Goal: Transaction & Acquisition: Purchase product/service

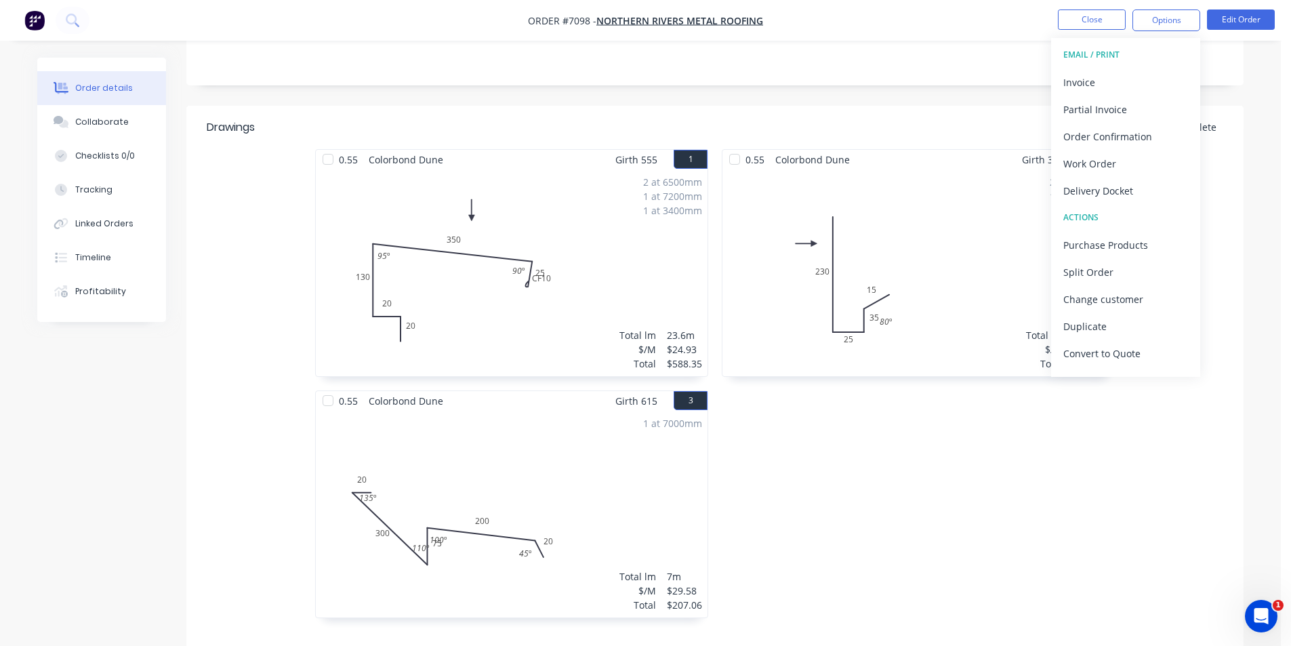
scroll to position [271, 0]
click at [1287, 241] on body "Order #7098 - Northern Rivers Metal Roofing Close Options EMAIL / PRINT Invoice…" at bounding box center [645, 301] width 1291 height 1144
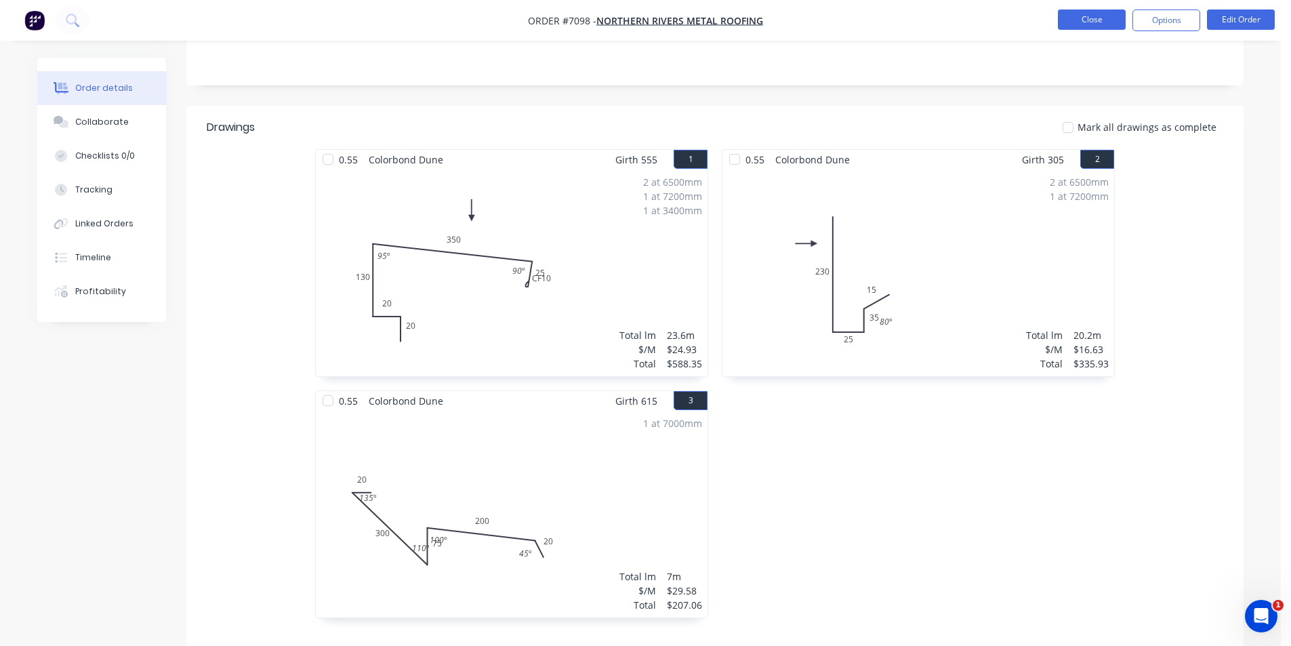
click at [1098, 11] on button "Close" at bounding box center [1092, 19] width 68 height 20
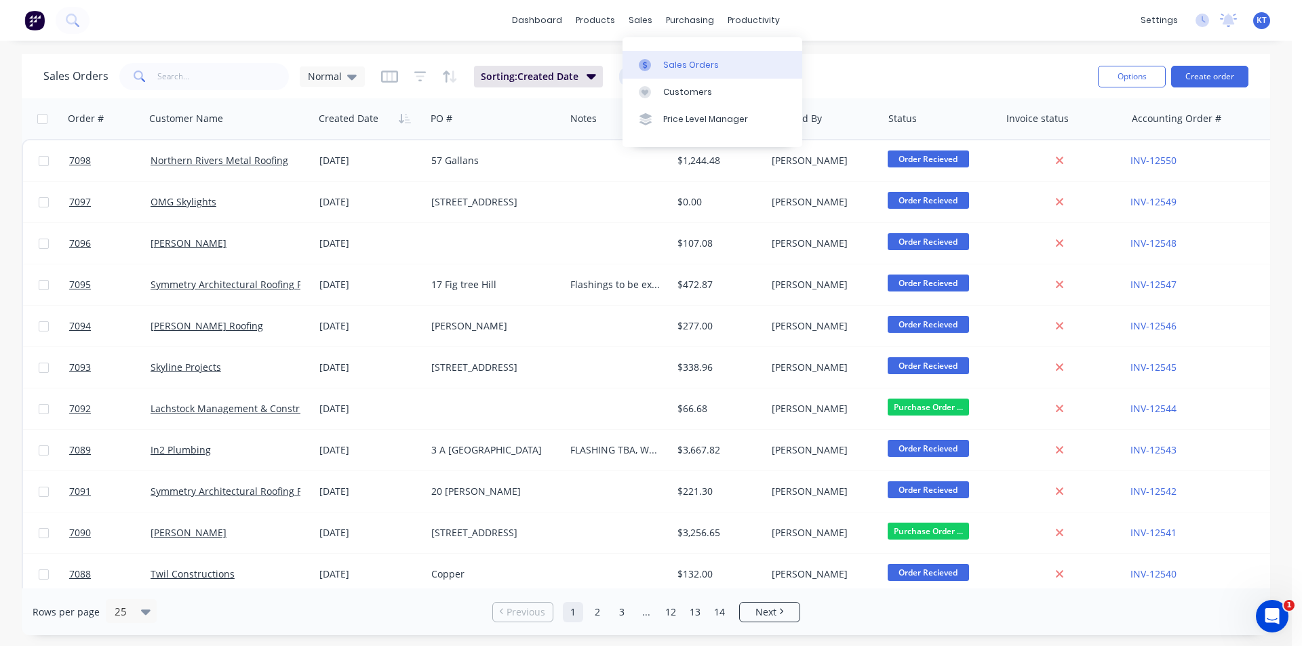
click at [660, 69] on link "Sales Orders" at bounding box center [712, 64] width 180 height 27
click at [1195, 82] on button "Create order" at bounding box center [1209, 77] width 77 height 22
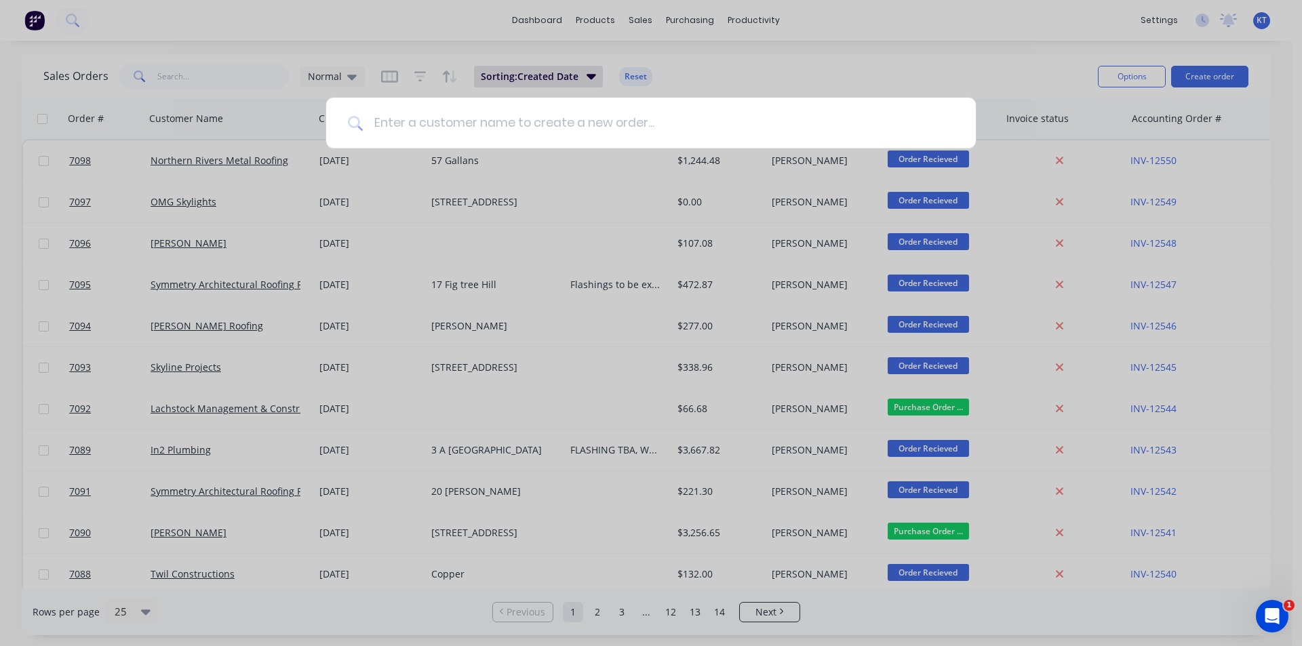
click at [718, 121] on input at bounding box center [658, 123] width 591 height 51
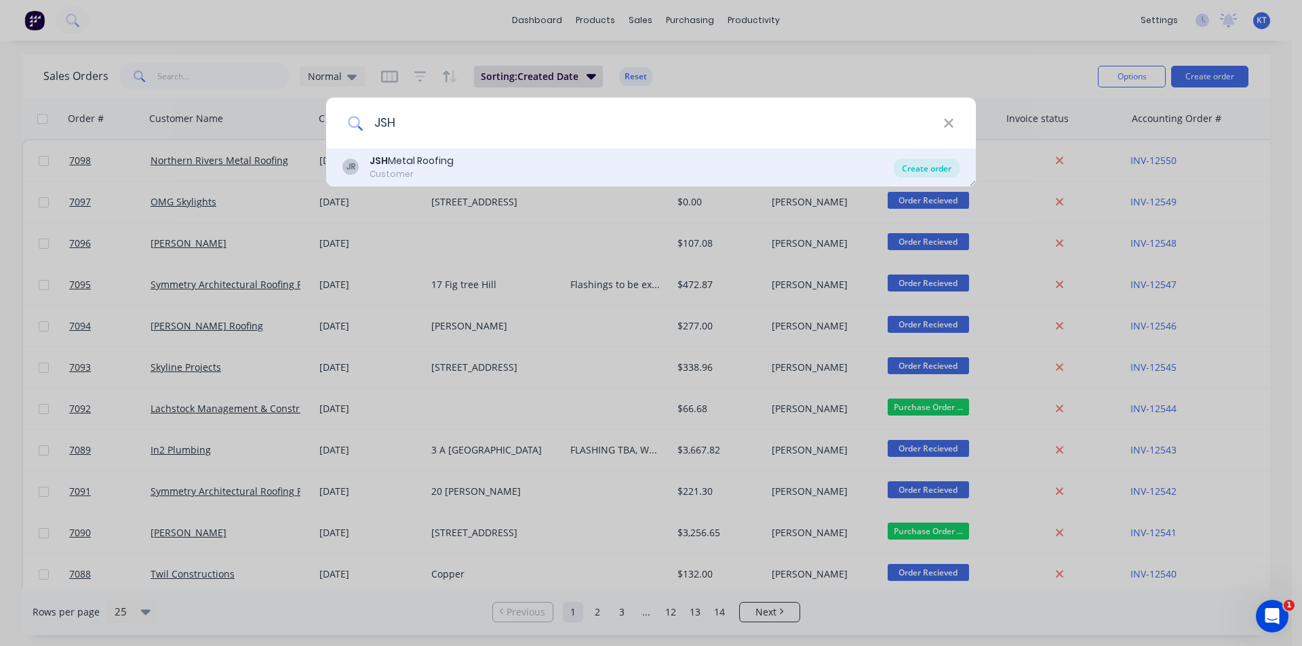
type input "JSH"
click at [932, 170] on div "Create order" at bounding box center [927, 168] width 66 height 19
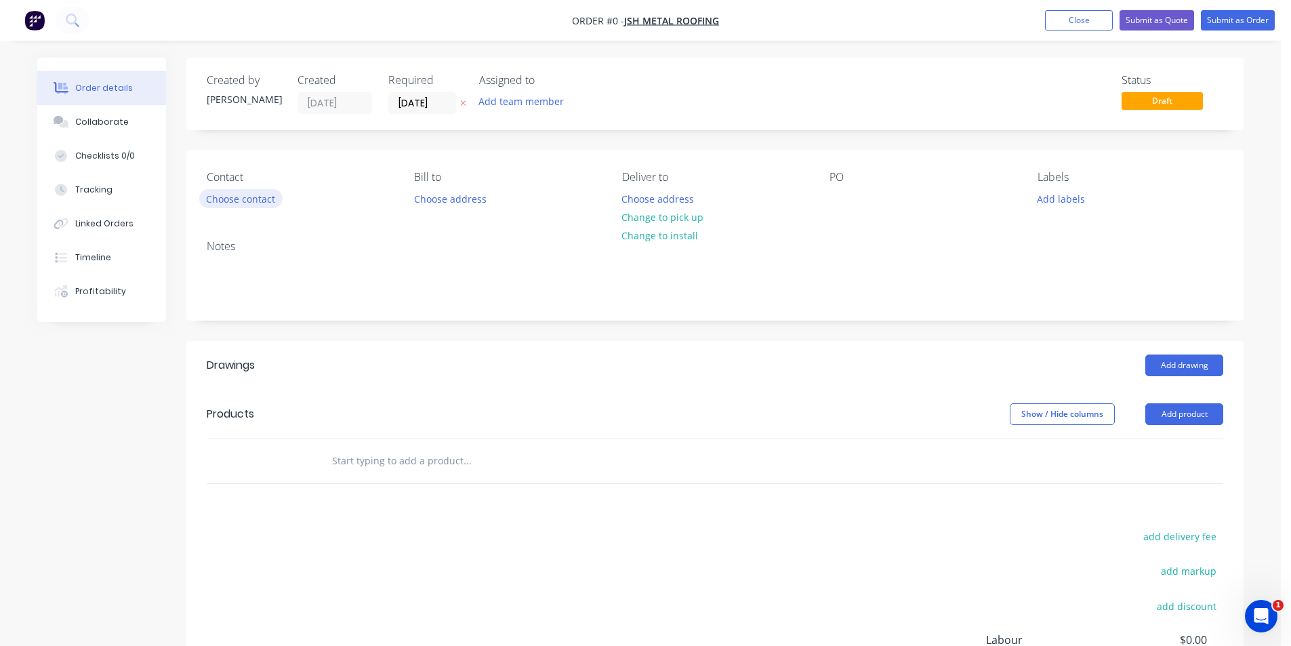
click at [240, 195] on button "Choose contact" at bounding box center [240, 198] width 83 height 18
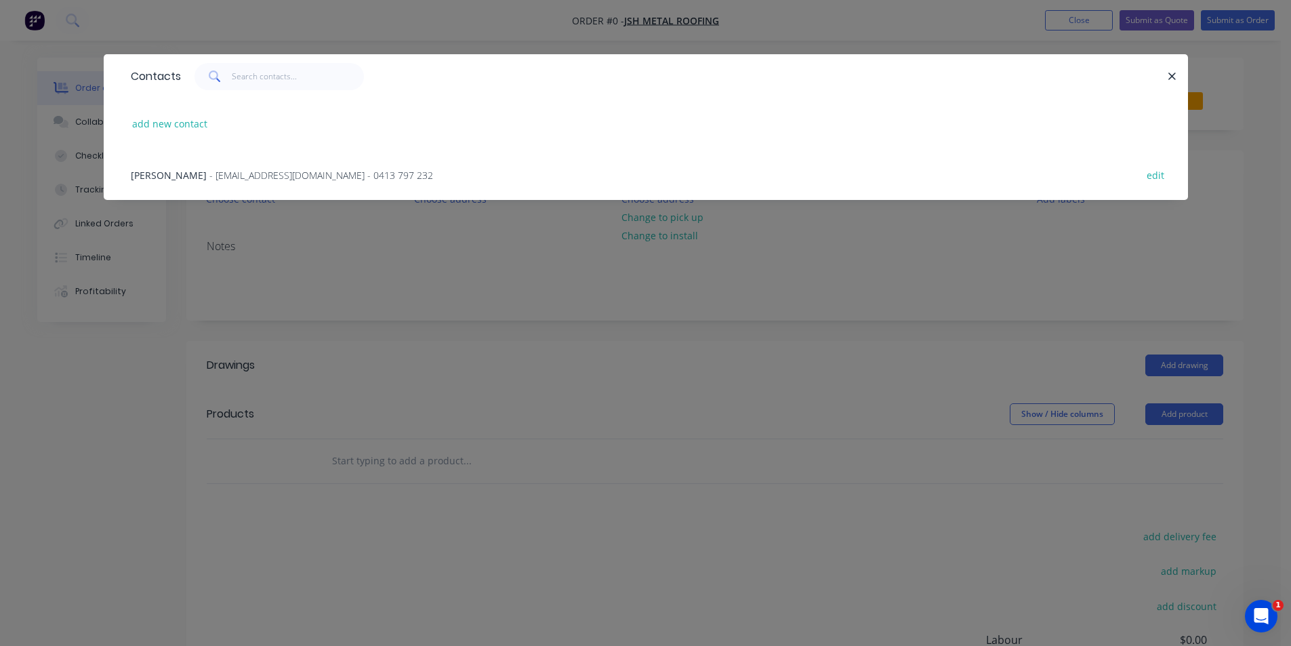
click at [298, 184] on div "Scott Harvey - info@jshmetalroofing.com.au - 0413 797 232 edit" at bounding box center [646, 174] width 1044 height 51
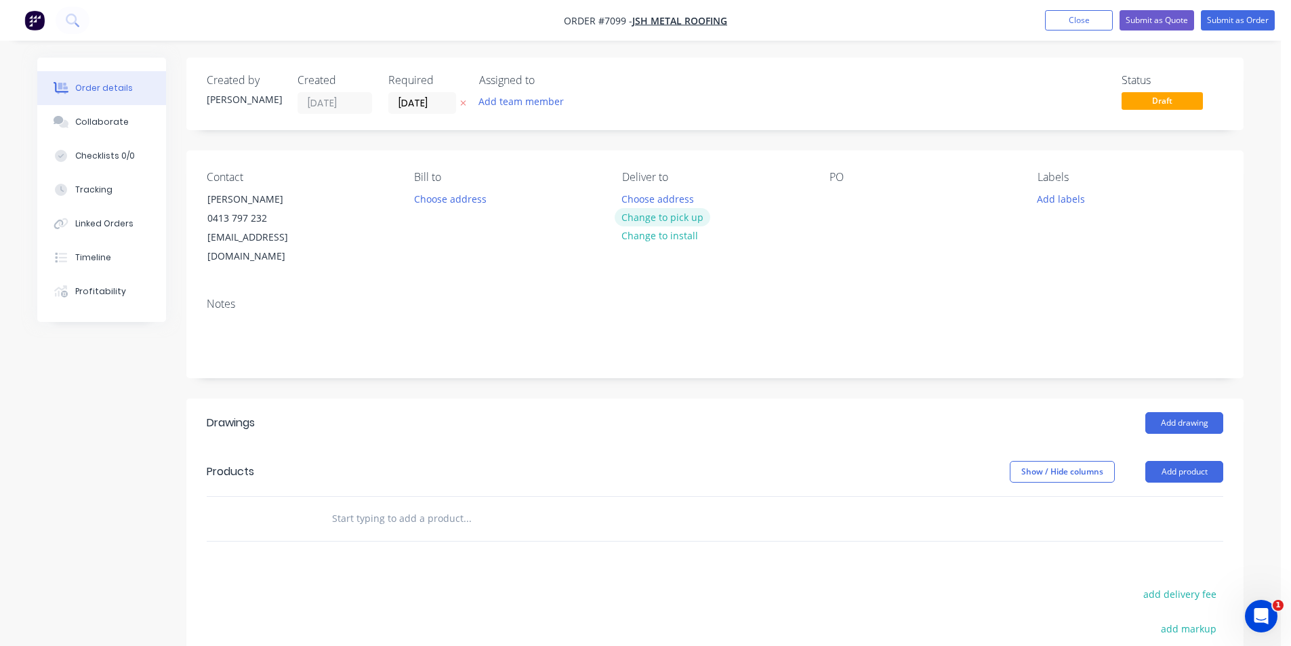
click at [694, 226] on button "Change to pick up" at bounding box center [663, 217] width 96 height 18
click at [664, 220] on button "Change to delivery" at bounding box center [664, 218] width 99 height 18
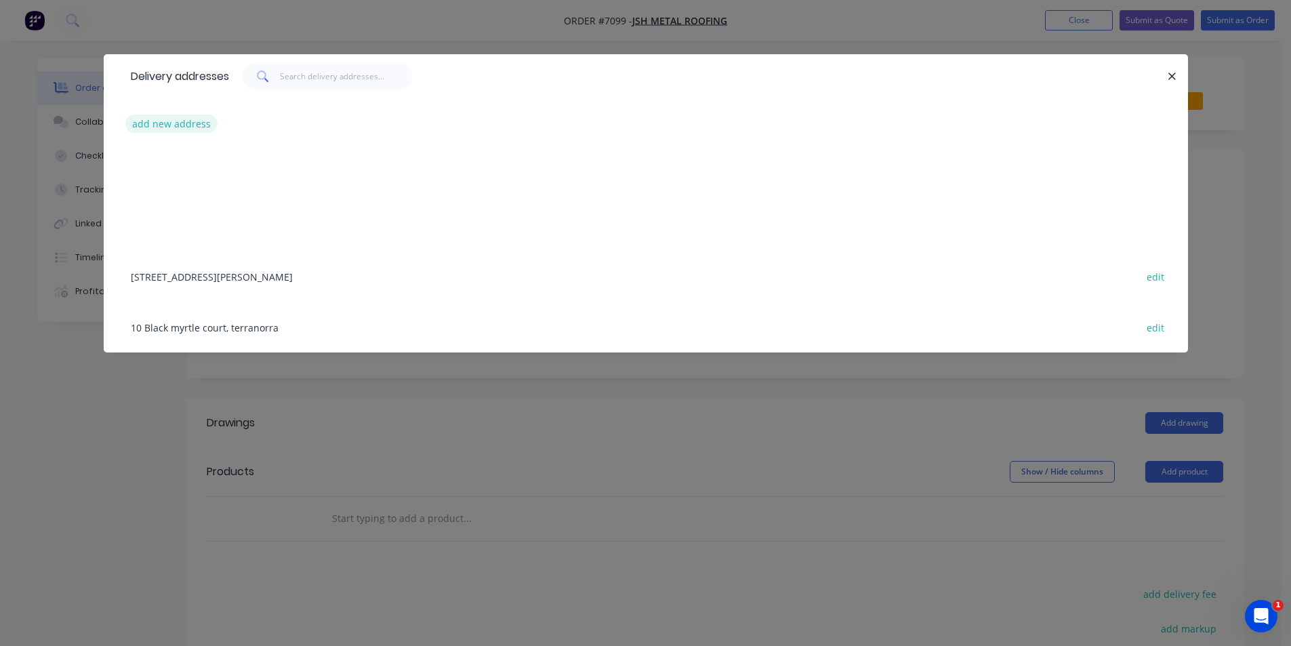
click at [158, 128] on button "add new address" at bounding box center [171, 124] width 93 height 18
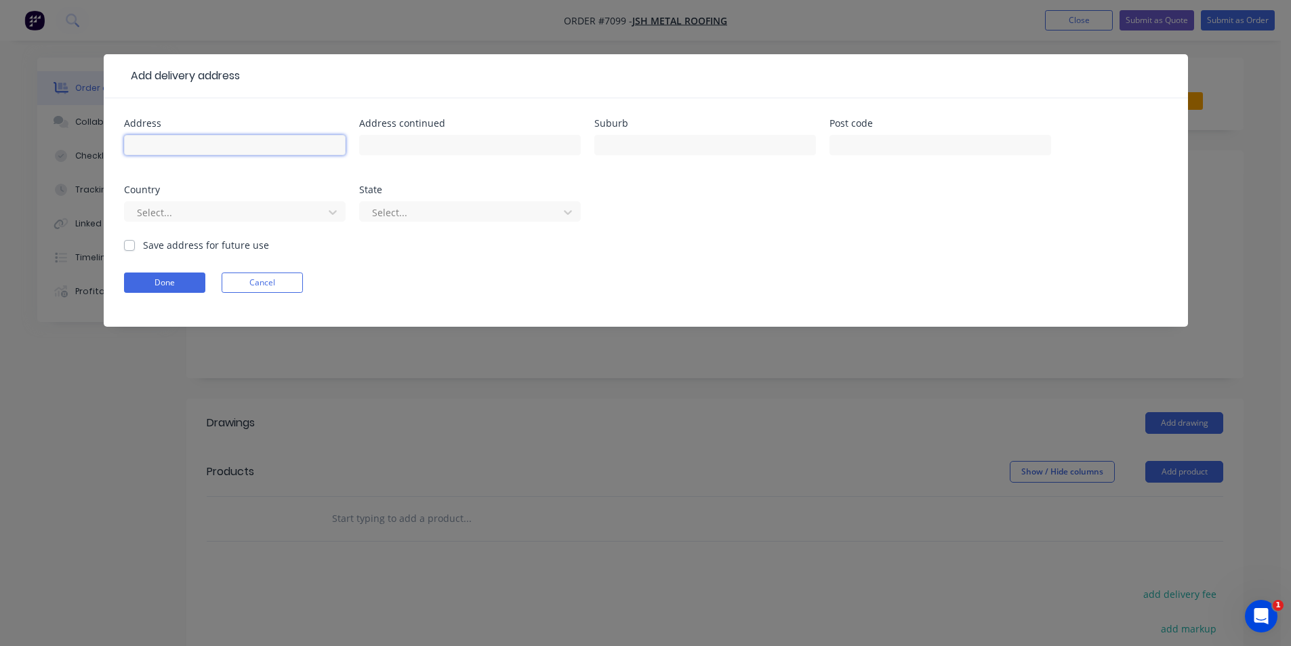
click at [163, 143] on input "text" at bounding box center [235, 145] width 222 height 20
type input "[STREET_ADDRESS]"
click at [675, 160] on div at bounding box center [706, 152] width 222 height 40
click at [680, 143] on input "text" at bounding box center [706, 145] width 222 height 20
type input "Byron Bay"
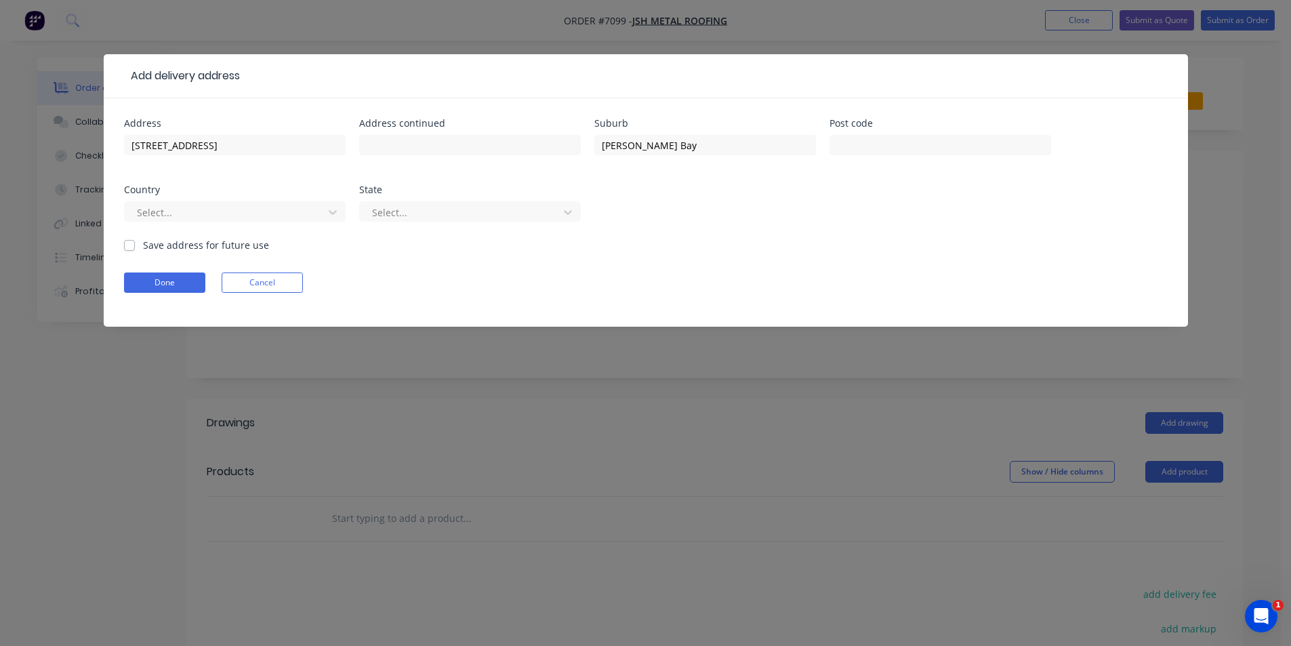
click at [143, 241] on label "Save address for future use" at bounding box center [206, 245] width 126 height 14
click at [125, 241] on input "Save address for future use" at bounding box center [129, 244] width 11 height 13
checkbox input "true"
click at [159, 292] on button "Done" at bounding box center [164, 283] width 81 height 20
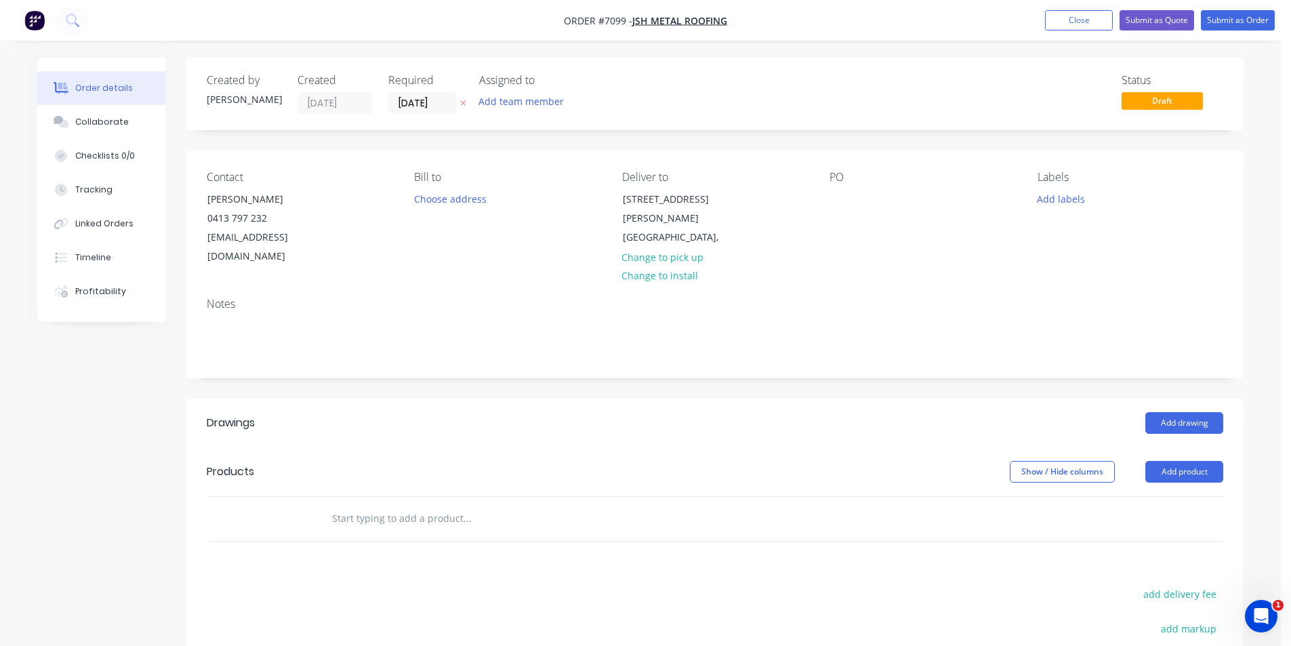
click at [855, 195] on div "PO" at bounding box center [923, 219] width 186 height 96
click at [847, 198] on div at bounding box center [841, 199] width 22 height 20
click at [1169, 461] on button "Add product" at bounding box center [1185, 472] width 78 height 22
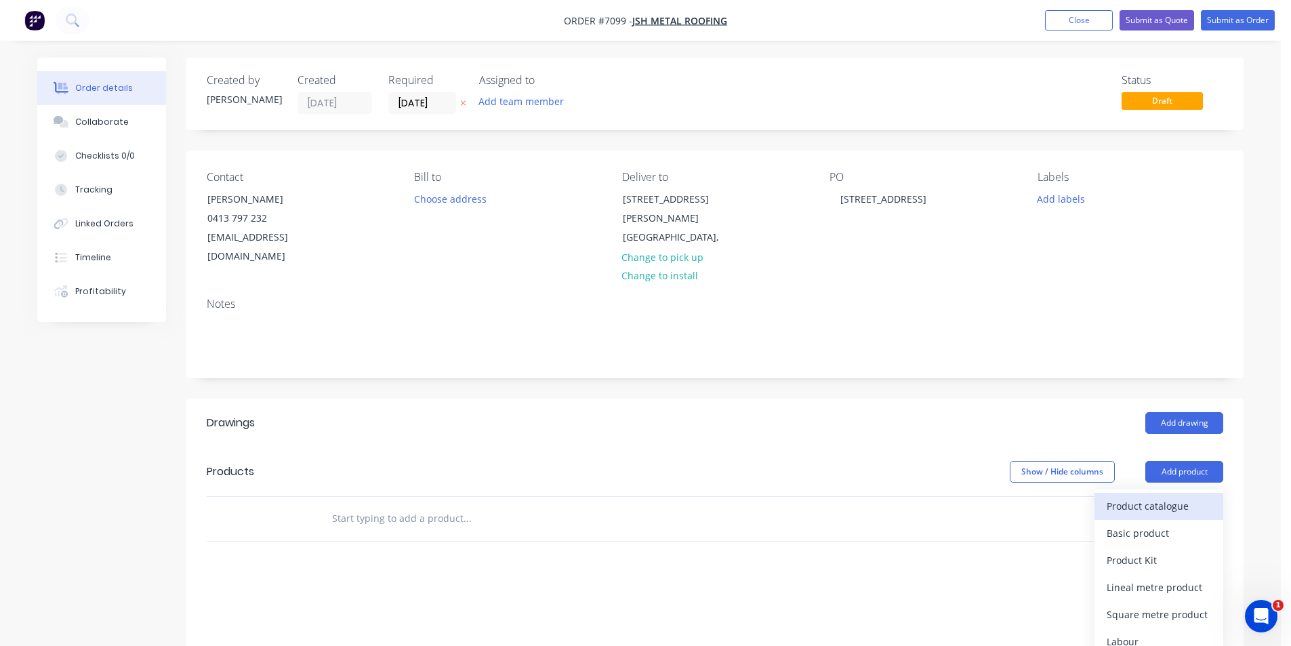
click at [1188, 496] on div "Product catalogue" at bounding box center [1159, 506] width 104 height 20
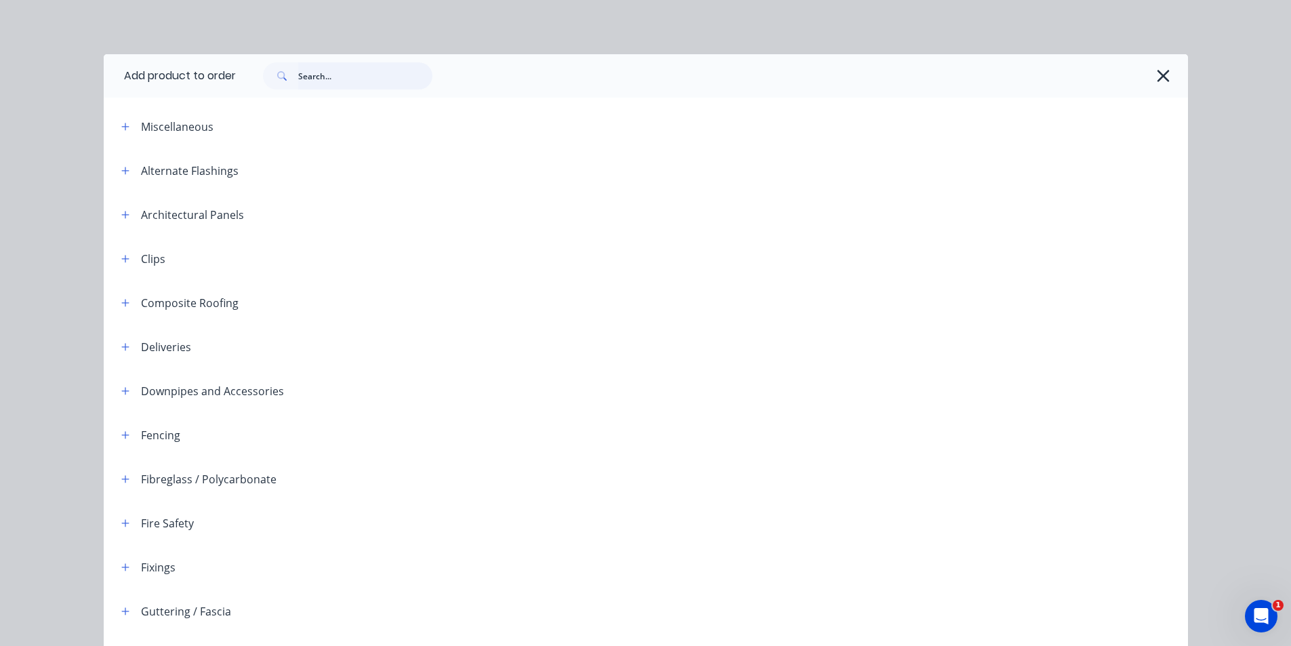
drag, startPoint x: 308, startPoint y: 79, endPoint x: 306, endPoint y: 106, distance: 27.9
click at [309, 82] on input "text" at bounding box center [365, 75] width 134 height 27
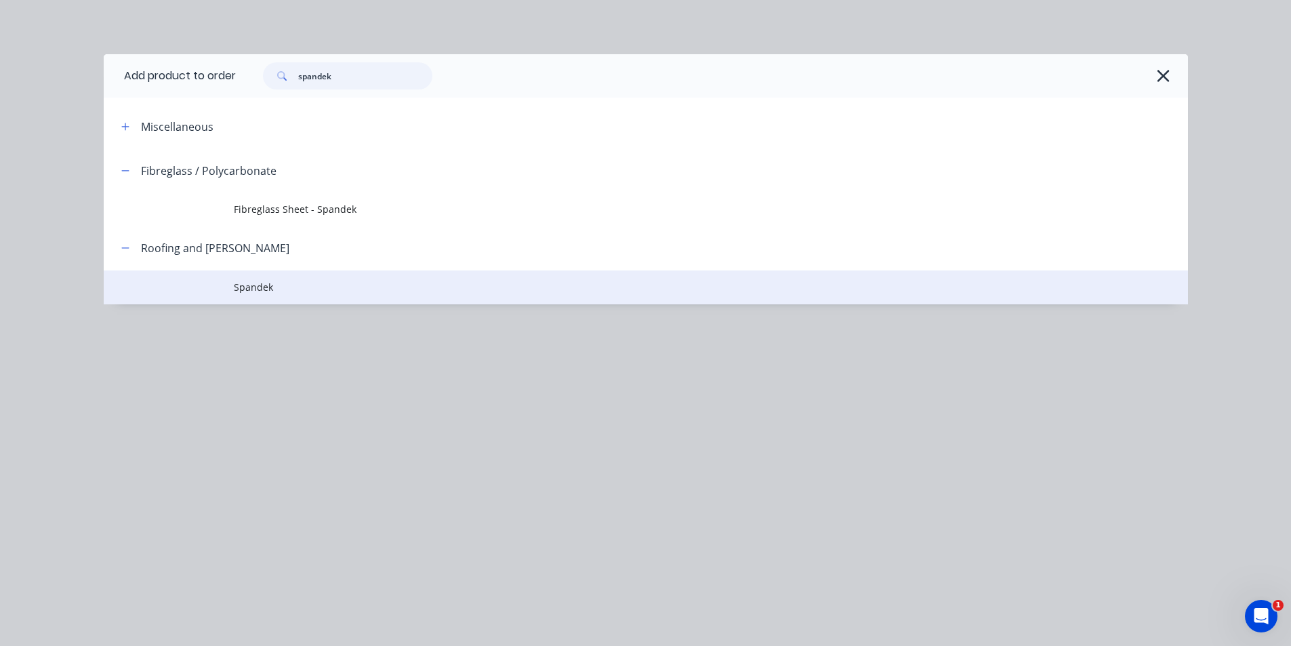
type input "spandek"
click at [243, 282] on span "Spandek" at bounding box center [615, 287] width 763 height 14
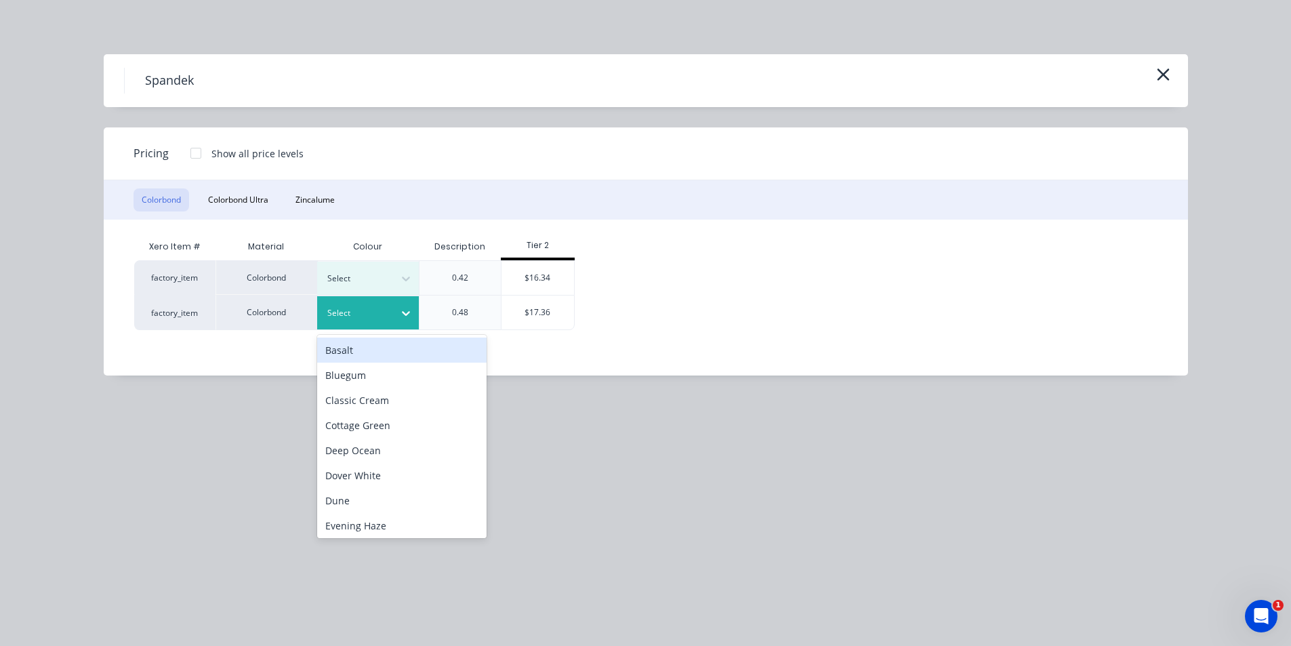
click at [341, 321] on div "Select" at bounding box center [356, 313] width 76 height 18
click at [258, 193] on button "Colorbond Ultra" at bounding box center [238, 199] width 77 height 23
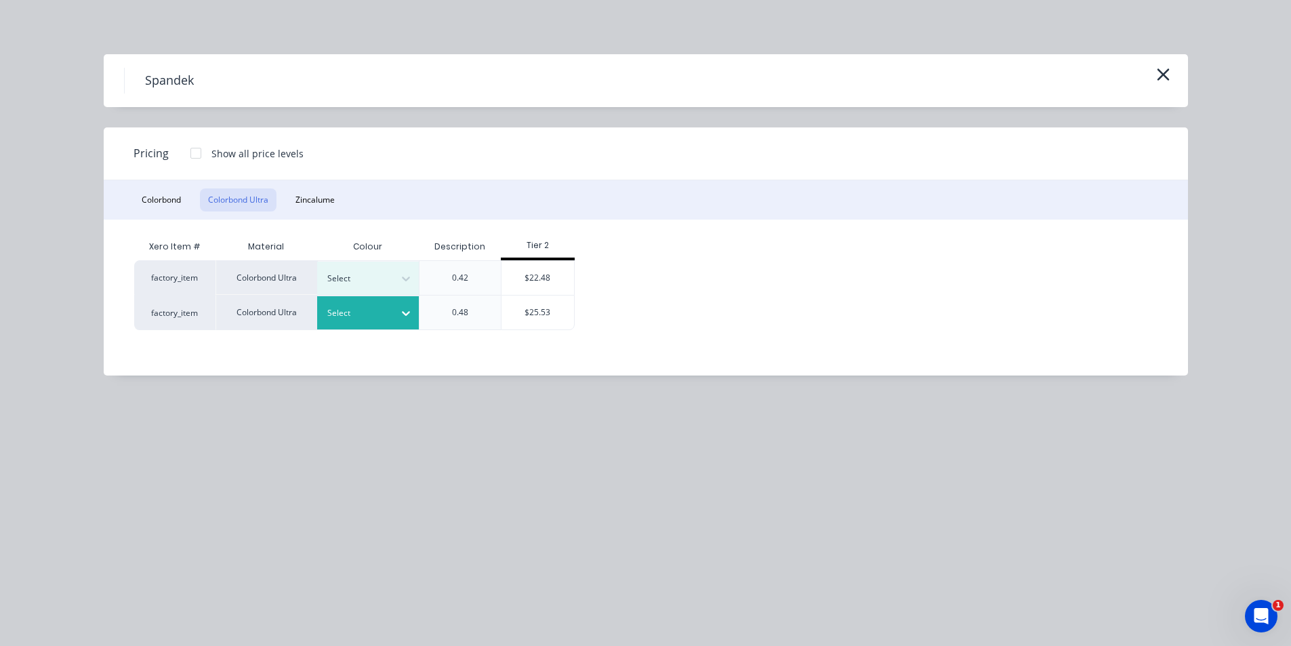
click at [404, 315] on icon at bounding box center [406, 313] width 14 height 14
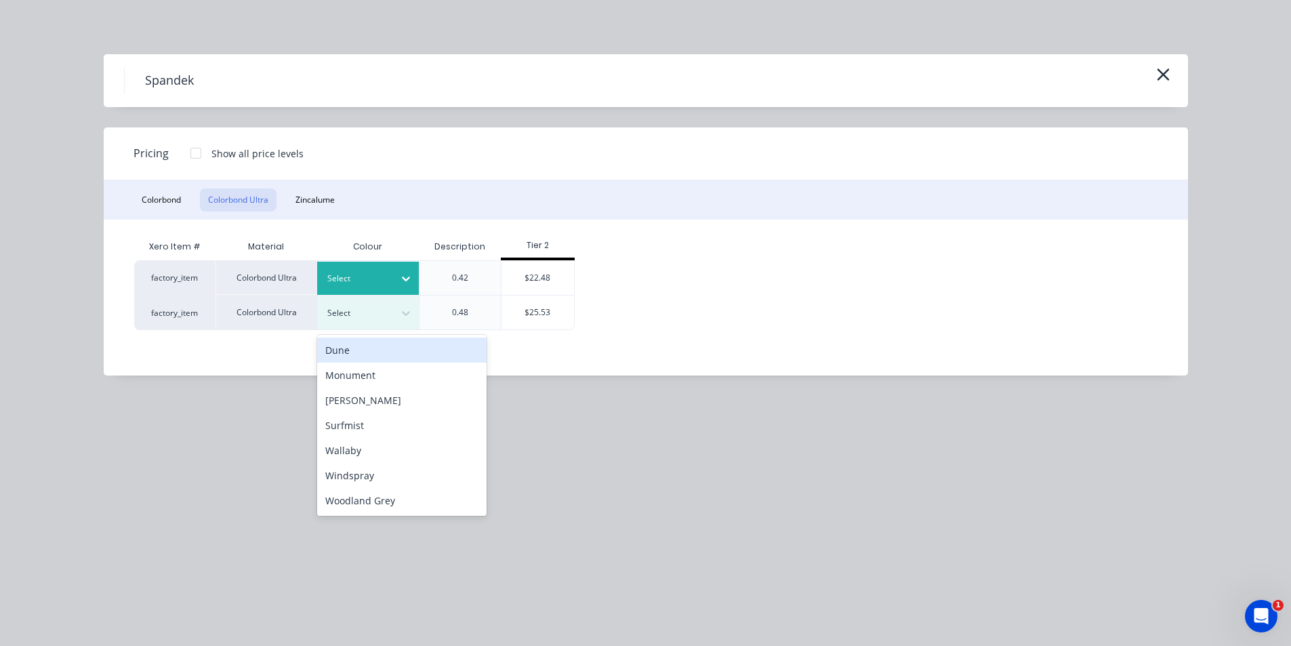
click at [409, 282] on icon at bounding box center [406, 279] width 14 height 14
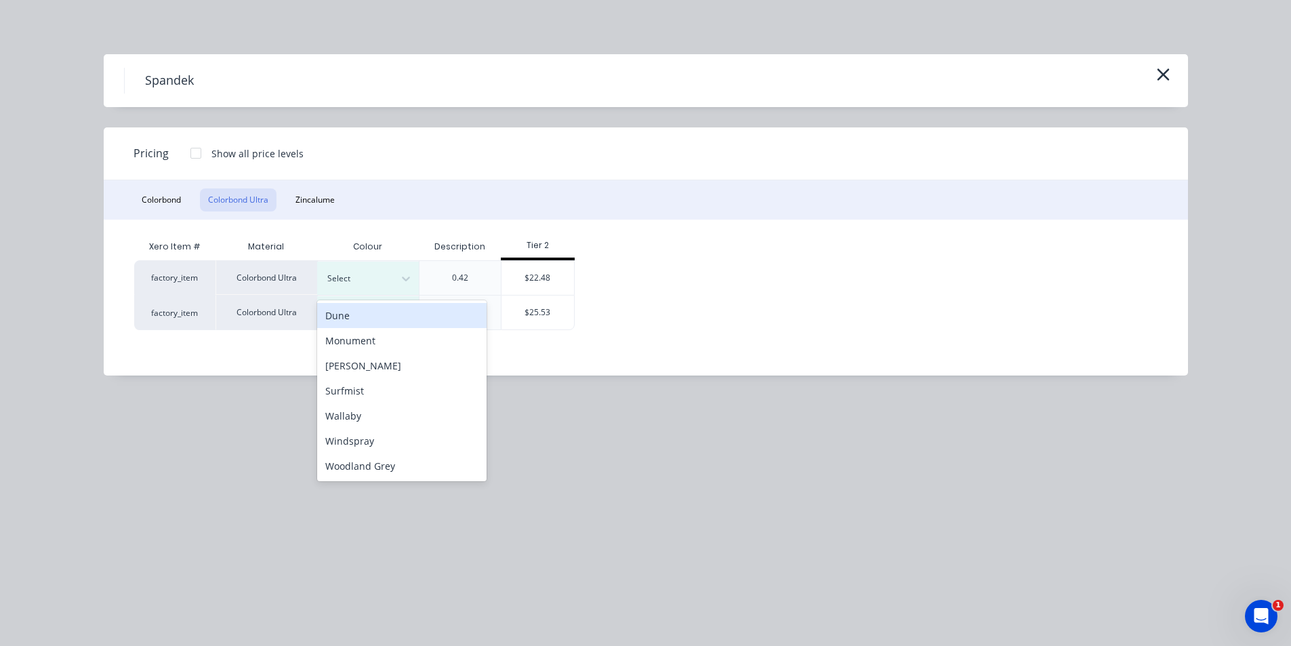
click at [400, 324] on div "Dune" at bounding box center [401, 315] width 169 height 25
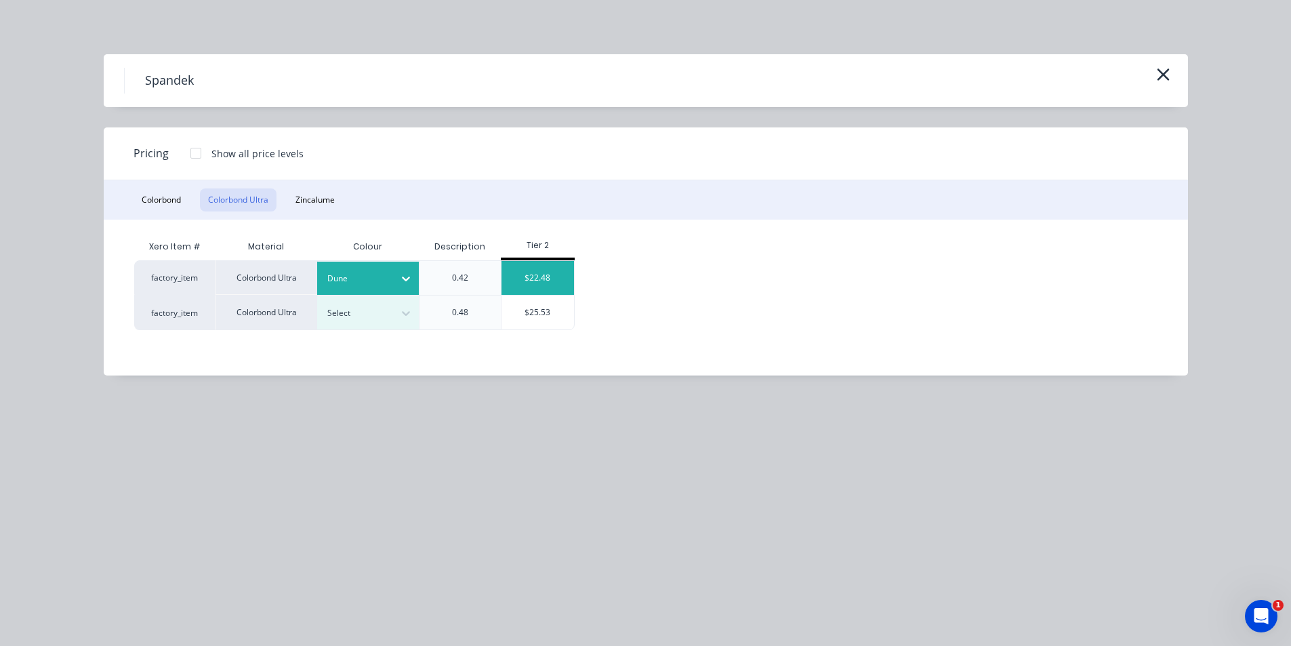
click at [546, 291] on div "$22.48" at bounding box center [538, 278] width 73 height 34
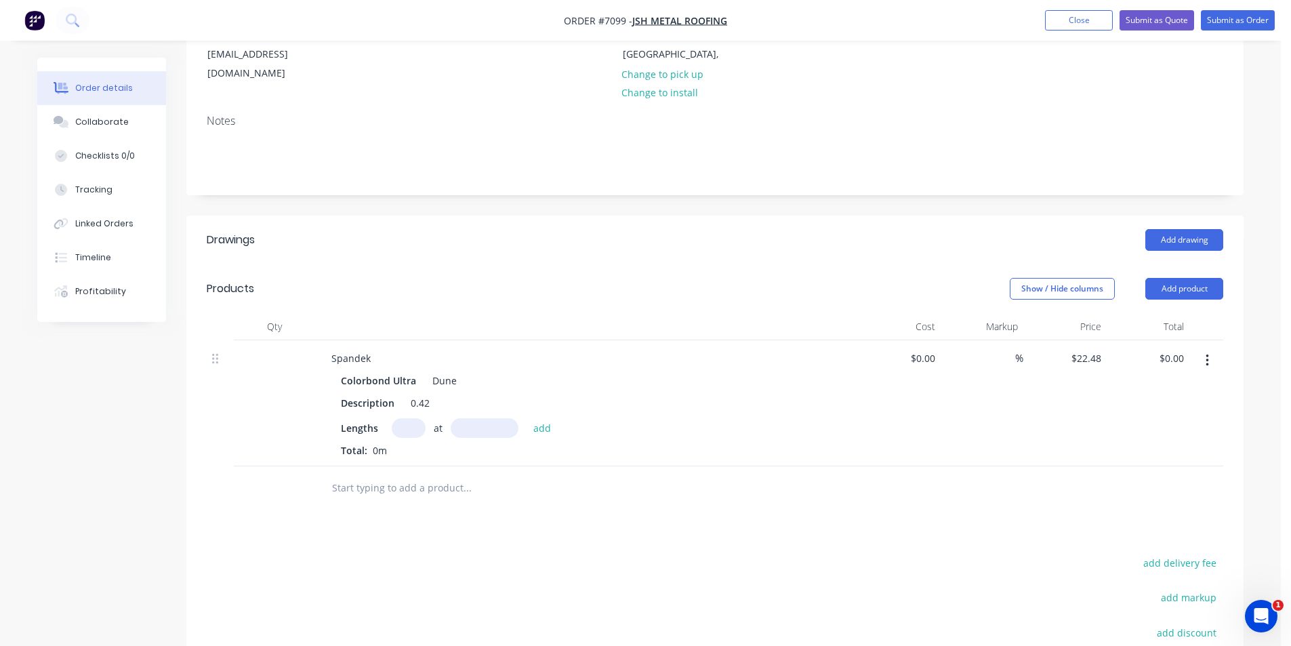
scroll to position [203, 0]
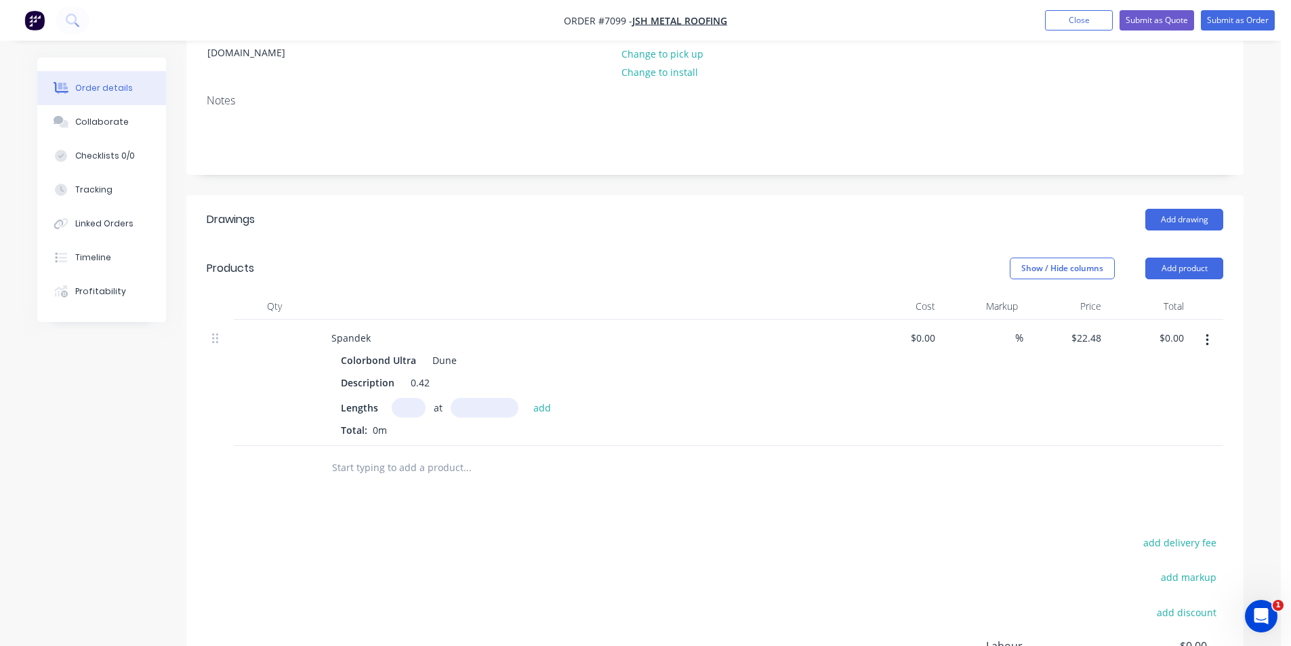
click at [407, 398] on input "text" at bounding box center [409, 408] width 34 height 20
type input "9"
type input "4210"
click at [527, 398] on button "add" at bounding box center [543, 407] width 32 height 18
type input "$851.77"
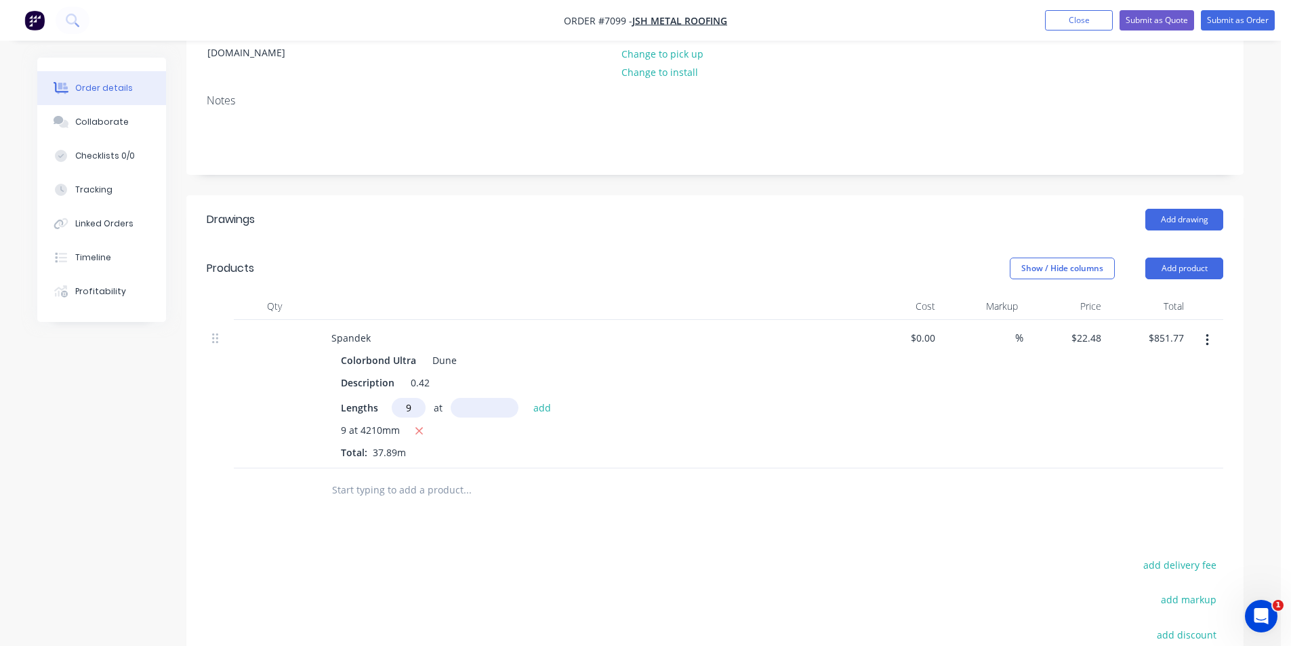
type input "9"
type input "7220"
click at [527, 398] on button "add" at bounding box center [543, 407] width 32 height 18
type input "$2,312.52"
type input "6"
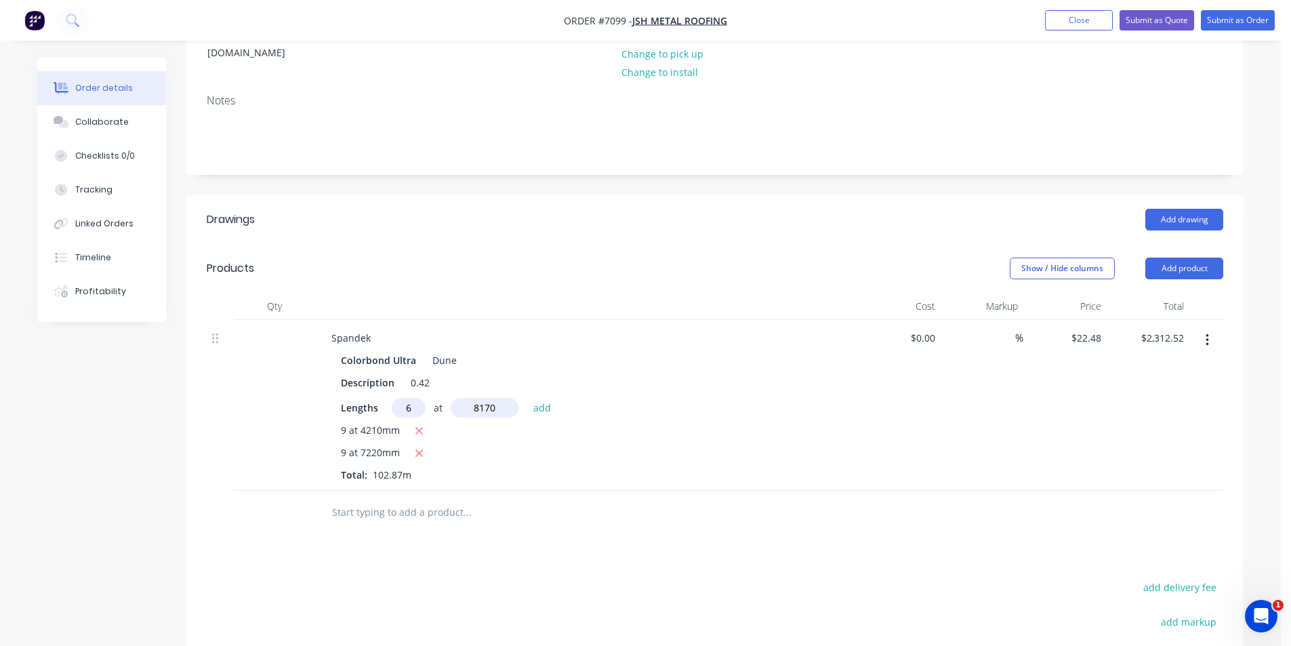
type input "8170"
click at [527, 398] on button "add" at bounding box center [543, 407] width 32 height 18
type input "$3,414.49"
type input "8"
type input "6040"
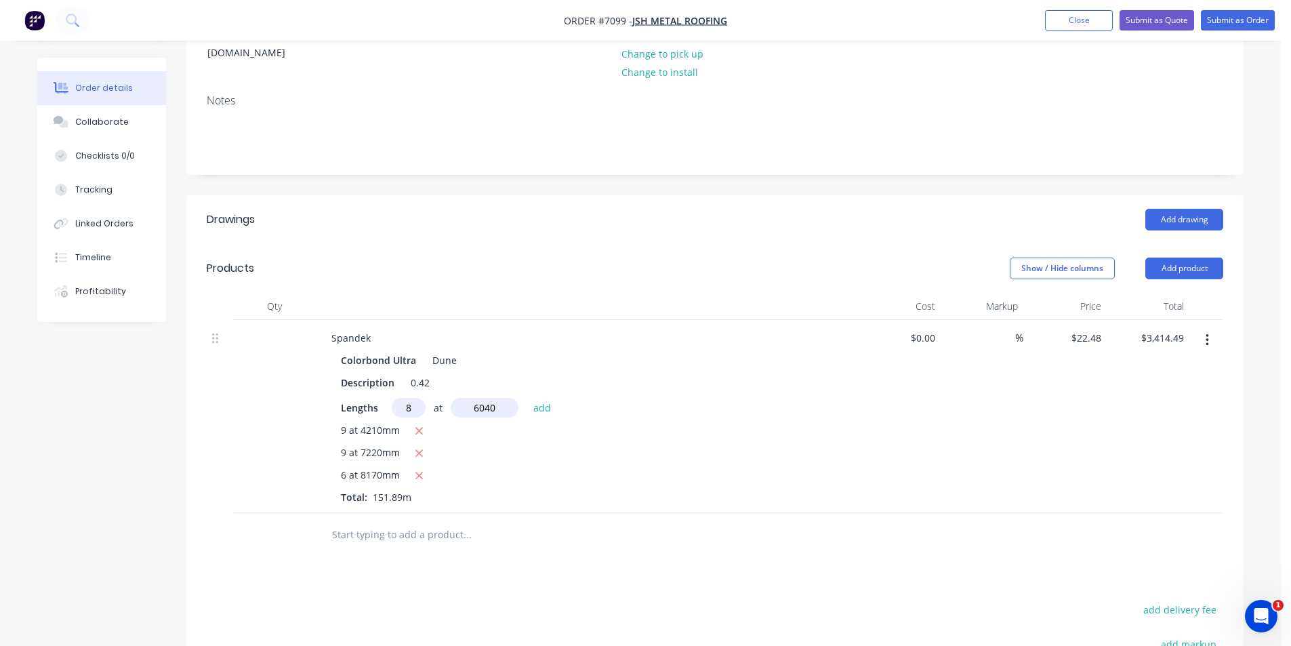
click at [527, 398] on button "add" at bounding box center [543, 407] width 32 height 18
type input "$4,500.72"
click at [1190, 258] on button "Add product" at bounding box center [1185, 269] width 78 height 22
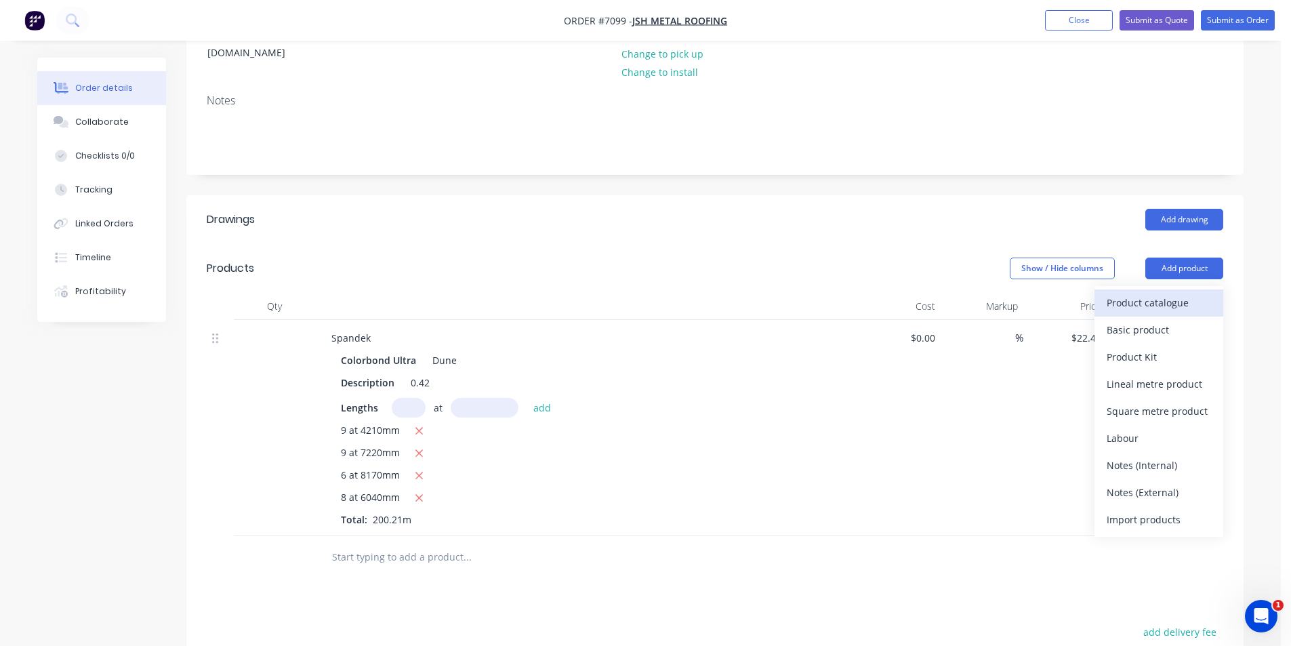
click at [1176, 293] on div "Product catalogue" at bounding box center [1159, 303] width 104 height 20
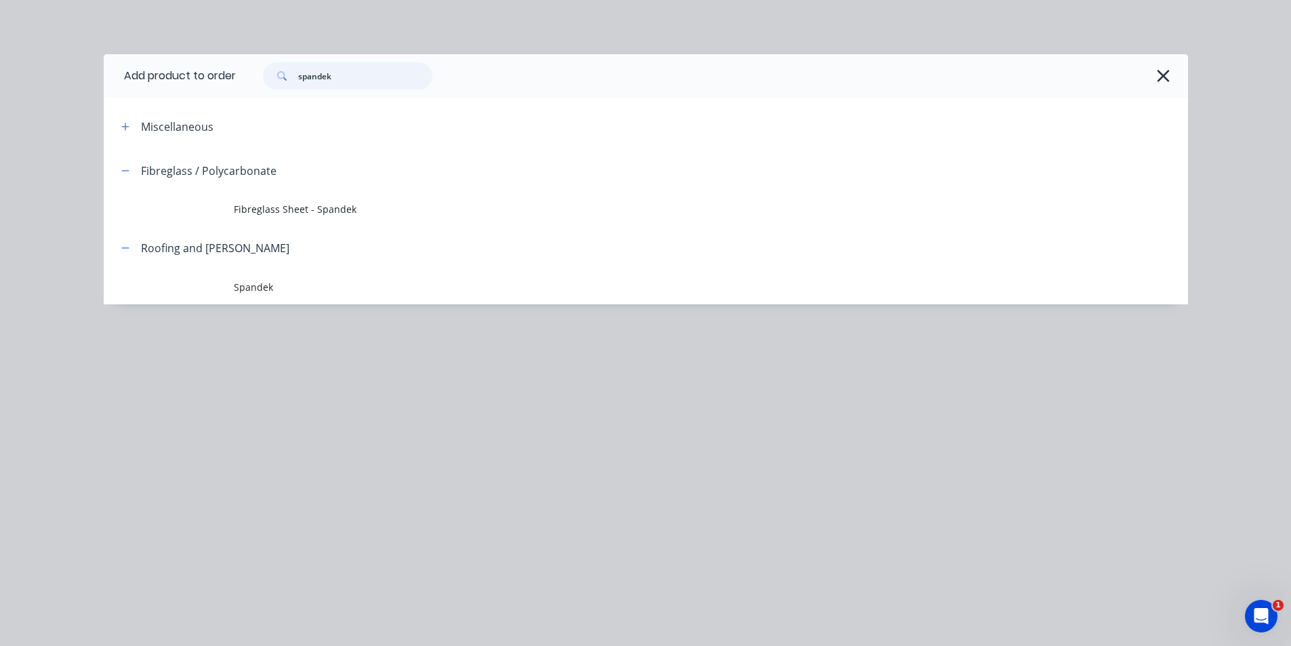
click at [345, 81] on input "spandek" at bounding box center [365, 75] width 134 height 27
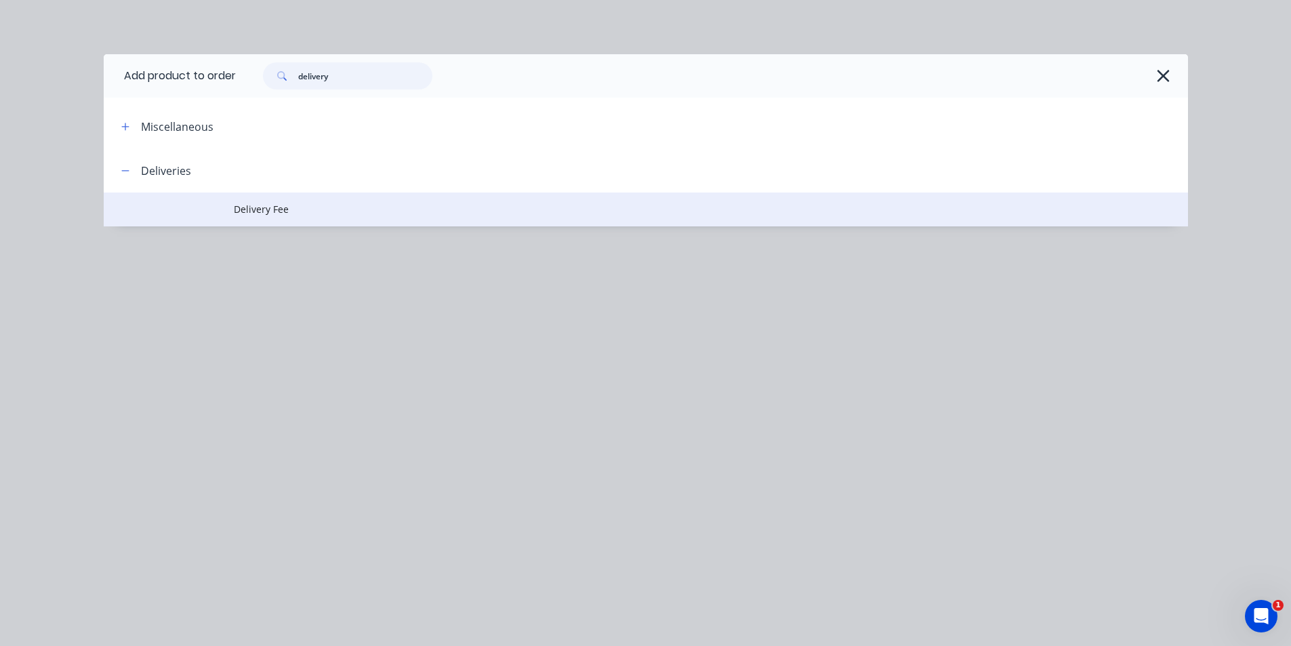
type input "delivery"
click at [264, 202] on span "Delivery Fee" at bounding box center [615, 209] width 763 height 14
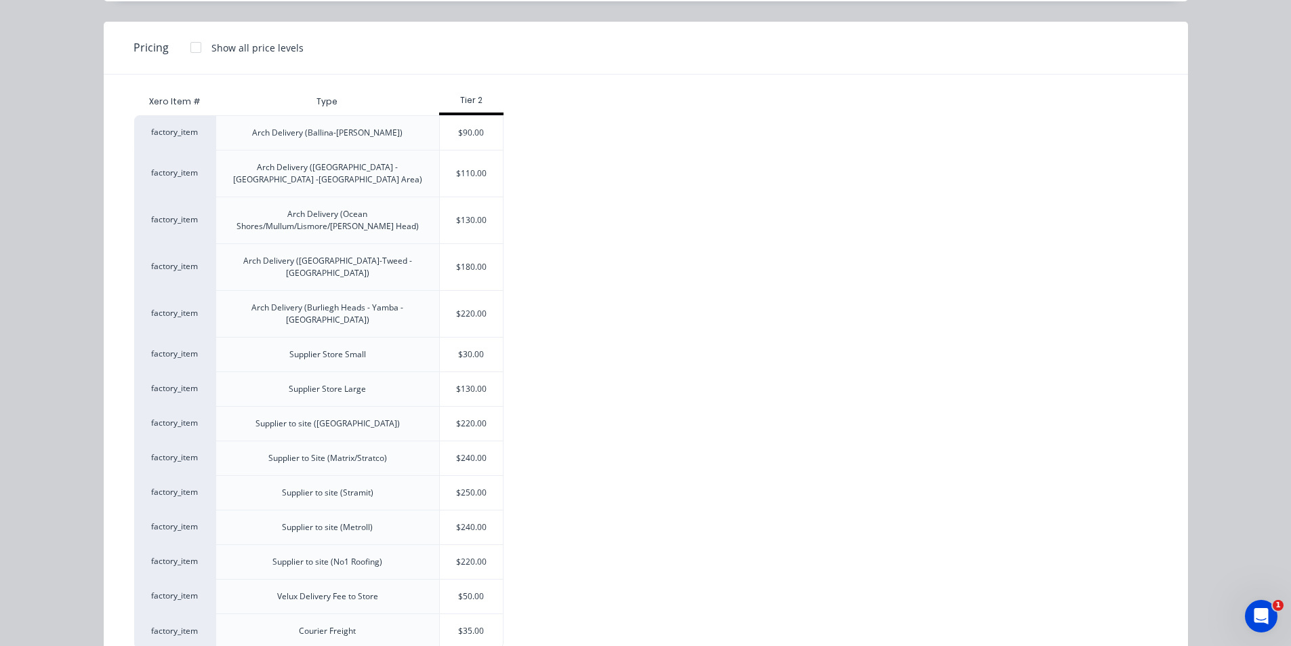
scroll to position [111, 0]
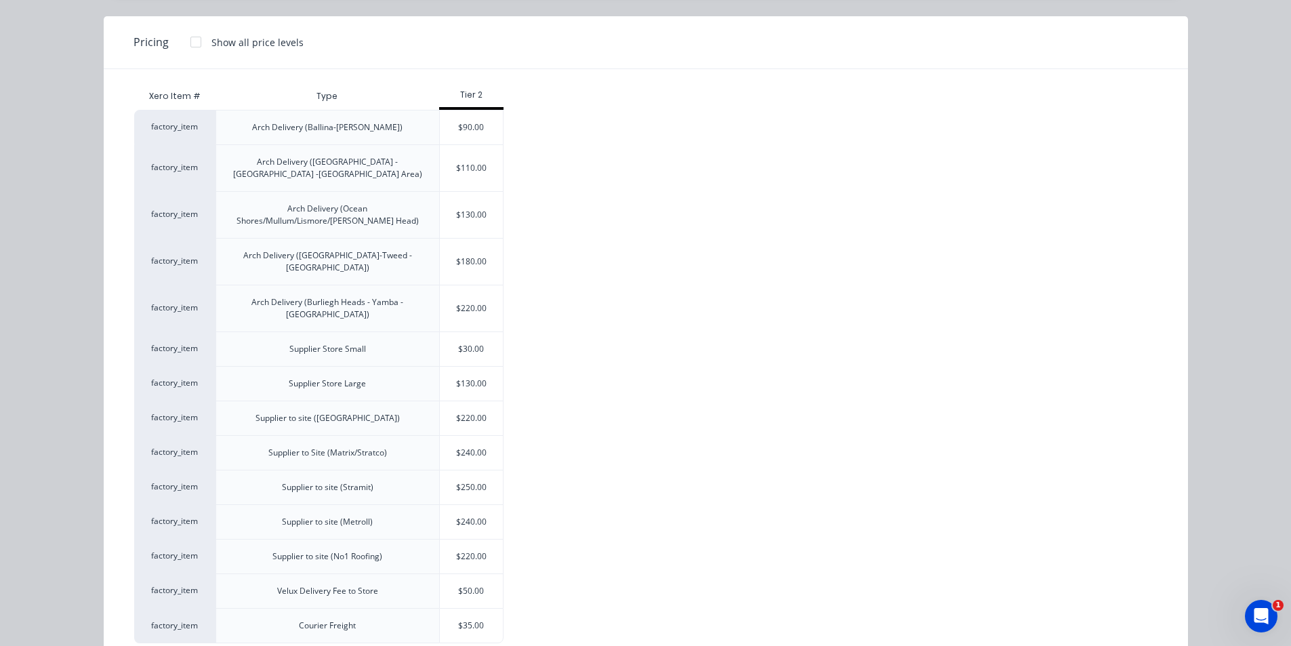
click at [483, 401] on div "$220.00" at bounding box center [472, 418] width 64 height 34
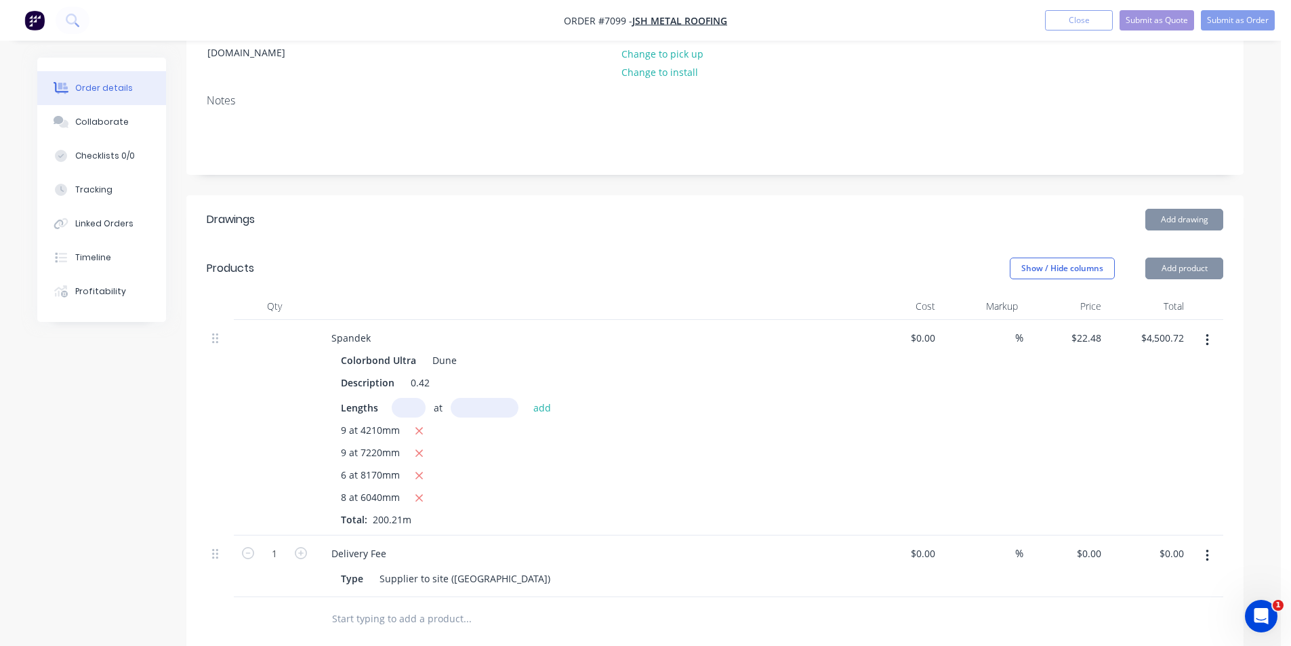
type input "$220.00"
click at [1186, 214] on header "Drawings Add drawing" at bounding box center [715, 219] width 1058 height 49
click at [1186, 209] on button "Add drawing" at bounding box center [1185, 220] width 78 height 22
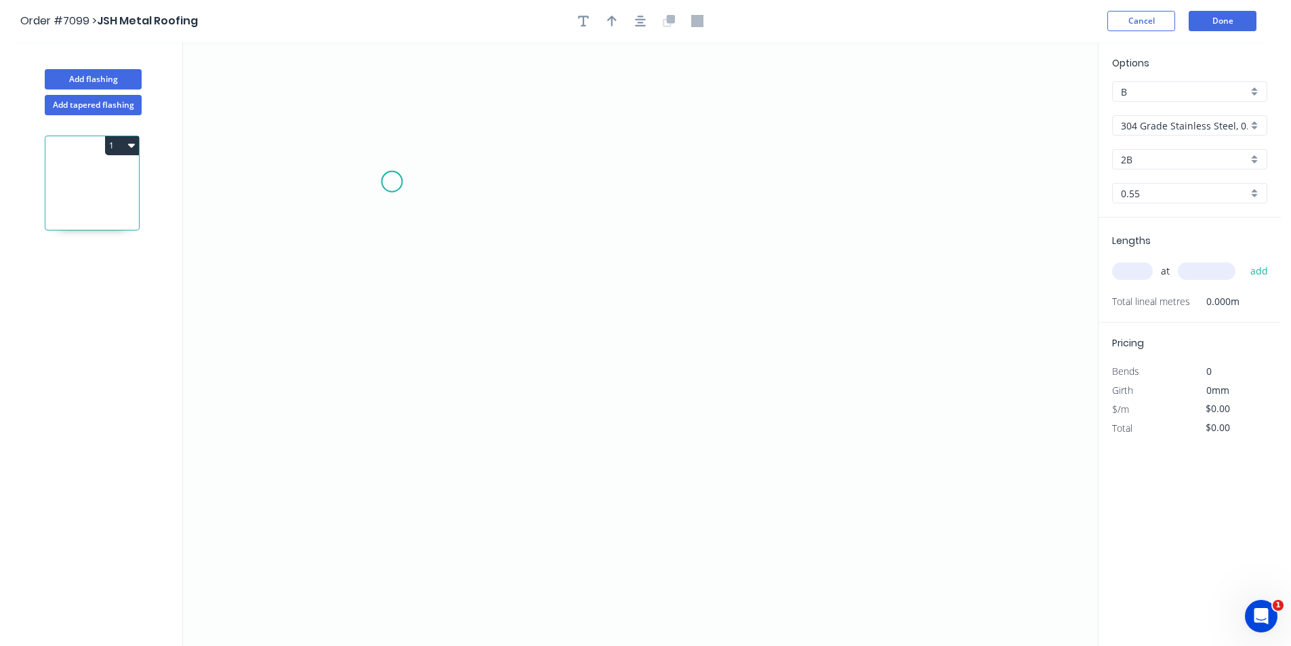
click at [392, 182] on icon "0" at bounding box center [640, 344] width 915 height 604
click at [393, 344] on icon "0" at bounding box center [640, 344] width 915 height 604
click at [732, 351] on icon "0 ?" at bounding box center [640, 344] width 915 height 604
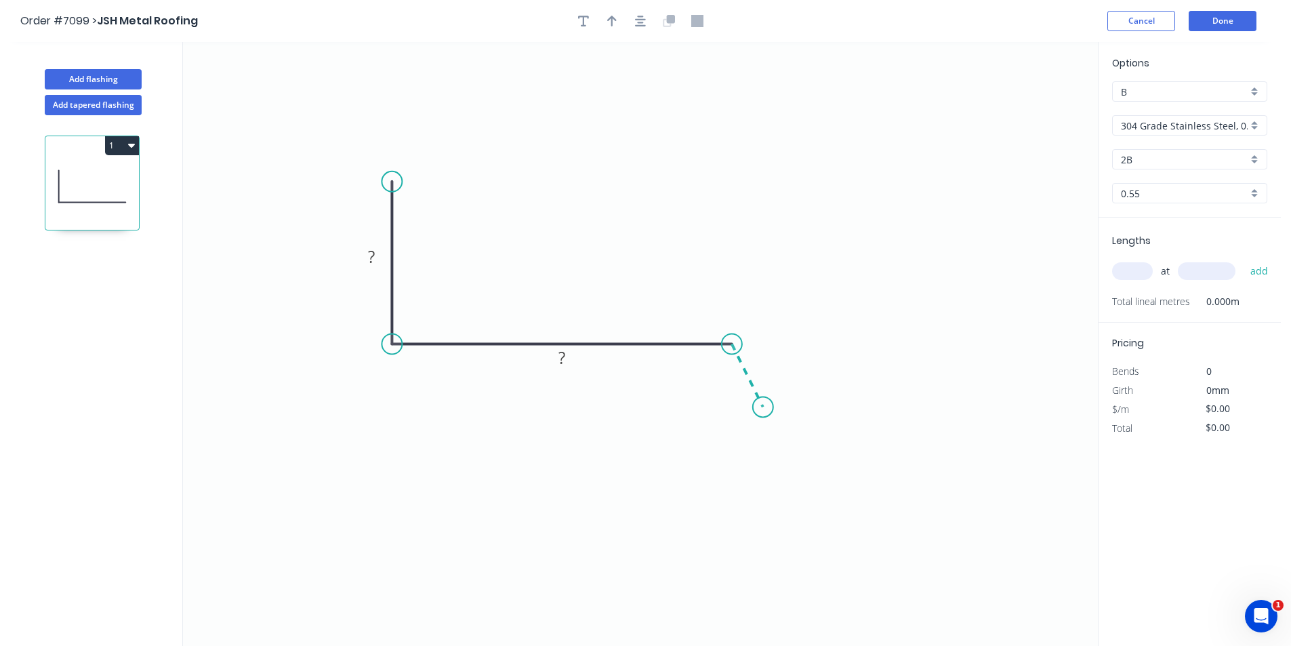
click at [763, 407] on icon "0 ? ?" at bounding box center [640, 344] width 915 height 604
click at [369, 256] on tspan "?" at bounding box center [371, 256] width 7 height 22
click at [1141, 129] on input "304 Grade Stainless Steel, 0.9mm Perforated Pattern 208 - 2mm hole" at bounding box center [1184, 126] width 127 height 14
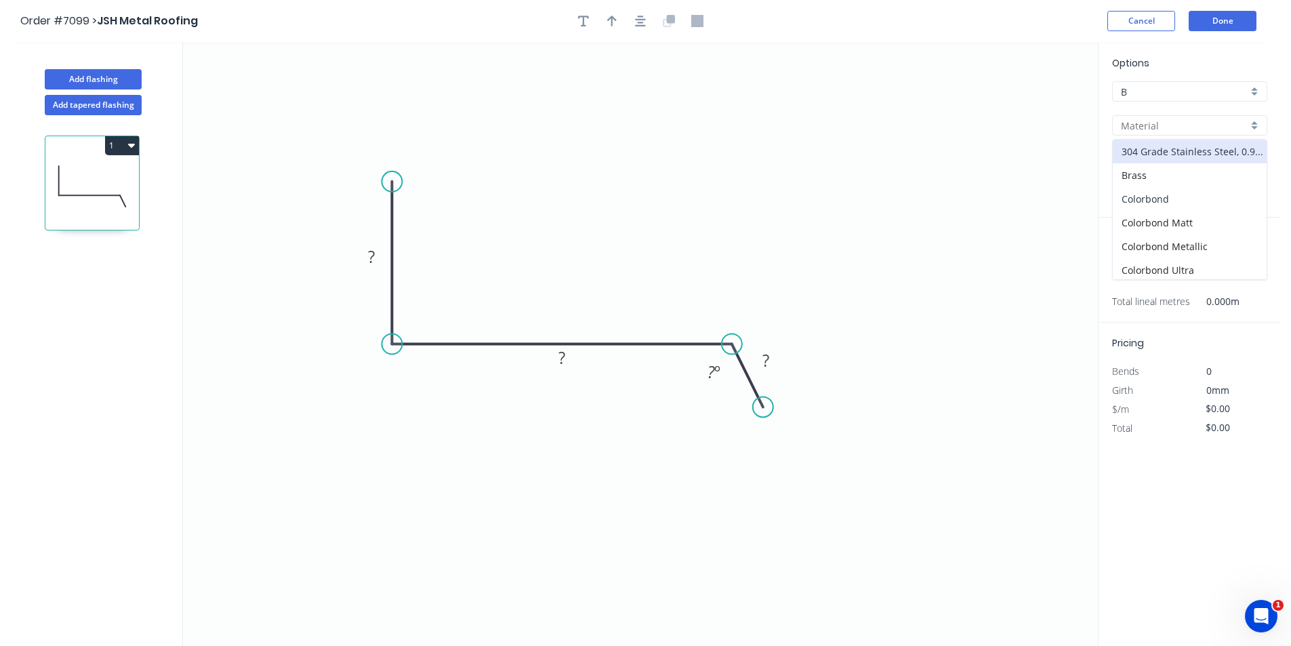
click at [1132, 203] on div "Colorbond" at bounding box center [1190, 199] width 154 height 24
type input "Colorbond"
type input "Basalt"
click at [1151, 131] on input "Colorbond" at bounding box center [1184, 126] width 127 height 14
click at [1139, 260] on div "Colorbond Ultra" at bounding box center [1190, 270] width 154 height 24
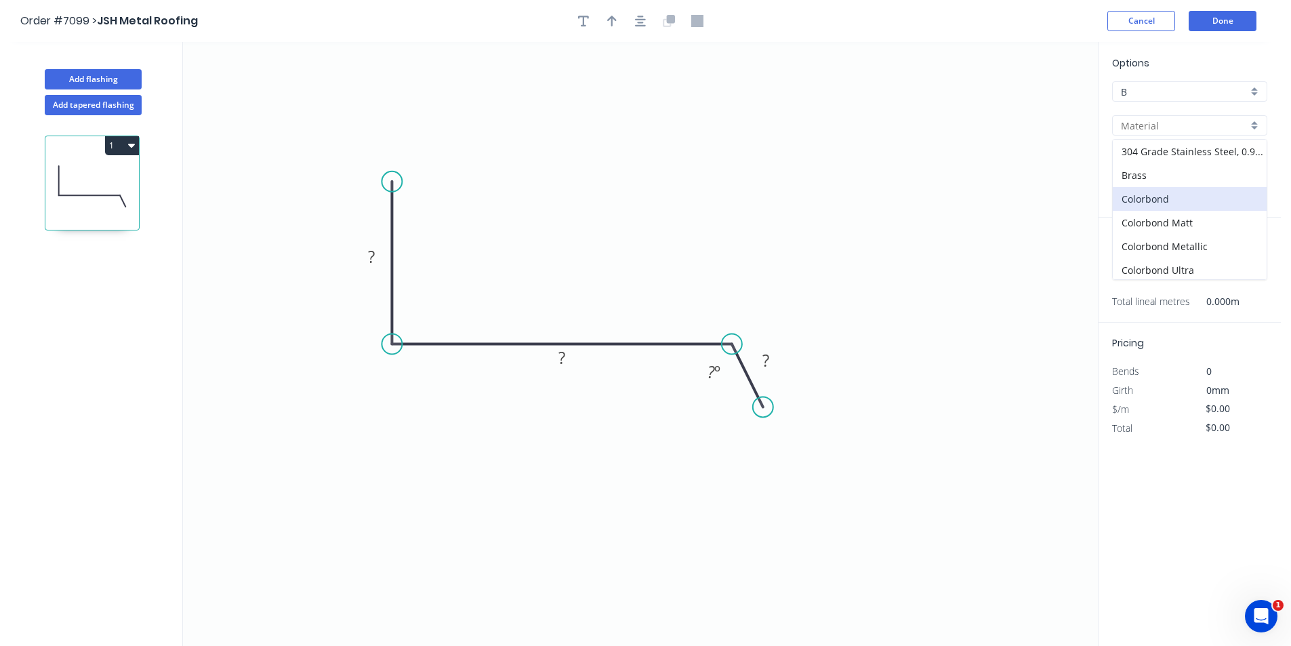
type input "Colorbond Ultra"
type input "Dune"
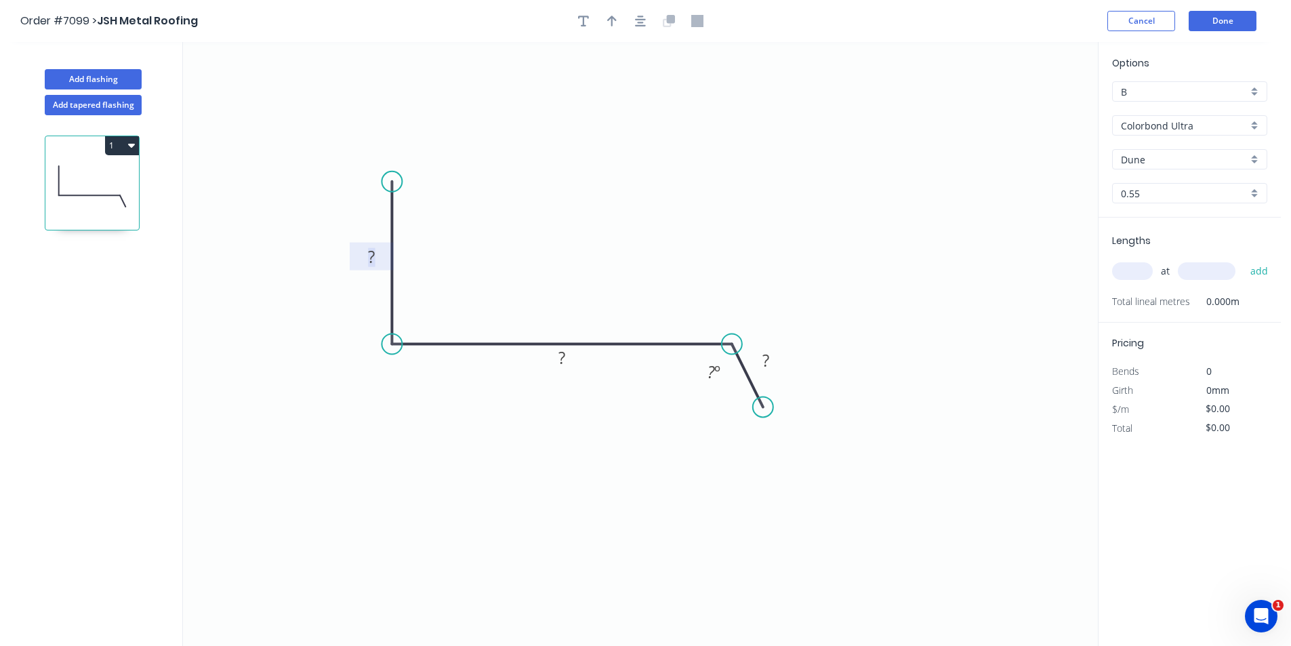
click at [368, 256] on tspan "?" at bounding box center [371, 256] width 7 height 22
type input "$20.58"
click at [1135, 273] on input "text" at bounding box center [1132, 271] width 41 height 18
type input "1"
type input "4000"
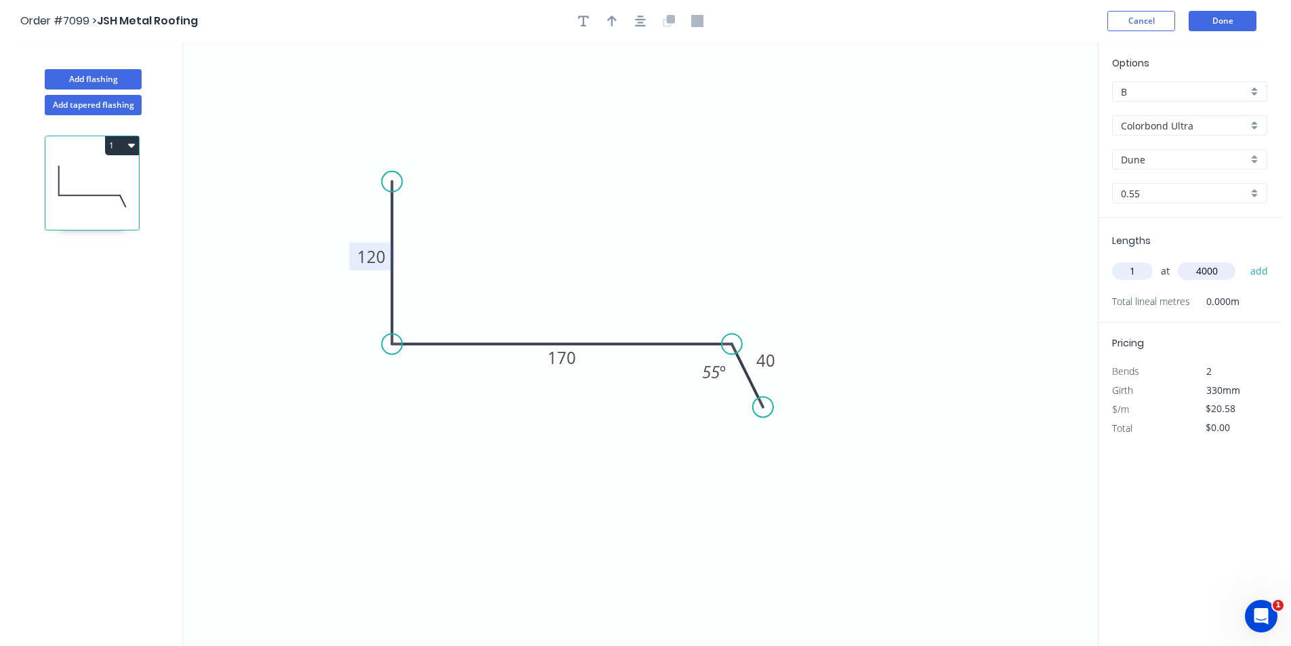
click at [1244, 260] on button "add" at bounding box center [1260, 271] width 32 height 23
click at [658, 28] on div at bounding box center [640, 21] width 142 height 20
click at [645, 25] on icon "button" at bounding box center [640, 21] width 11 height 11
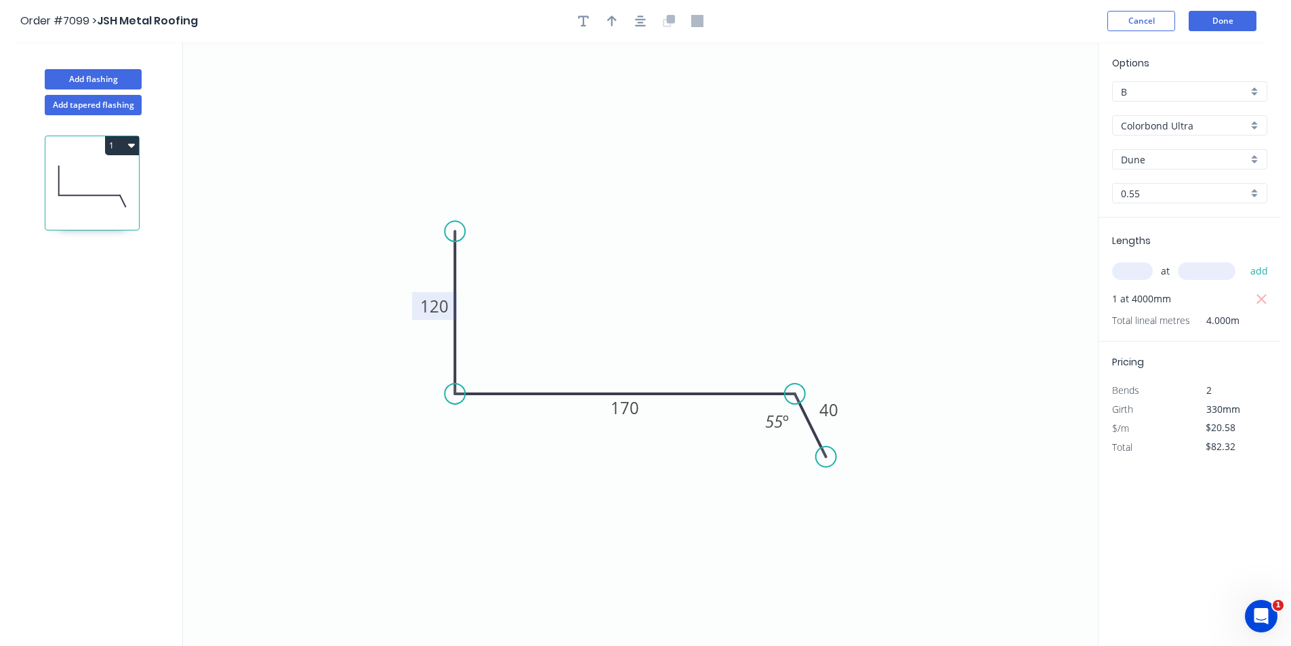
click at [593, 24] on div at bounding box center [640, 21] width 142 height 20
click at [618, 18] on button "button" at bounding box center [612, 21] width 20 height 20
drag, startPoint x: 1034, startPoint y: 107, endPoint x: 605, endPoint y: 357, distance: 495.8
click at [605, 357] on icon at bounding box center [605, 340] width 12 height 43
click at [124, 144] on button "1" at bounding box center [122, 145] width 34 height 19
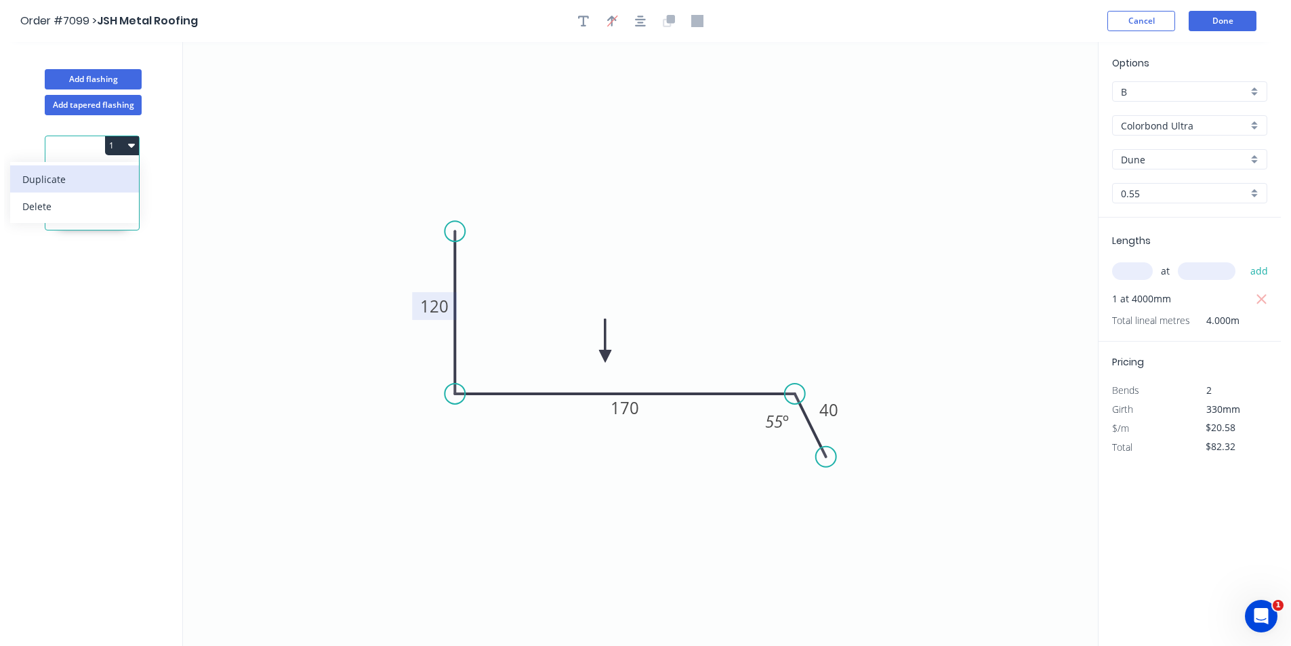
click at [104, 186] on div "Duplicate" at bounding box center [74, 179] width 104 height 20
type input "$0.00"
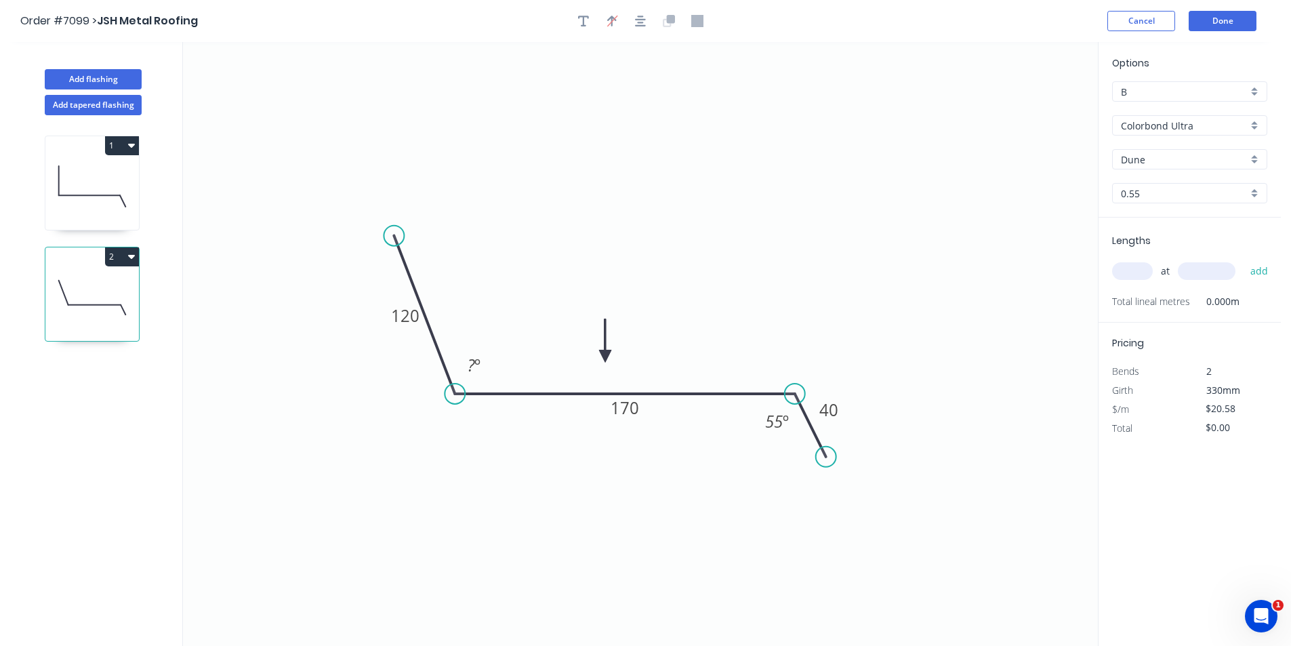
click at [394, 236] on circle at bounding box center [394, 236] width 20 height 20
click at [401, 315] on tspan "120" at bounding box center [405, 315] width 28 height 22
click at [479, 369] on tspan "º" at bounding box center [478, 365] width 6 height 22
click at [1122, 270] on input "text" at bounding box center [1132, 271] width 41 height 18
type input "2"
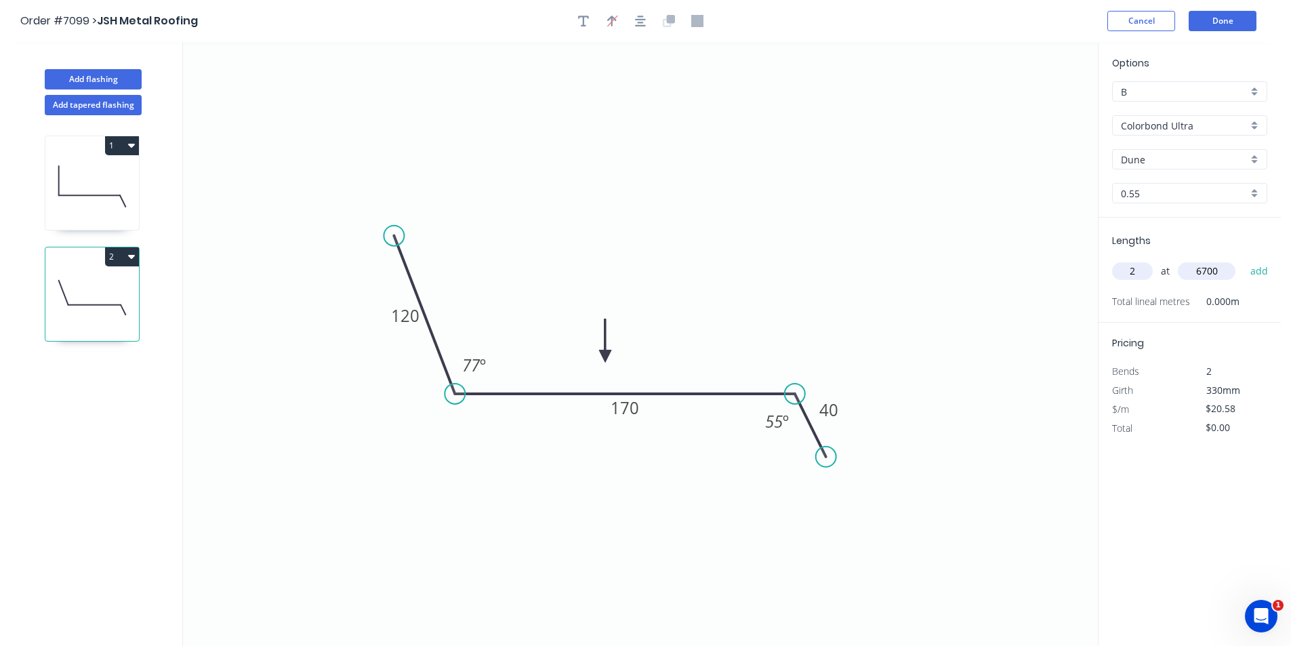
type input "6700"
click at [1244, 260] on button "add" at bounding box center [1260, 271] width 32 height 23
type input "$275.77"
type input "1"
type input "6400"
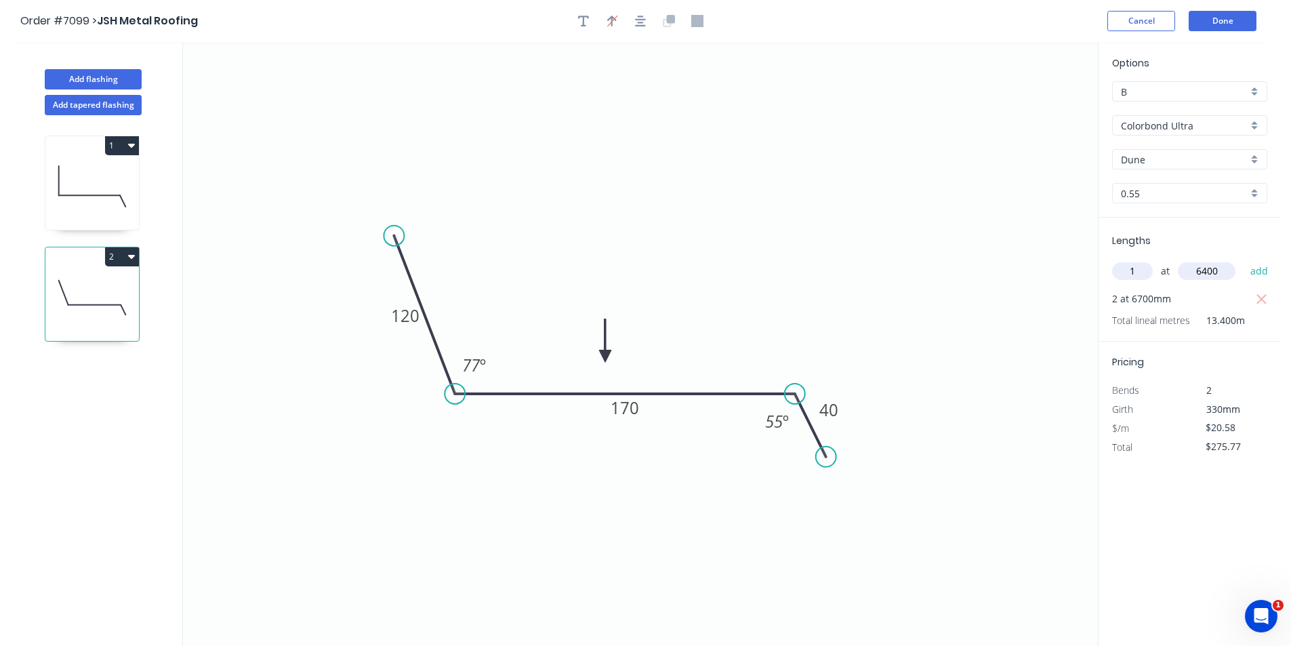
click at [1244, 260] on button "add" at bounding box center [1260, 271] width 32 height 23
type input "$407.48"
type input "1"
type input "5400"
click at [1244, 260] on button "add" at bounding box center [1260, 271] width 32 height 23
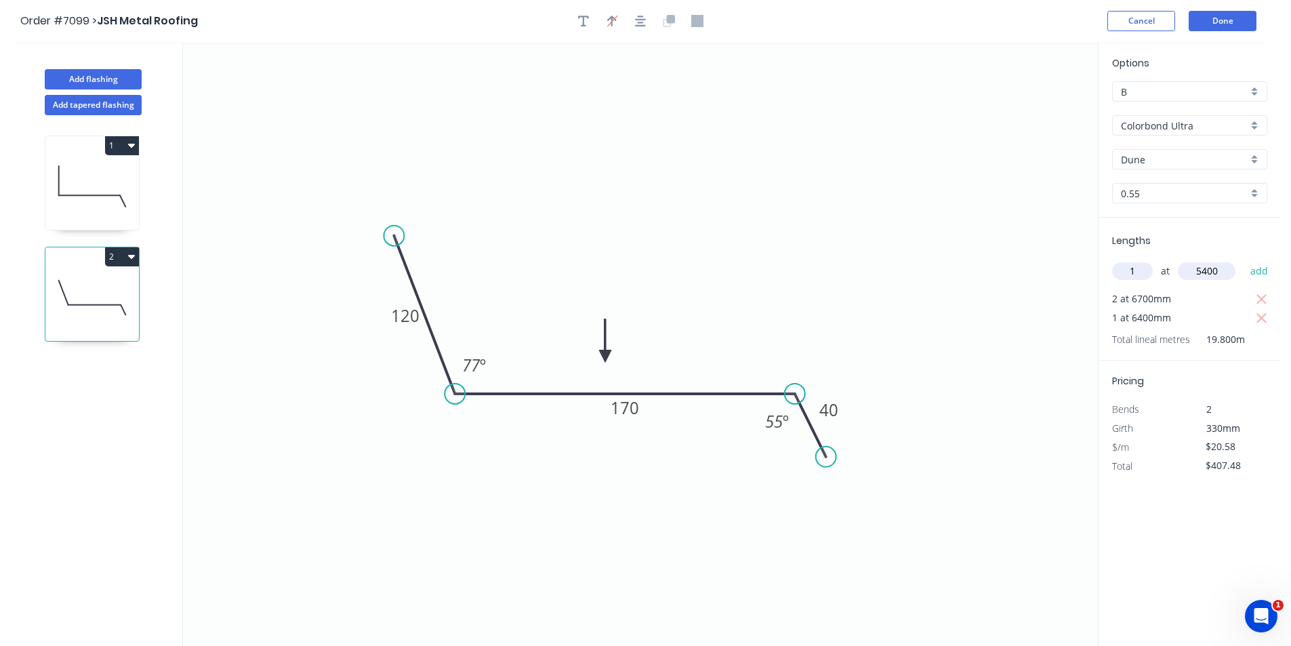
type input "$518.62"
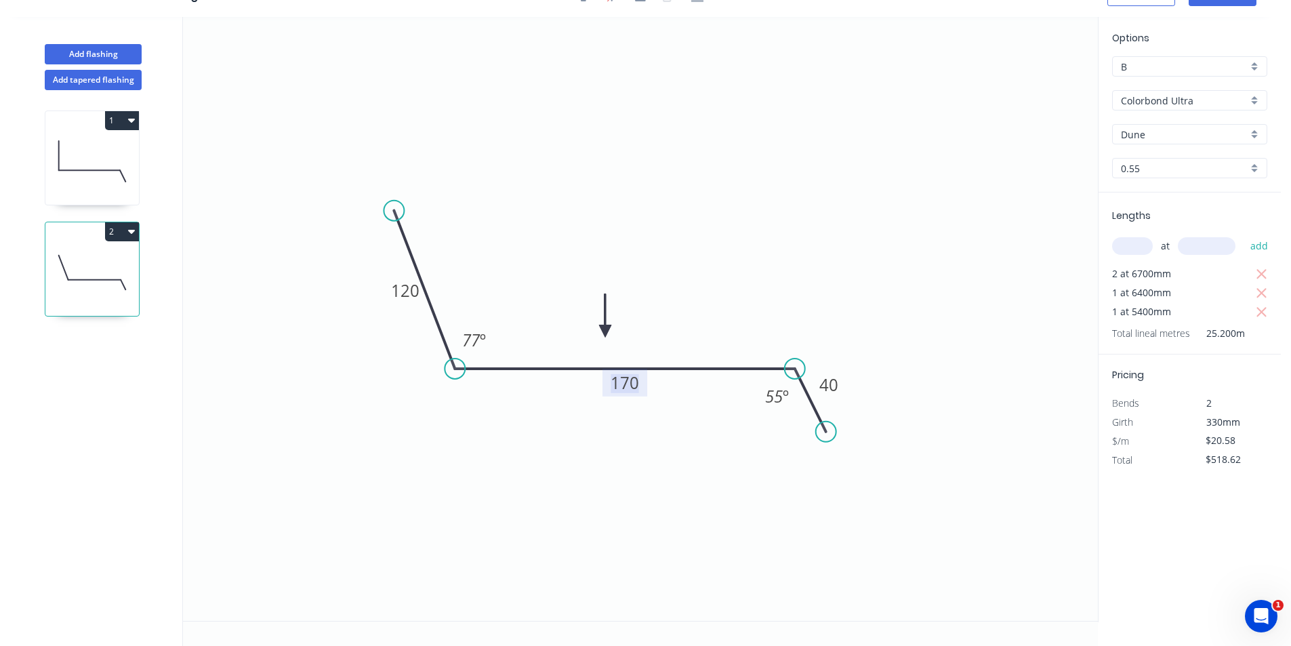
click at [611, 389] on tspan "170" at bounding box center [625, 383] width 28 height 22
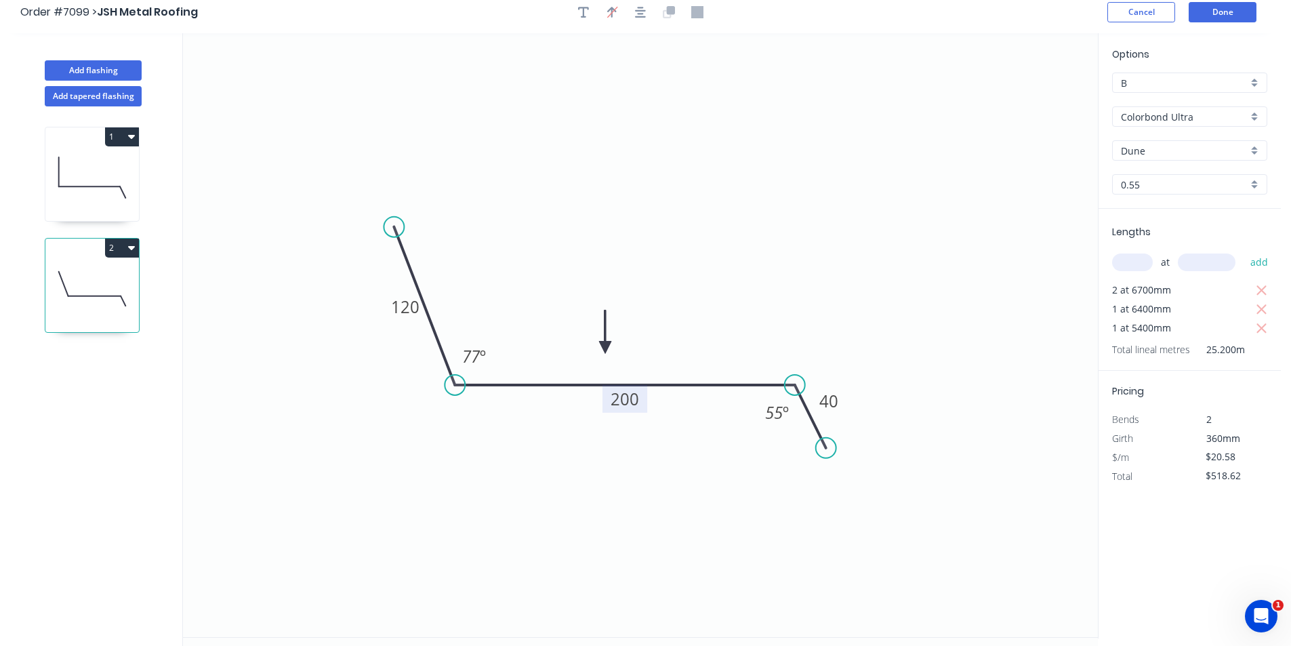
scroll to position [0, 0]
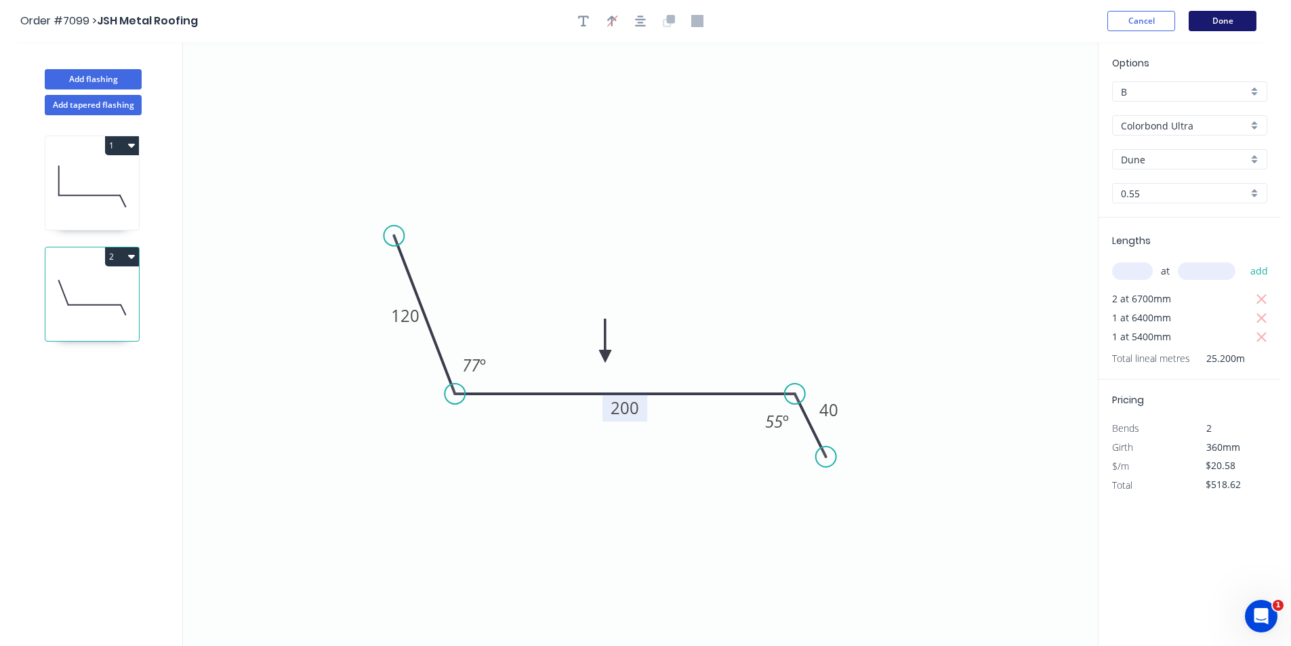
click at [1247, 24] on button "Done" at bounding box center [1223, 21] width 68 height 20
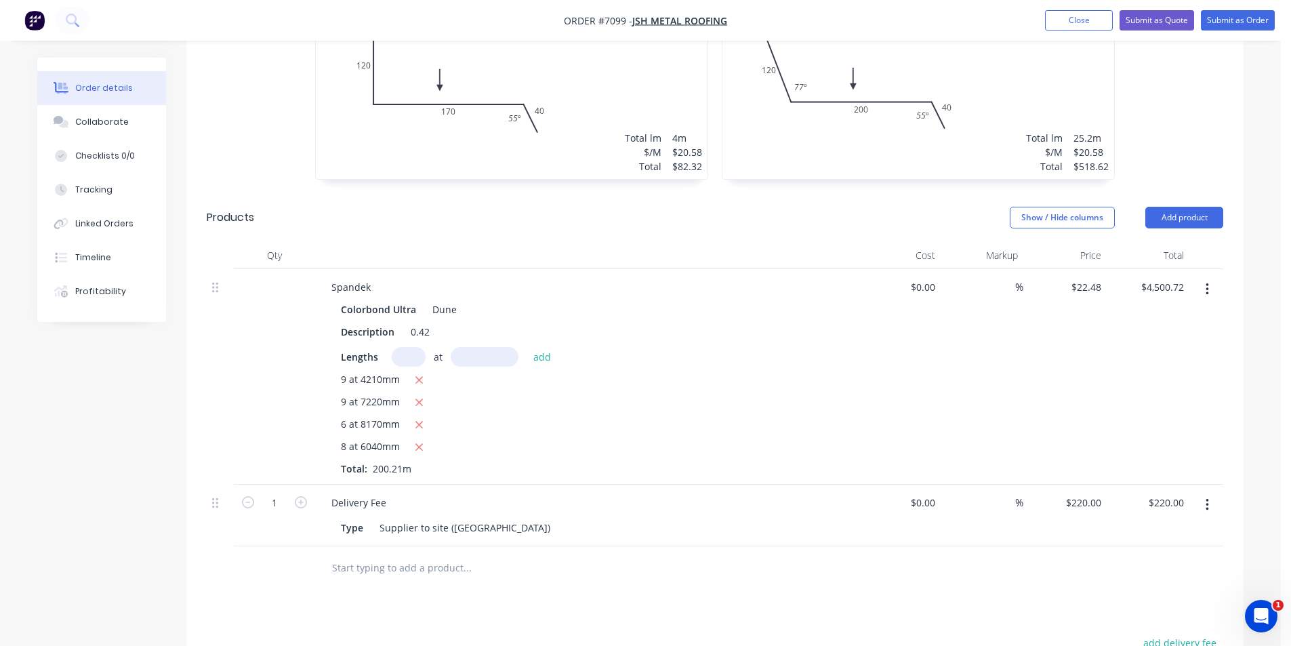
scroll to position [271, 0]
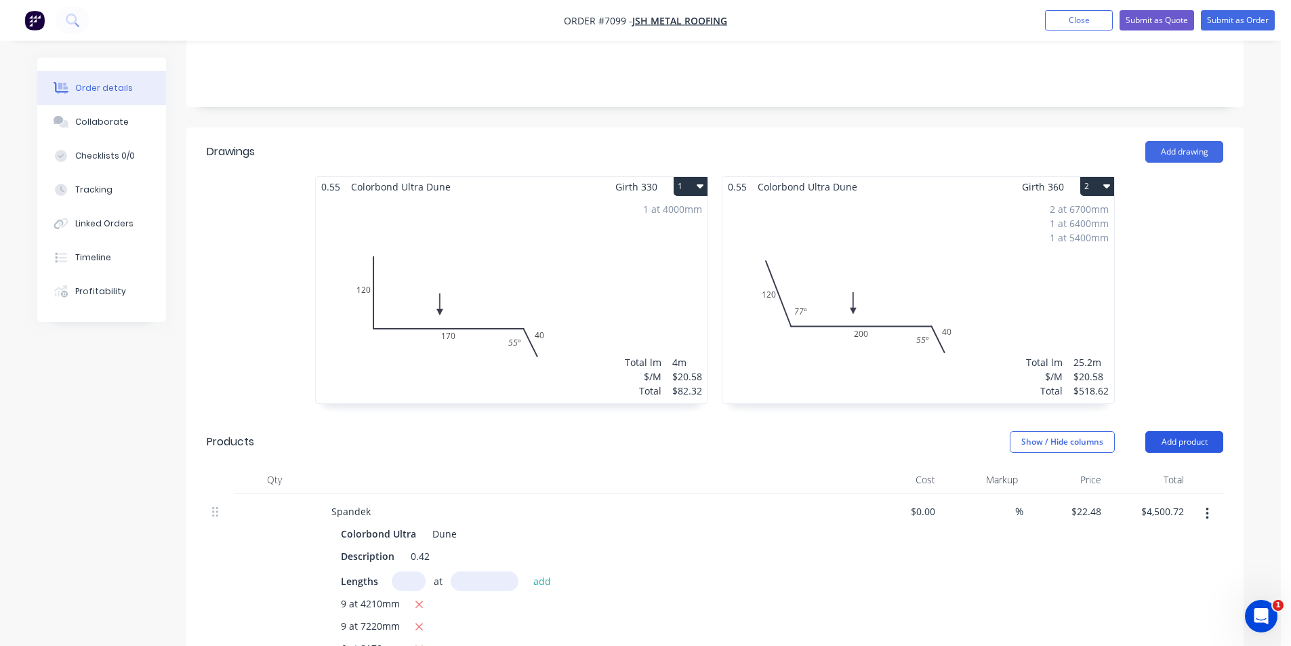
click at [1153, 431] on button "Add product" at bounding box center [1185, 442] width 78 height 22
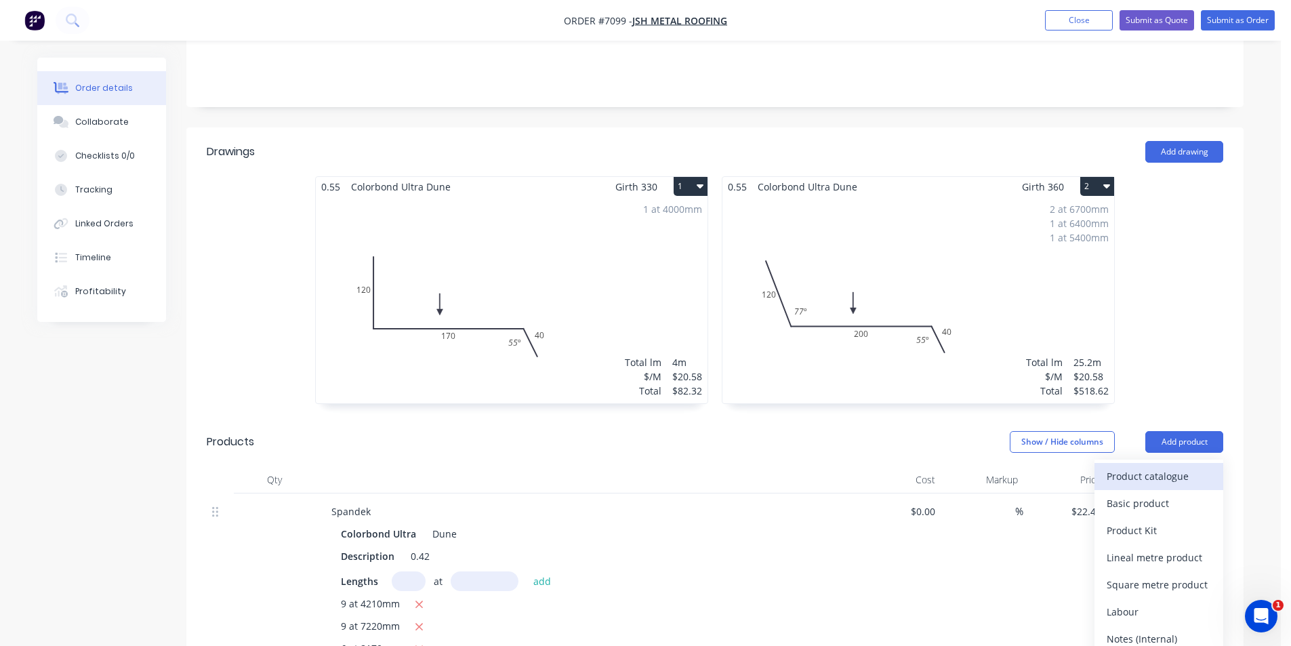
click at [1147, 466] on div "Product catalogue" at bounding box center [1159, 476] width 104 height 20
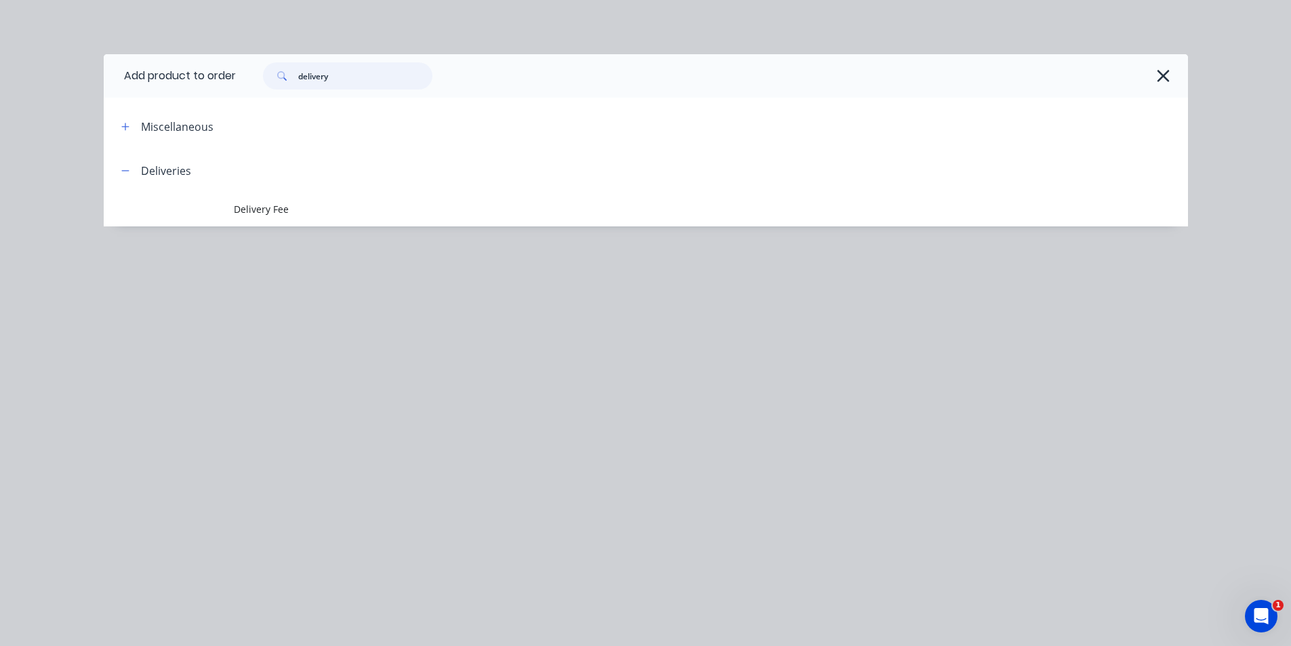
click at [378, 85] on input "delivery" at bounding box center [365, 75] width 134 height 27
click at [379, 85] on input "delivery" at bounding box center [365, 75] width 134 height 27
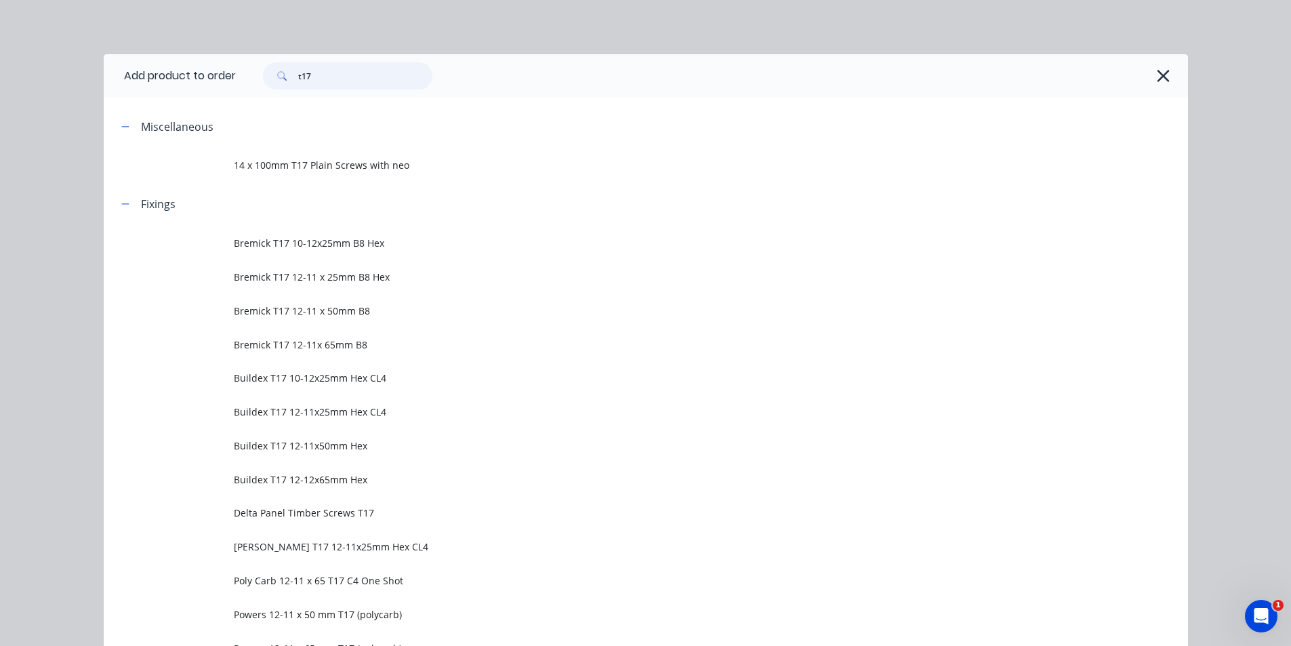
type input "t17"
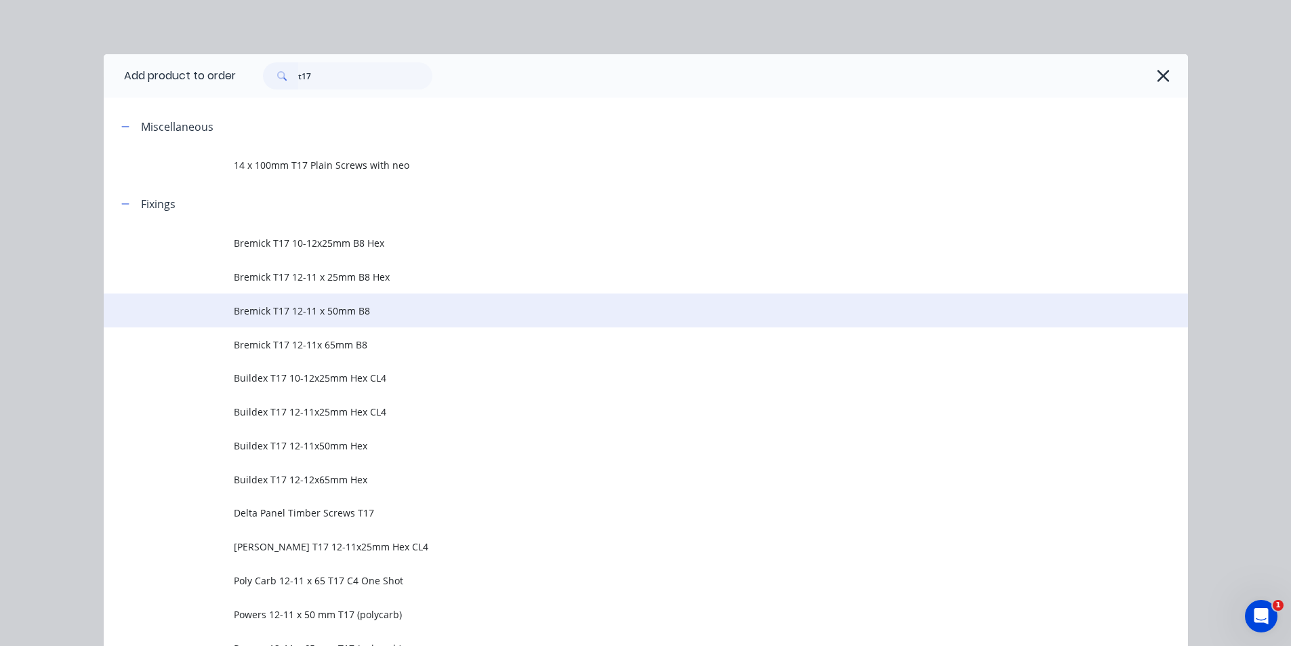
click at [361, 301] on td "Bremick T17 12-11 x 50mm B8" at bounding box center [711, 311] width 955 height 34
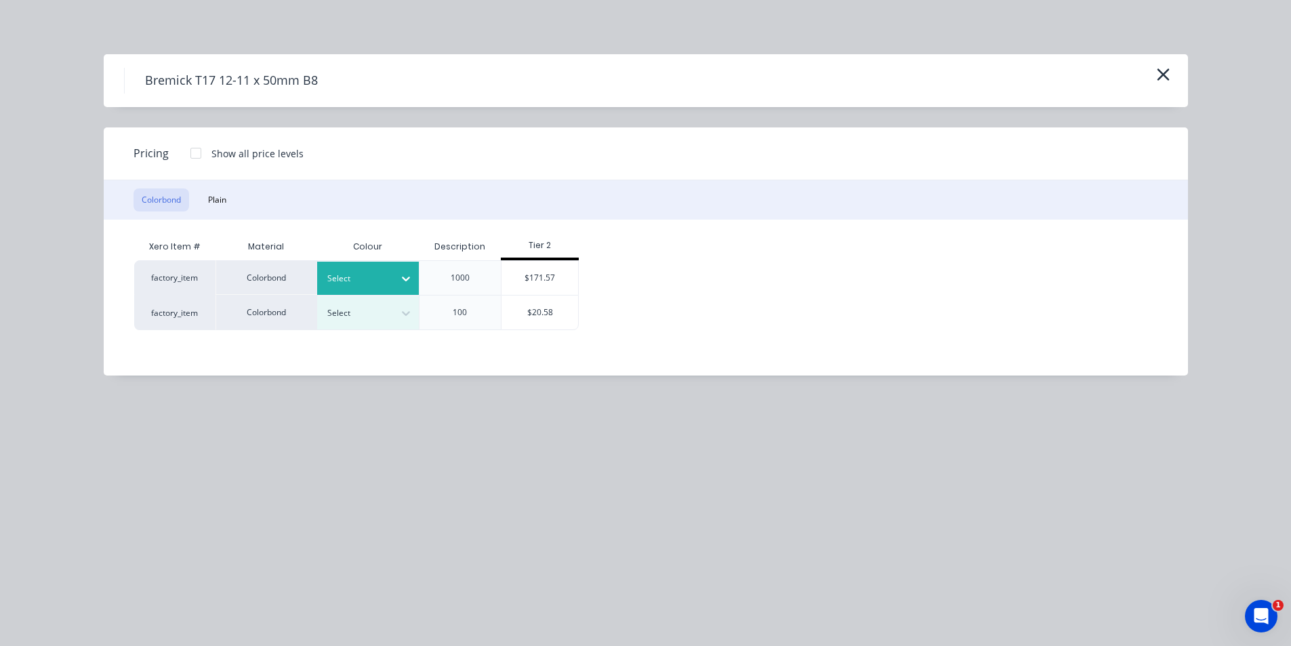
click at [395, 278] on div at bounding box center [406, 279] width 24 height 22
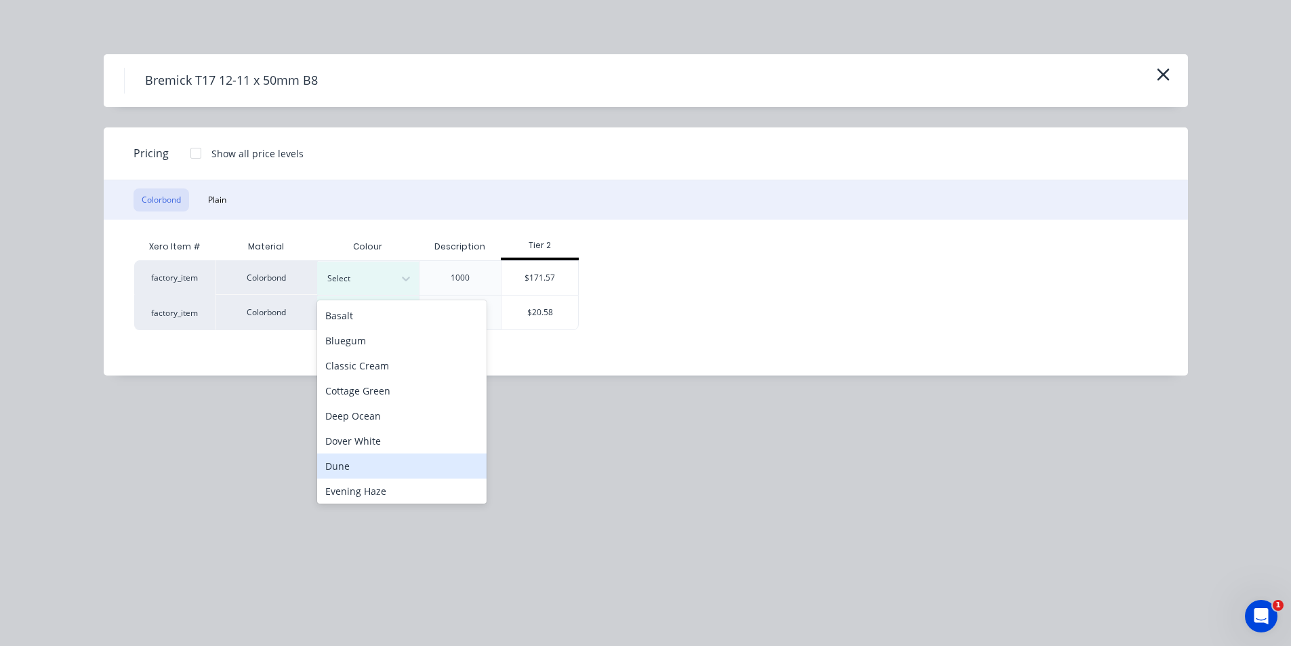
click at [354, 467] on div "Dune" at bounding box center [401, 466] width 169 height 25
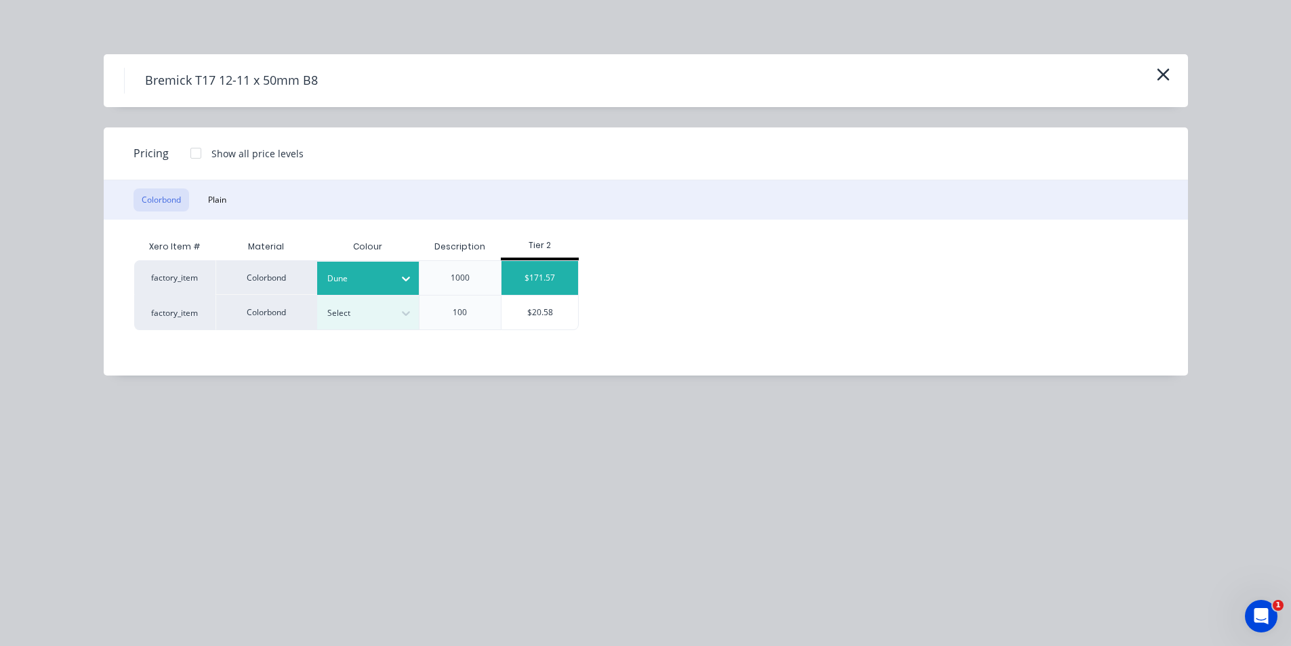
click at [555, 283] on div "$171.57" at bounding box center [540, 278] width 77 height 34
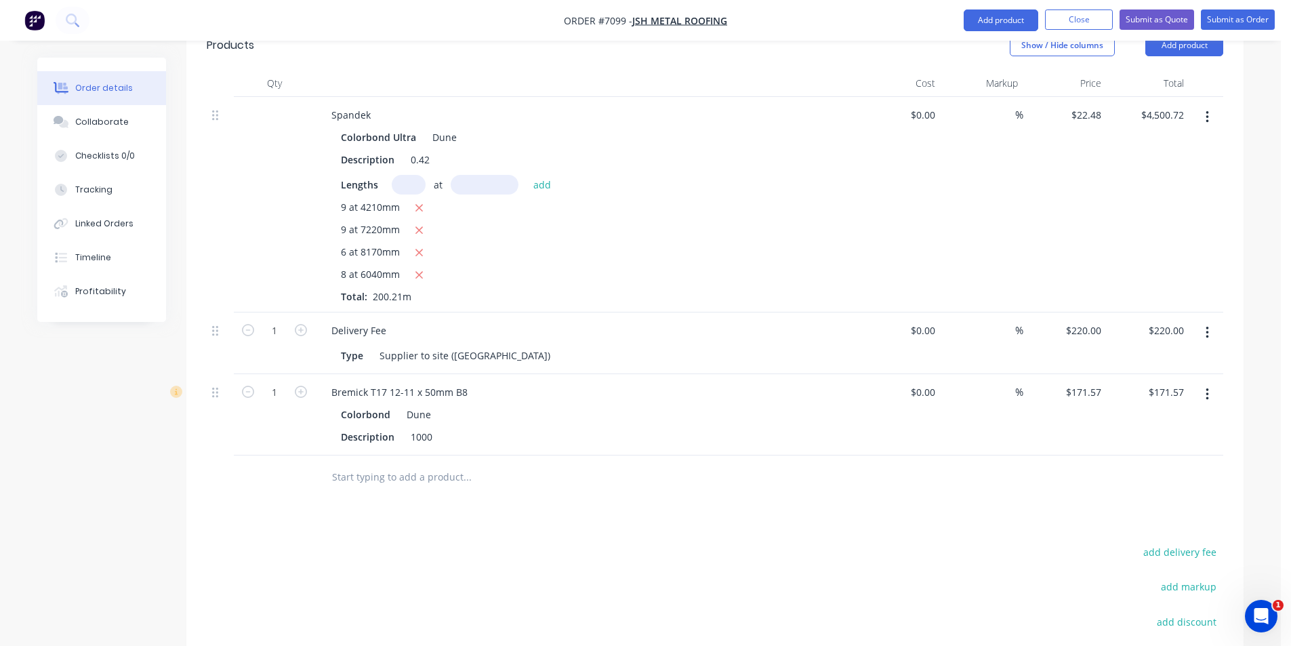
scroll to position [746, 0]
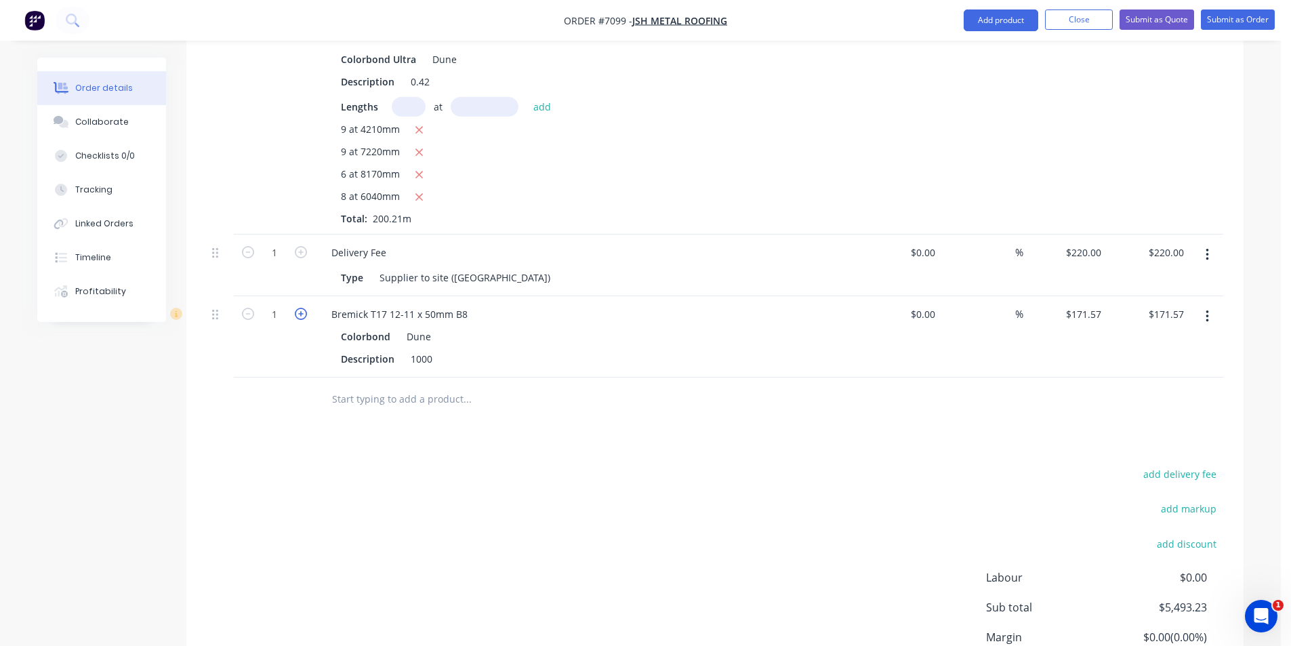
click at [298, 308] on icon "button" at bounding box center [301, 314] width 12 height 12
type input "2"
type input "$343.14"
click at [973, 21] on button "Add product" at bounding box center [1001, 20] width 75 height 22
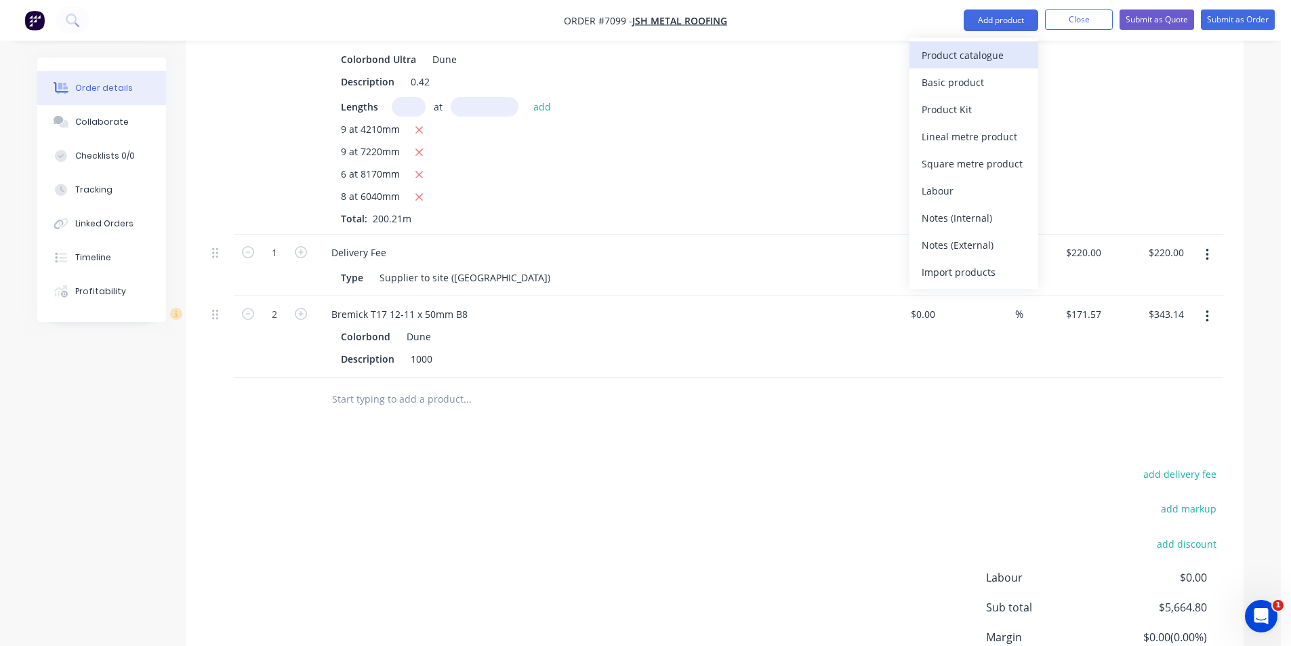
click at [990, 47] on div "Product catalogue" at bounding box center [974, 55] width 104 height 20
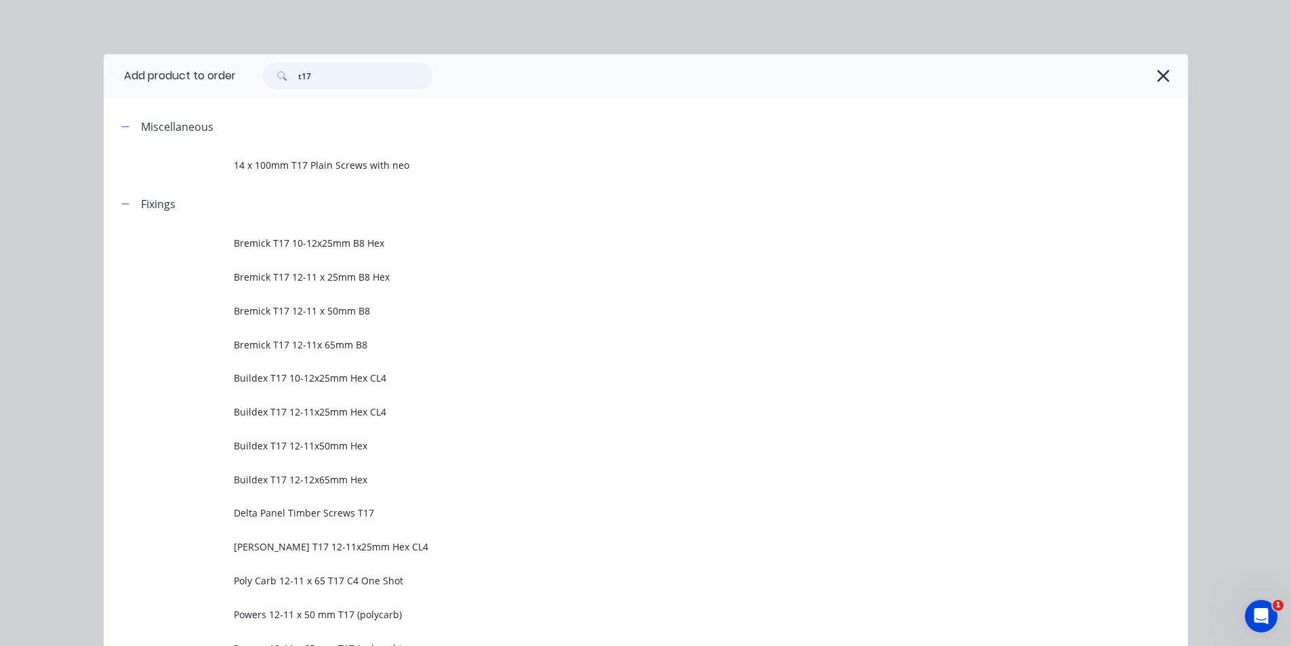
drag, startPoint x: 324, startPoint y: 71, endPoint x: 292, endPoint y: 73, distance: 31.9
click at [292, 73] on div "t17" at bounding box center [347, 75] width 169 height 27
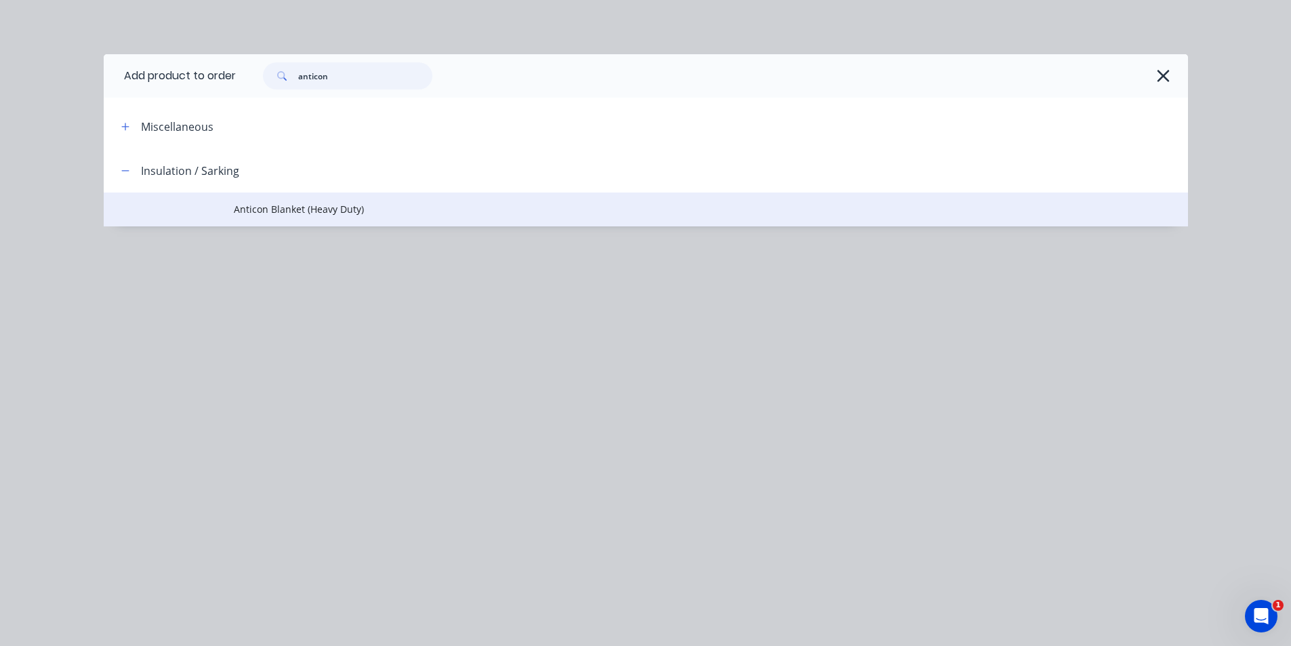
type input "anticon"
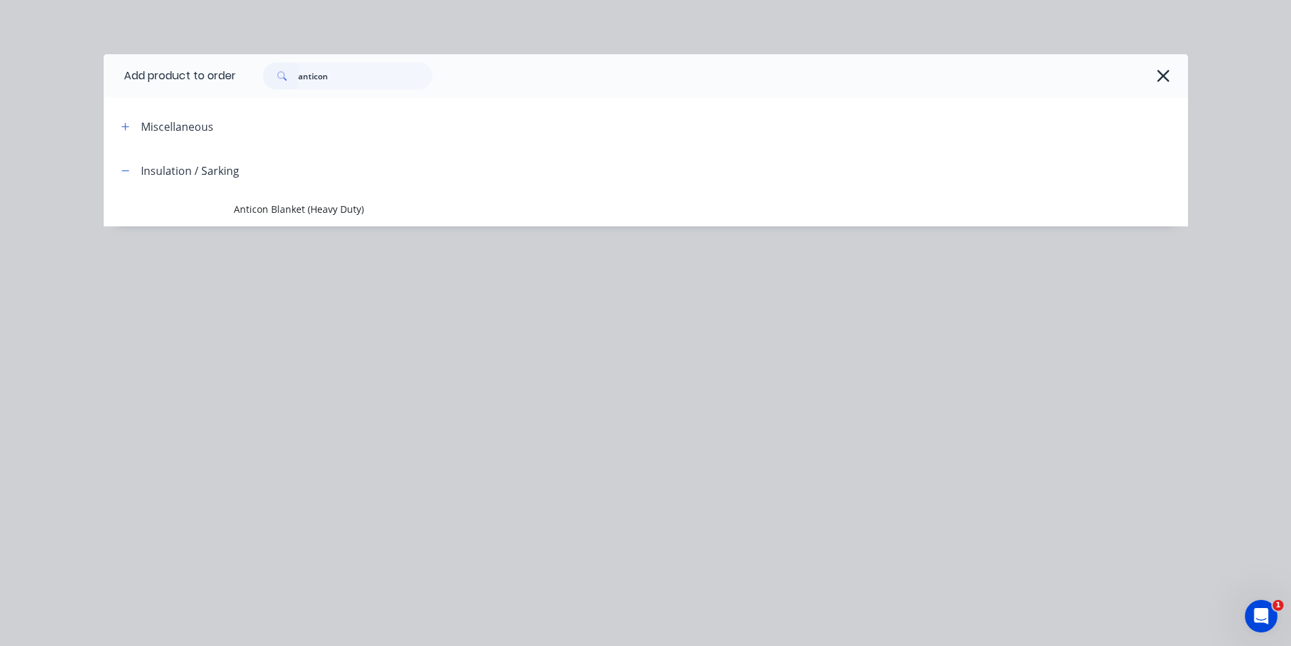
click at [310, 193] on td "Anticon Blanket (Heavy Duty)" at bounding box center [711, 210] width 955 height 34
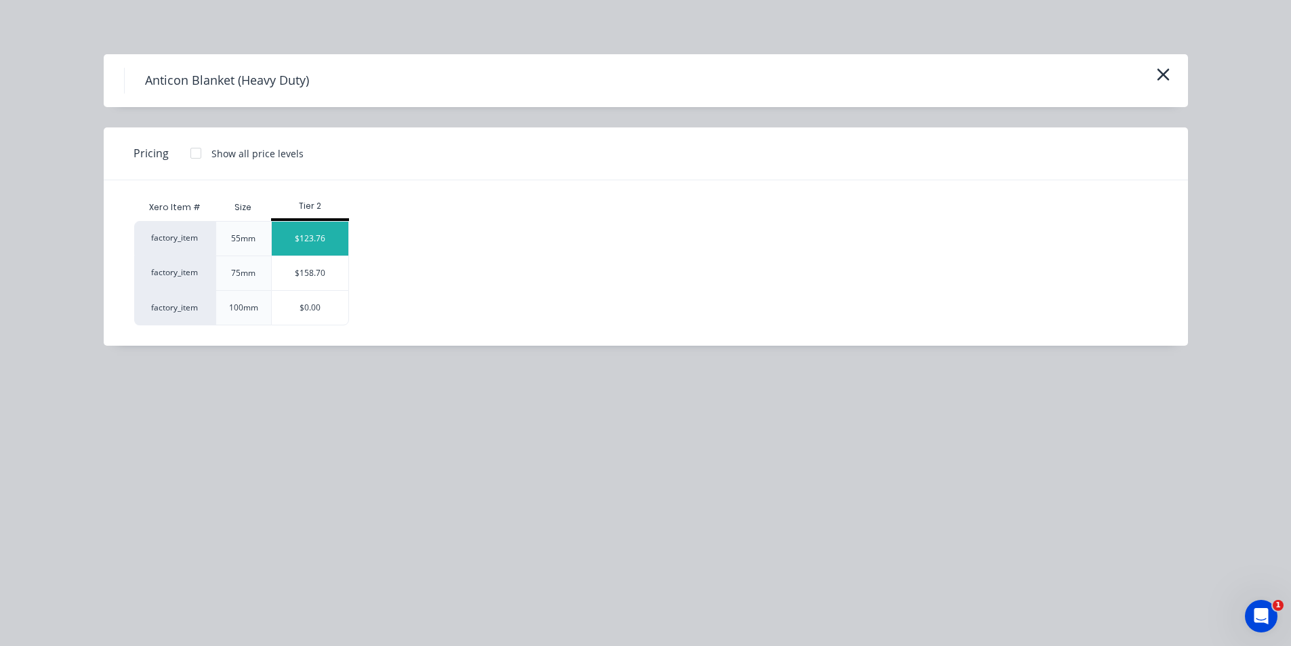
click at [325, 236] on div "$123.76" at bounding box center [310, 239] width 77 height 34
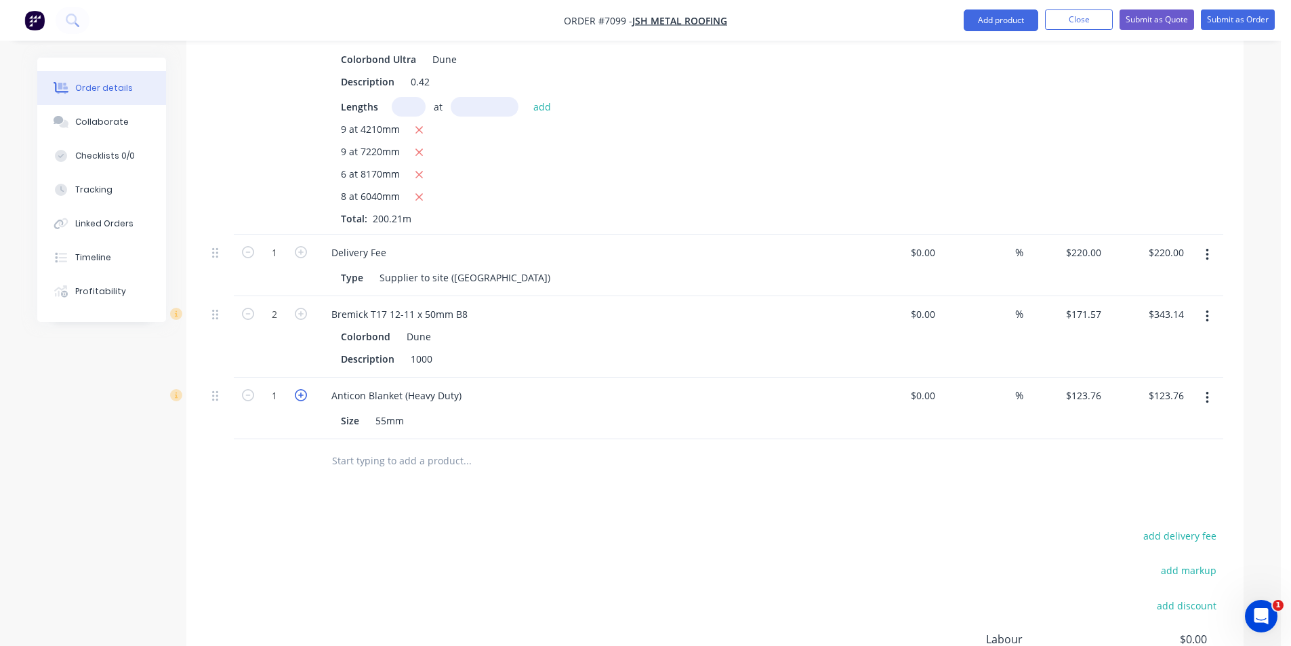
click at [300, 389] on icon "button" at bounding box center [301, 395] width 12 height 12
type input "2"
type input "$247.52"
click at [300, 389] on icon "button" at bounding box center [301, 395] width 12 height 12
type input "3"
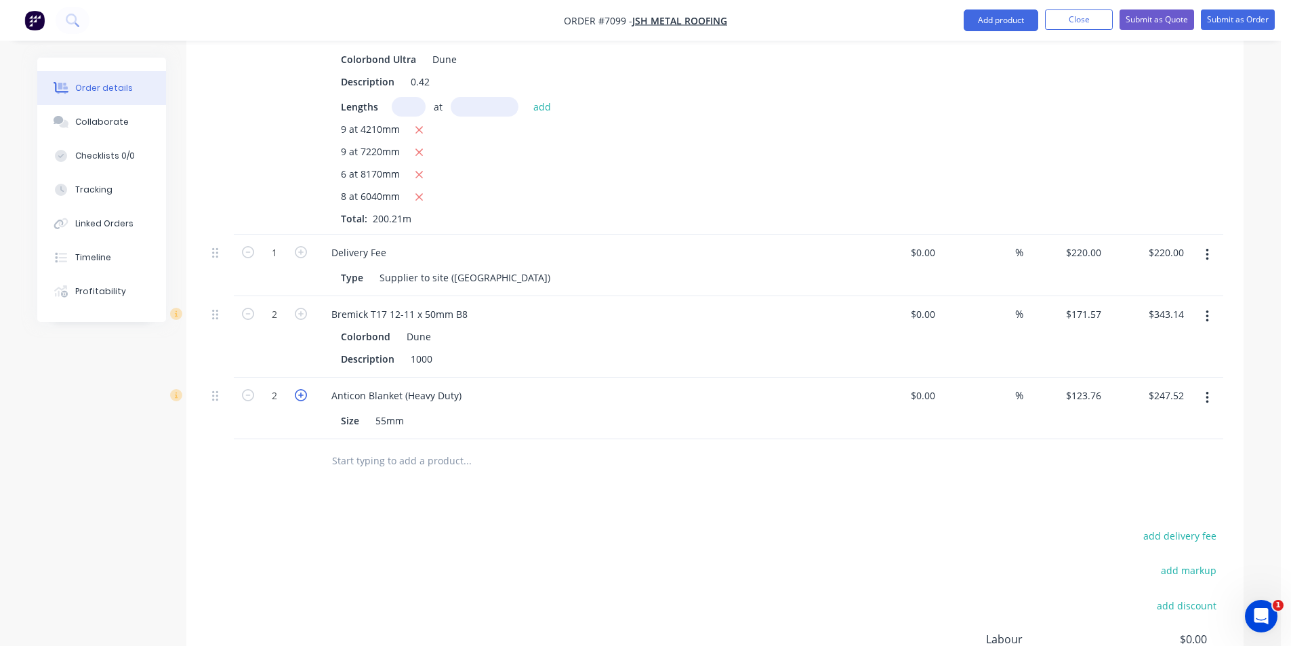
type input "$371.28"
click at [300, 389] on icon "button" at bounding box center [301, 395] width 12 height 12
type input "4"
type input "$495.04"
click at [300, 389] on icon "button" at bounding box center [301, 395] width 12 height 12
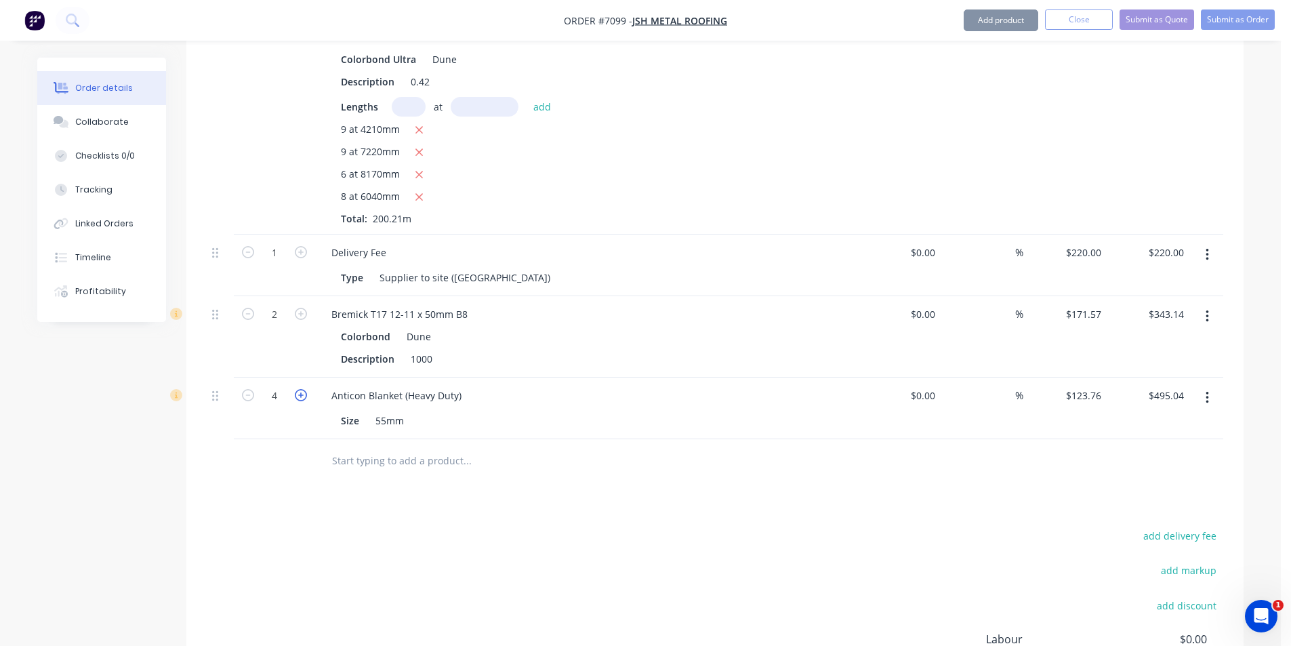
type input "5"
type input "$618.80"
click at [300, 389] on icon "button" at bounding box center [301, 395] width 12 height 12
type input "6"
type input "$742.56"
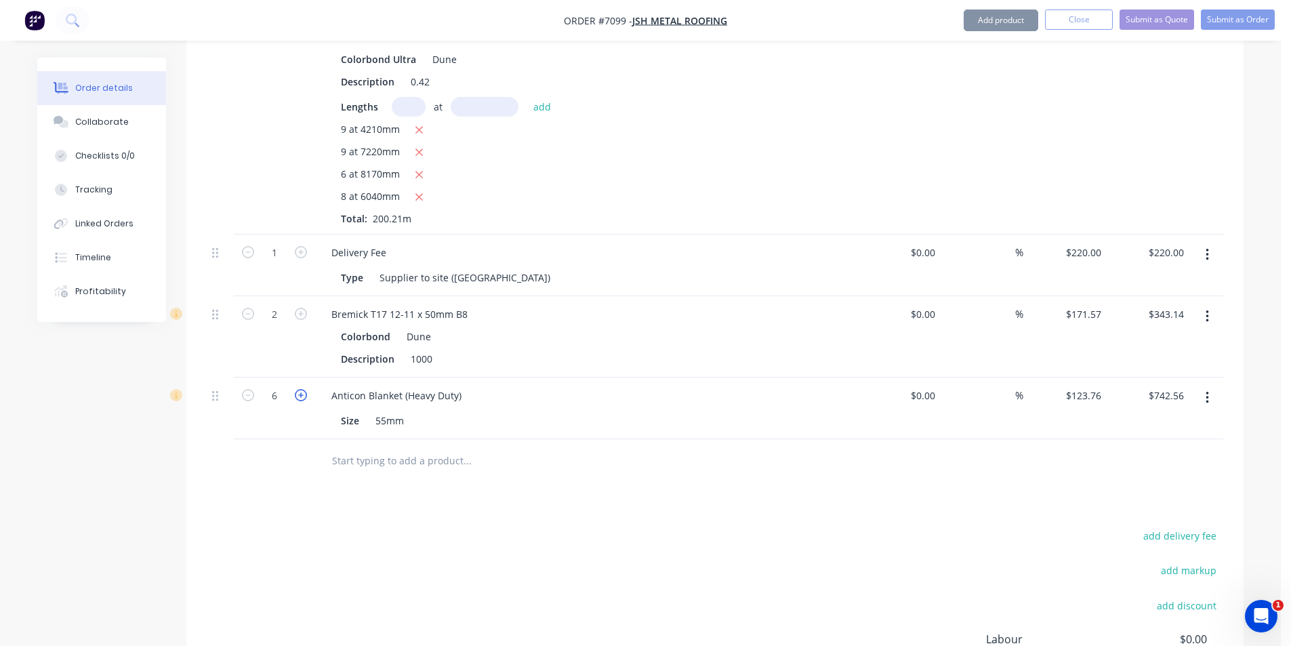
click at [300, 389] on icon "button" at bounding box center [301, 395] width 12 height 12
type input "7"
type input "$866.32"
click at [300, 389] on icon "button" at bounding box center [301, 395] width 12 height 12
type input "8"
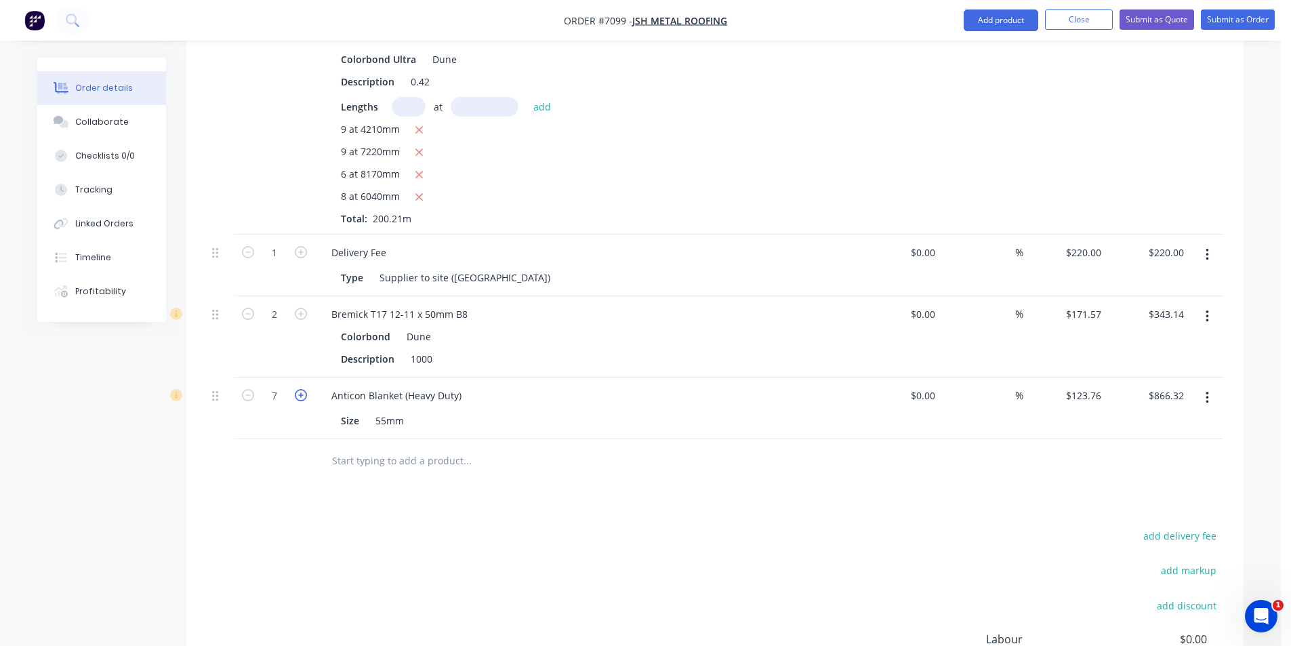
type input "$990.08"
click at [977, 29] on button "Add product" at bounding box center [1001, 20] width 75 height 22
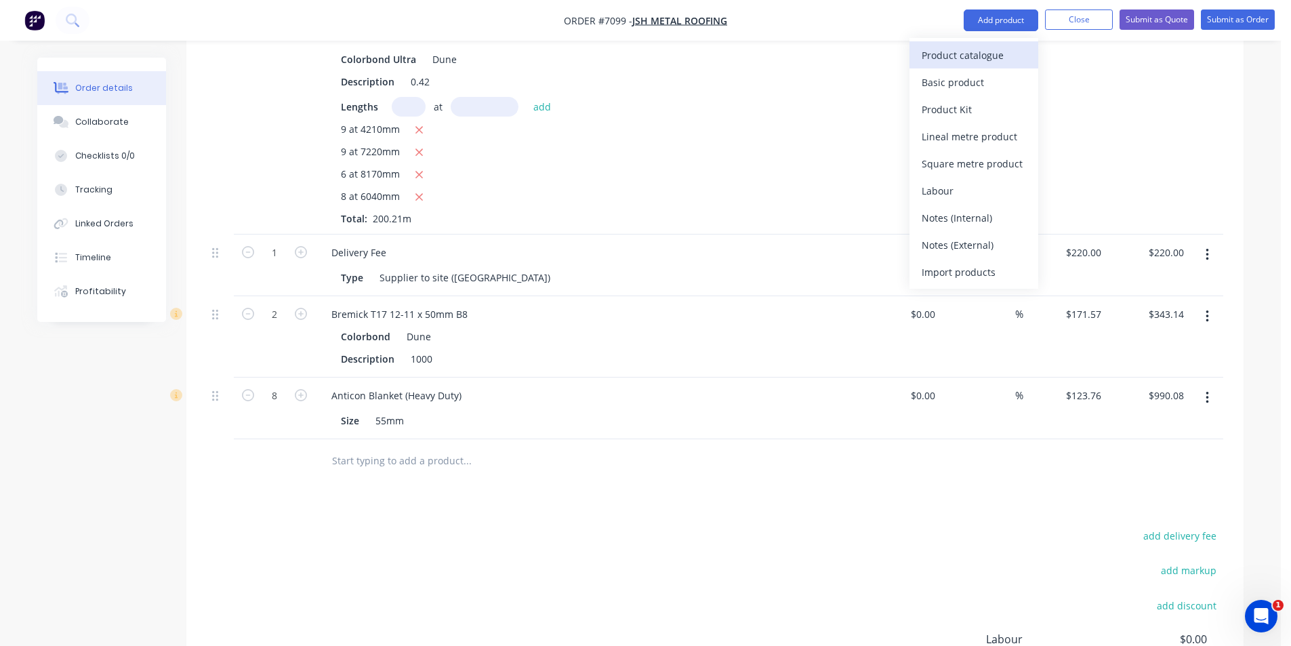
click at [946, 54] on div "Product catalogue" at bounding box center [974, 55] width 104 height 20
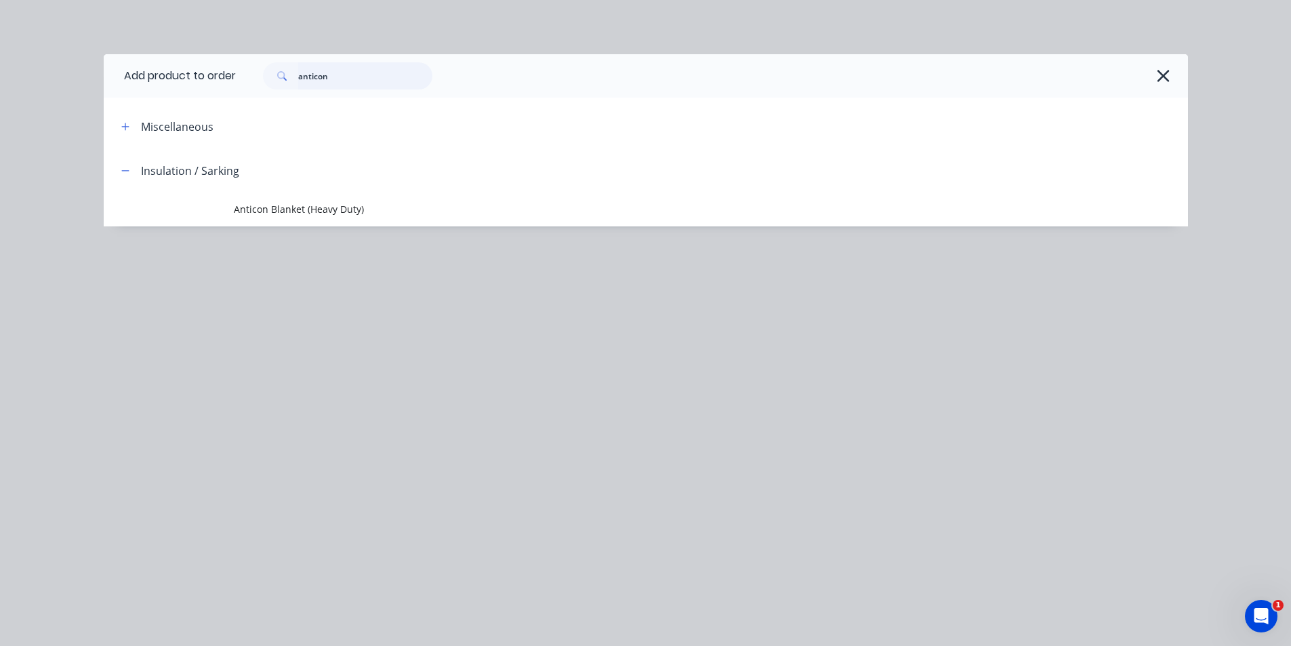
click at [348, 68] on input "anticon" at bounding box center [365, 75] width 134 height 27
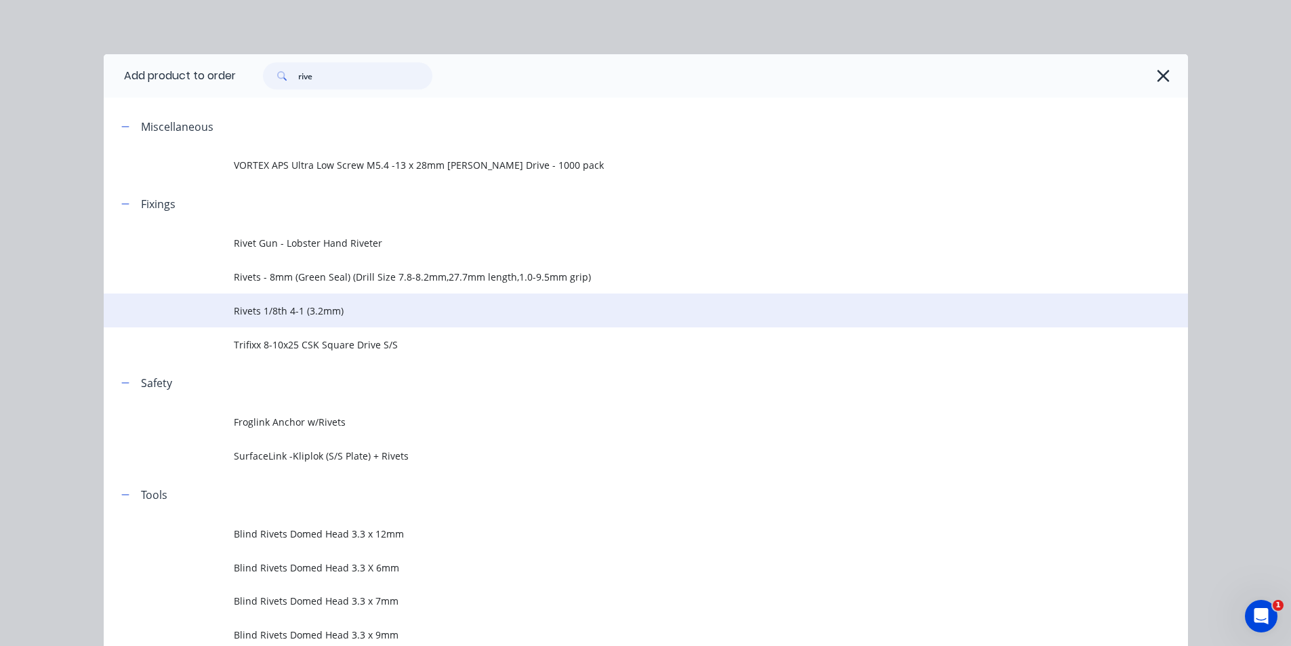
type input "rive"
click at [328, 309] on span "Rivets 1/8th 4-1 (3.2mm)" at bounding box center [615, 311] width 763 height 14
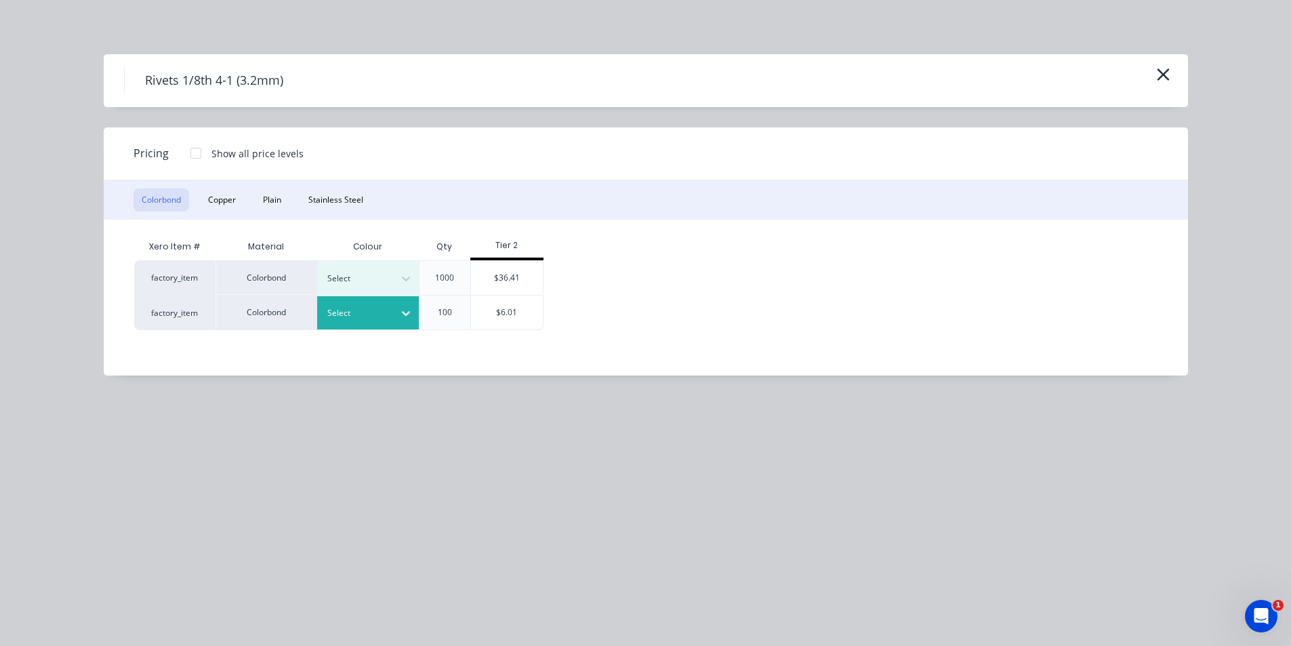
click at [399, 316] on div at bounding box center [406, 313] width 24 height 22
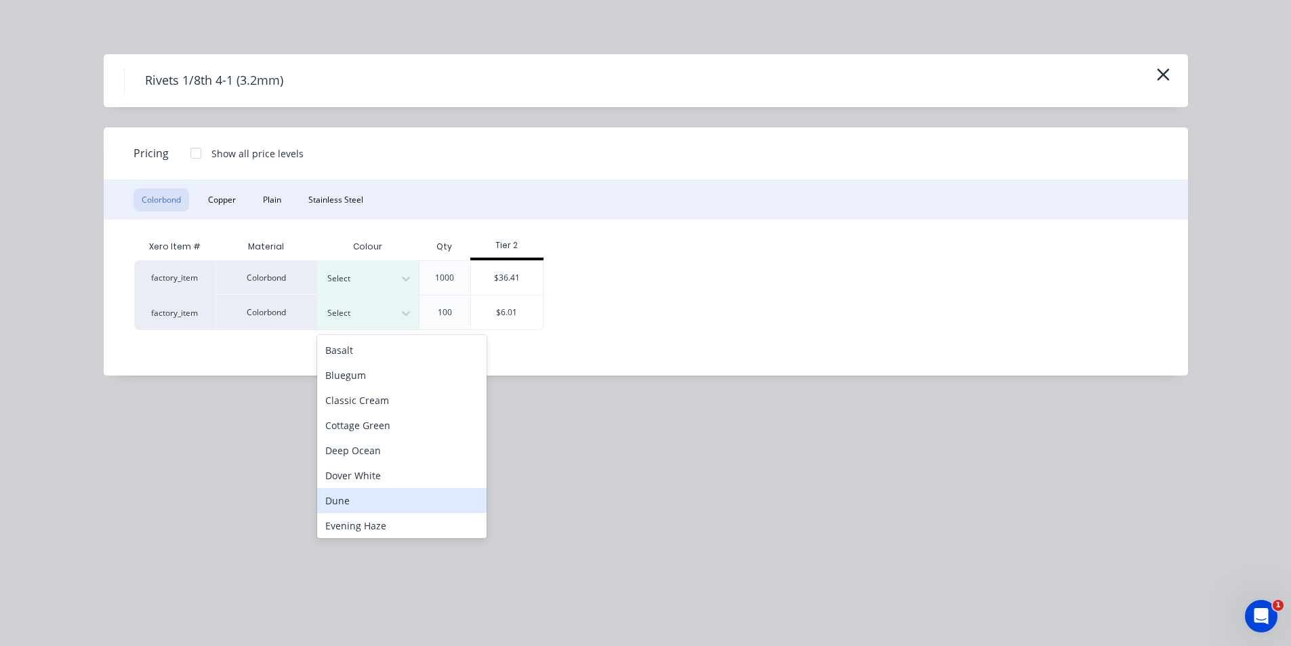
click at [407, 505] on div "Dune" at bounding box center [401, 500] width 169 height 25
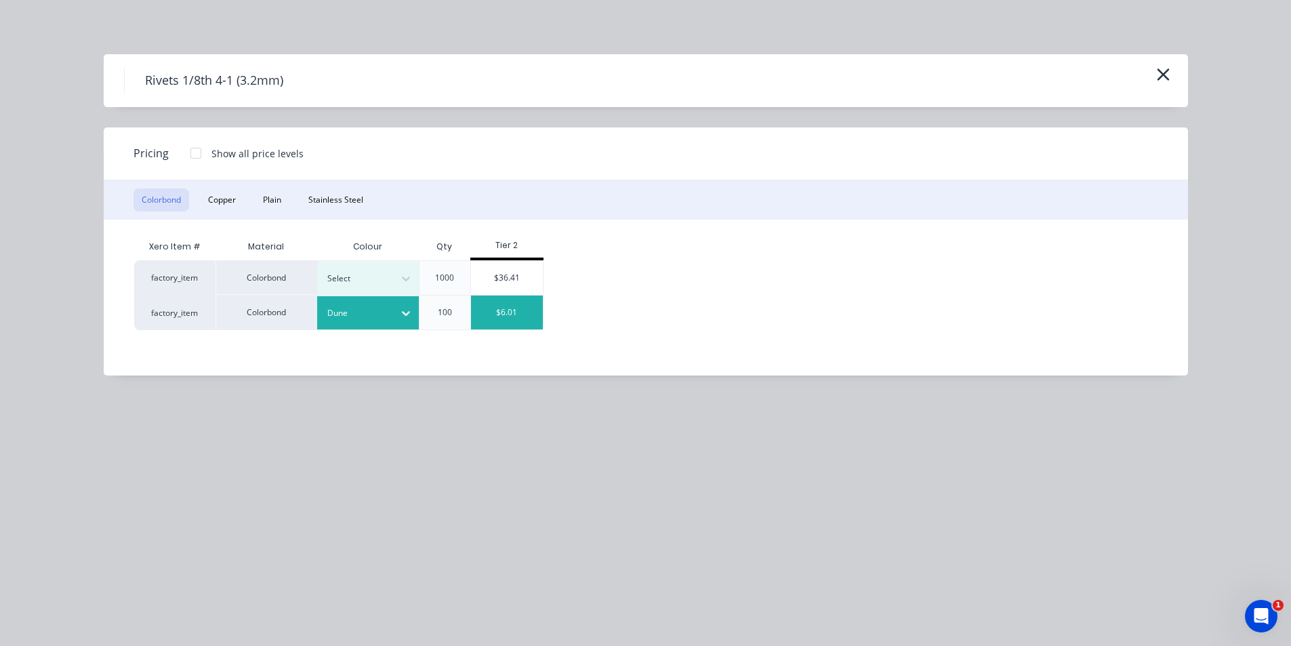
click at [506, 307] on div "$6.01" at bounding box center [507, 313] width 73 height 34
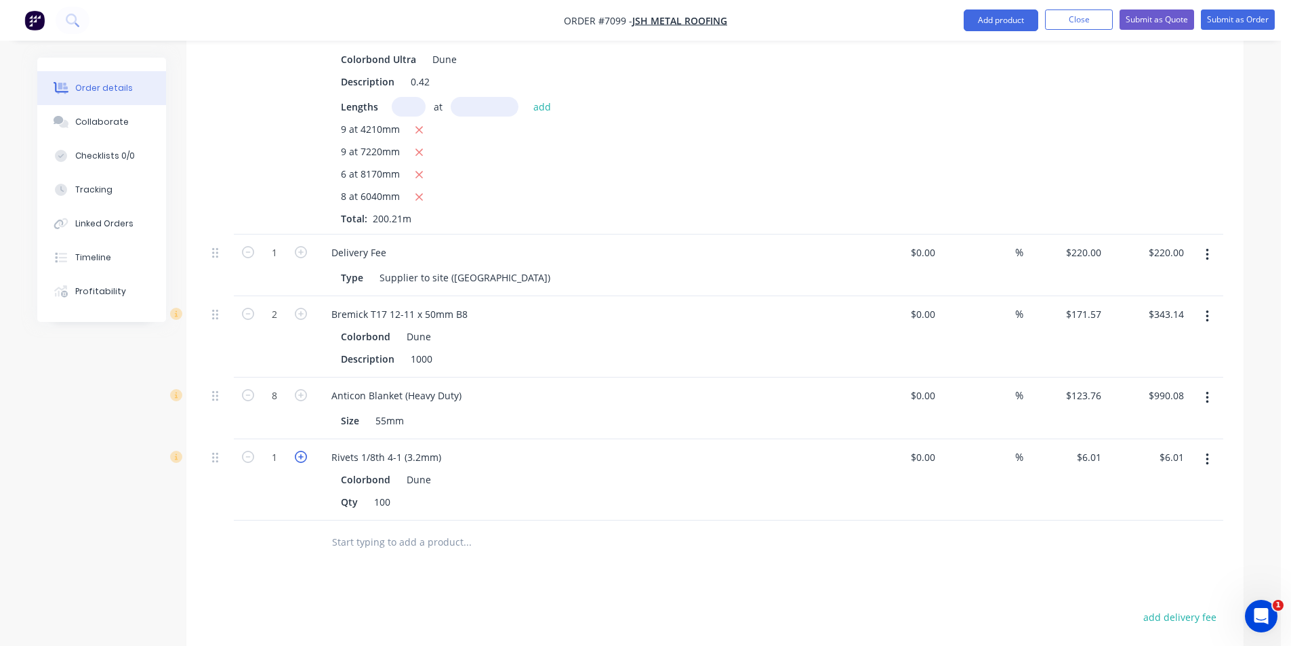
click at [295, 451] on icon "button" at bounding box center [301, 457] width 12 height 12
type input "2"
type input "$12.02"
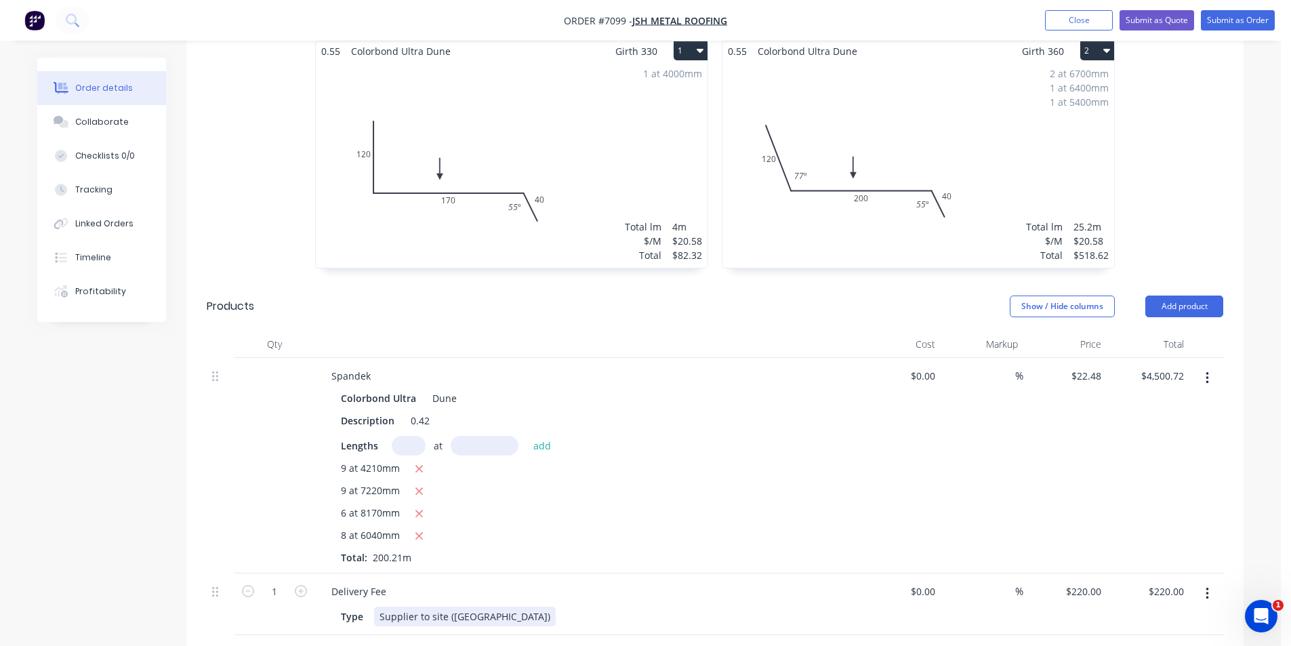
scroll to position [0, 0]
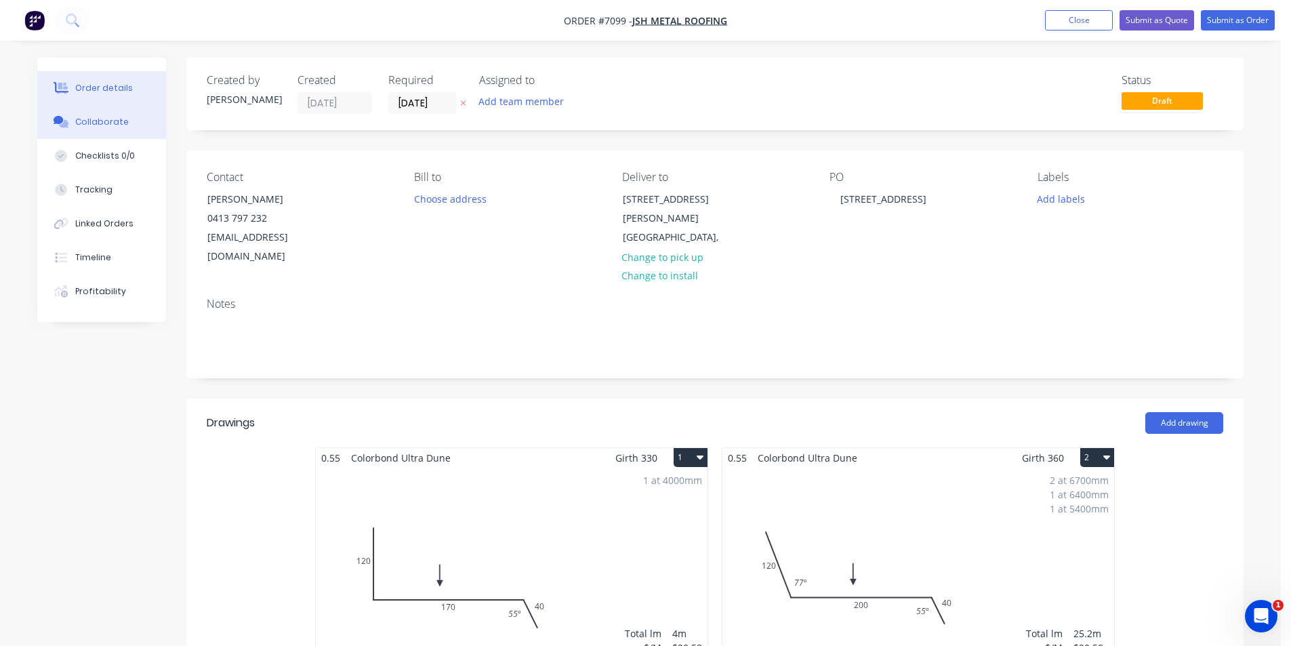
click at [97, 137] on button "Collaborate" at bounding box center [101, 122] width 129 height 34
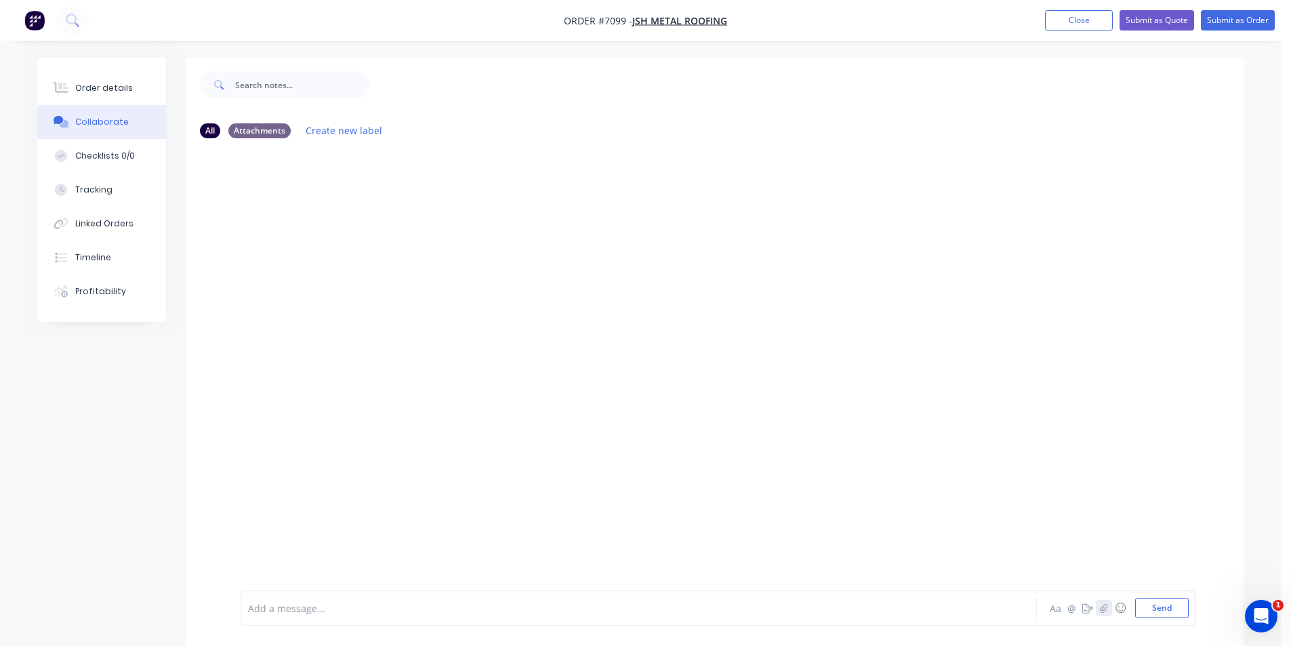
click at [1102, 606] on icon "button" at bounding box center [1104, 607] width 8 height 9
click at [1161, 608] on button "Send" at bounding box center [1163, 608] width 54 height 20
drag, startPoint x: 93, startPoint y: 97, endPoint x: 87, endPoint y: 61, distance: 36.3
click at [93, 97] on button "Order details" at bounding box center [101, 88] width 129 height 34
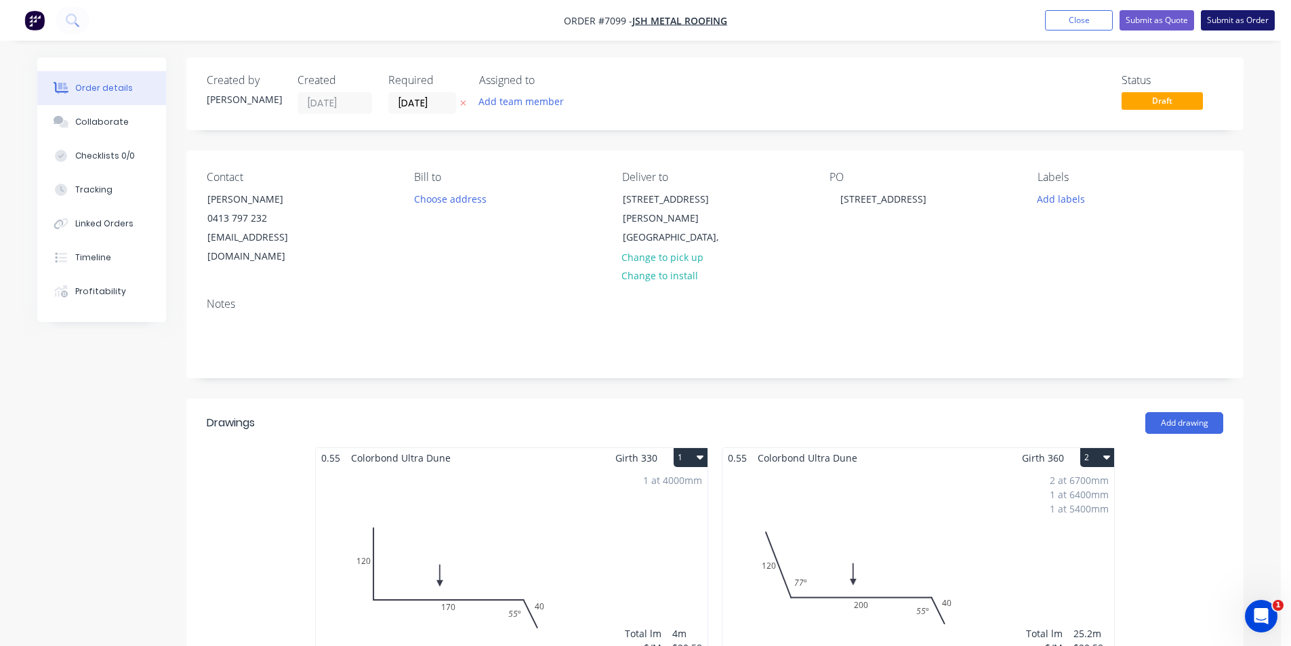
click at [1268, 20] on button "Submit as Order" at bounding box center [1238, 20] width 74 height 20
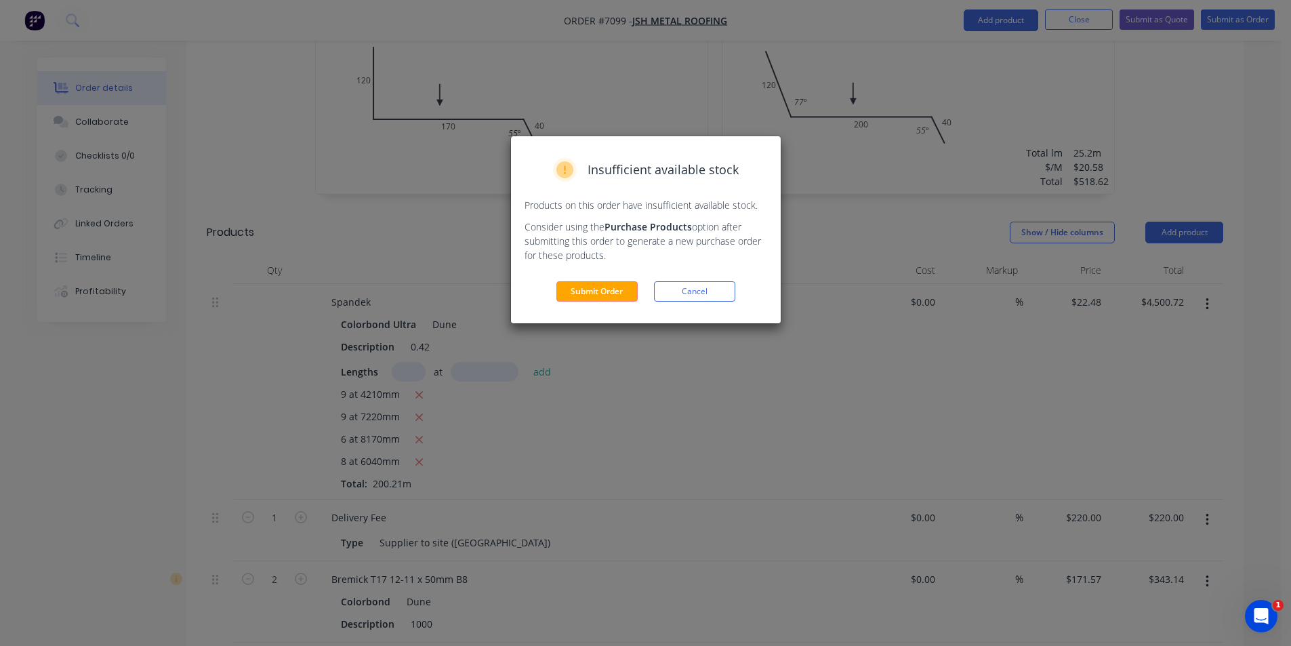
scroll to position [746, 0]
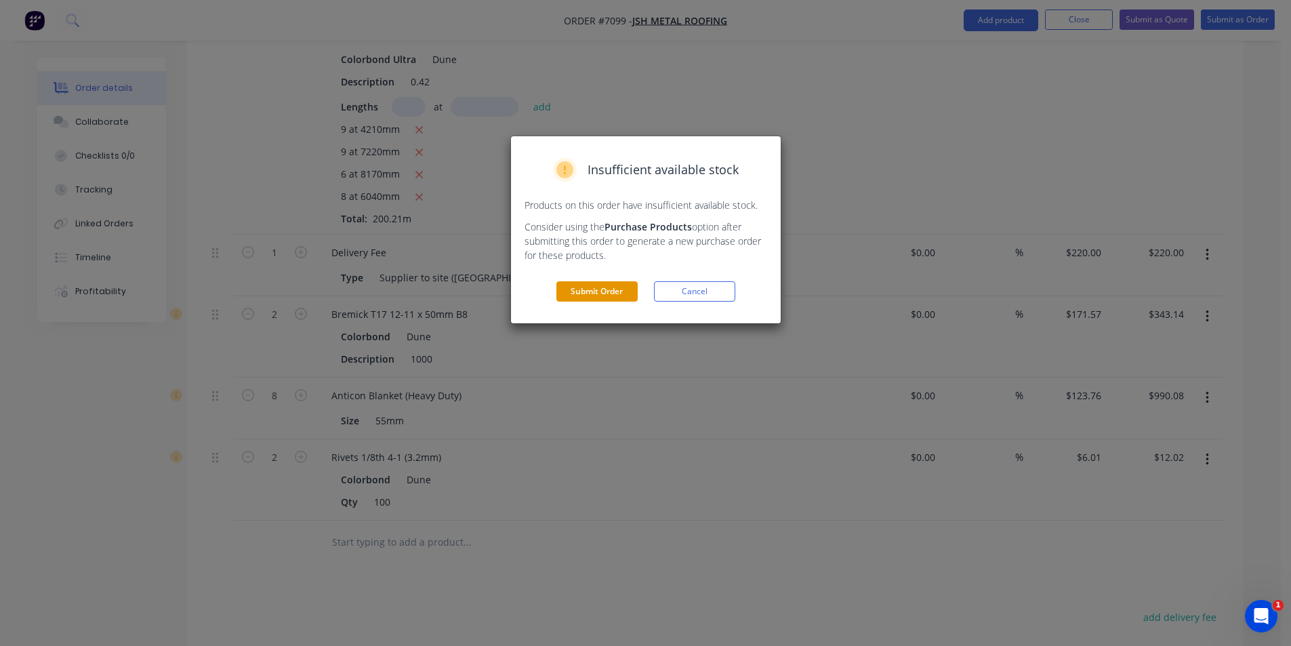
click at [625, 293] on button "Submit Order" at bounding box center [597, 291] width 81 height 20
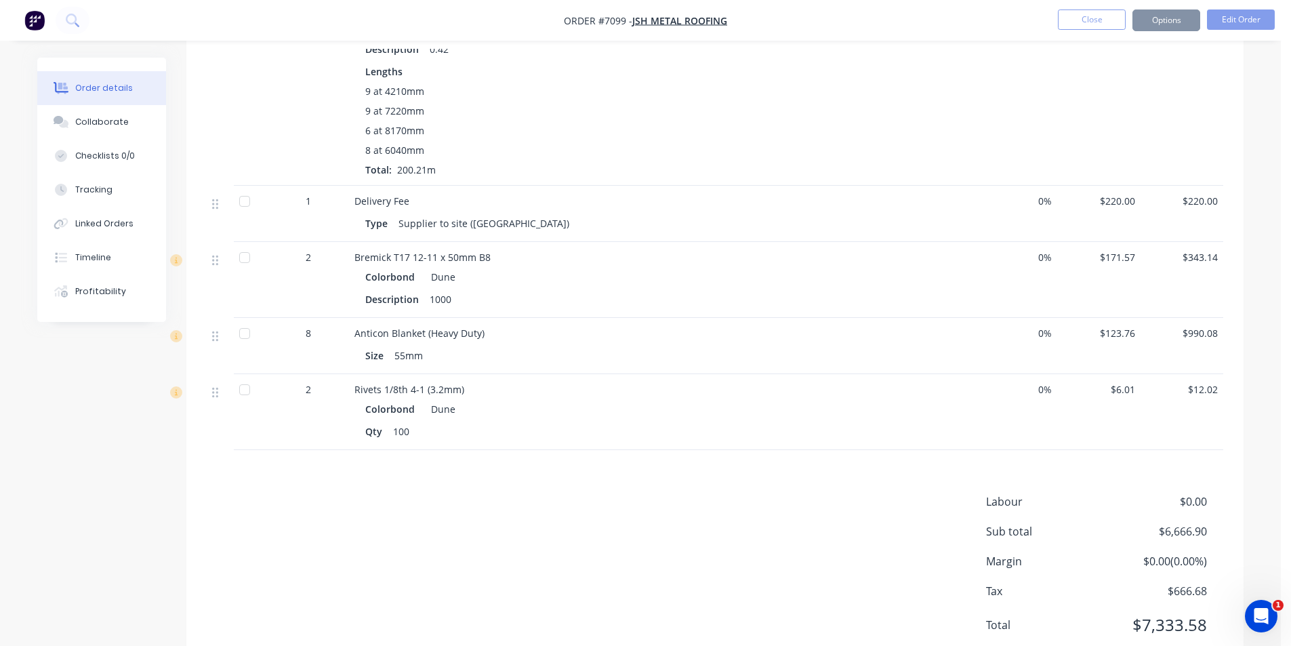
scroll to position [738, 0]
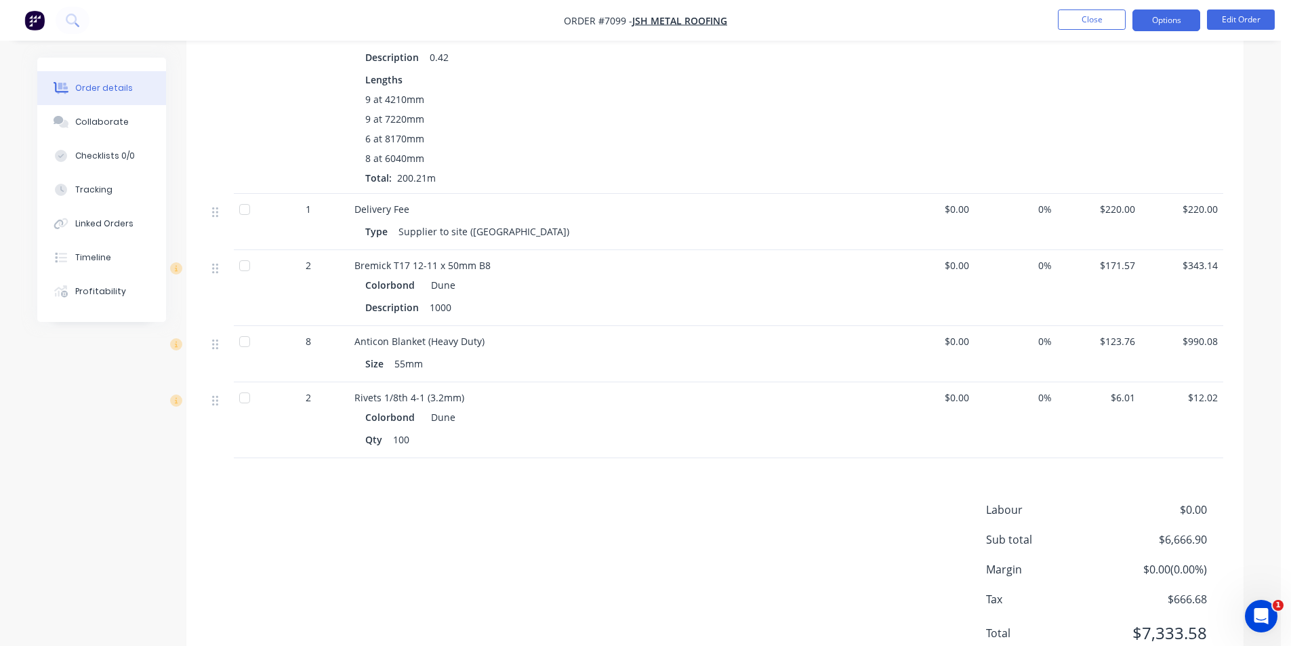
click at [1166, 26] on button "Options" at bounding box center [1167, 20] width 68 height 22
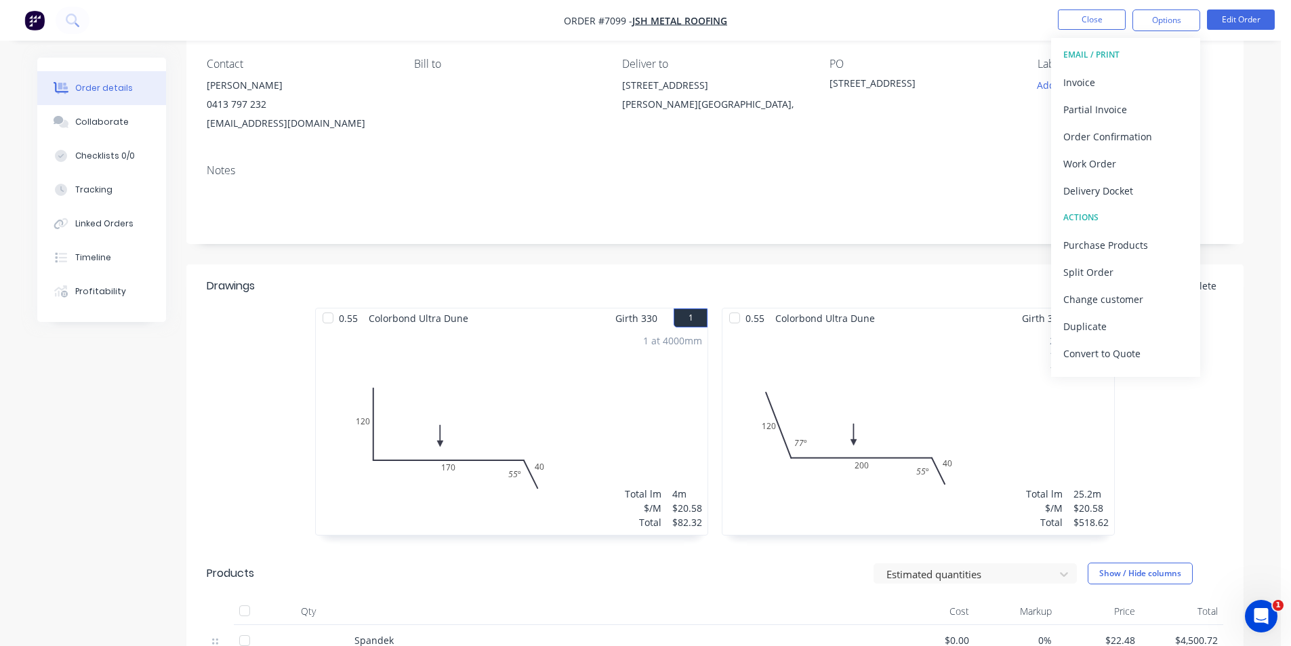
scroll to position [181, 0]
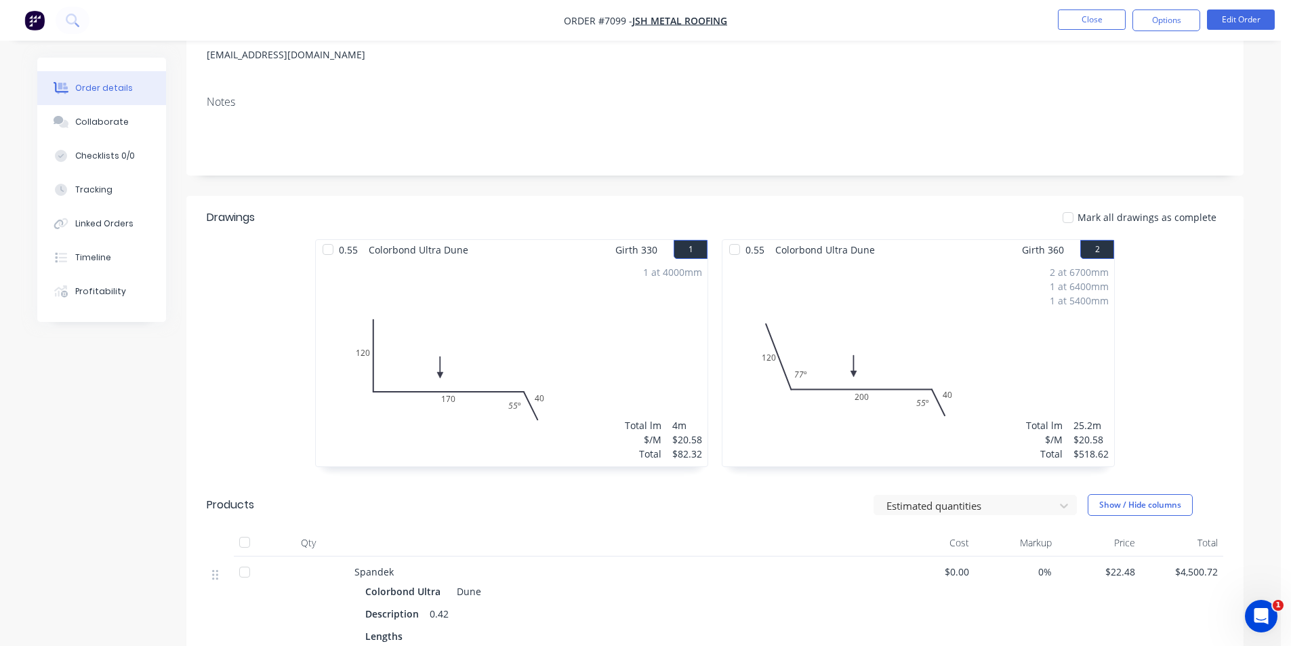
click at [1264, 315] on div "Order details Collaborate Checklists 0/0 Tracking Linked Orders Timeline Profit…" at bounding box center [640, 537] width 1281 height 1437
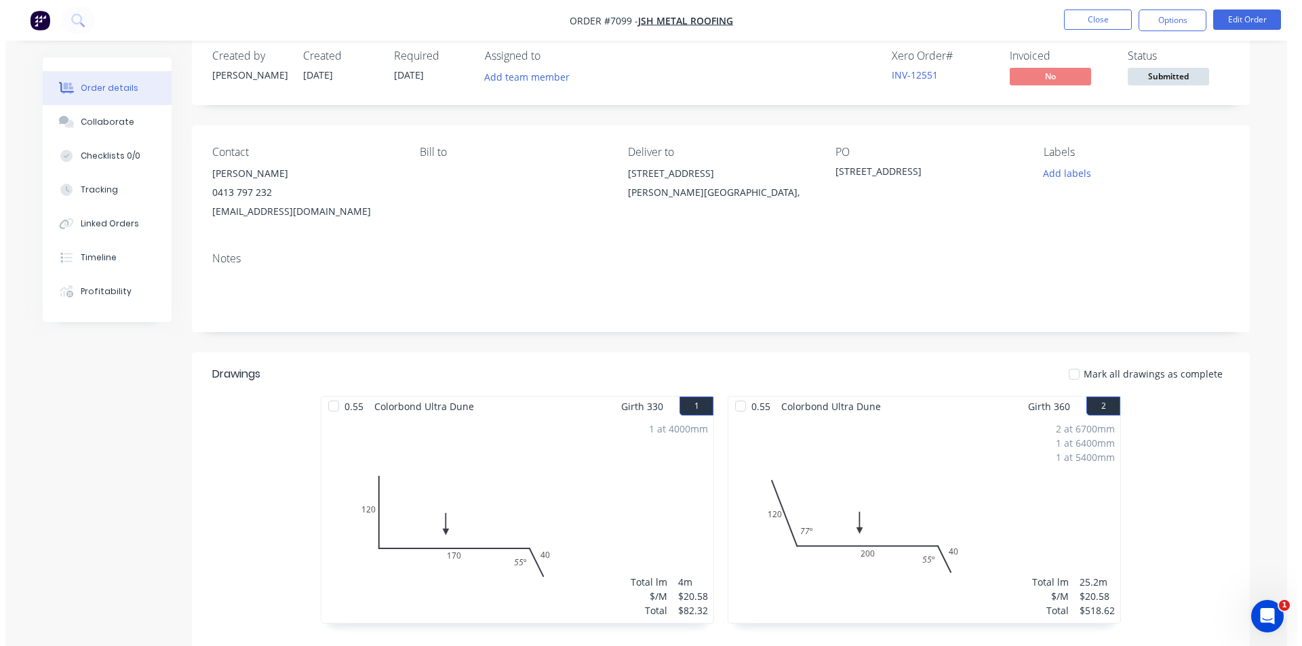
scroll to position [0, 0]
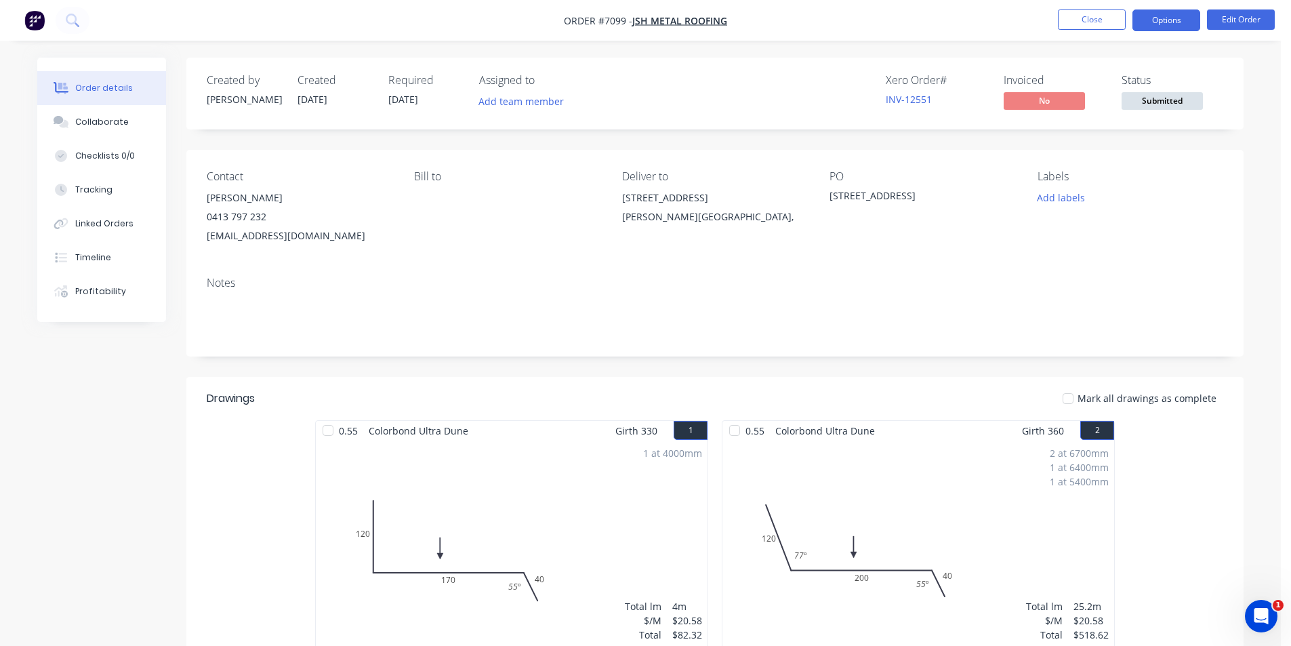
click at [1199, 13] on button "Options" at bounding box center [1167, 20] width 68 height 22
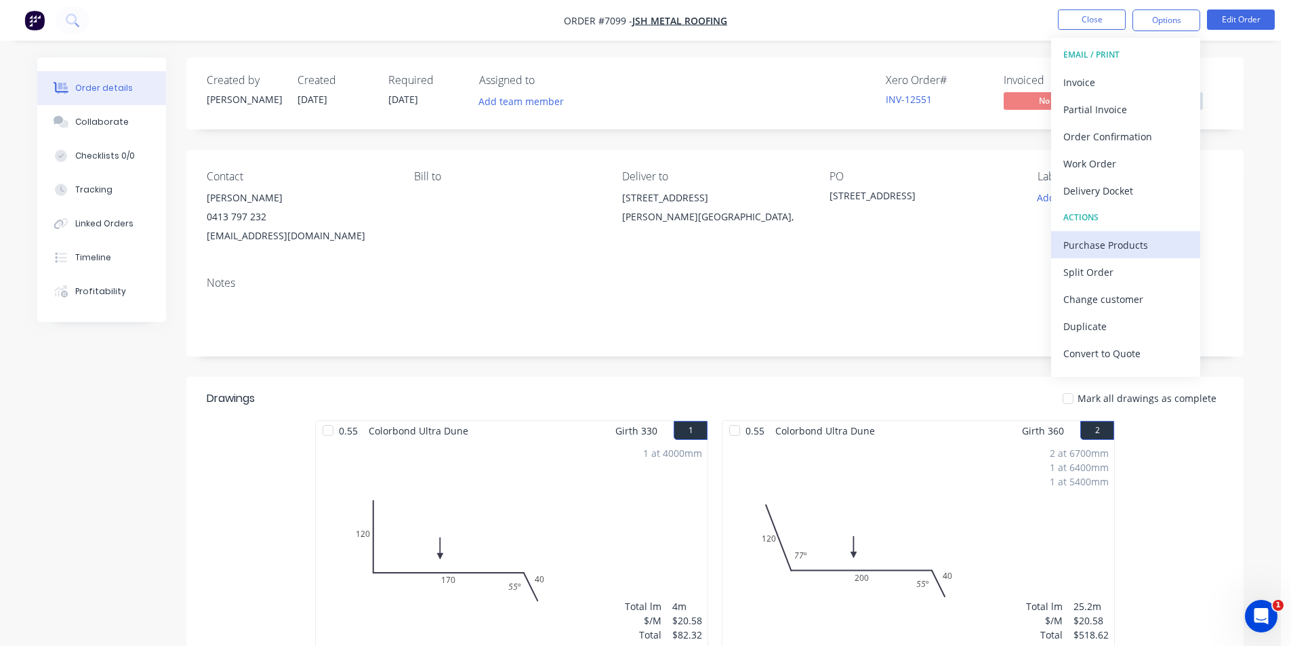
click at [1138, 245] on div "Purchase Products" at bounding box center [1126, 245] width 125 height 20
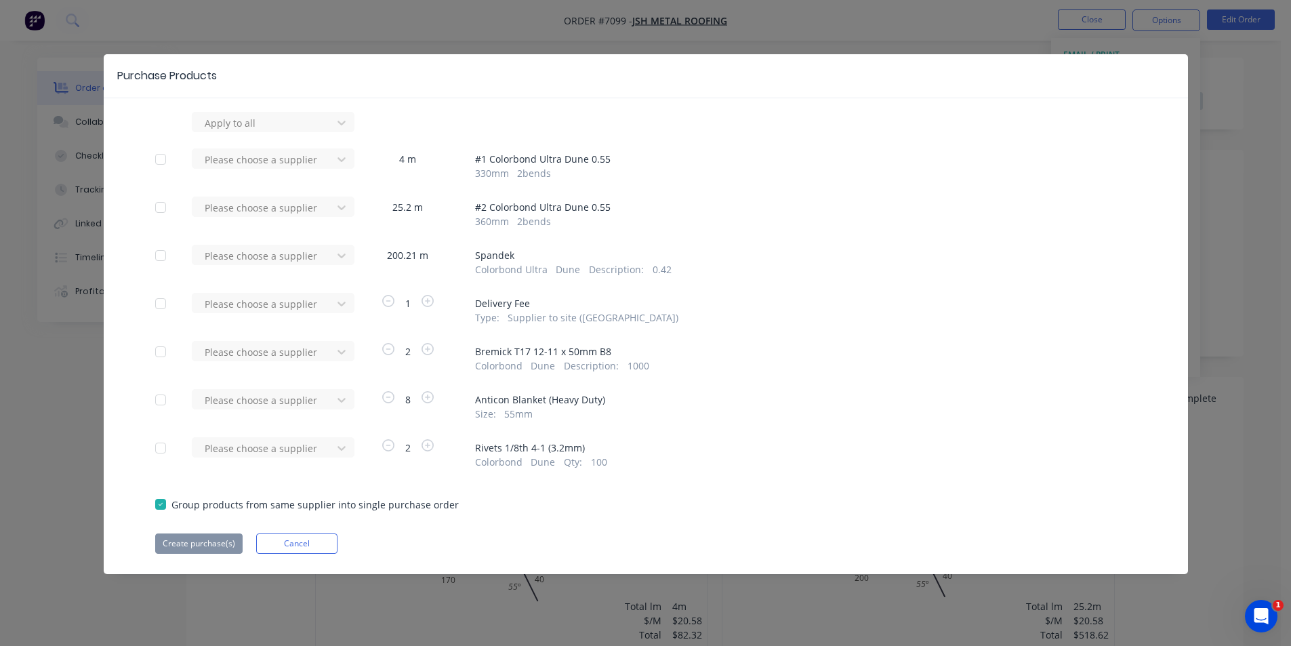
click at [356, 254] on div "Please choose a supplier 200.21 m Spandek Colorbond Ultra Dune Description : 0.…" at bounding box center [646, 261] width 982 height 32
click at [289, 256] on div at bounding box center [264, 255] width 122 height 17
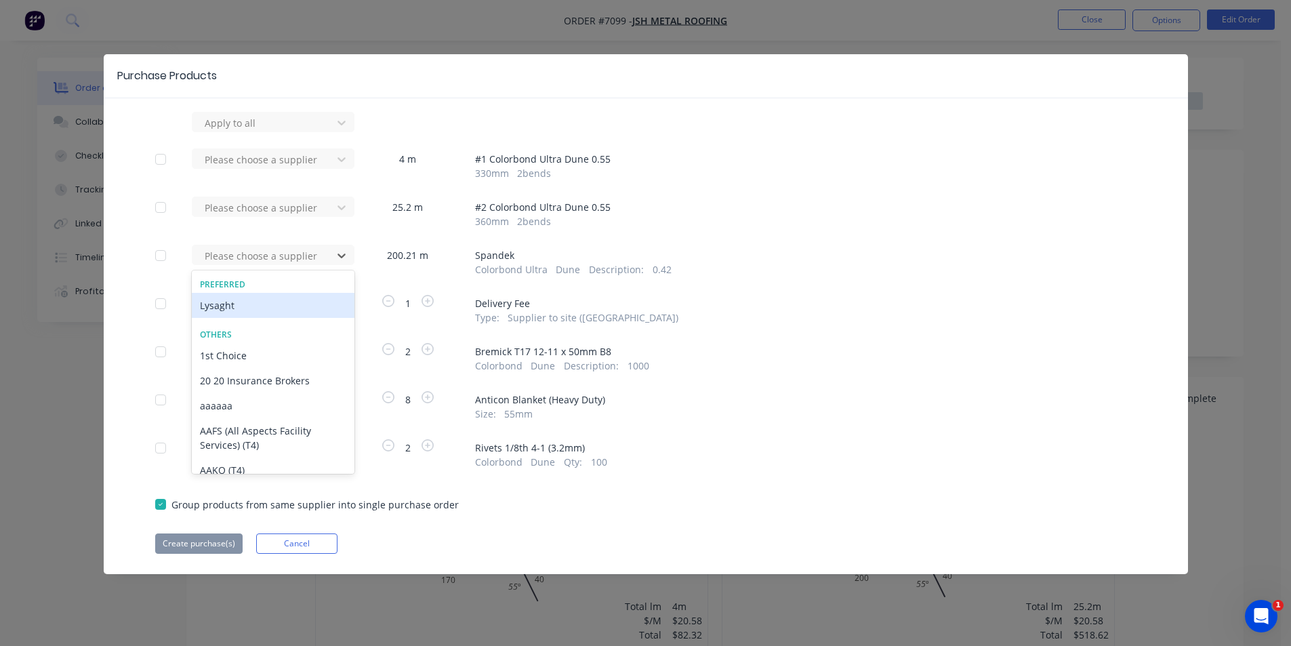
click at [214, 303] on div "Lysaght" at bounding box center [273, 305] width 163 height 25
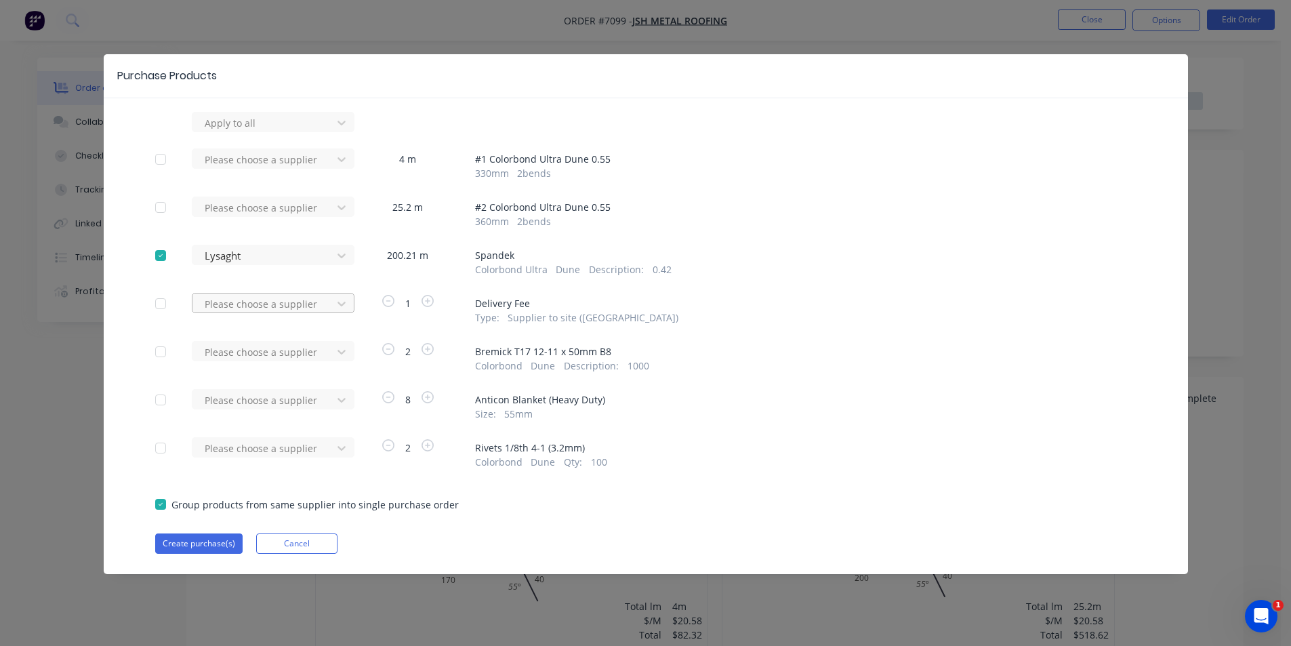
click at [338, 304] on icon at bounding box center [342, 304] width 14 height 14
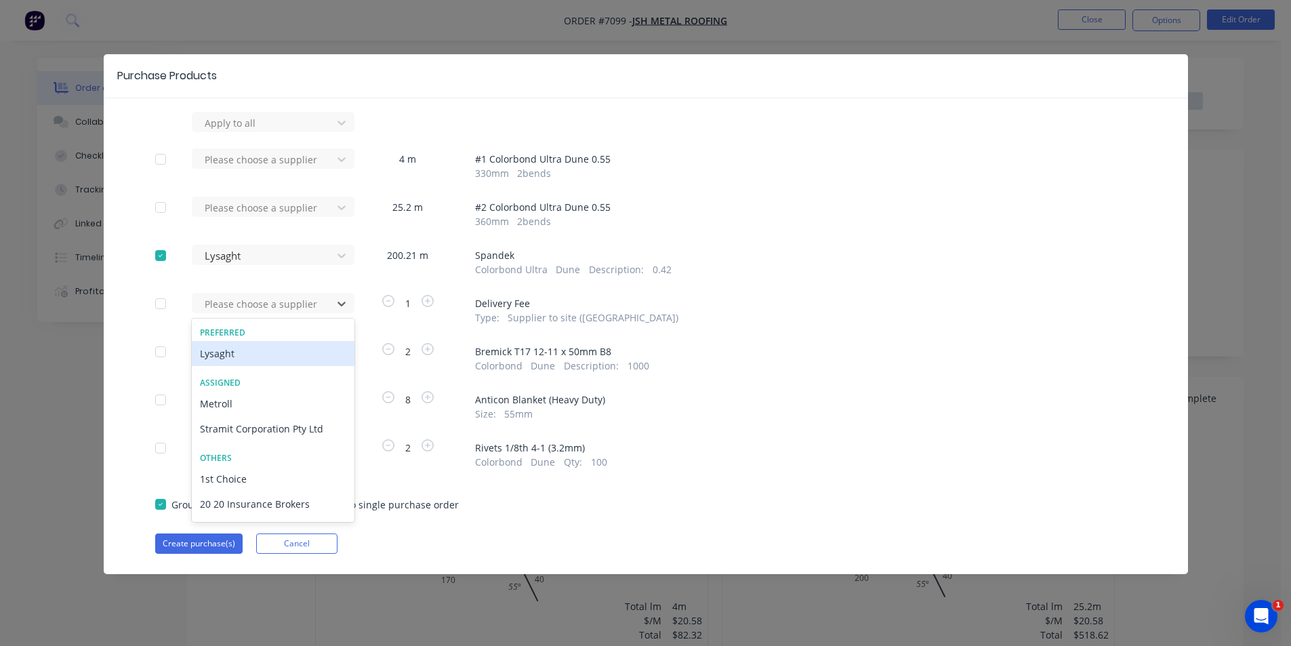
click at [264, 360] on div "Lysaght" at bounding box center [273, 353] width 163 height 25
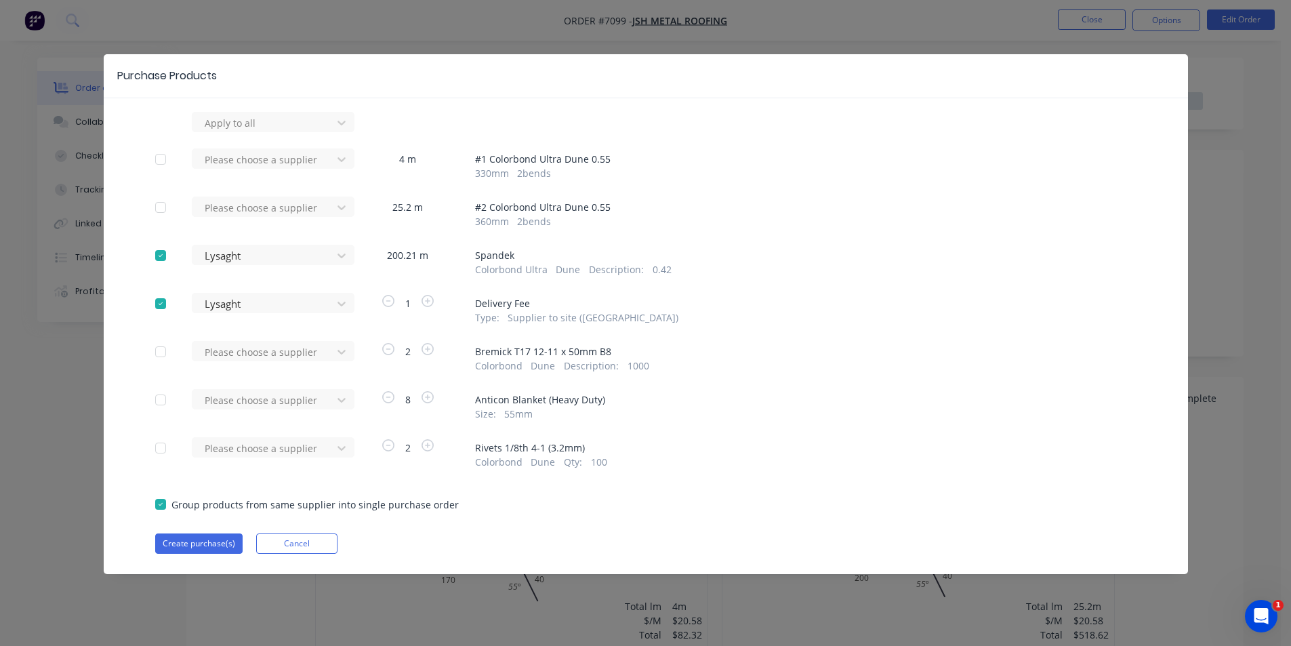
click at [266, 366] on div "Please choose a supplier" at bounding box center [266, 357] width 149 height 32
click at [279, 352] on div at bounding box center [264, 352] width 122 height 17
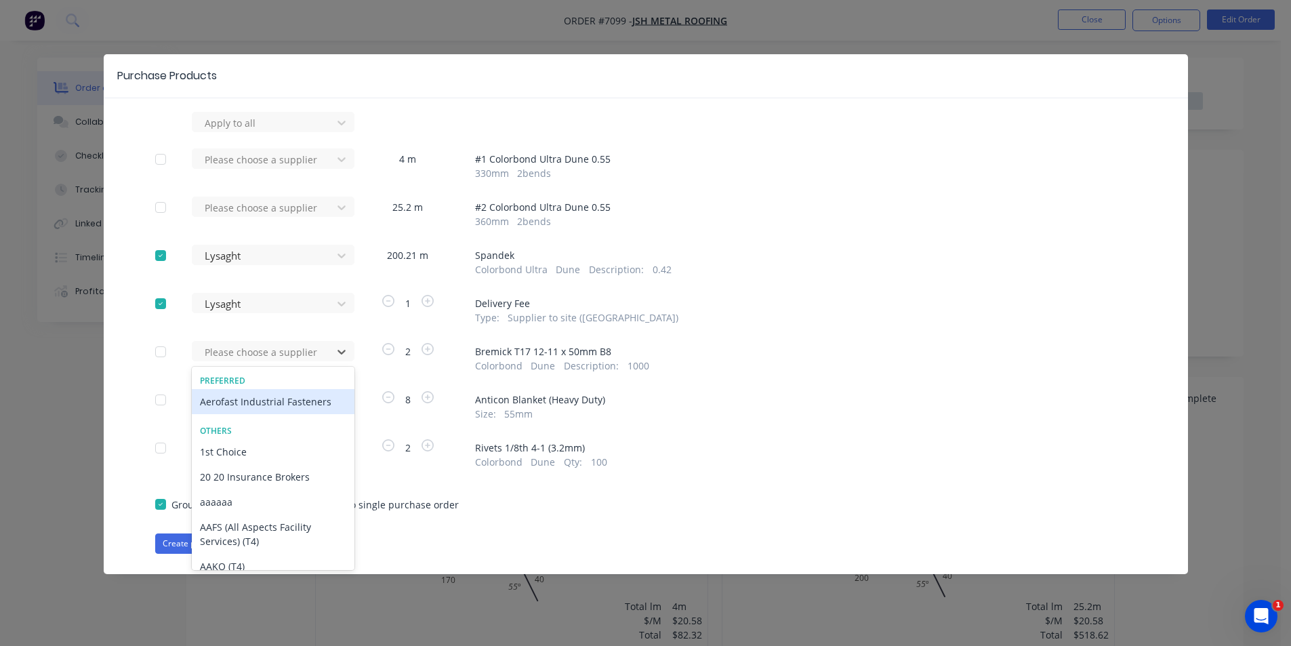
click at [267, 401] on div "Aerofast Industrial Fasteners" at bounding box center [273, 401] width 163 height 25
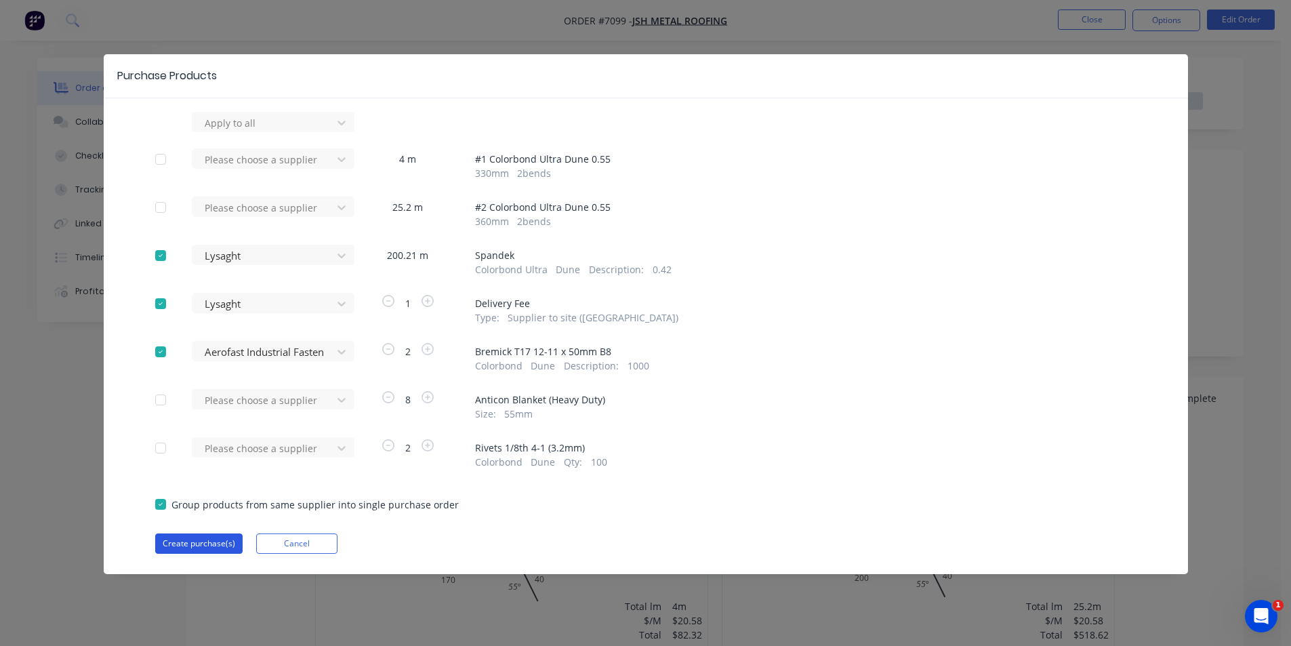
click at [194, 550] on button "Create purchase(s)" at bounding box center [198, 544] width 87 height 20
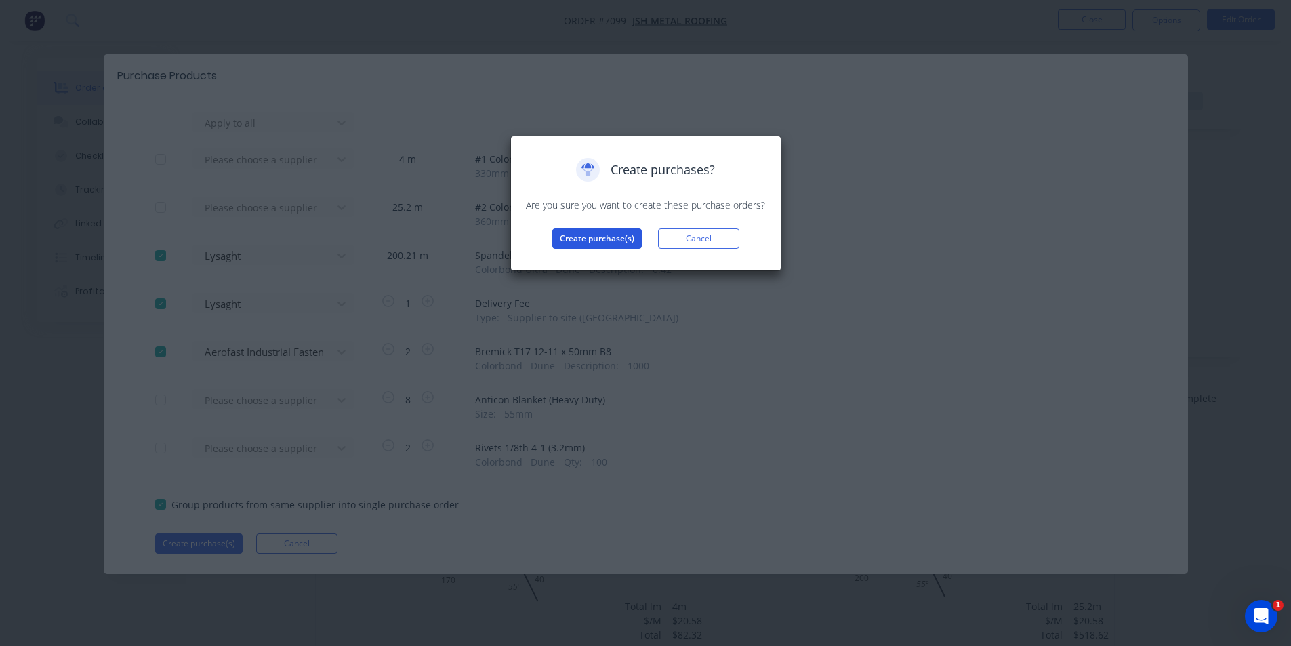
click at [623, 230] on button "Create purchase(s)" at bounding box center [597, 238] width 89 height 20
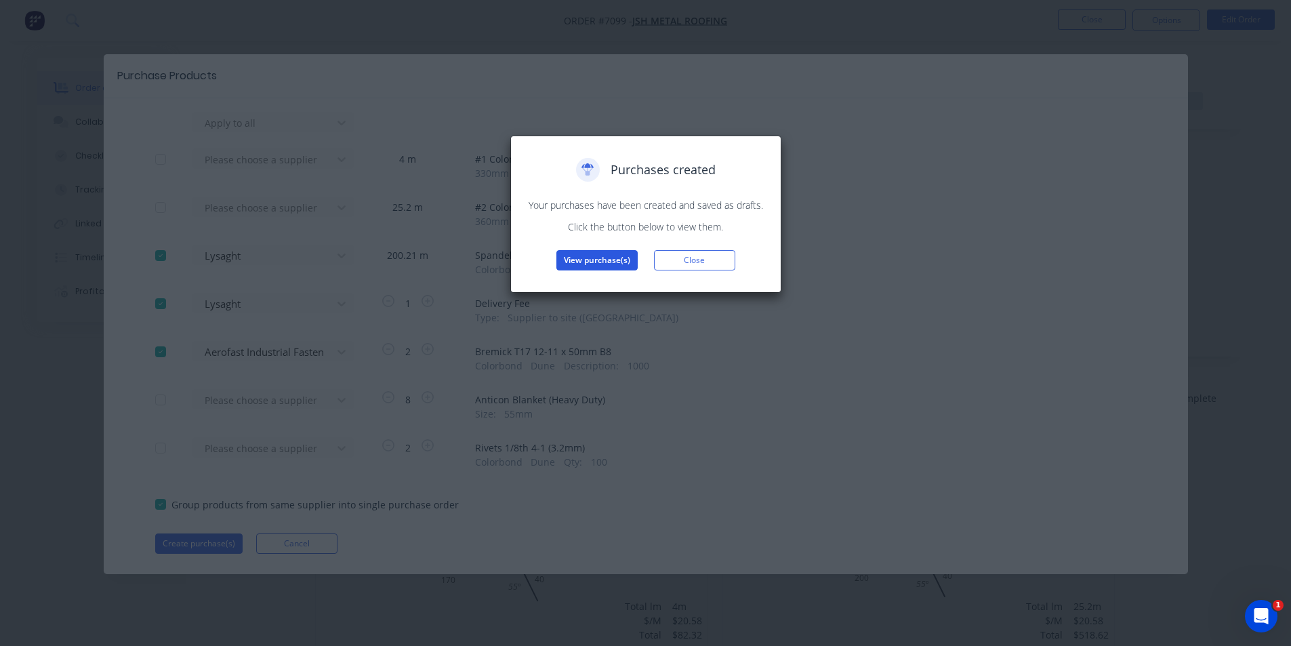
click at [605, 256] on button "View purchase(s)" at bounding box center [597, 260] width 81 height 20
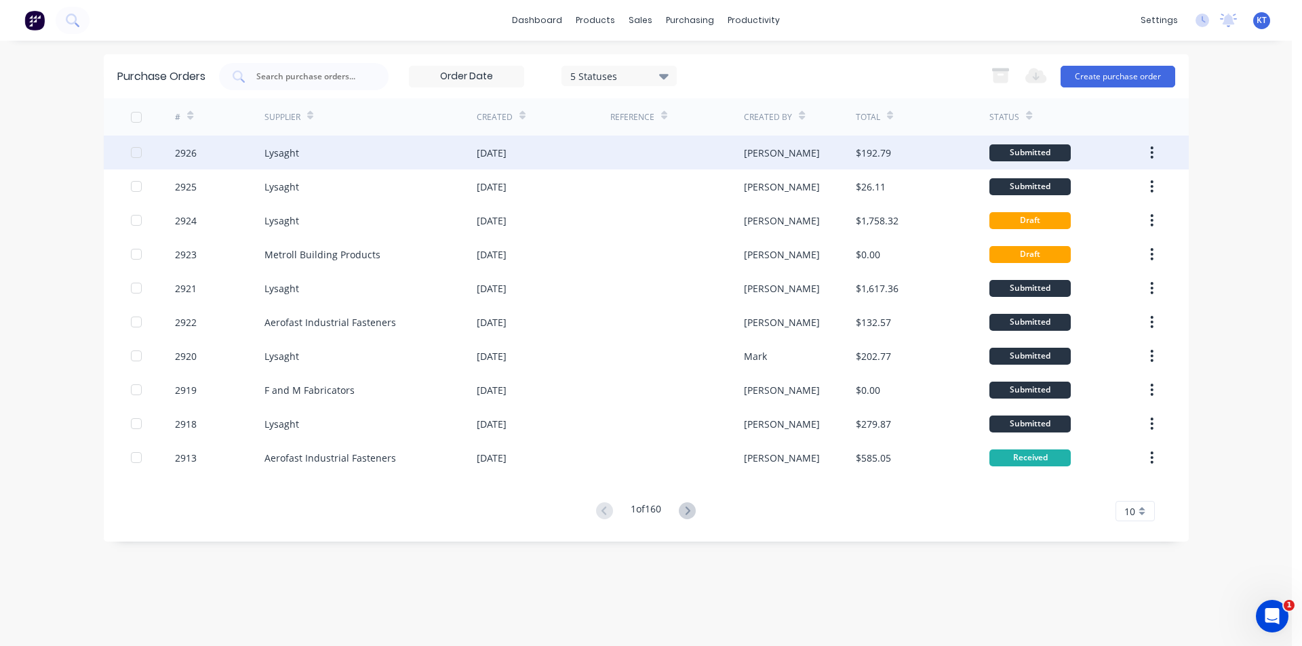
click at [415, 156] on div "Lysaght" at bounding box center [370, 153] width 212 height 34
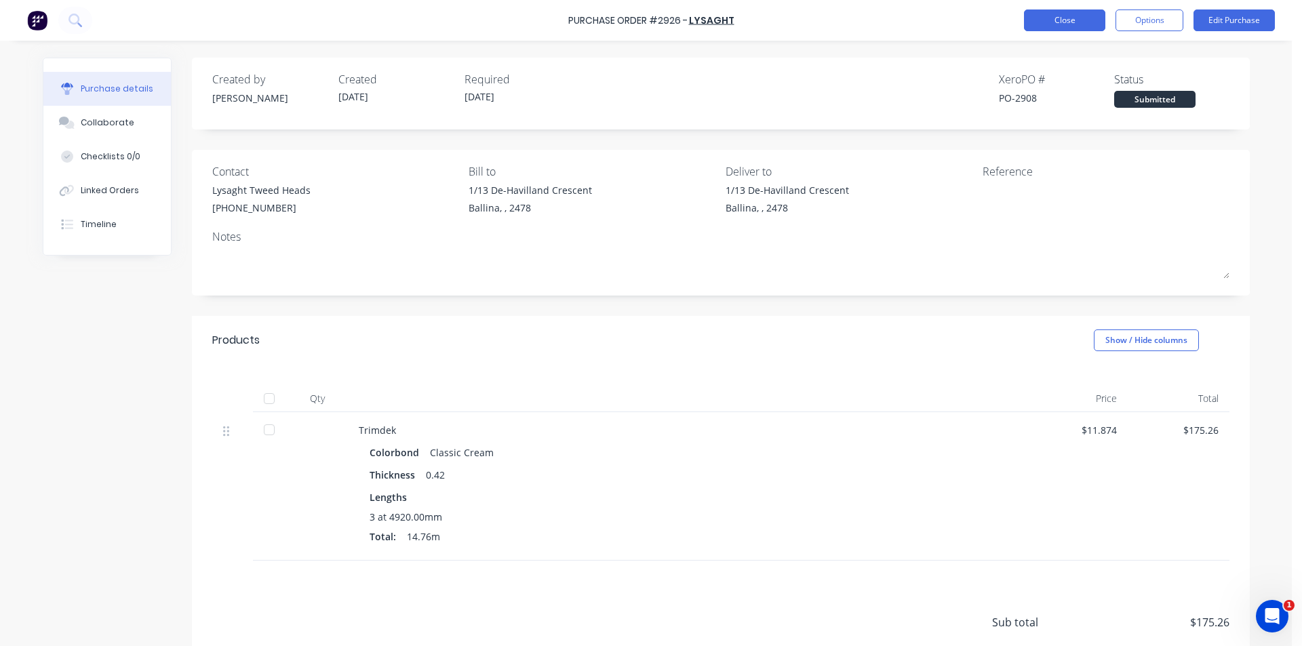
click at [1058, 28] on button "Close" at bounding box center [1064, 20] width 81 height 22
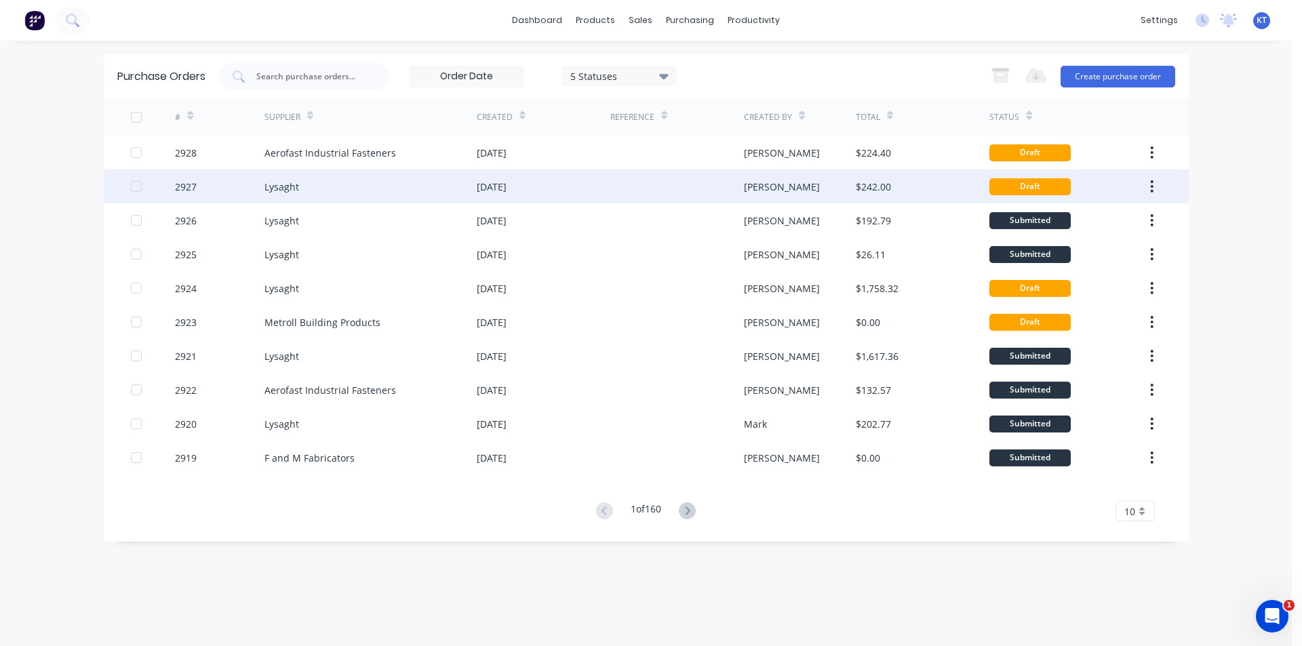
click at [664, 183] on div at bounding box center [677, 186] width 134 height 34
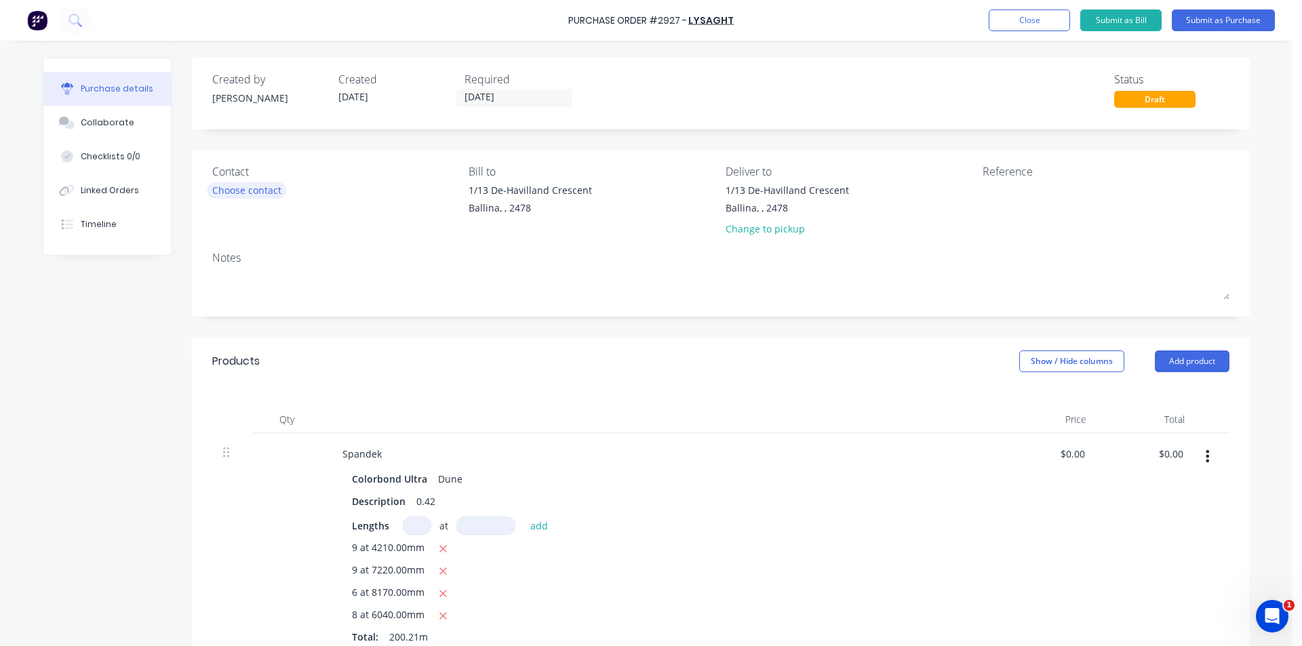
click at [251, 188] on div "Choose contact" at bounding box center [246, 190] width 69 height 14
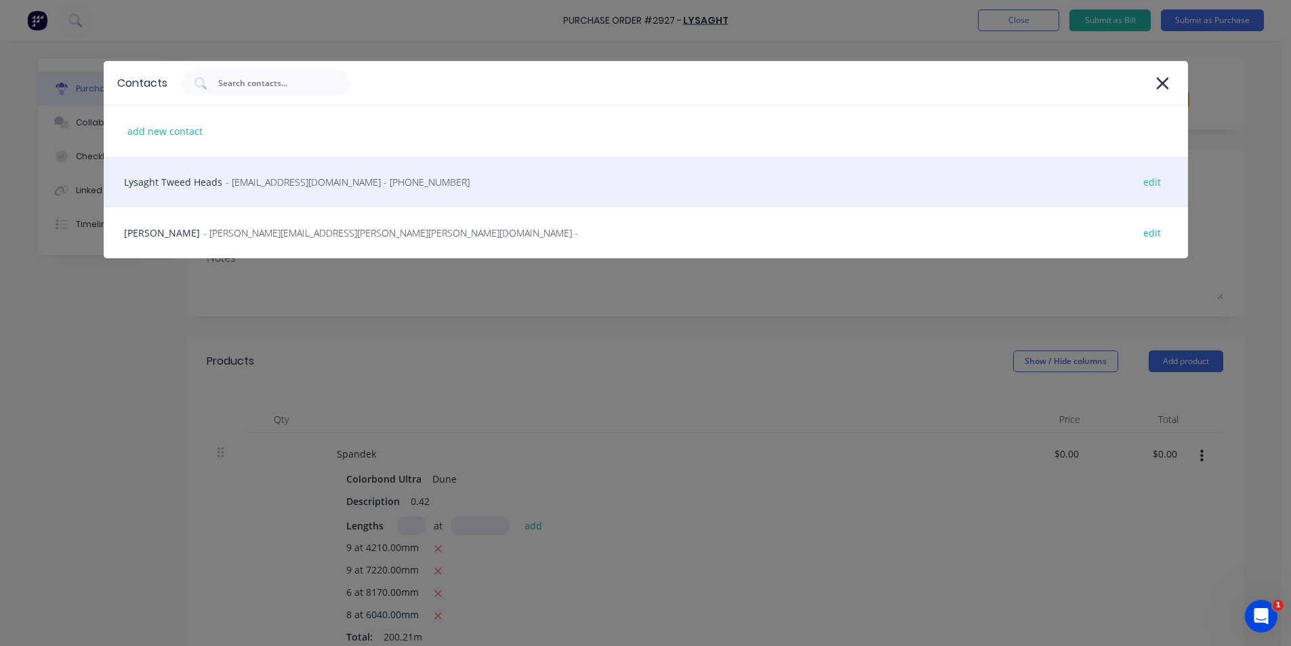
click at [216, 202] on div "Lysaght Tweed Heads - gcnsales@lysaght.com - (02) 6674 7100 edit" at bounding box center [646, 182] width 1085 height 51
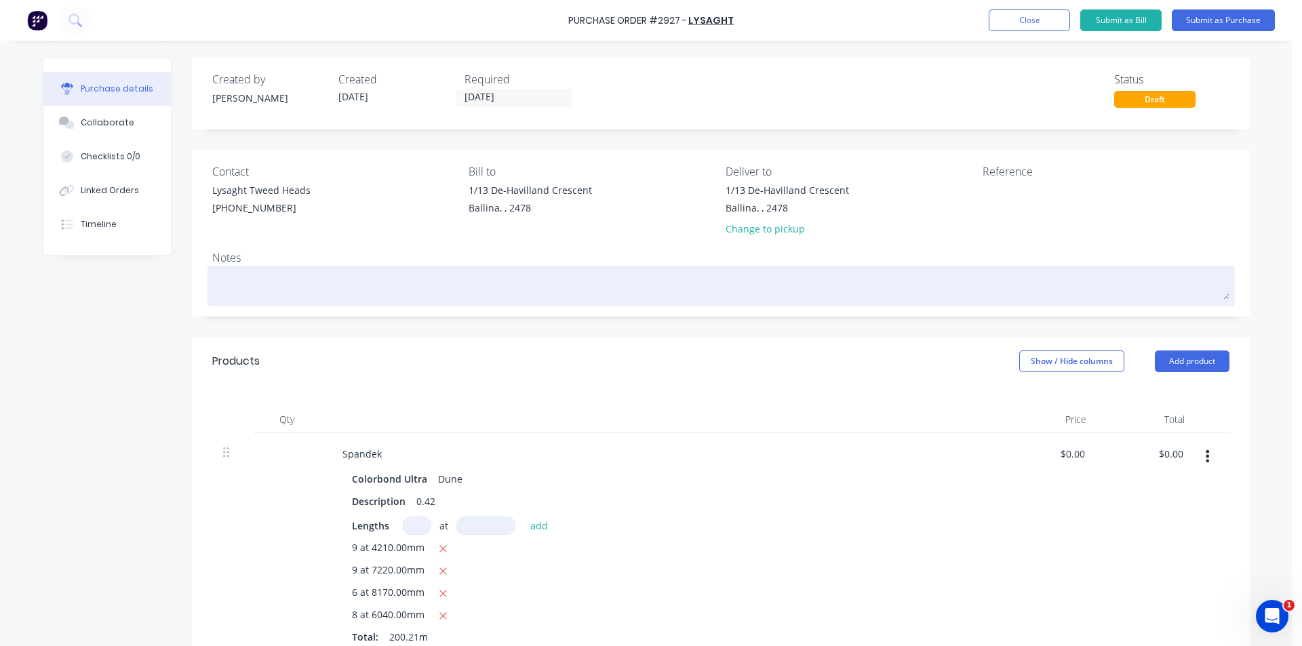
click at [231, 275] on textarea at bounding box center [720, 284] width 1017 height 31
type textarea "x"
type textarea "S"
type textarea "x"
type textarea "Sco"
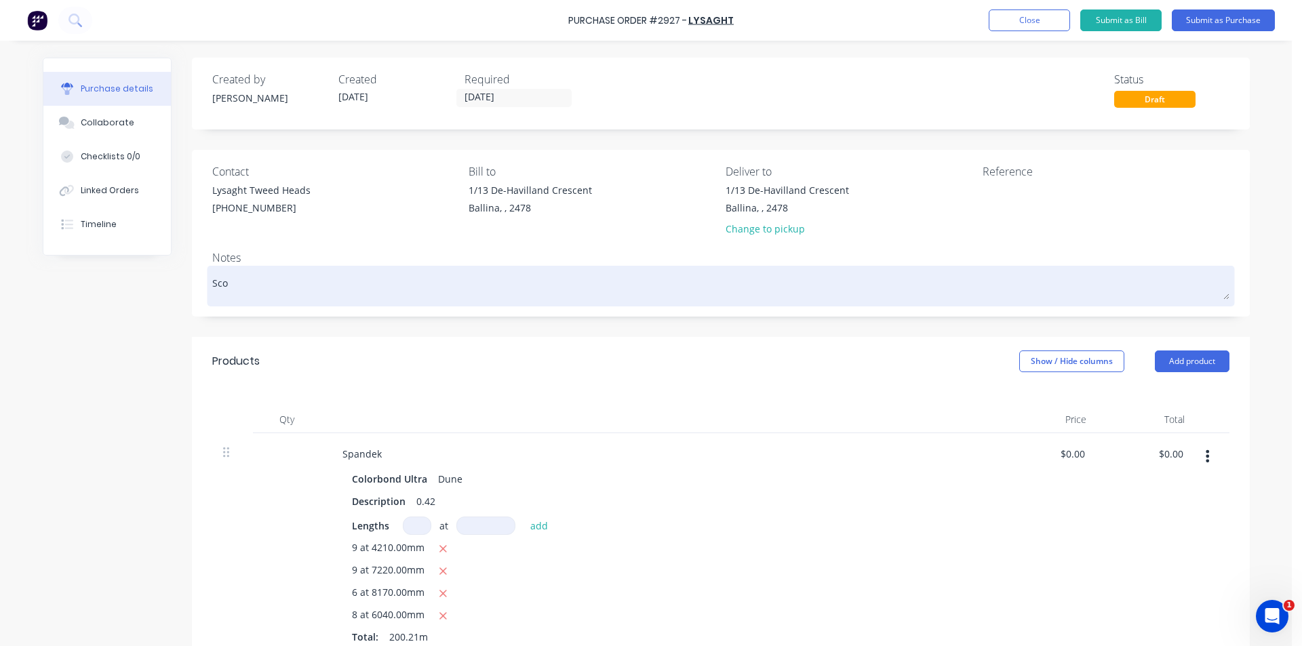
type textarea "x"
type textarea "Scot"
type textarea "x"
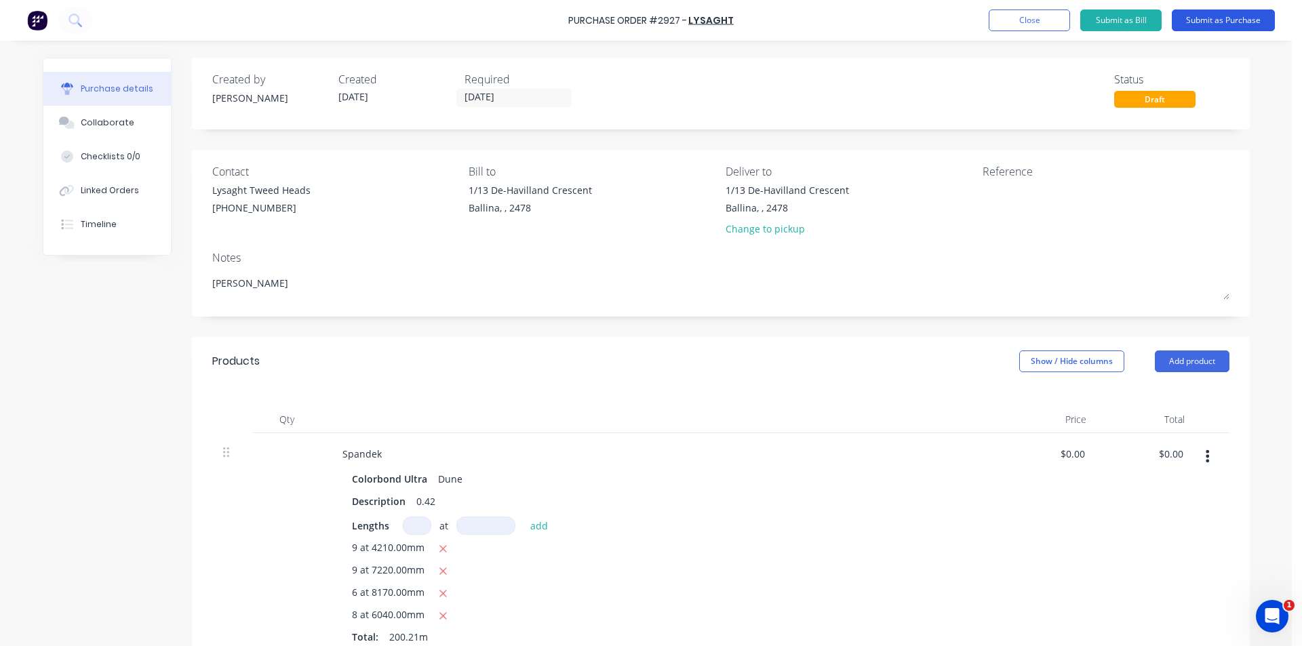
type textarea "Scott"
type textarea "x"
type textarea "Scott"
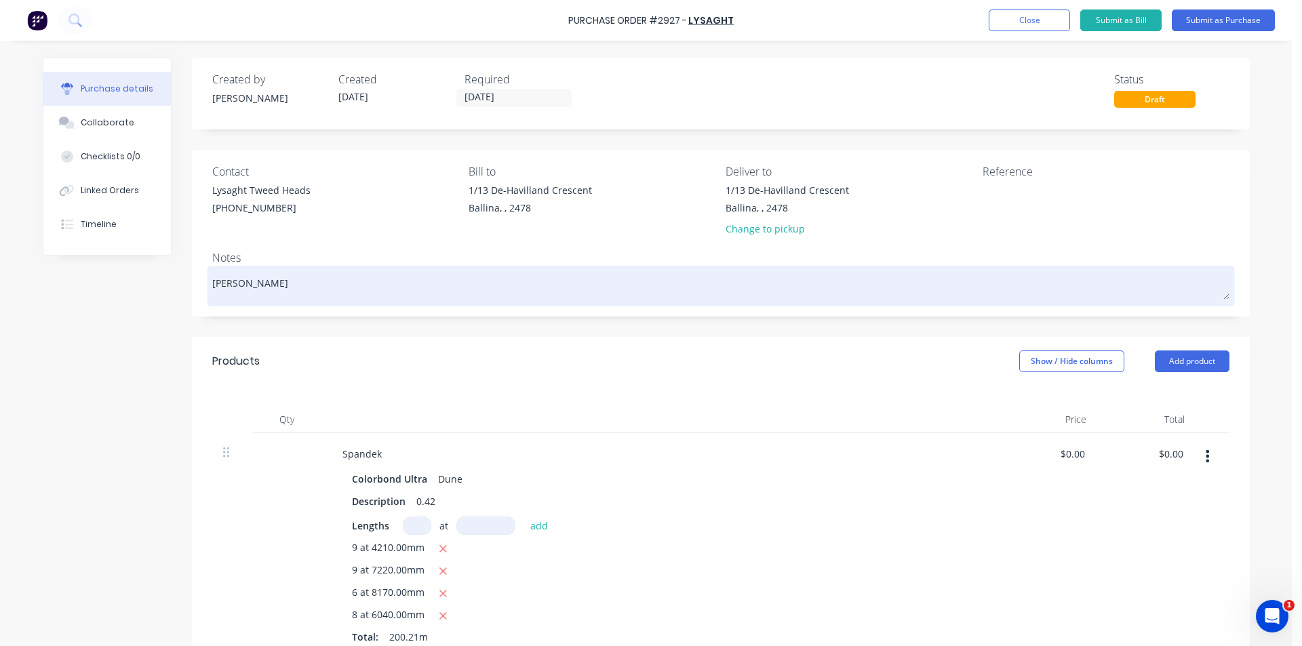
click at [271, 288] on textarea "Scott" at bounding box center [720, 284] width 1017 height 31
type textarea "x"
type textarea "Scott"
paste textarea "0413797232"
type textarea "x"
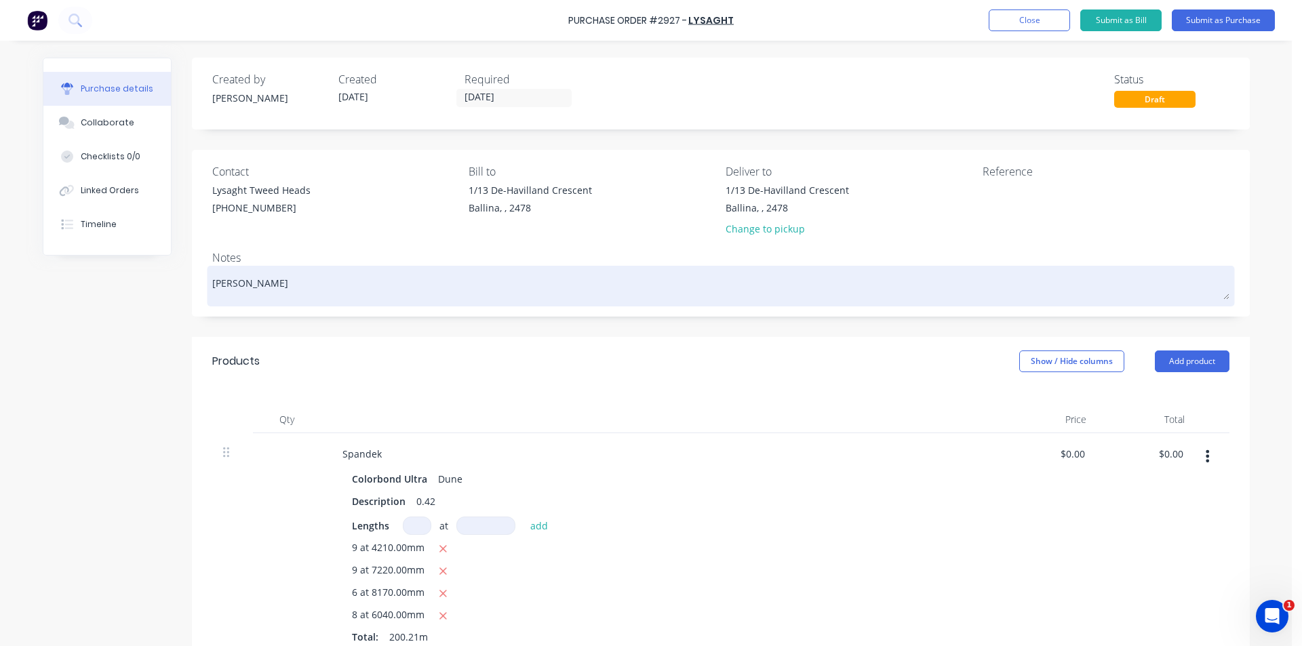
type textarea "Scott 0413797232"
drag, startPoint x: 208, startPoint y: 282, endPoint x: 228, endPoint y: 282, distance: 20.3
click at [212, 281] on textarea "Scott 0413797232" at bounding box center [720, 284] width 1017 height 31
type textarea "x"
type textarea "SScott 0413797232"
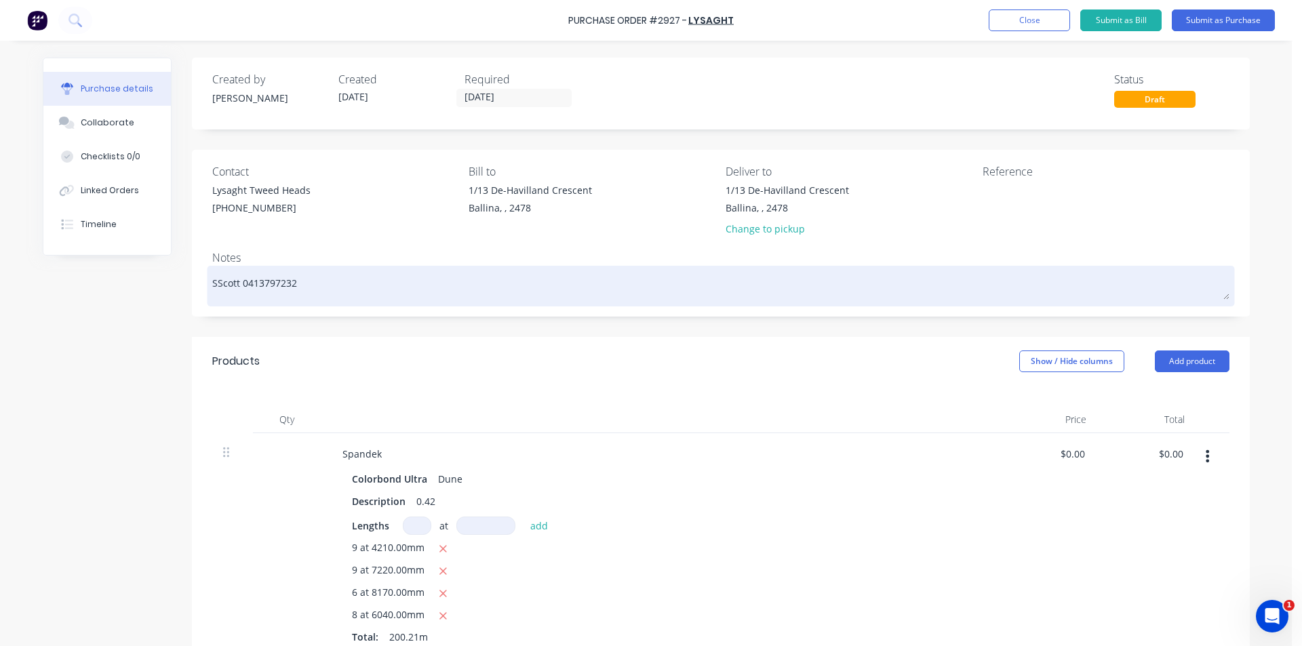
type textarea "x"
type textarea "SiScott 0413797232"
type textarea "x"
type textarea "SitScott 0413797232"
type textarea "x"
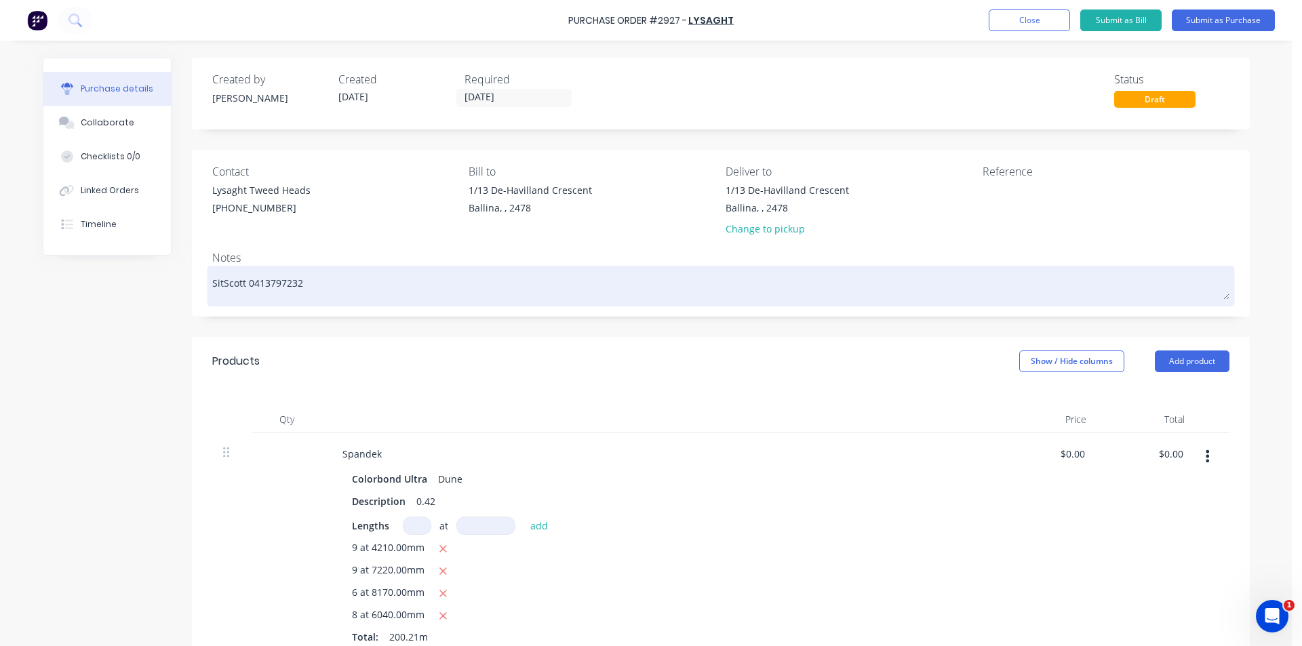
type textarea "SiteScott 0413797232"
type textarea "x"
type textarea "Site Scott 0413797232"
type textarea "x"
type textarea "Site COScott 0413797232"
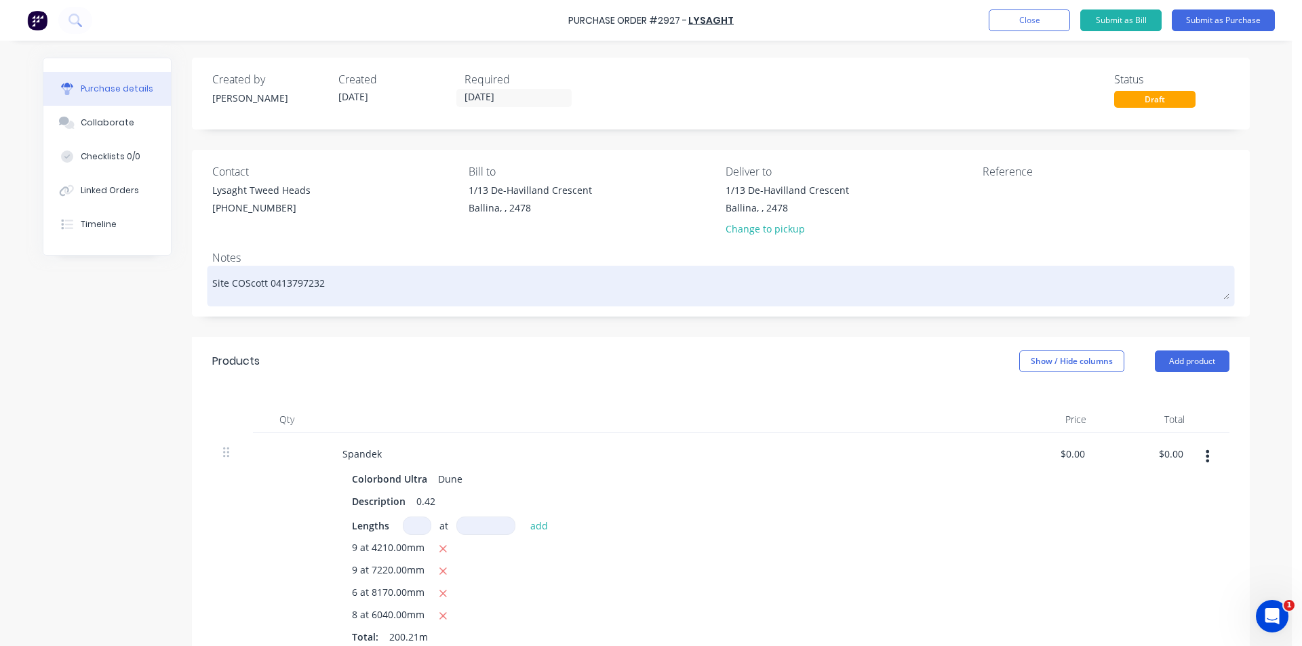
type textarea "x"
type textarea "Site COnScott 0413797232"
type textarea "x"
type textarea "Site COScott 0413797232"
type textarea "x"
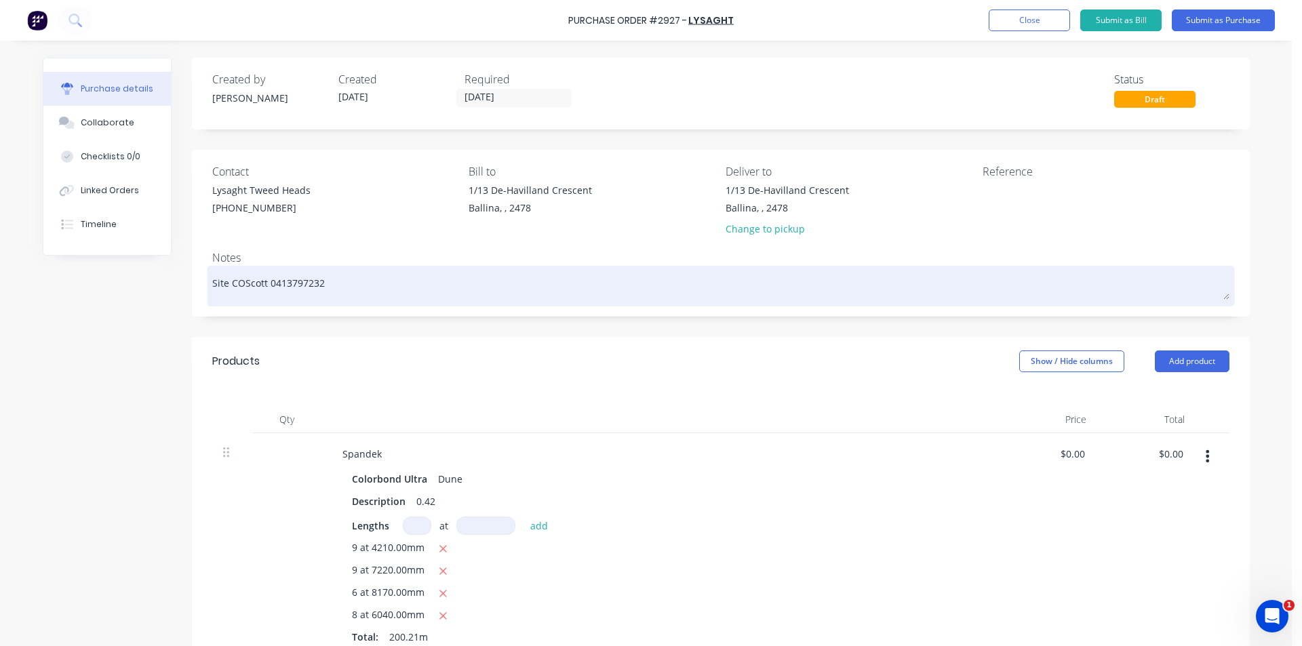
type textarea "Site CScott 0413797232"
type textarea "x"
type textarea "Site CoScott 0413797232"
type textarea "x"
type textarea "Site ConScott 0413797232"
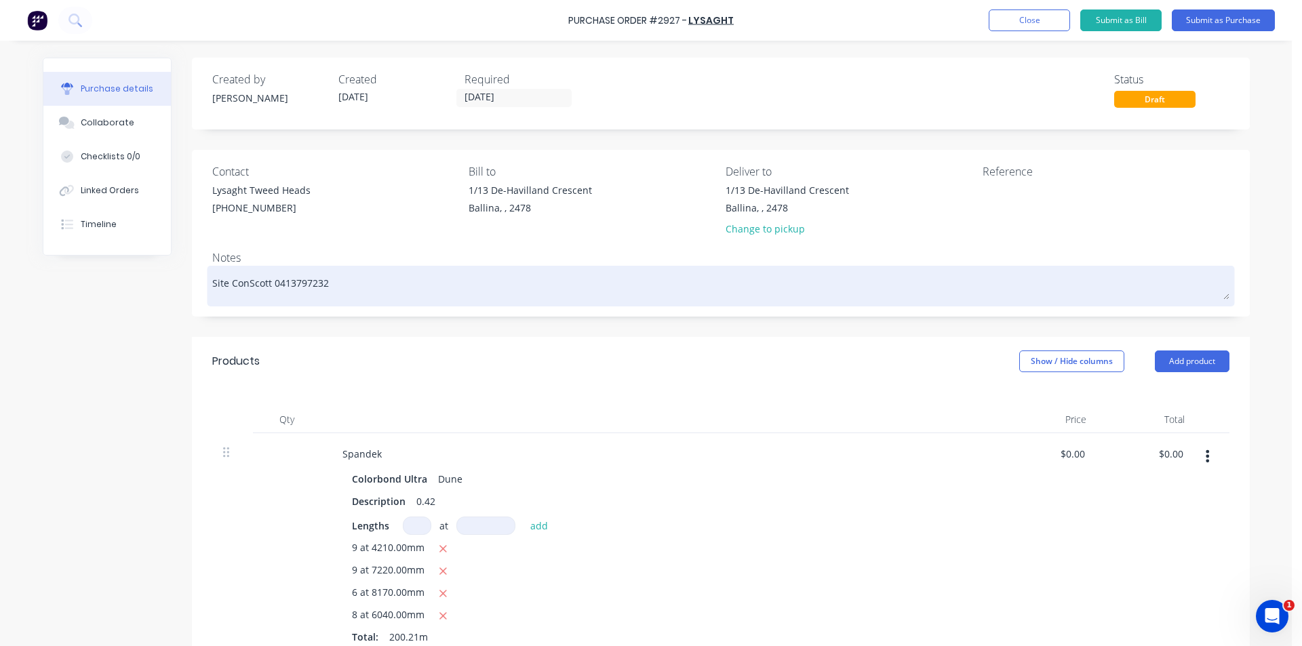
type textarea "x"
type textarea "Site ConcScott 0413797232"
type textarea "x"
type textarea "Site ConScott 0413797232"
type textarea "x"
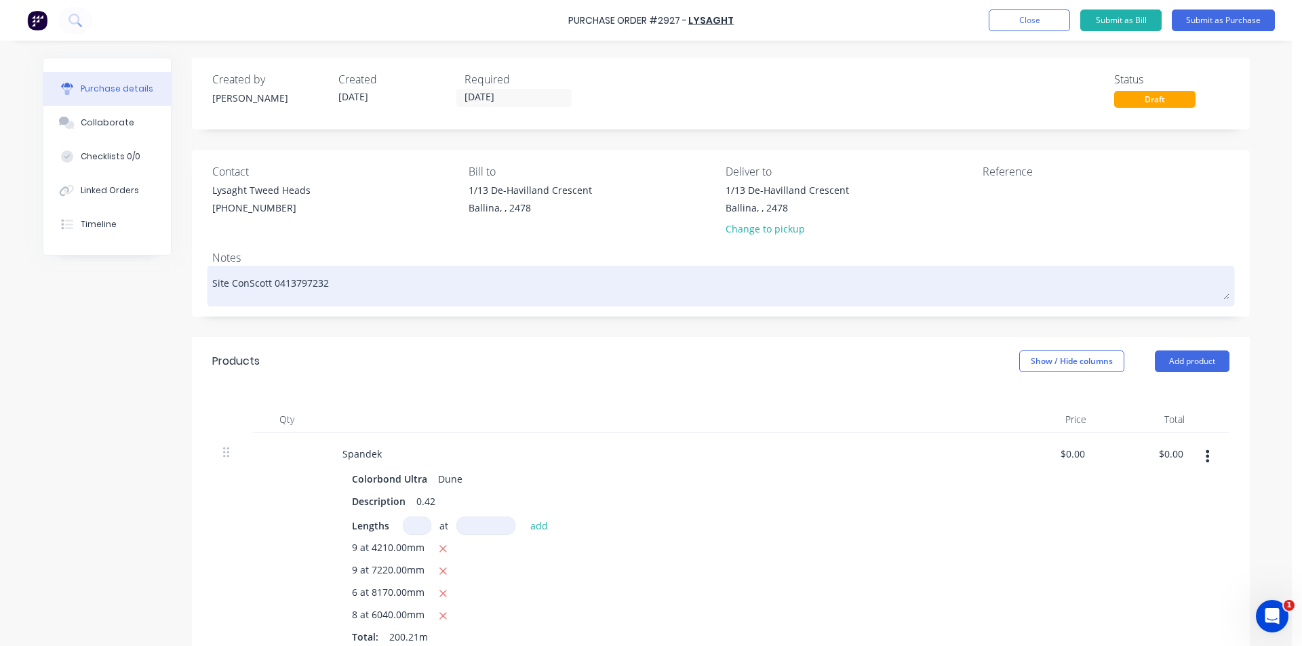
type textarea "Site ContScott 0413797232"
type textarea "x"
type textarea "Site ContacScott 0413797232"
type textarea "x"
type textarea "Site ContacvScott 0413797232"
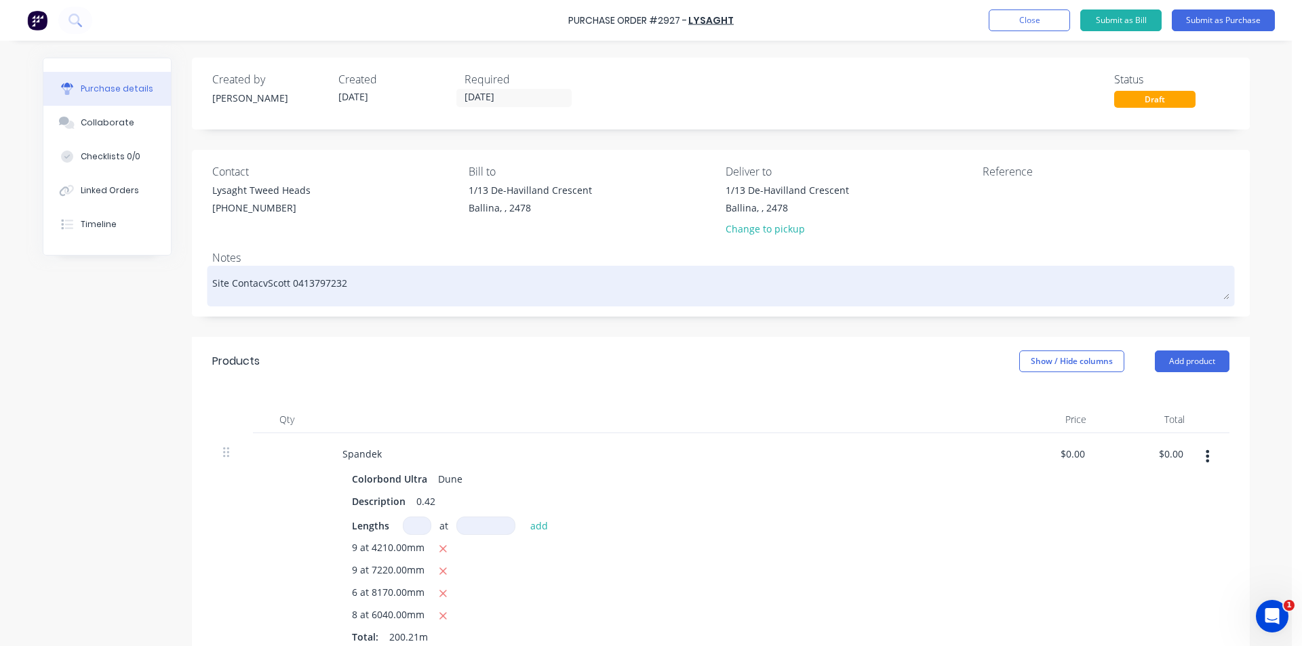
type textarea "x"
type textarea "Site ContacScott 0413797232"
type textarea "x"
type textarea "Site ContactScott 0413797232"
type textarea "x"
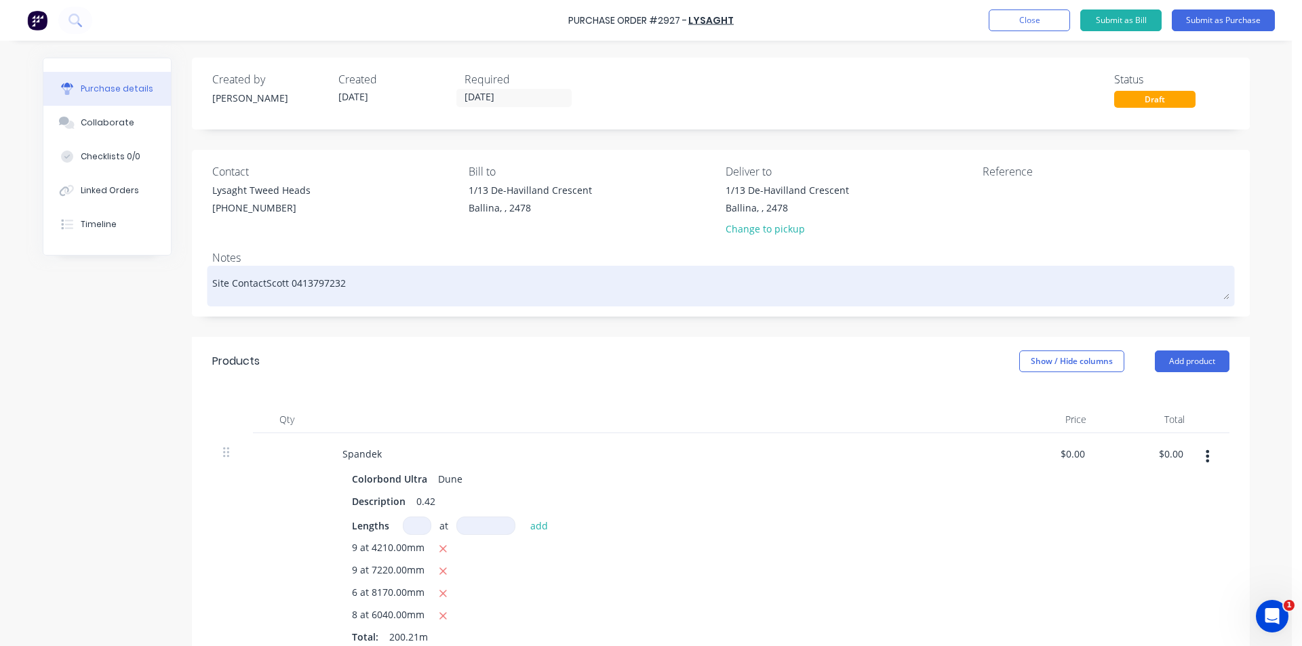
type textarea "Site Contact Scott 0413797232"
type textarea "x"
type textarea "Site Contact ;Scott 0413797232"
click at [439, 273] on textarea "Site Contact ;Scott 0413797232" at bounding box center [720, 284] width 1017 height 31
type textarea "x"
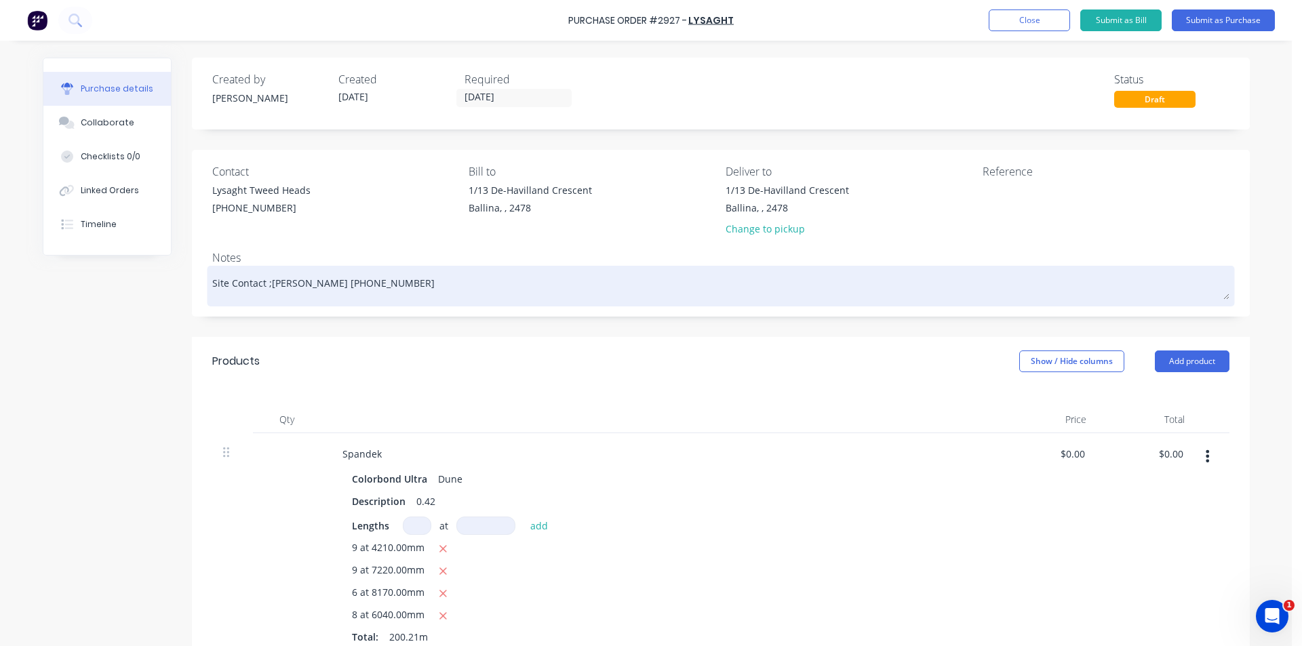
type textarea "Site Contact ;Scott 0413 797232"
click at [332, 283] on textarea "Site Contact ;Scott 0413 797232" at bounding box center [720, 284] width 1017 height 31
type textarea "x"
type textarea "Site Contact ;Scott 0413 797 232"
click at [369, 288] on textarea "Site Contact ;Scott 0413 797 232" at bounding box center [720, 284] width 1017 height 31
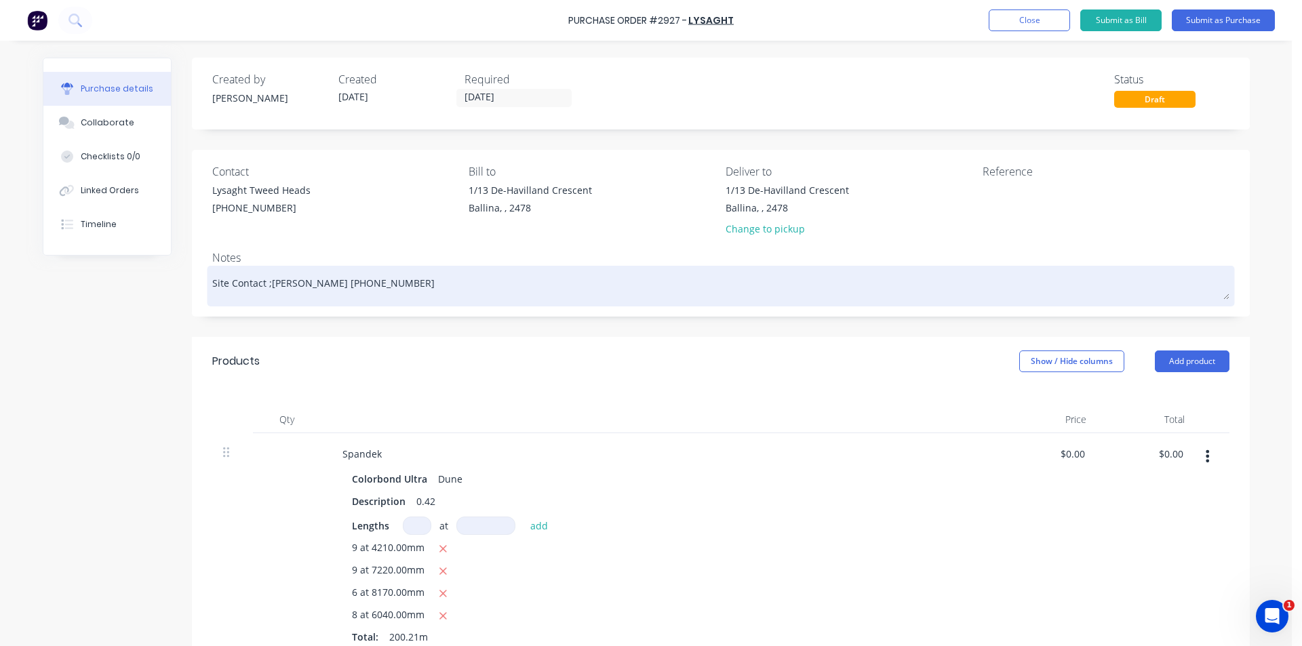
type textarea "x"
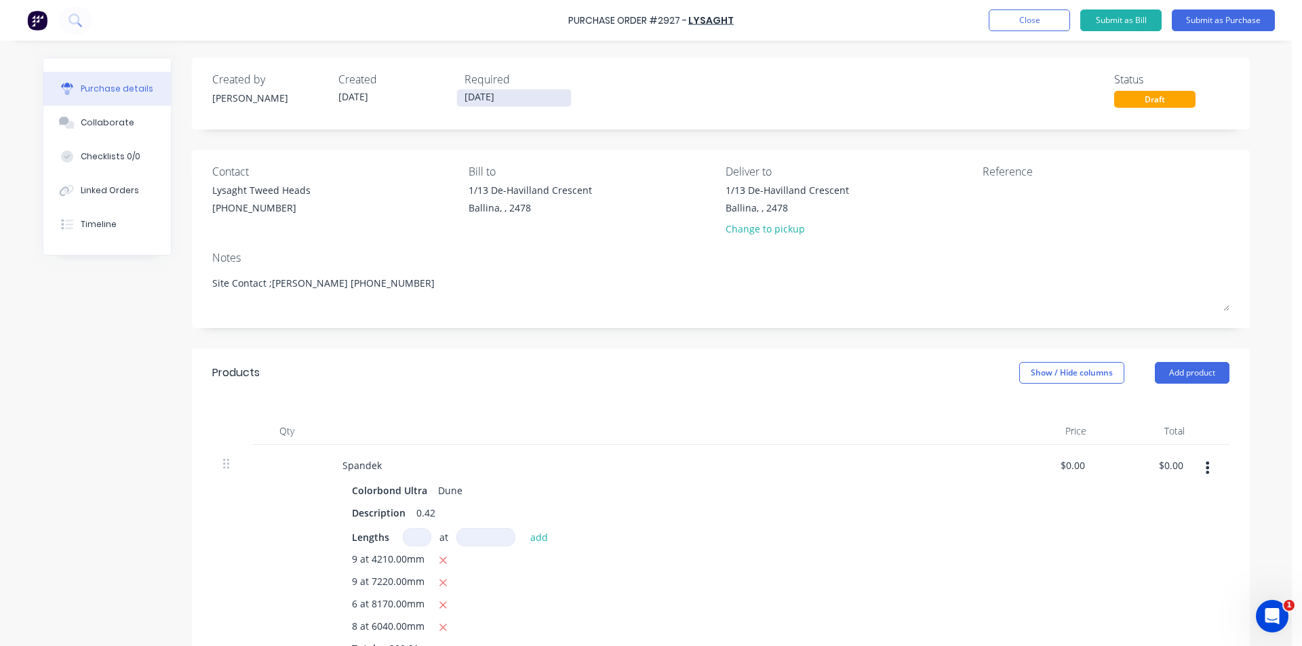
type textarea "Site Contact ;Scott 0413 797 232"
type textarea "x"
type textarea "Site Contact ;Scott 0413 797 232"
click at [489, 96] on input "[DATE]" at bounding box center [514, 97] width 114 height 17
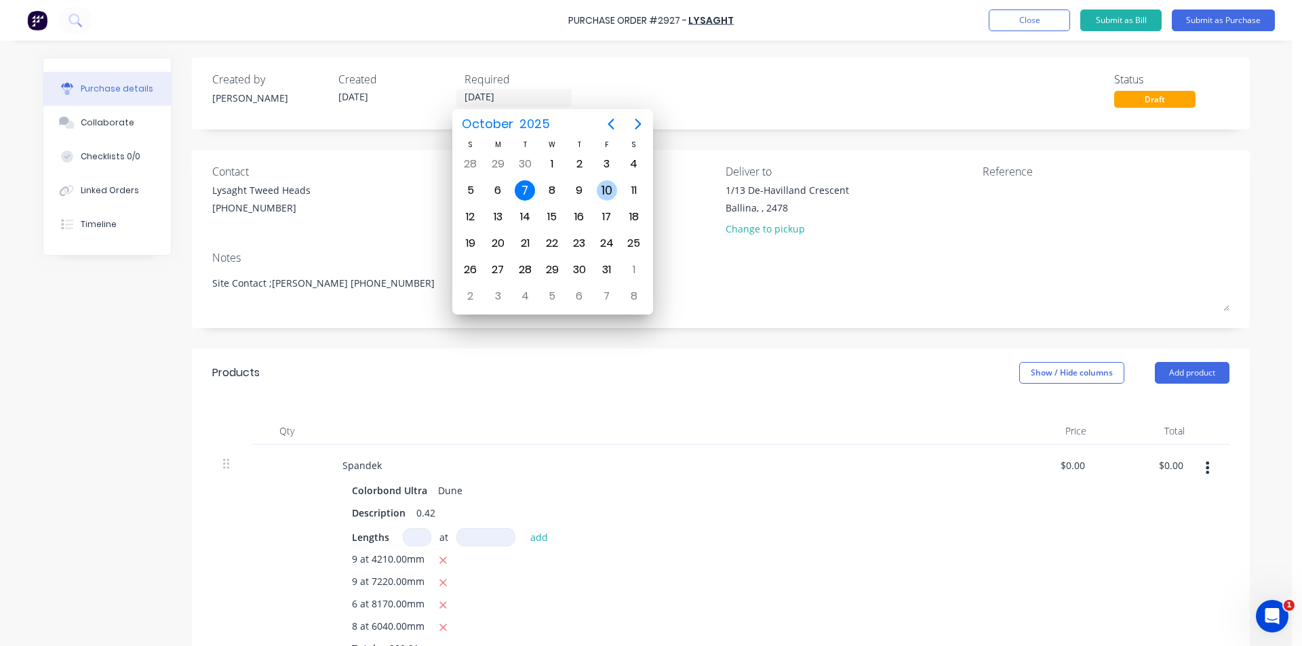
click at [607, 190] on div "10" at bounding box center [607, 190] width 20 height 20
type textarea "x"
type input "[DATE]"
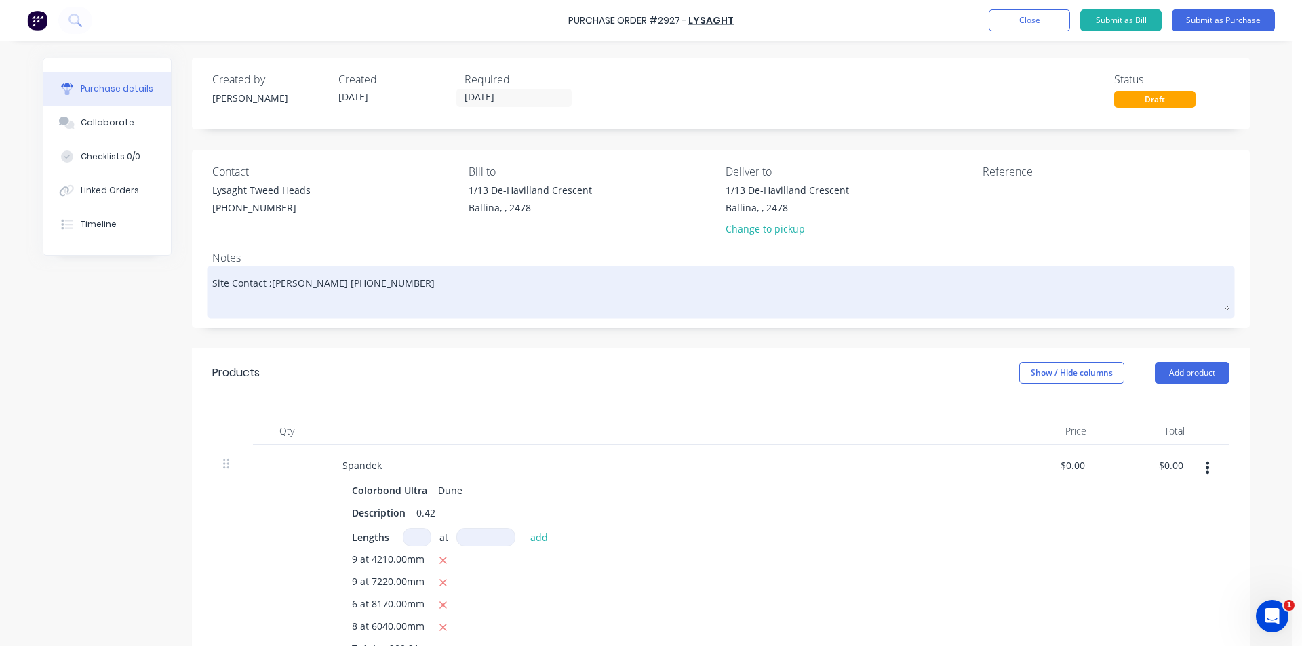
click at [252, 300] on textarea "Site Contact ;Scott 0413 797 232" at bounding box center [720, 290] width 1017 height 42
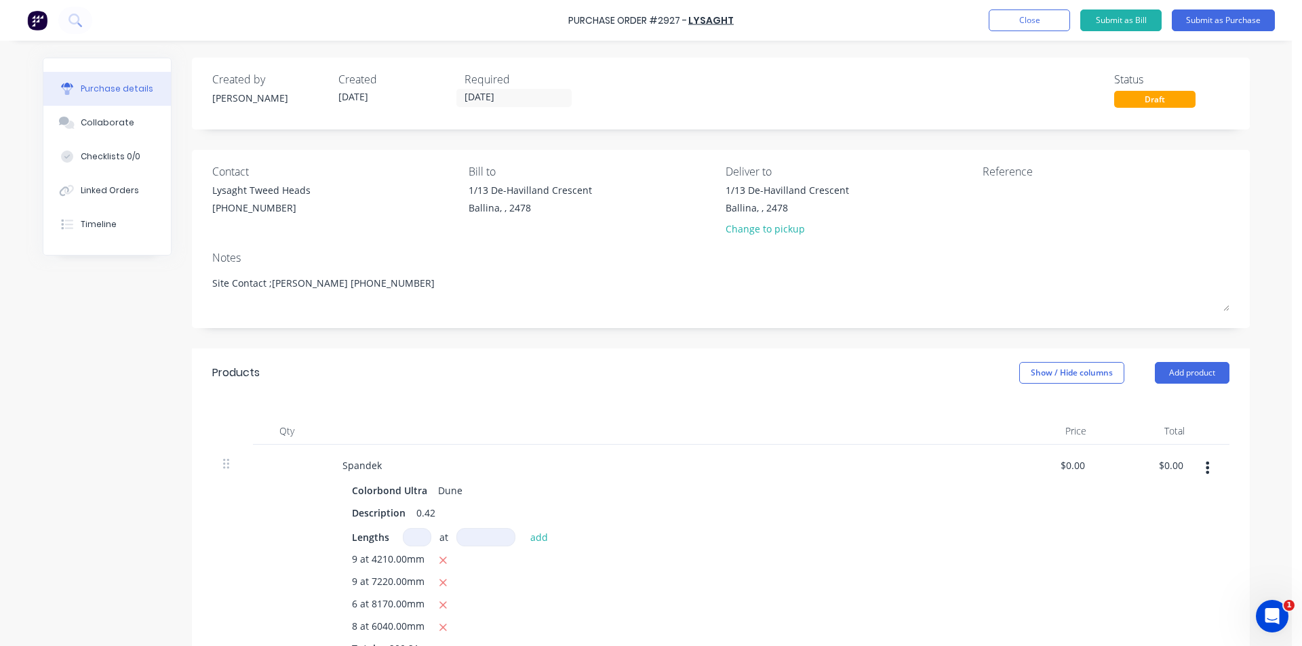
type textarea "x"
type textarea "Site Contact ;Scott 0413 797 232 Cu"
type textarea "x"
type textarea "Site Contact ;Scott 0413 797 232 Cus"
type textarea "x"
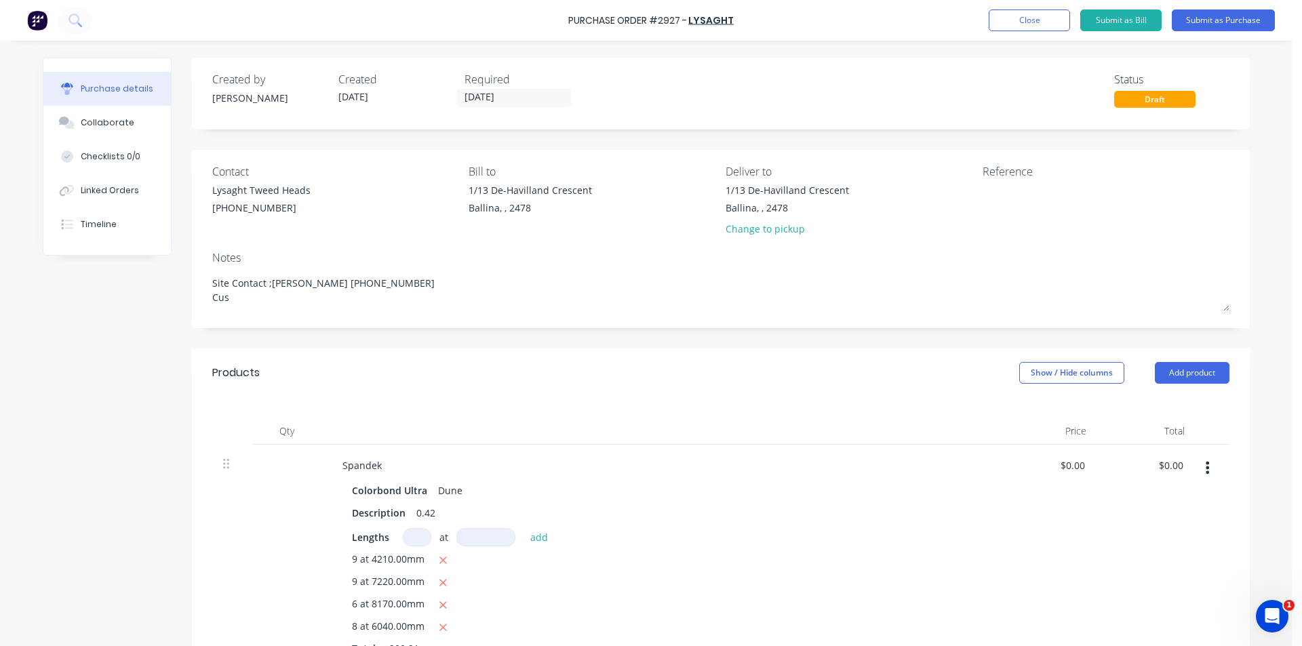
type textarea "Site Contact ;Scott 0413 797 232 Cust"
type textarea "x"
type textarea "Site Contact ;Scott 0413 797 232 Custo"
type textarea "x"
type textarea "Site Contact ;Scott 0413 797 232 Custom"
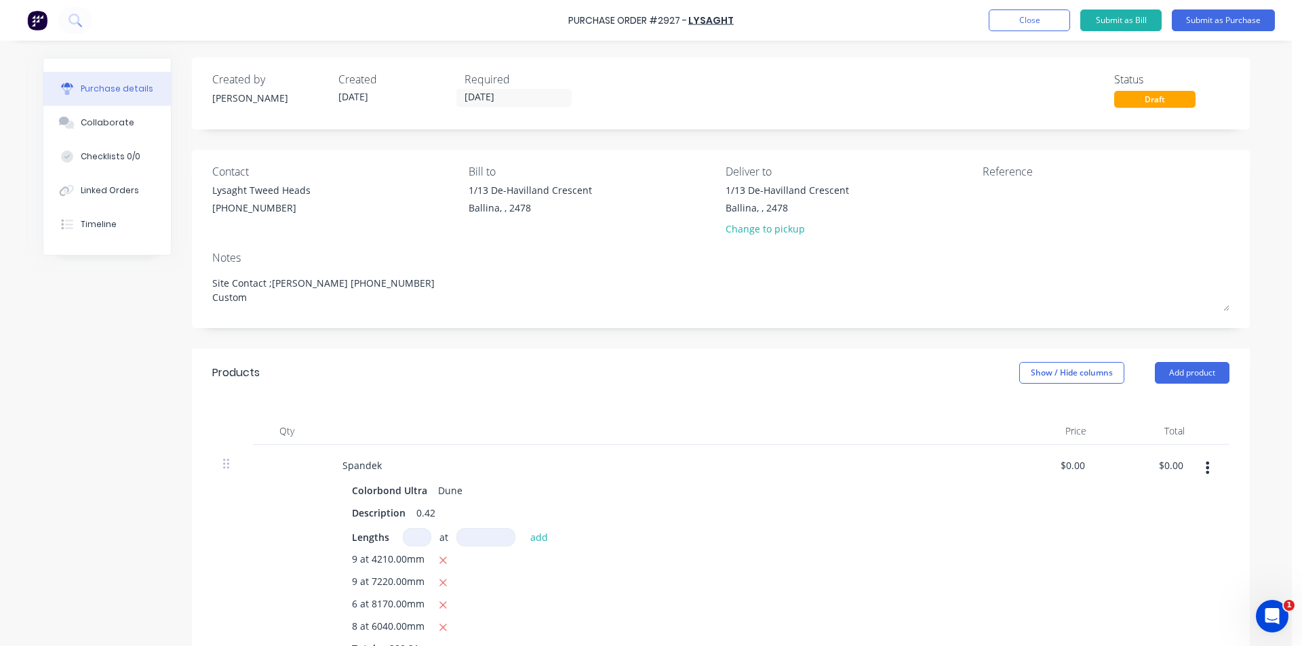
type textarea "x"
type textarea "Site Contact ;Scott 0413 797 232 Custome"
type textarea "x"
type textarea "Site Contact ;Scott 0413 797 232 Customer"
type textarea "x"
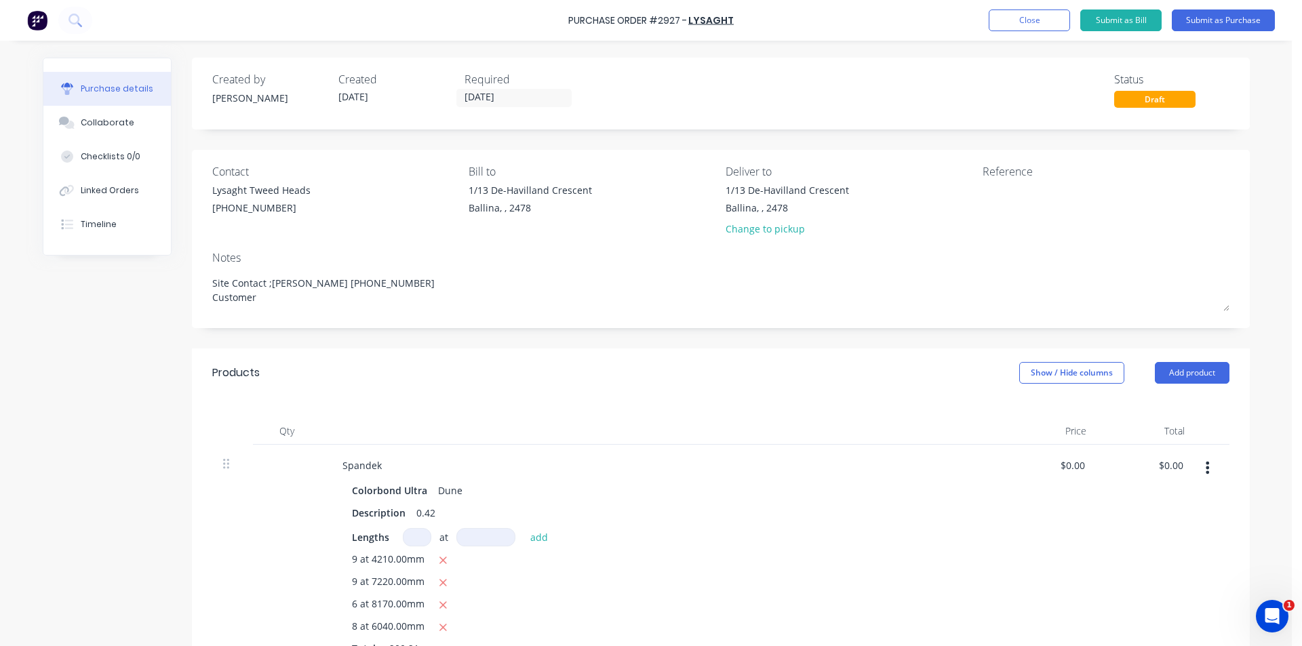
type textarea "Site Contact ;Scott 0413 797 232 Customer i"
type textarea "x"
type textarea "Site Contact ;Scott 0413 797 232 Customer is"
type textarea "x"
type textarea "Site Contact ;Scott 0413 797 232 Customer is j"
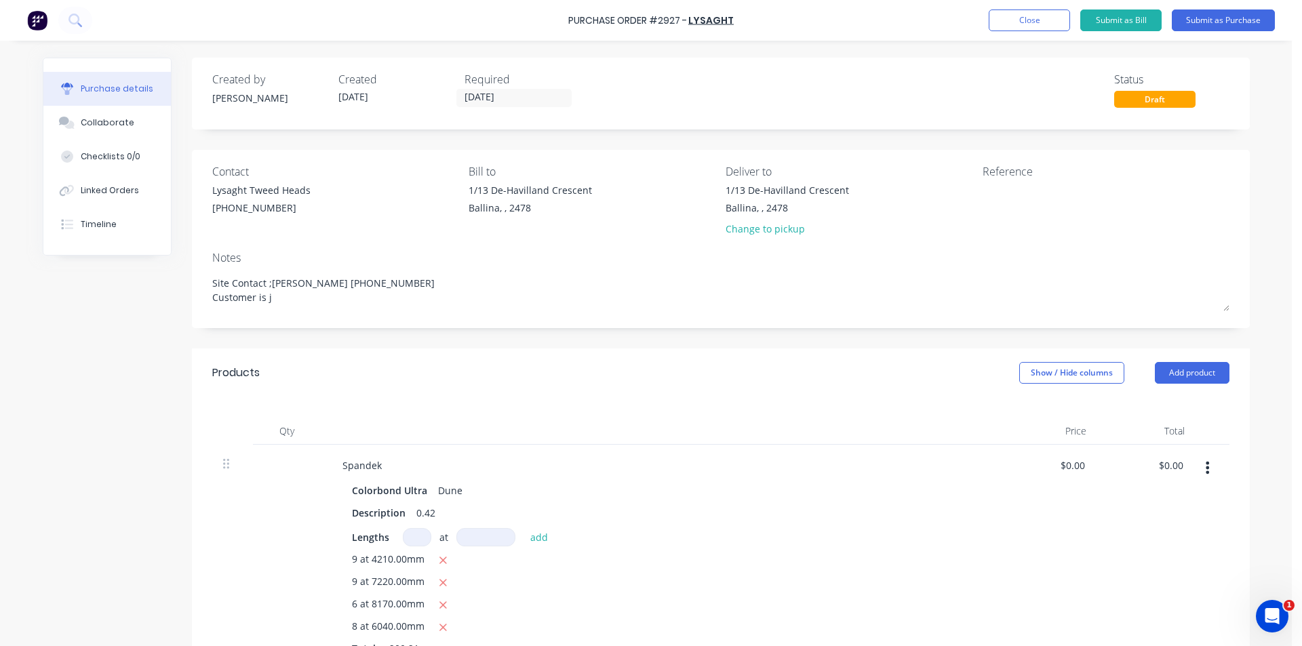
type textarea "x"
type textarea "Site Contact ;Scott 0413 797 232 Customer is jh"
type textarea "x"
type textarea "Site Contact ;Scott 0413 797 232 Customer is j"
type textarea "x"
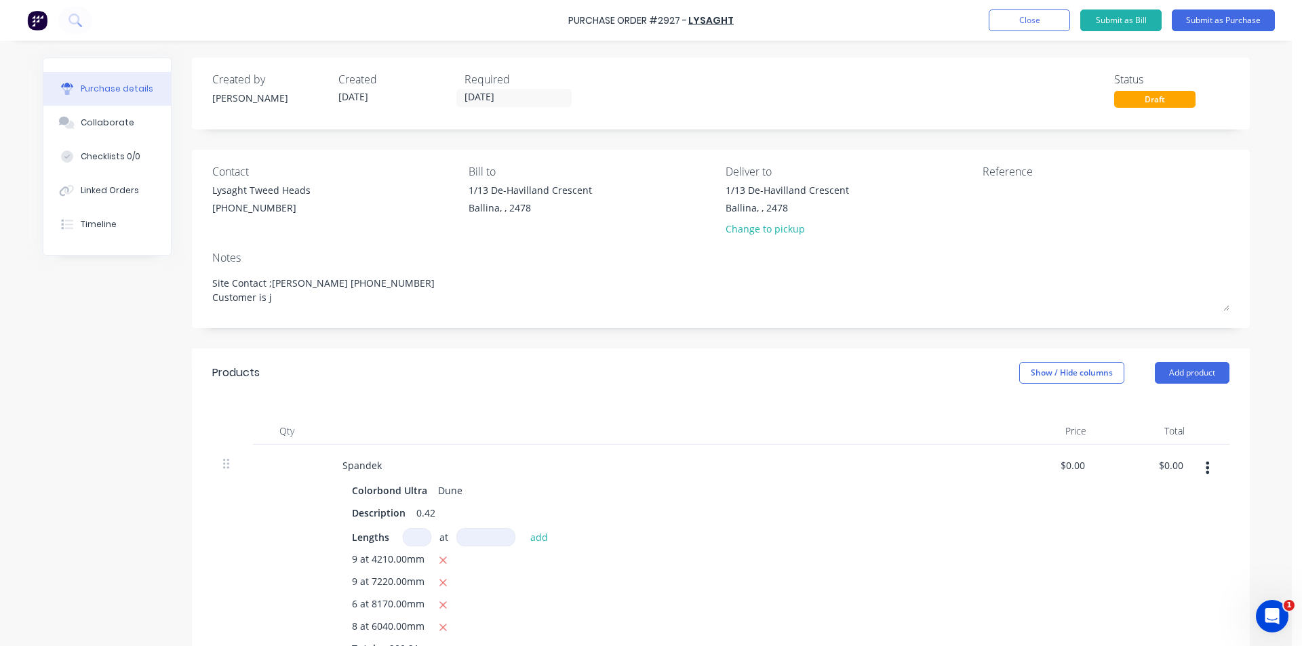
type textarea "Site Contact ;Scott 0413 797 232 Customer is"
type textarea "x"
type textarea "Site Contact ;Scott 0413 797 232 Customer is h"
type textarea "x"
type textarea "Site Contact ;Scott 0413 797 232 Customer is ho"
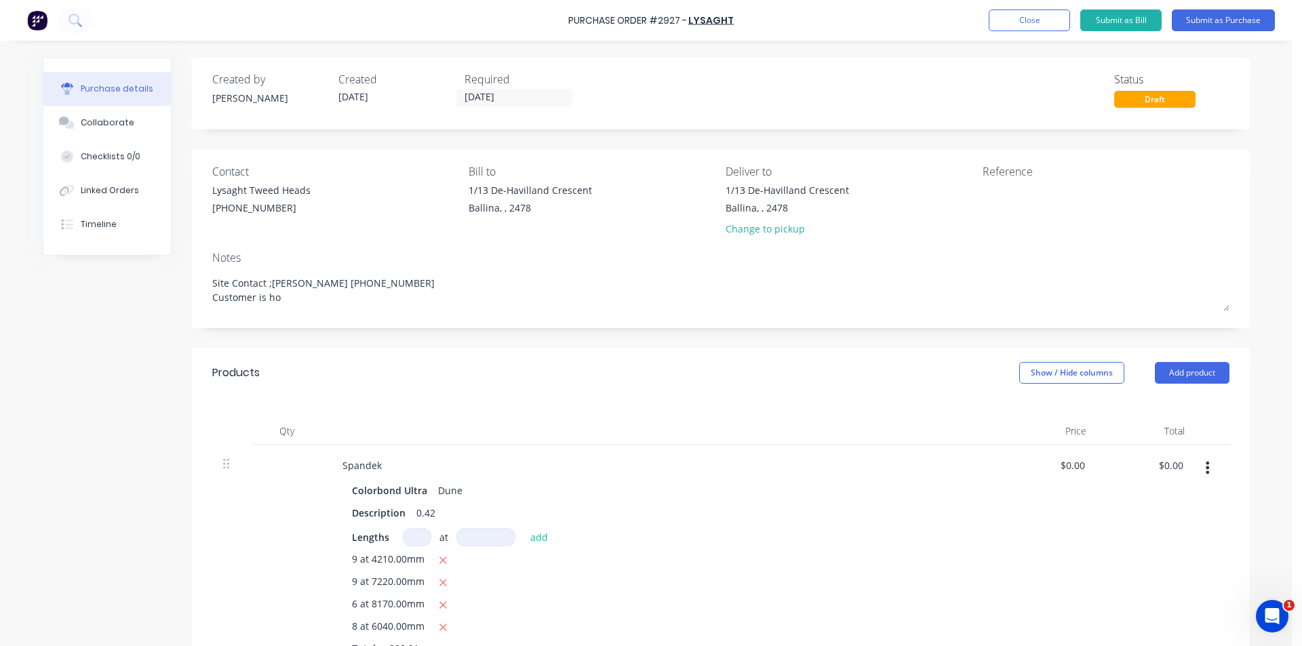
type textarea "x"
type textarea "Site Contact ;Scott 0413 797 232 Customer is hop"
type textarea "x"
type textarea "Site Contact ;Scott 0413 797 232 Customer is hopi"
type textarea "x"
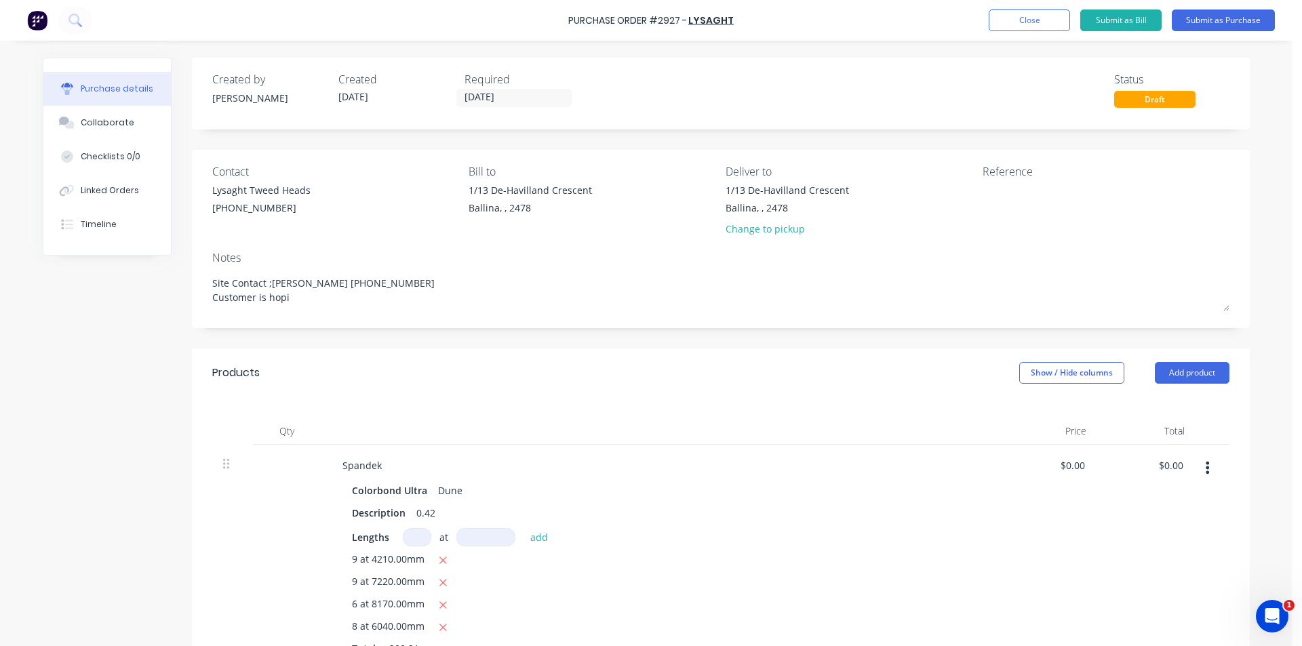
type textarea "Site Contact ;Scott 0413 797 232 Customer is hopin"
type textarea "x"
type textarea "Site Contact ;Scott 0413 797 232 Customer is hoping"
type textarea "x"
type textarea "Site Contact ;Scott 0413 797 232 Customer is hoping"
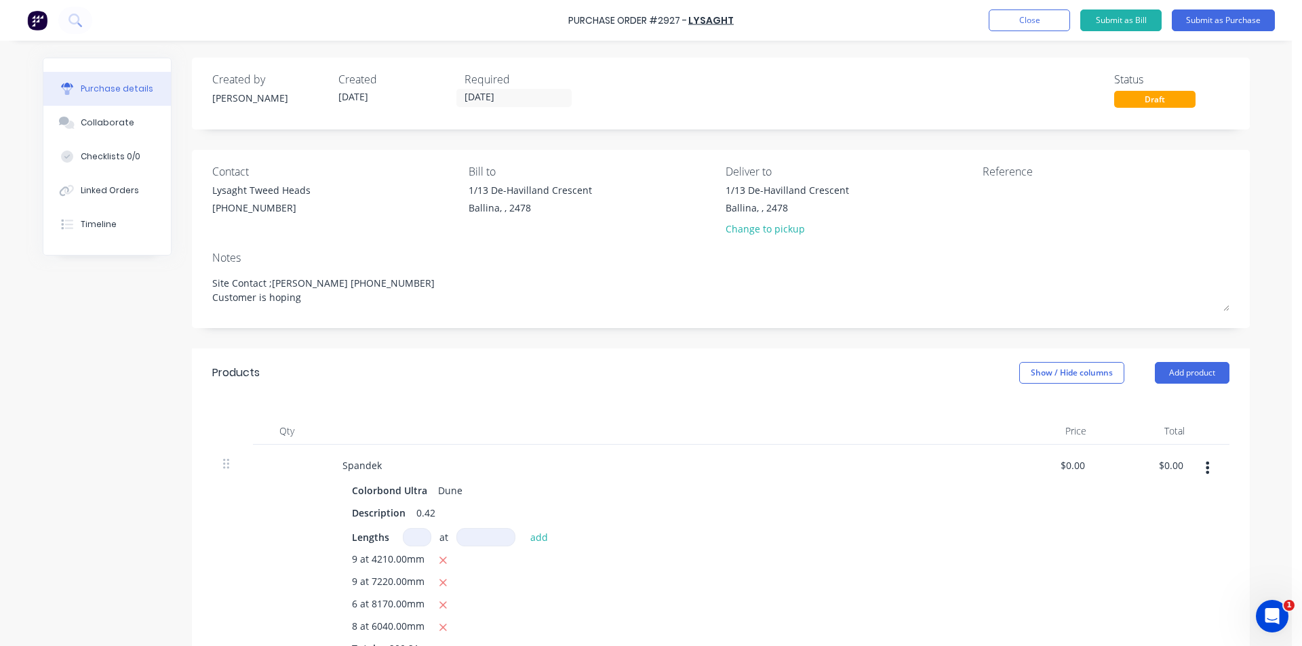
type textarea "x"
type textarea "Site Contact ;Scott 0413 797 232 Customer is hoping t"
type textarea "x"
type textarea "Site Contact ;Scott 0413 797 232 Customer is hoping to"
type textarea "x"
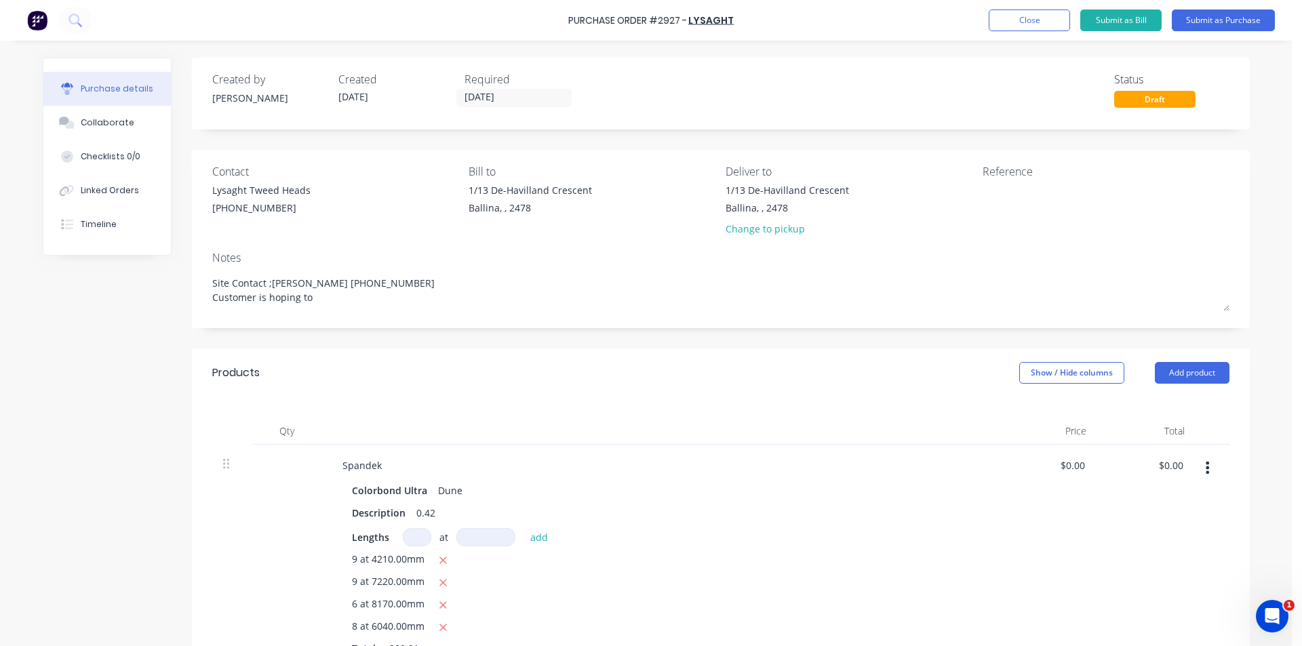
type textarea "Site Contact ;Scott 0413 797 232 Customer is hoping to"
type textarea "x"
type textarea "Site Contact ;Scott 0413 797 232 Customer is hoping to g"
type textarea "x"
type textarea "Site Contact ;Scott 0413 797 232 Customer is hoping to ge"
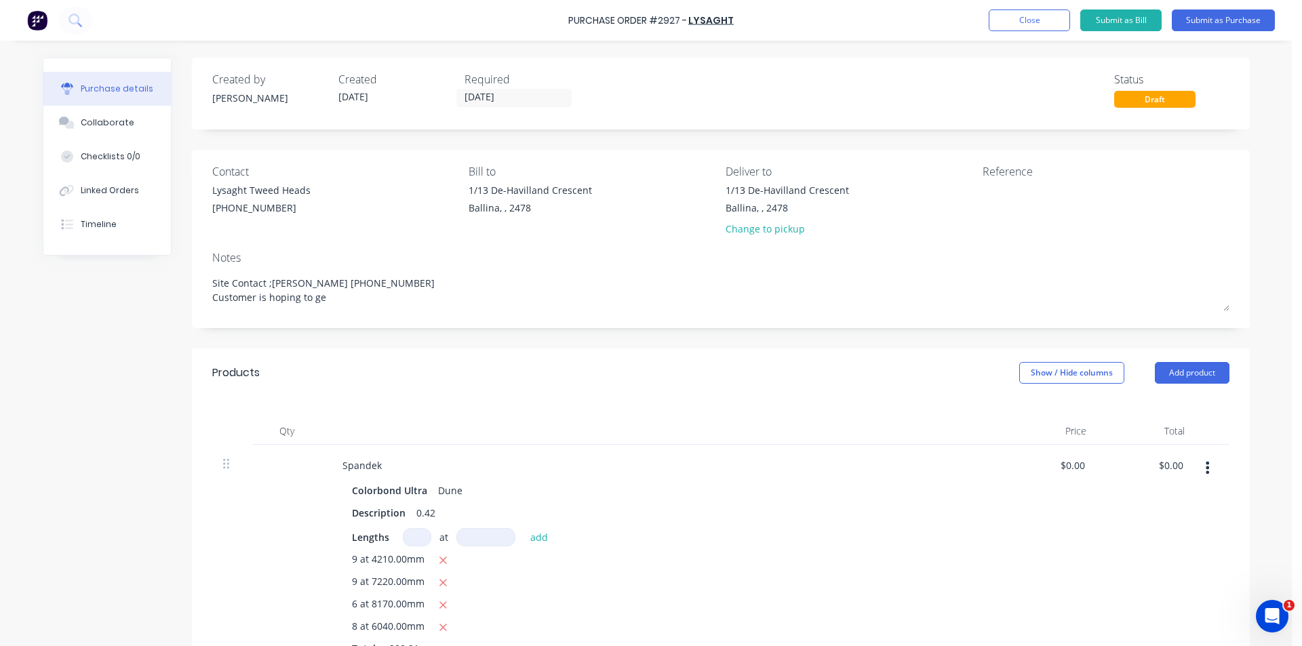
type textarea "x"
type textarea "Site Contact ;Scott 0413 797 232 Customer is hoping to get"
type textarea "x"
type textarea "Site Contact ;Scott 0413 797 232 Customer is hoping to get"
type textarea "x"
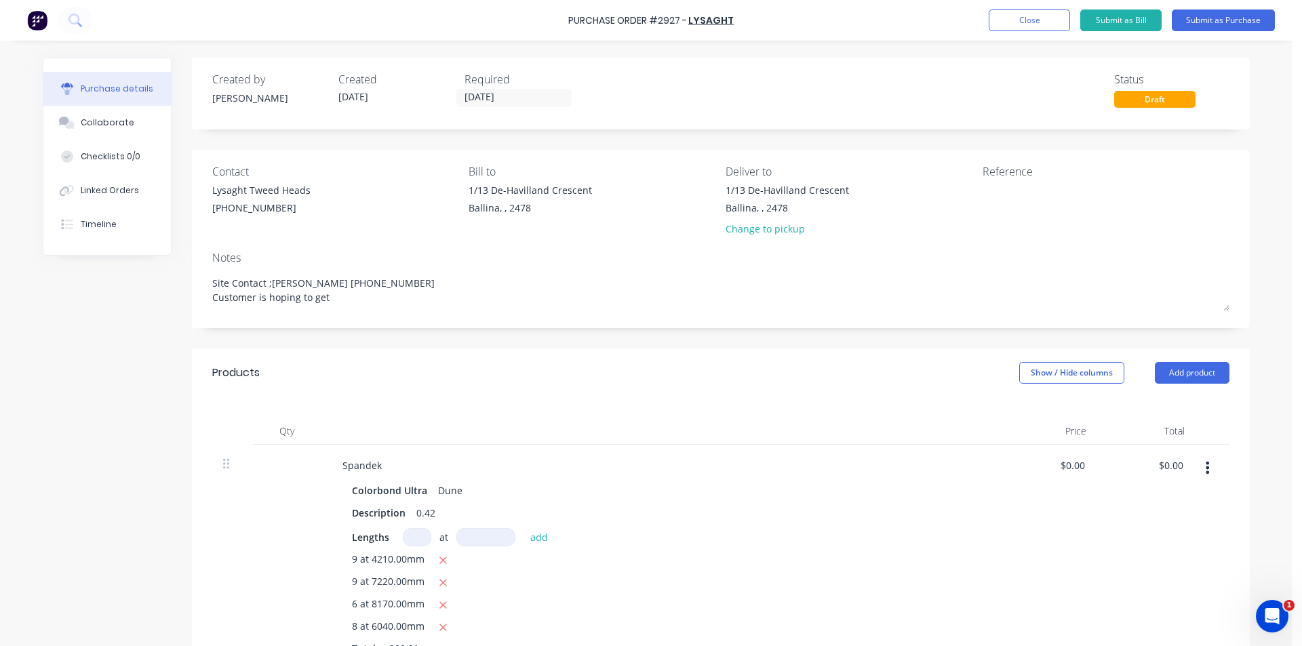
type textarea "Site Contact ;Scott 0413 797 232 Customer is hoping to get t"
type textarea "x"
type textarea "Site Contact ;Scott 0413 797 232 Customer is hoping to get th"
type textarea "x"
type textarea "Site Contact ;Scott 0413 797 232 Customer is hoping to get thi"
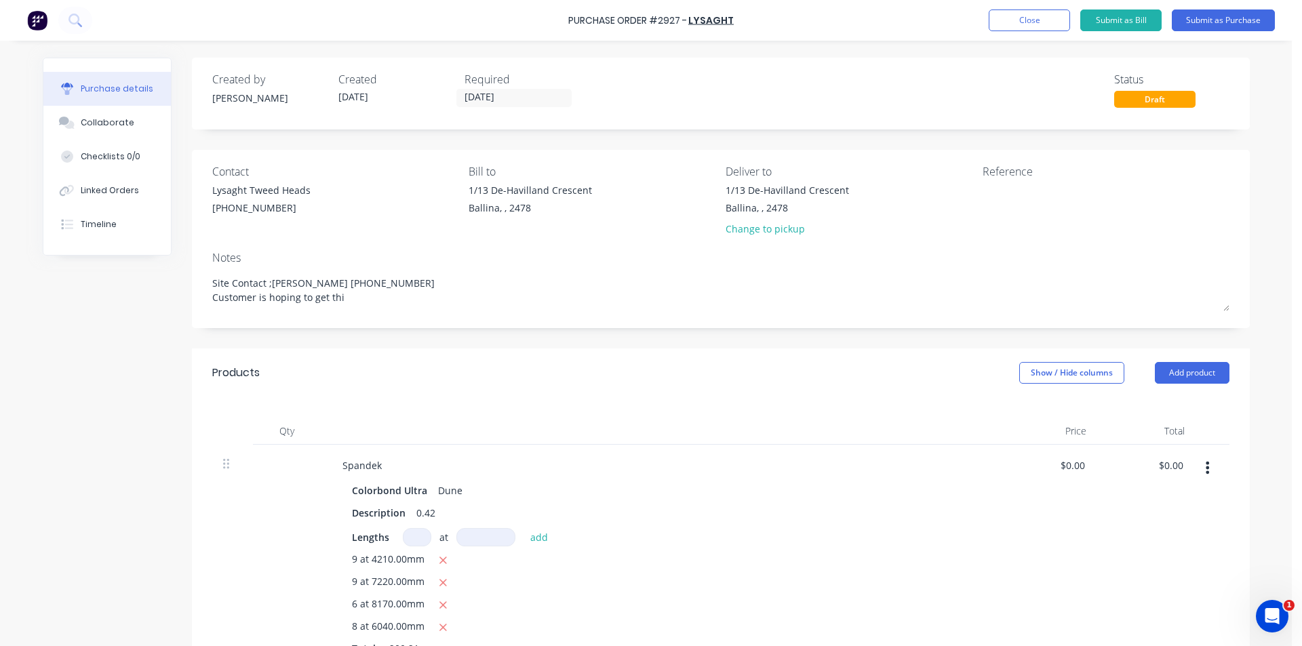
type textarea "x"
click at [830, 177] on div "Deliver to" at bounding box center [848, 171] width 247 height 16
click at [768, 209] on div "Ballina, , 2478" at bounding box center [786, 208] width 123 height 14
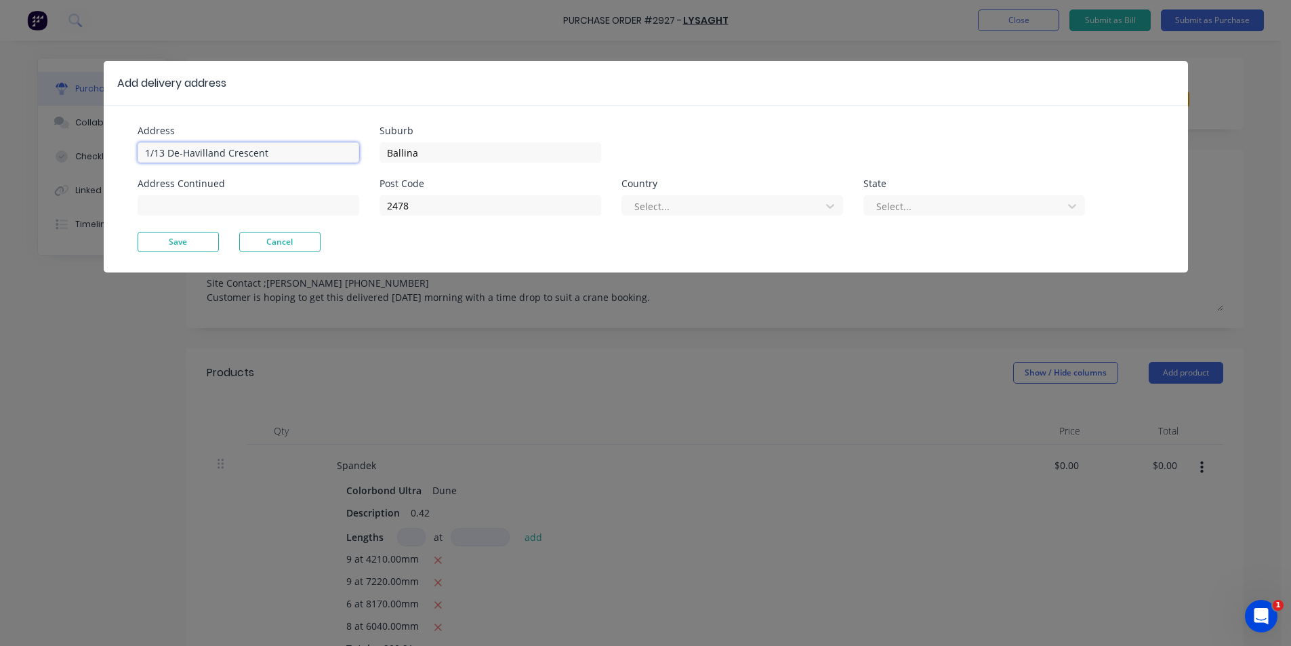
drag, startPoint x: 328, startPoint y: 155, endPoint x: 0, endPoint y: 152, distance: 328.1
click at [0, 152] on div "Add delivery address Address 1/13 De-Havilland Crescent Address Continued Subur…" at bounding box center [645, 323] width 1291 height 646
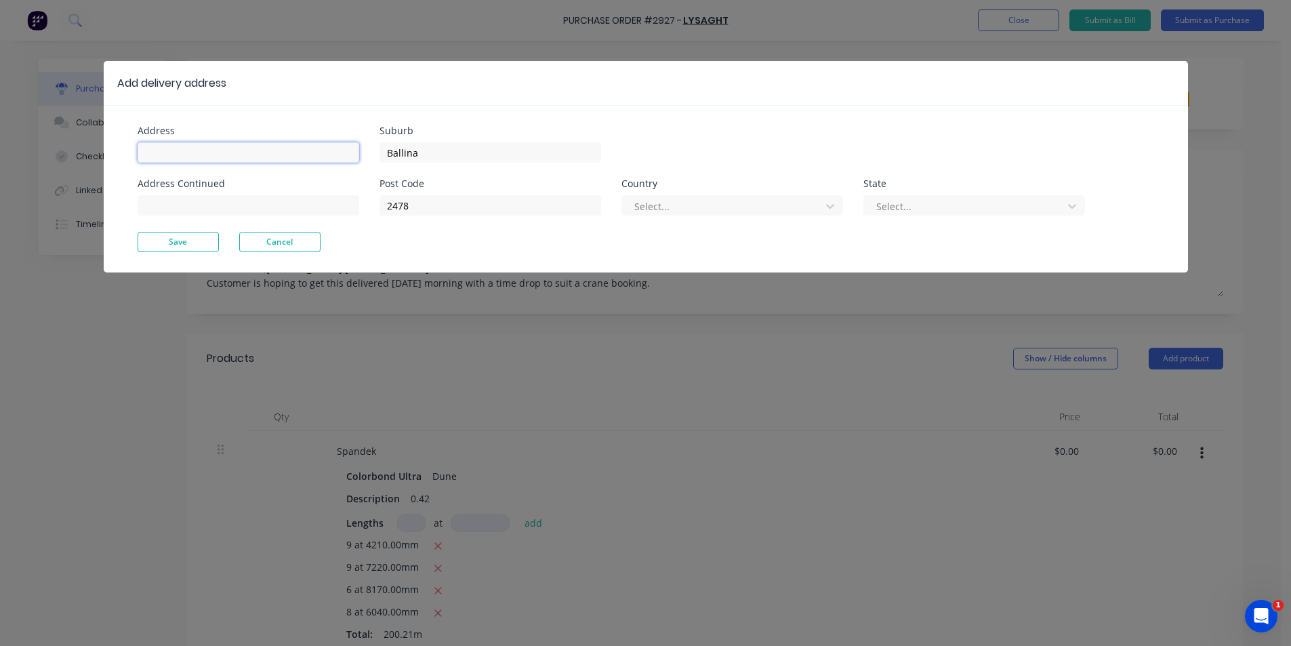
click at [219, 156] on input at bounding box center [249, 152] width 222 height 20
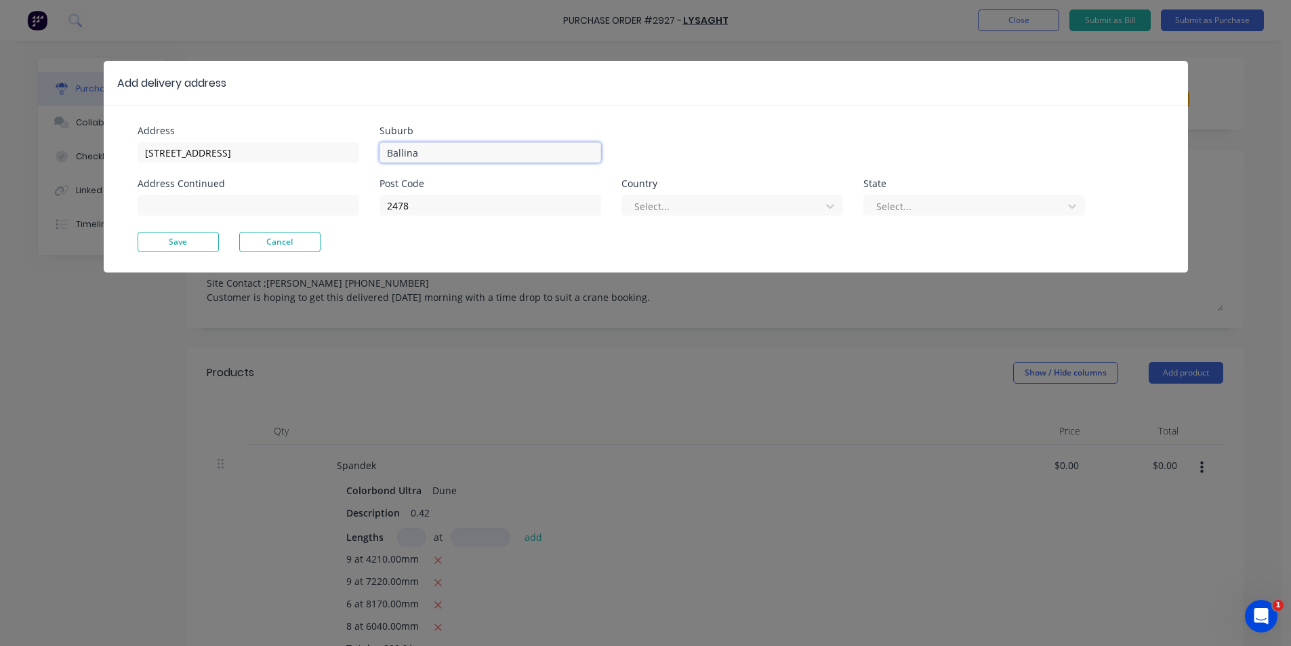
drag, startPoint x: 485, startPoint y: 153, endPoint x: 174, endPoint y: 165, distance: 311.4
click at [174, 165] on div "Address 33-35 Childe St Address Continued Suburb Ballina Post Code 2478 Country…" at bounding box center [392, 179] width 508 height 106
drag, startPoint x: 428, startPoint y: 205, endPoint x: 249, endPoint y: 226, distance: 179.4
click at [249, 223] on div "Address 33-35 Childe St Address Continued Suburb Byron Bay Post Code 2478 Count…" at bounding box center [392, 179] width 508 height 106
click at [180, 245] on button "Save" at bounding box center [178, 242] width 81 height 20
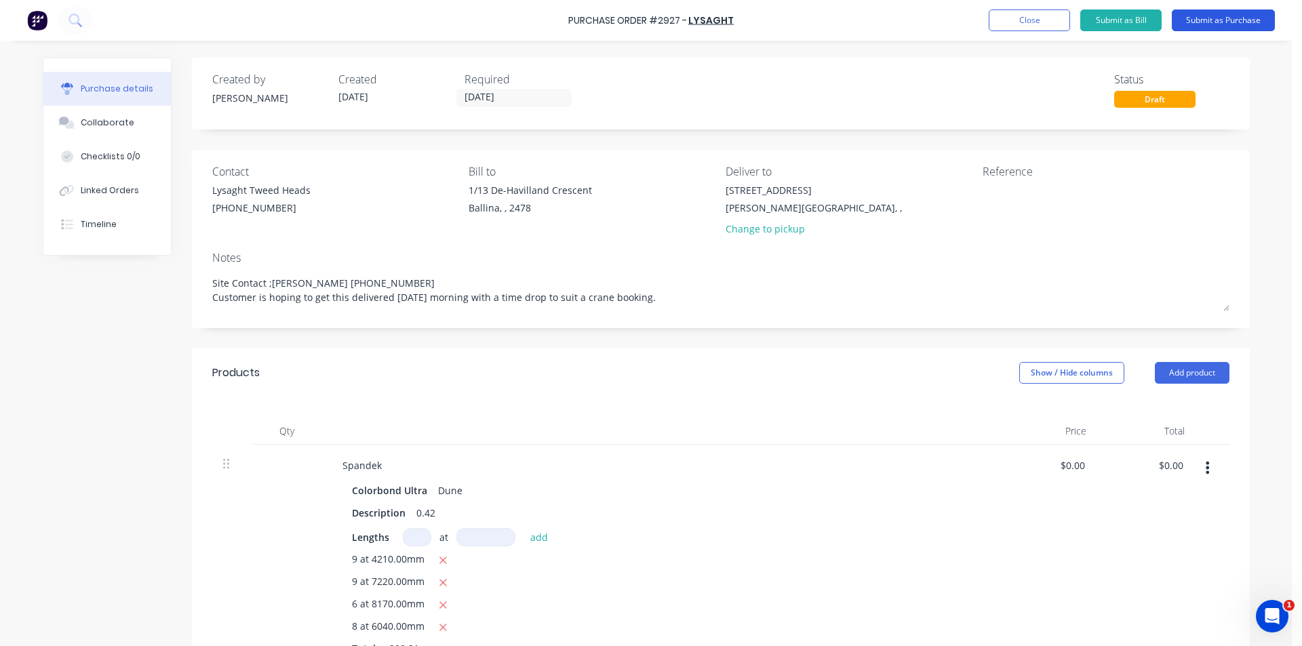
click at [1190, 14] on button "Submit as Purchase" at bounding box center [1222, 20] width 103 height 22
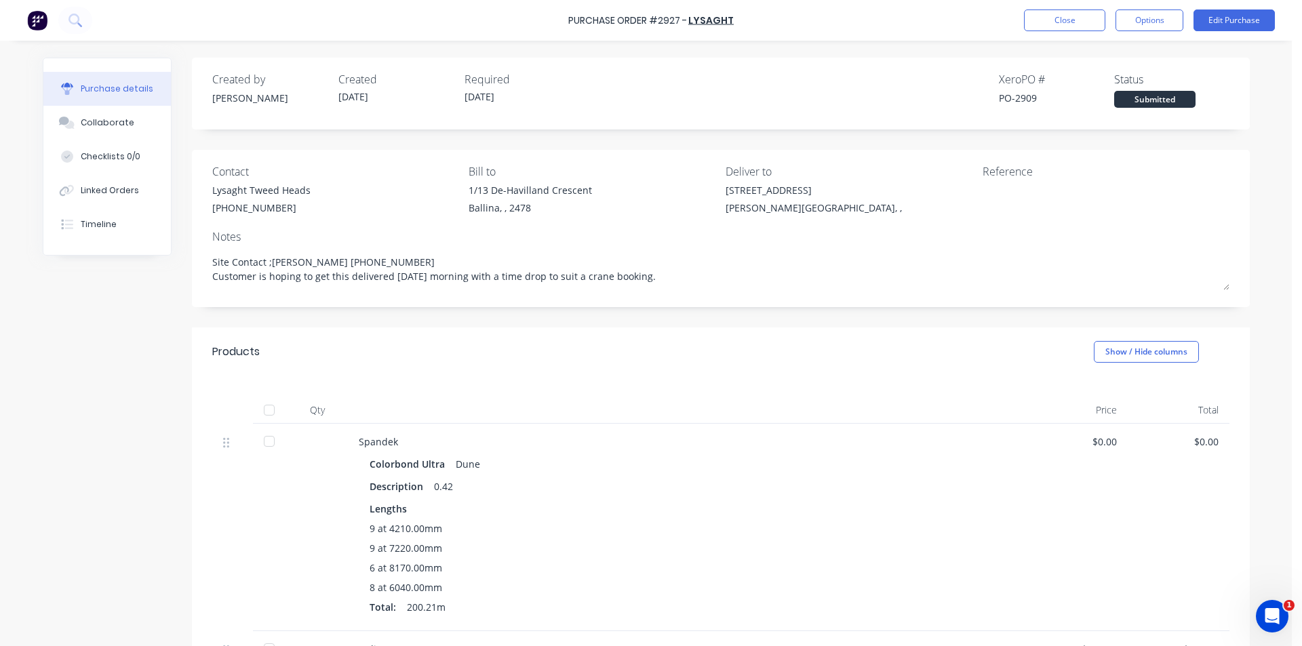
click at [1171, 14] on button "Options" at bounding box center [1149, 20] width 68 height 22
click at [1157, 46] on div "Print / Email" at bounding box center [1118, 55] width 104 height 20
click at [1136, 109] on div "Without pricing" at bounding box center [1118, 110] width 104 height 20
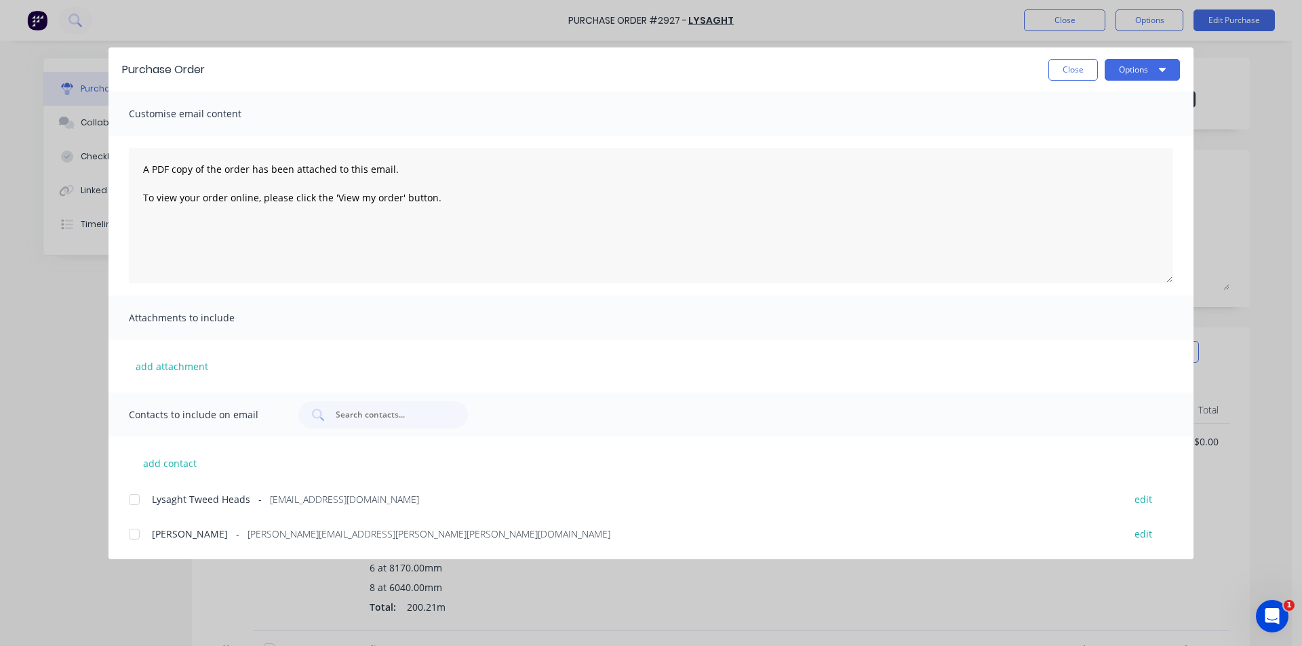
click at [132, 500] on div at bounding box center [134, 499] width 27 height 27
click at [1153, 54] on div "Purchase Order Close Options" at bounding box center [650, 69] width 1085 height 44
click at [1153, 64] on button "Options" at bounding box center [1141, 70] width 75 height 22
click at [1150, 173] on div "Preview Print Email" at bounding box center [1115, 131] width 129 height 88
click at [1123, 156] on div "Email" at bounding box center [1115, 158] width 104 height 20
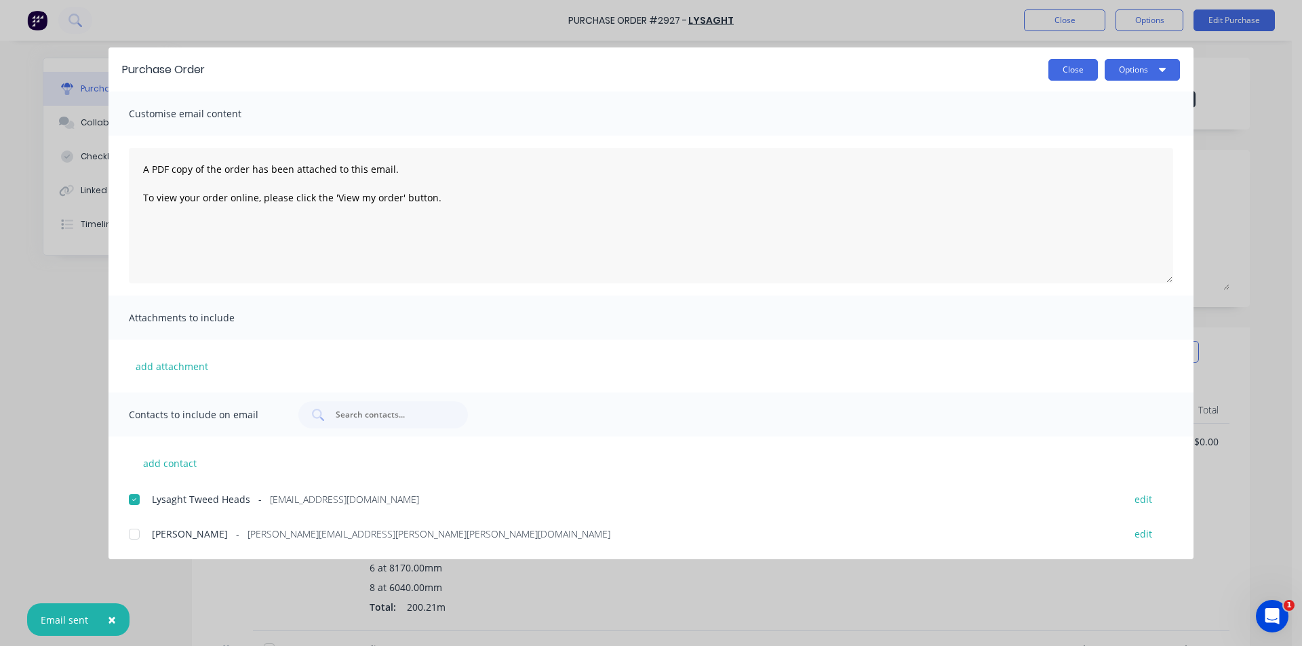
click at [1068, 70] on button "Close" at bounding box center [1072, 70] width 49 height 22
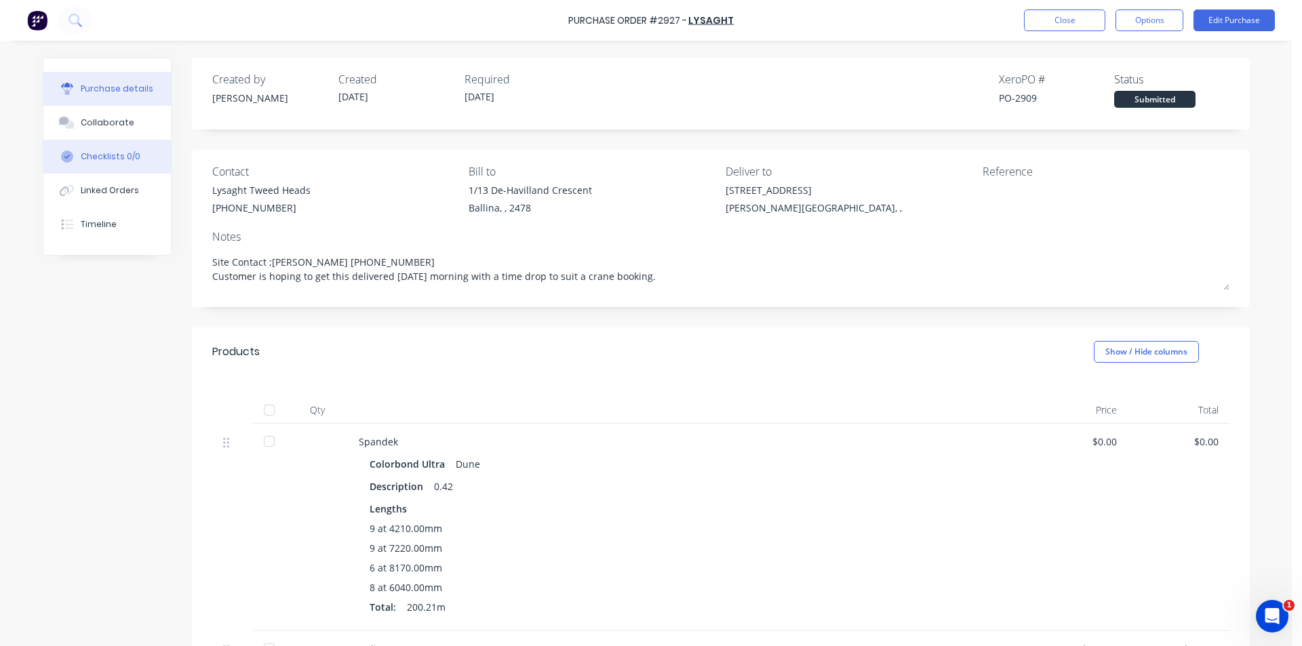
drag, startPoint x: 98, startPoint y: 124, endPoint x: 165, endPoint y: 140, distance: 69.7
click at [98, 124] on div "Collaborate" at bounding box center [108, 123] width 54 height 12
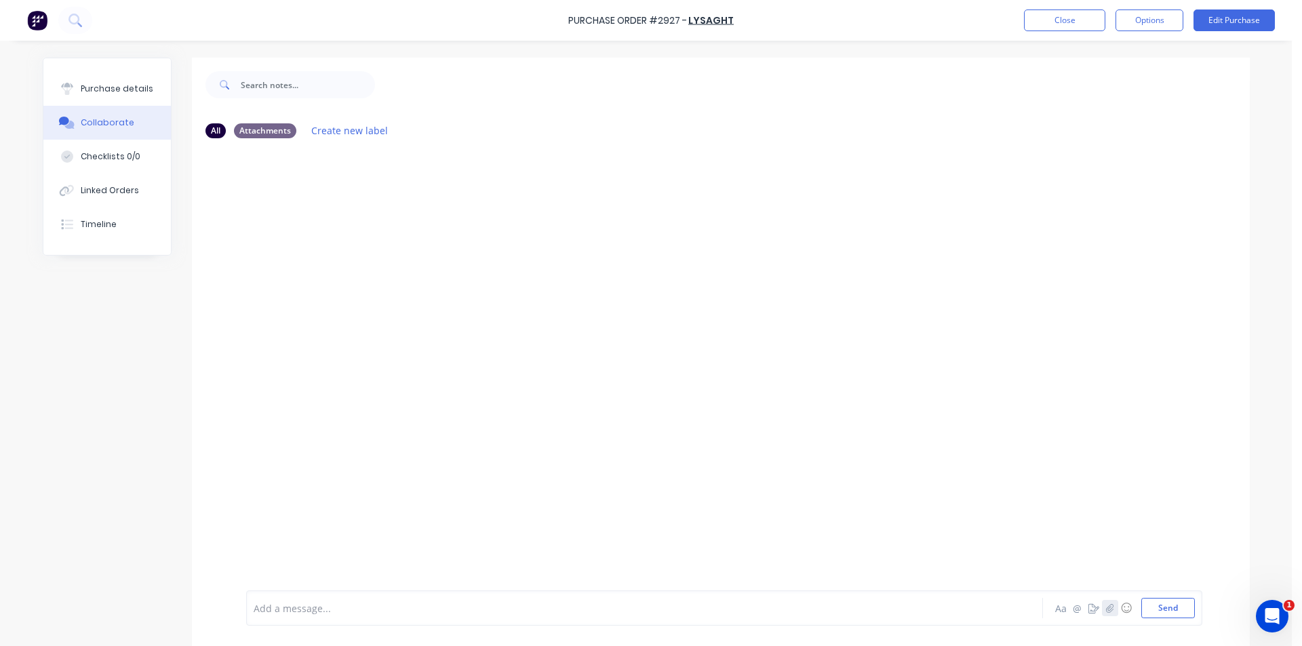
click at [1108, 607] on icon "button" at bounding box center [1109, 607] width 7 height 9
click at [1179, 614] on button "Send" at bounding box center [1168, 608] width 54 height 20
click at [148, 195] on button "Linked Orders" at bounding box center [106, 191] width 127 height 34
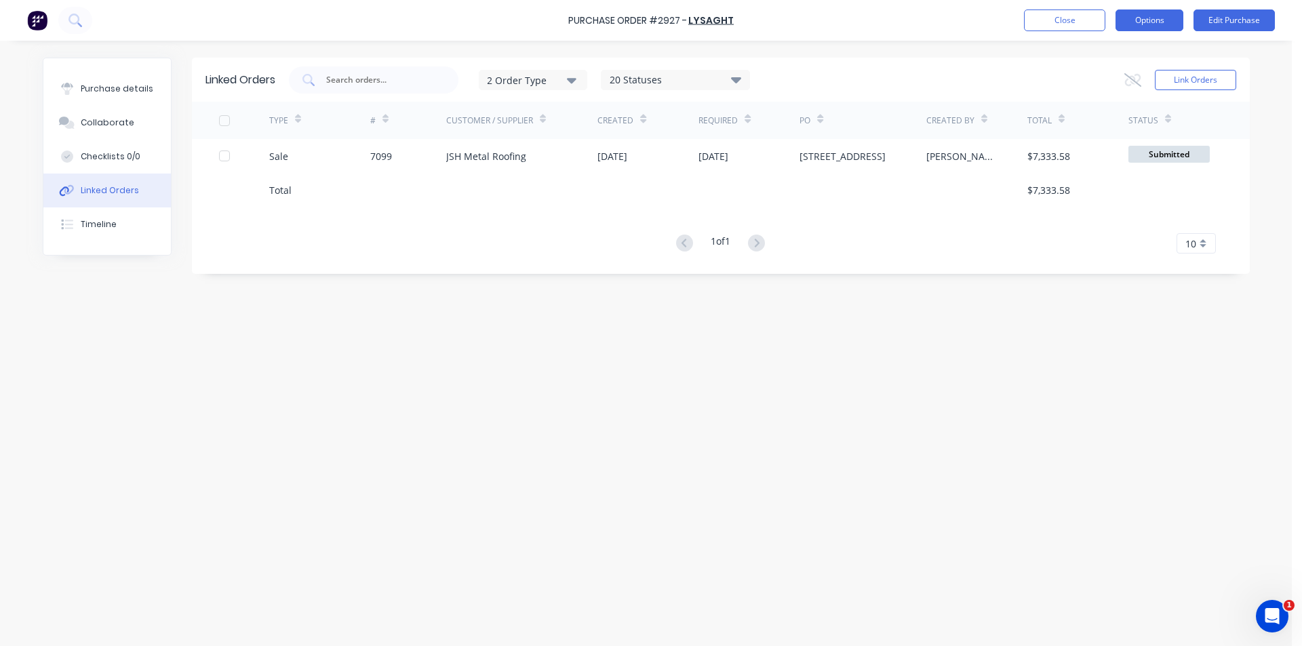
click at [1152, 19] on button "Options" at bounding box center [1149, 20] width 68 height 22
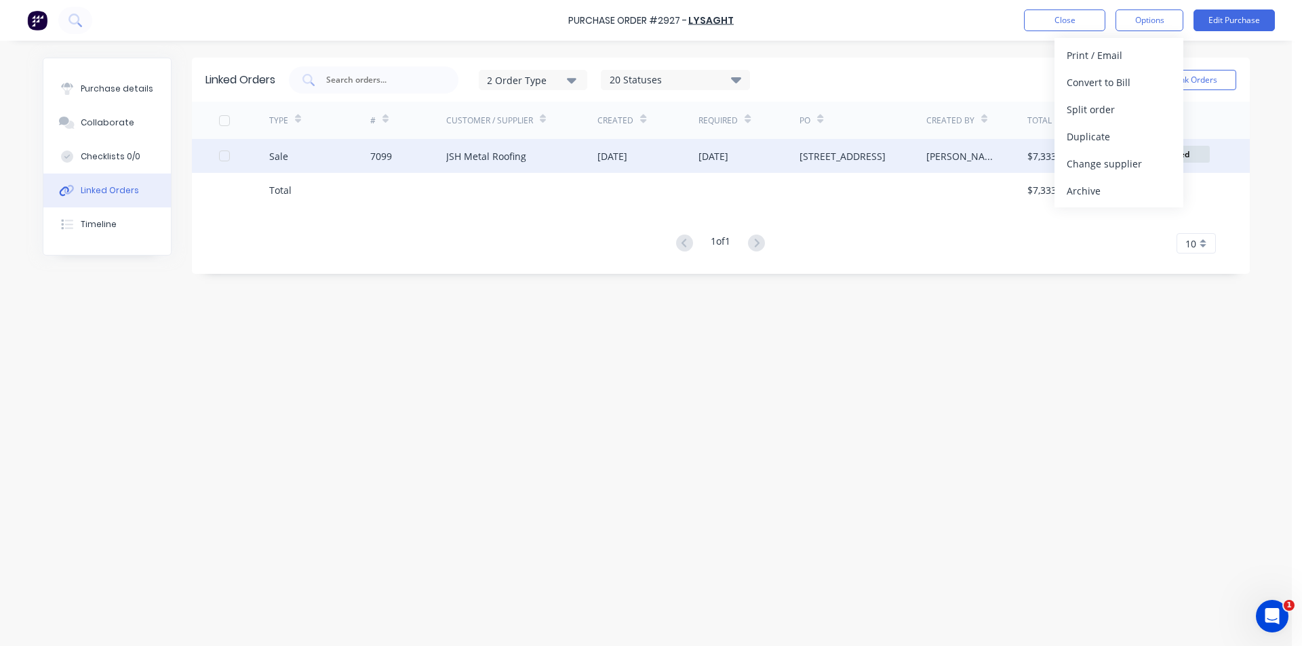
click at [491, 151] on div "JSH Metal Roofing" at bounding box center [486, 156] width 80 height 14
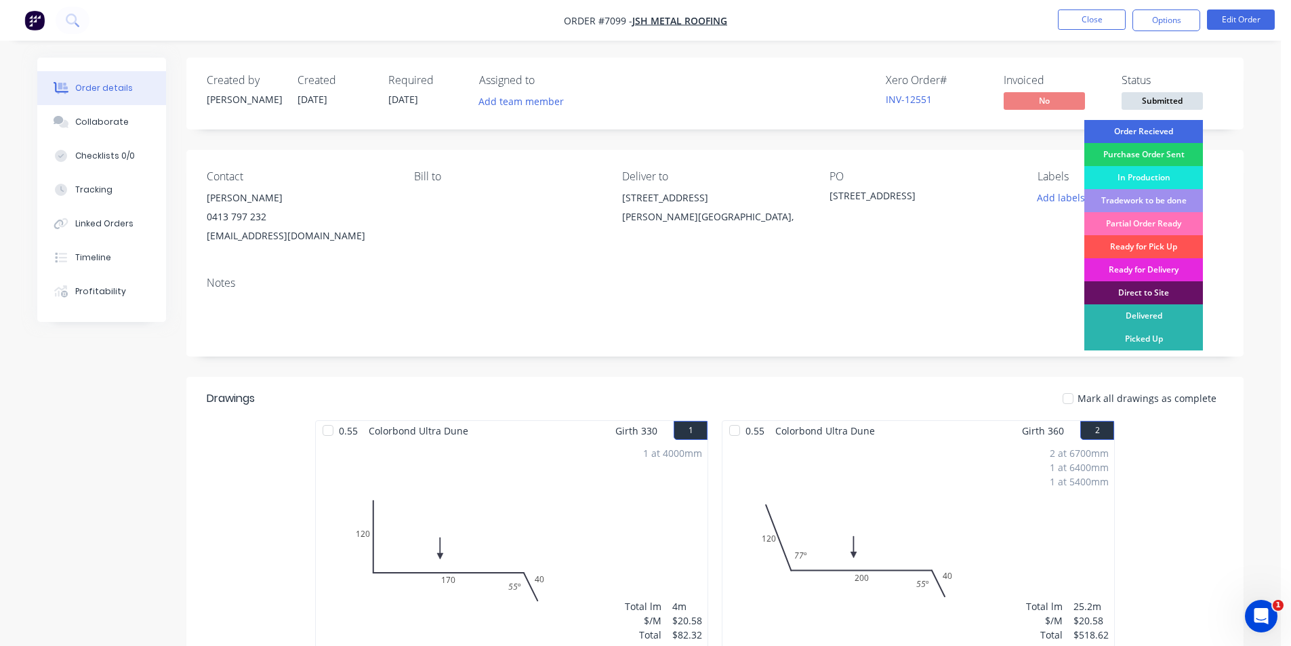
click at [1182, 132] on div "Order Recieved" at bounding box center [1144, 131] width 119 height 23
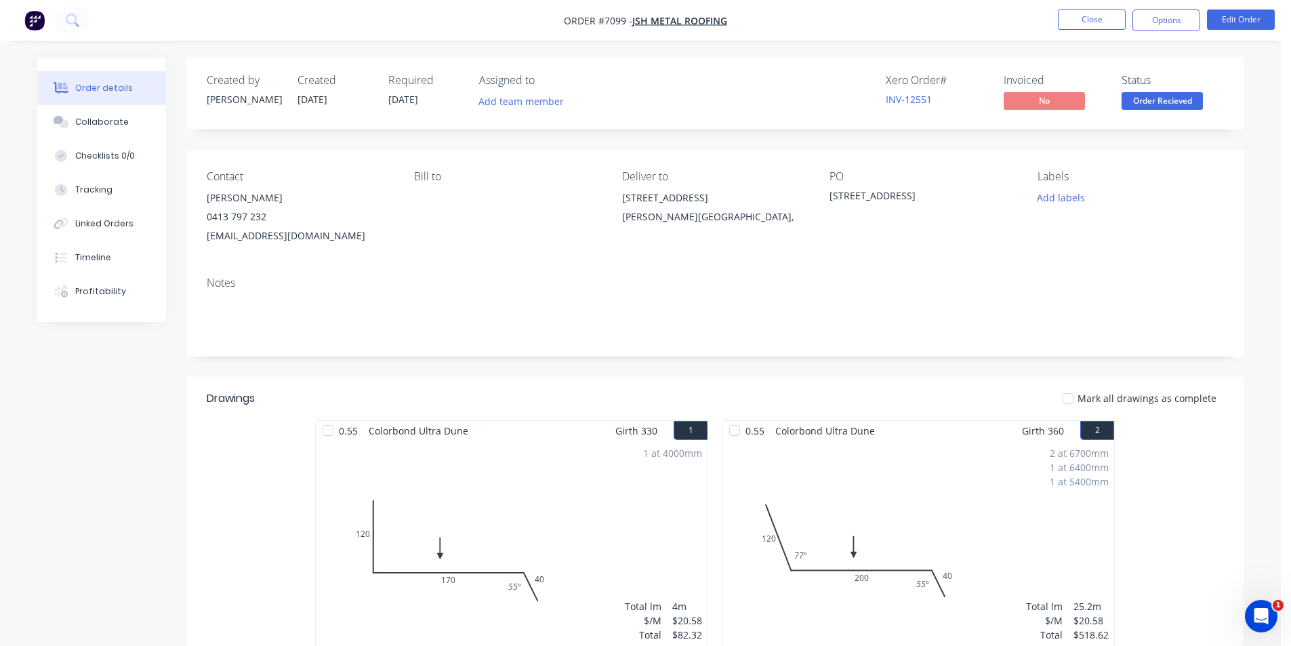
click at [1184, 98] on span "Order Recieved" at bounding box center [1162, 100] width 81 height 17
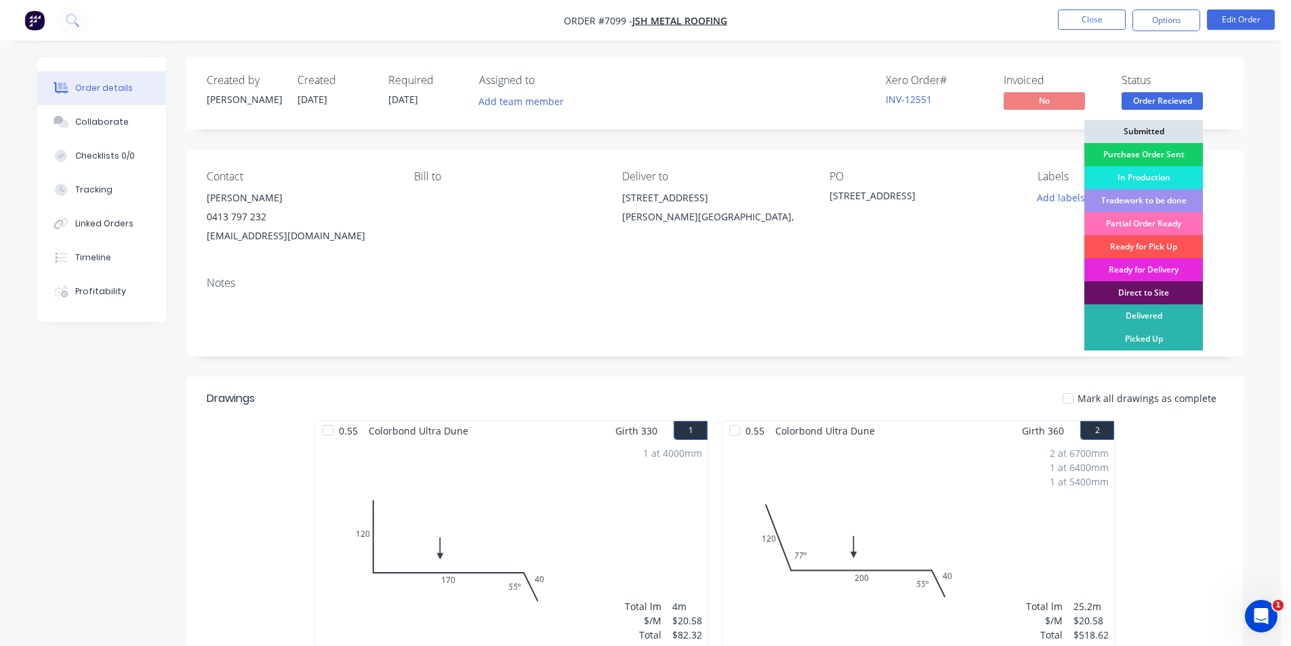
click at [1180, 153] on div "Purchase Order Sent" at bounding box center [1144, 154] width 119 height 23
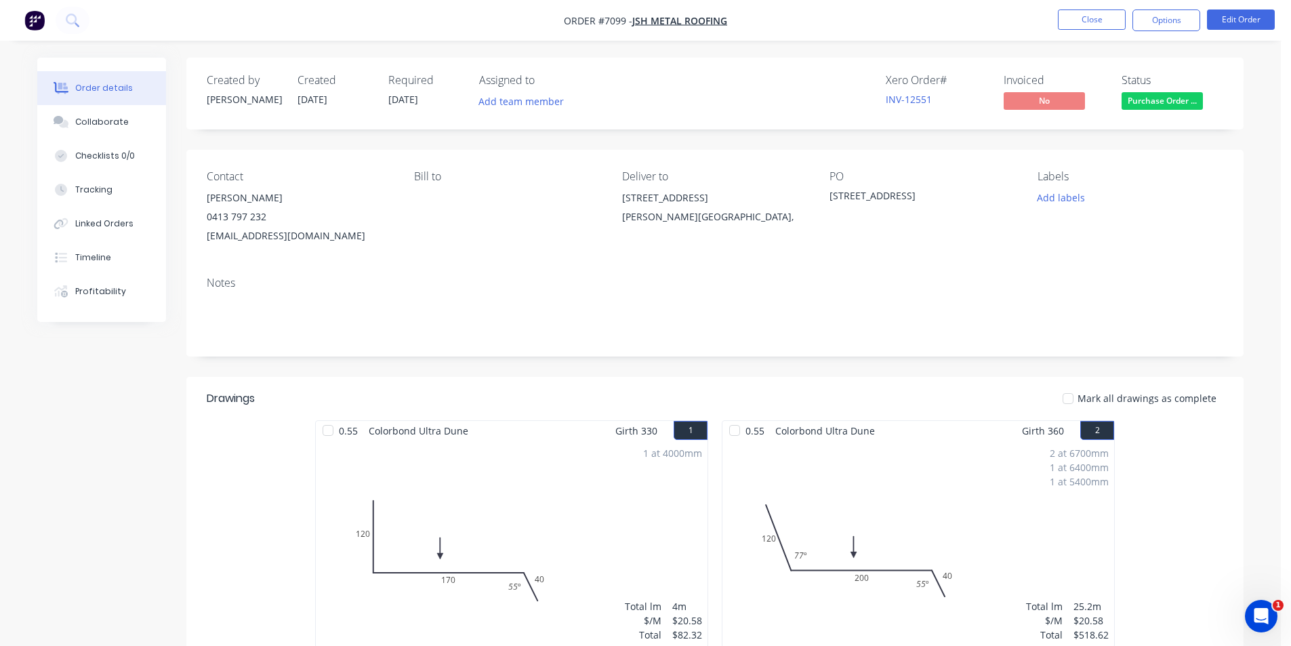
click at [1183, 31] on nav "Order #7099 - JSH Metal Roofing Close Options Edit Order" at bounding box center [645, 20] width 1291 height 41
click at [1183, 11] on button "Options" at bounding box center [1167, 20] width 68 height 22
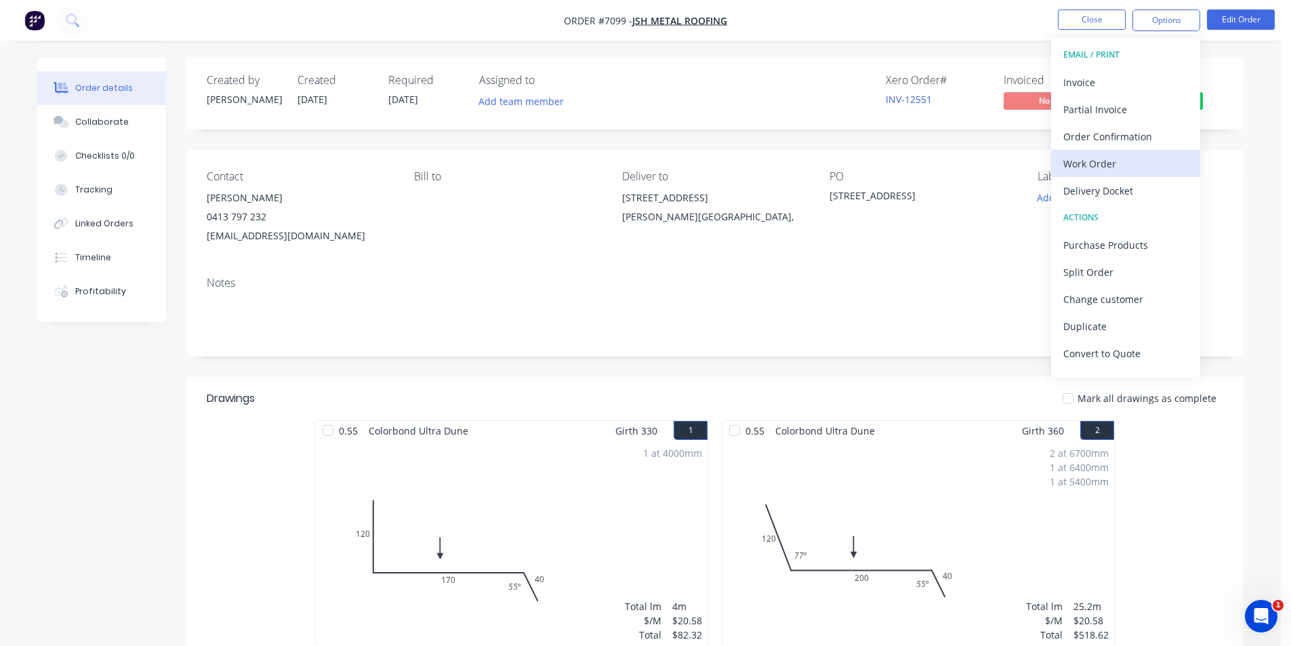
click at [1118, 171] on div "Work Order" at bounding box center [1126, 164] width 125 height 20
click at [1118, 163] on div "Custom" at bounding box center [1126, 164] width 125 height 20
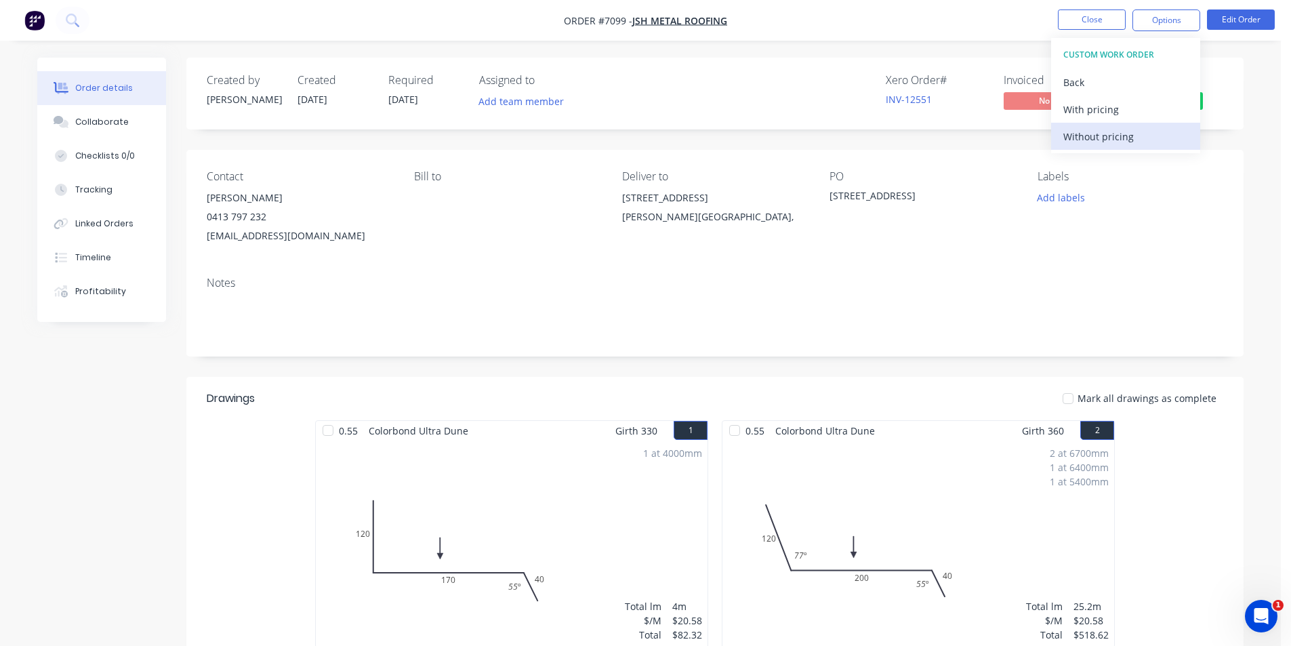
click at [1118, 133] on div "Without pricing" at bounding box center [1126, 137] width 125 height 20
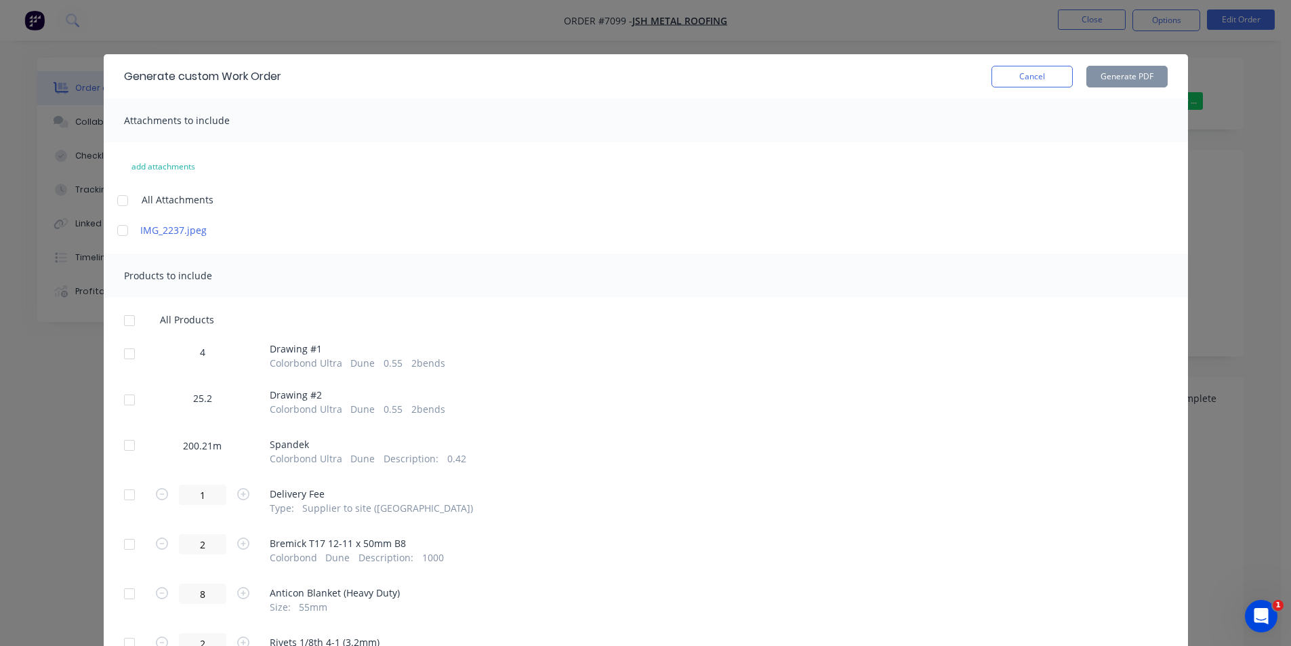
click at [134, 357] on div at bounding box center [129, 353] width 27 height 27
click at [132, 399] on div at bounding box center [129, 399] width 27 height 27
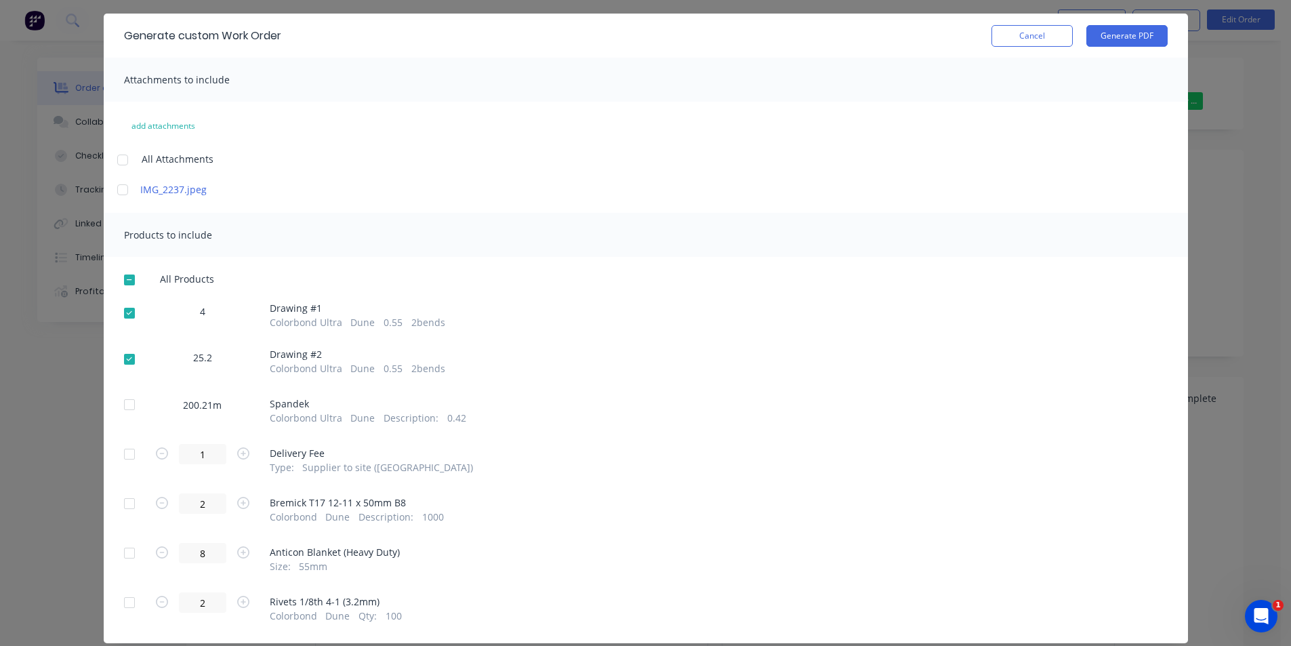
scroll to position [77, 0]
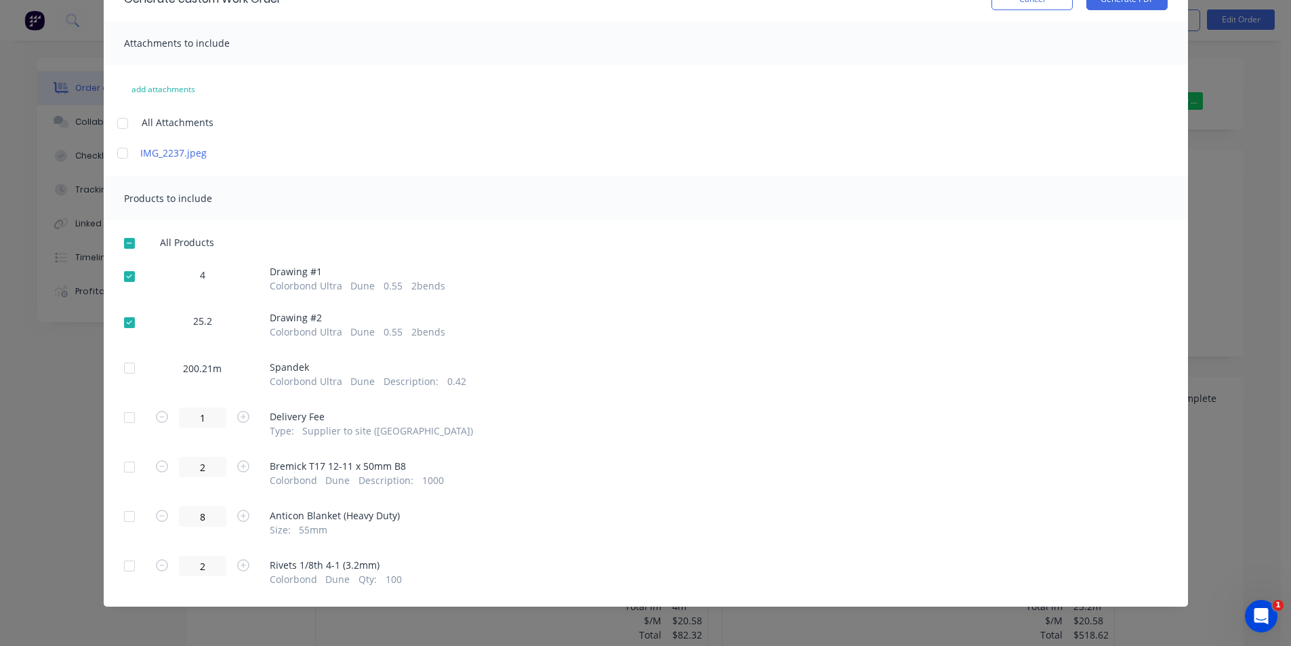
click at [127, 420] on div at bounding box center [129, 417] width 27 height 27
click at [125, 463] on div at bounding box center [129, 467] width 27 height 27
click at [126, 513] on div at bounding box center [129, 516] width 27 height 27
click at [125, 562] on div at bounding box center [129, 566] width 27 height 27
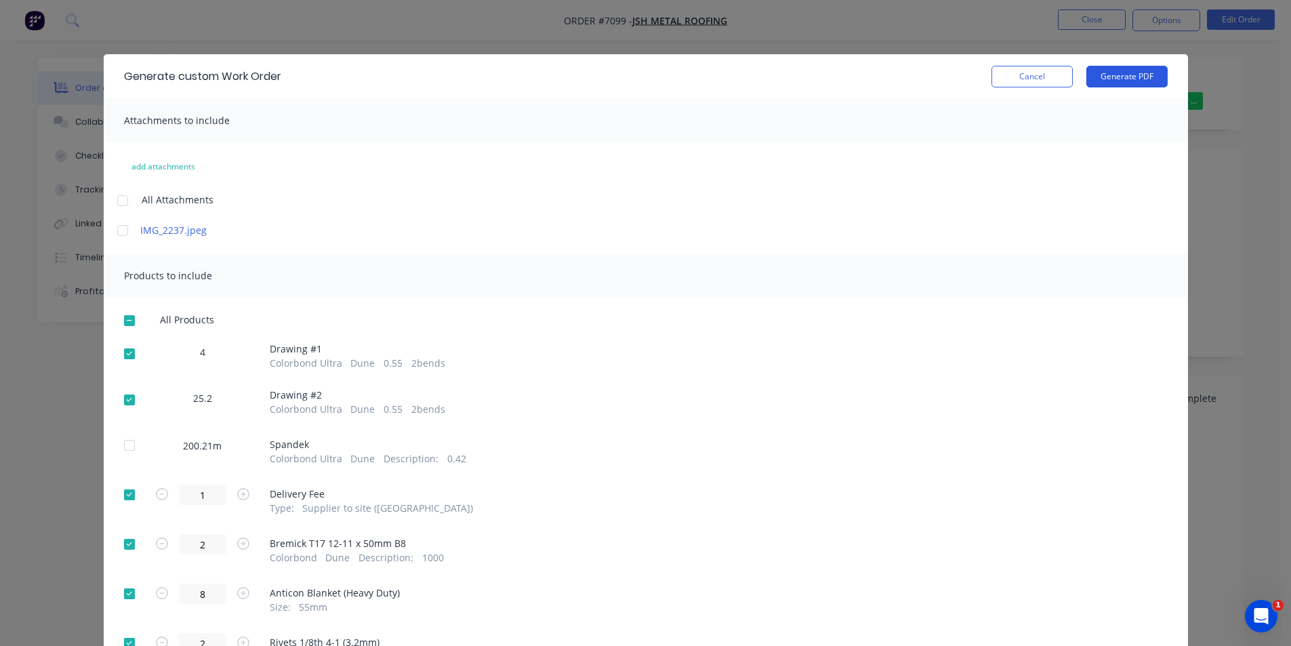
click at [1100, 80] on button "Generate PDF" at bounding box center [1127, 77] width 81 height 22
click at [995, 79] on button "Cancel" at bounding box center [1032, 77] width 81 height 22
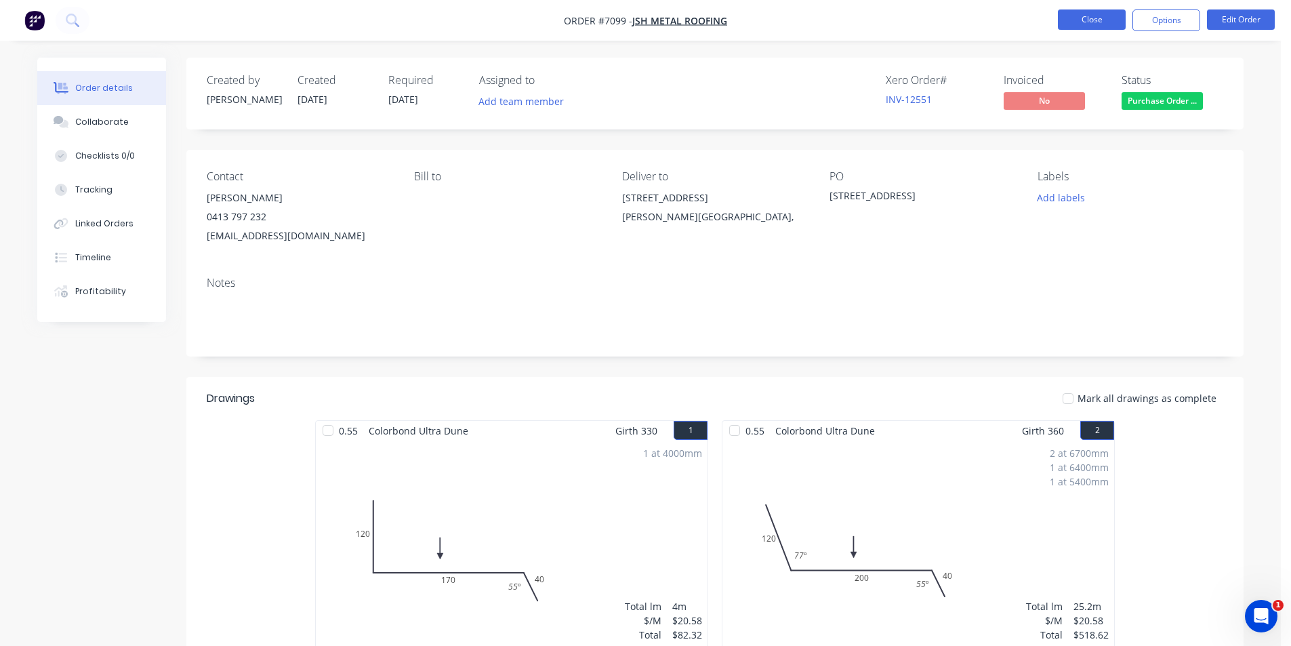
click at [1088, 18] on button "Close" at bounding box center [1092, 19] width 68 height 20
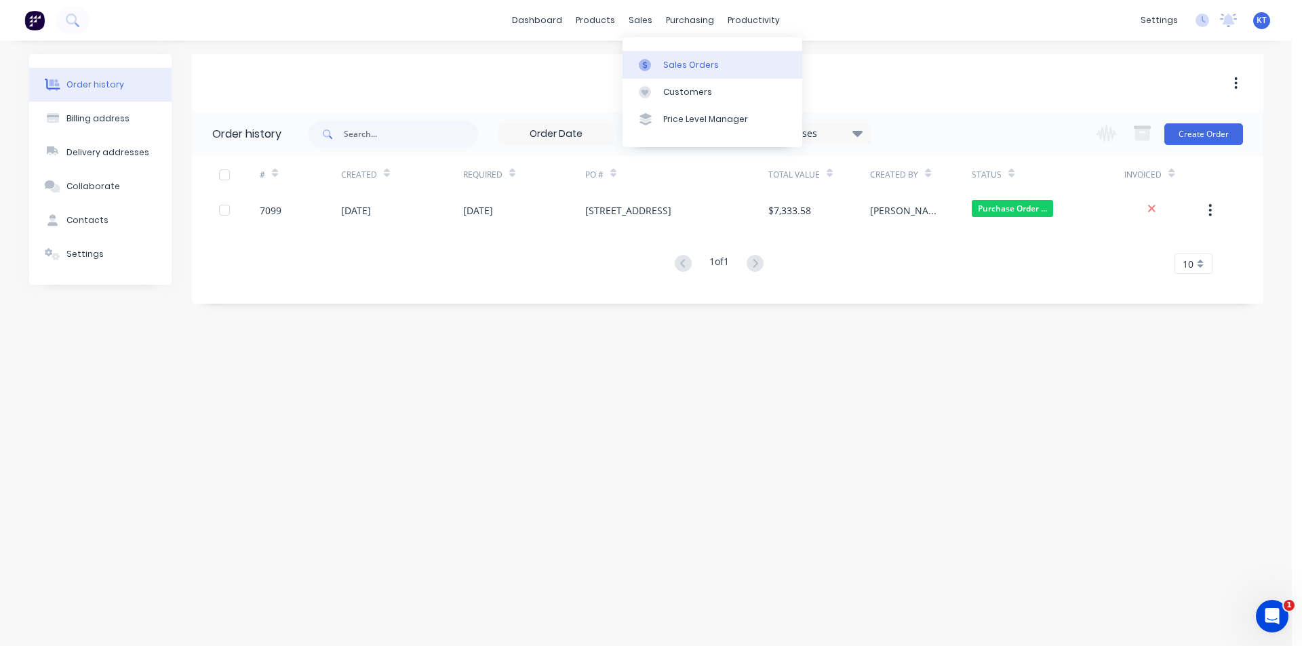
click at [678, 60] on div "Sales Orders" at bounding box center [691, 65] width 56 height 12
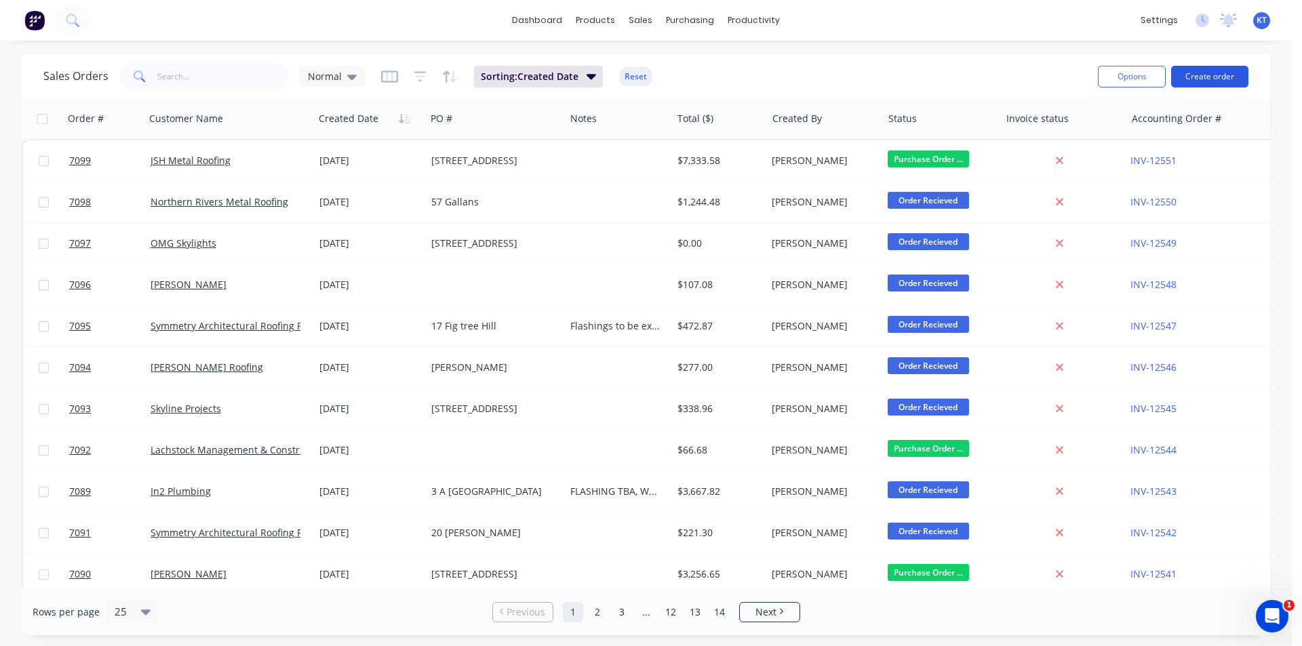
click at [1202, 78] on button "Create order" at bounding box center [1209, 77] width 77 height 22
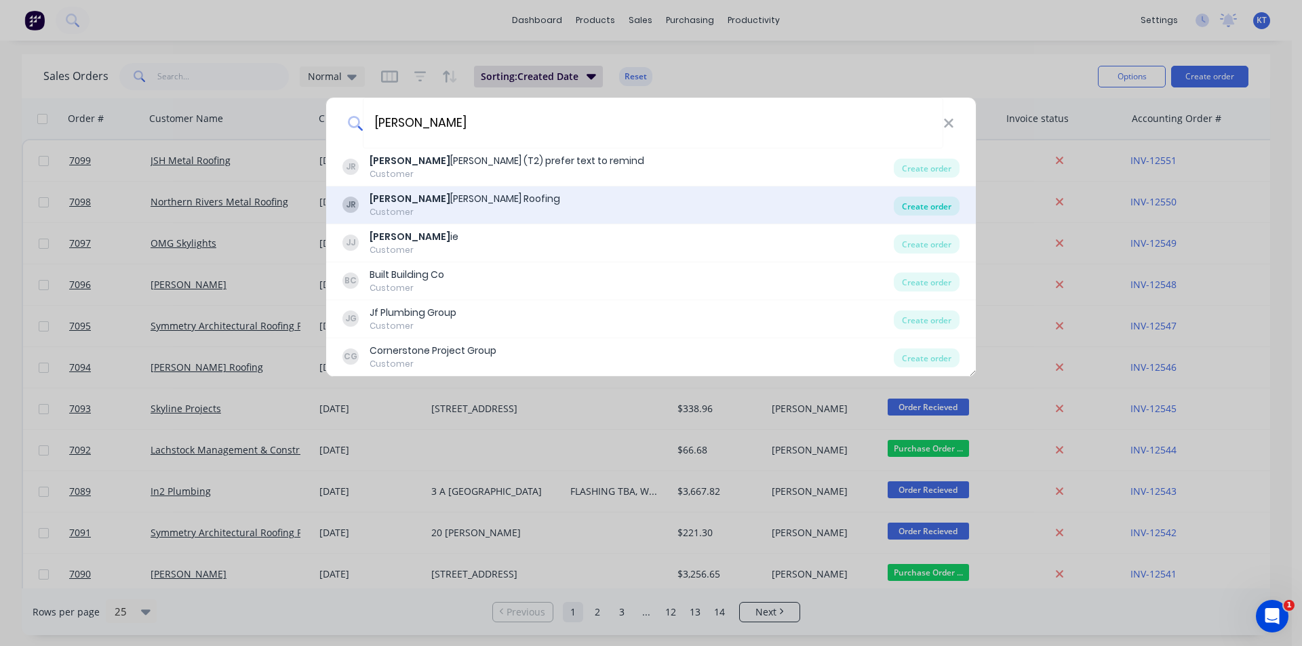
click at [950, 197] on div "Create order" at bounding box center [927, 206] width 66 height 19
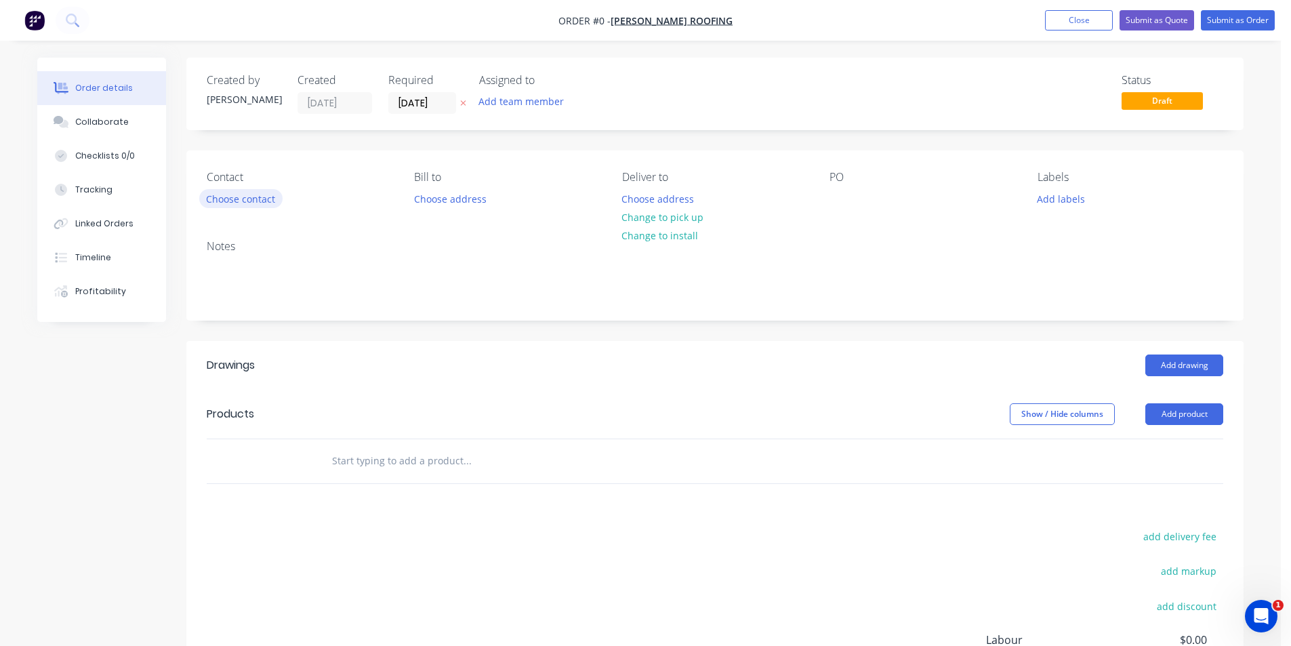
click at [264, 197] on button "Choose contact" at bounding box center [240, 198] width 83 height 18
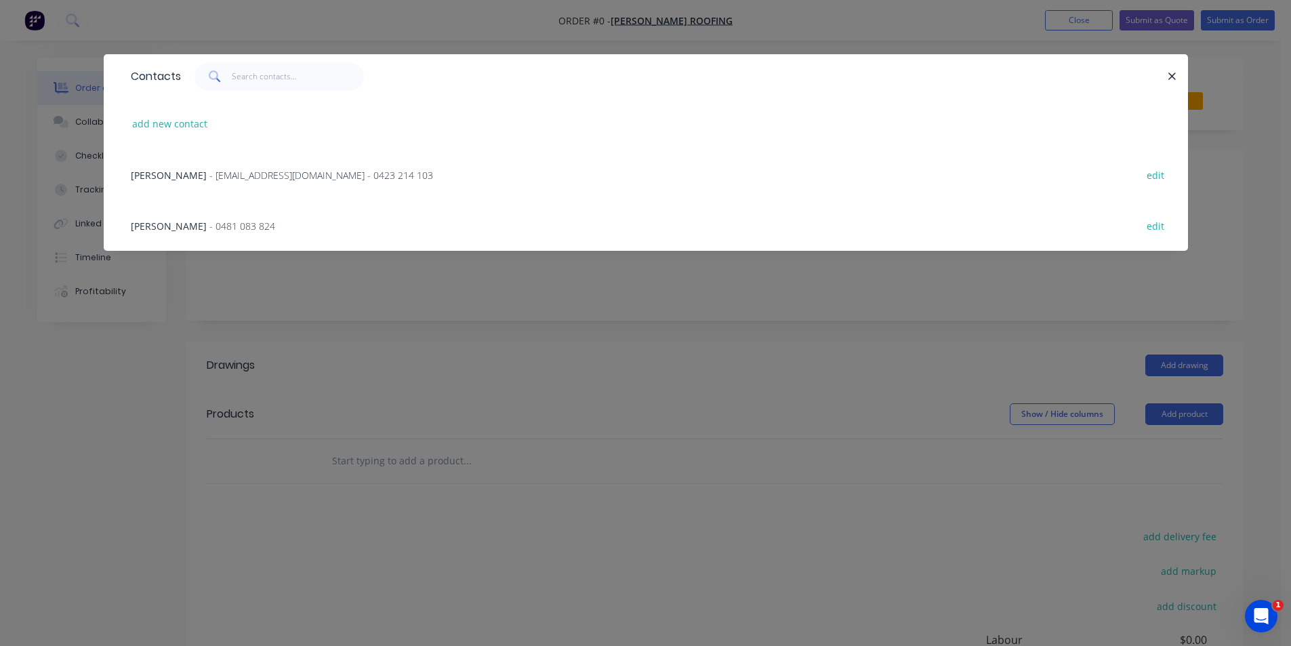
click at [348, 179] on span "- jessperry76@hotmail.com - 0423 214 103" at bounding box center [321, 175] width 224 height 13
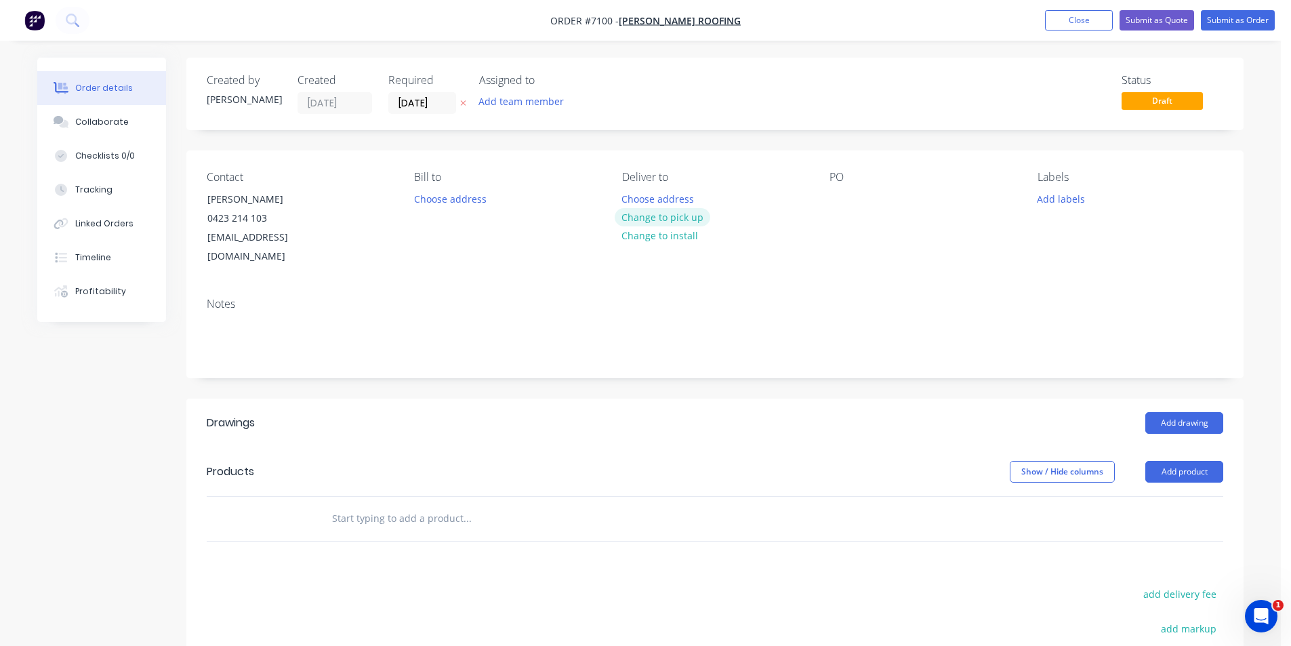
click at [693, 220] on button "Change to pick up" at bounding box center [663, 217] width 96 height 18
click at [839, 202] on div at bounding box center [841, 199] width 22 height 20
click at [1206, 412] on button "Add drawing" at bounding box center [1185, 423] width 78 height 22
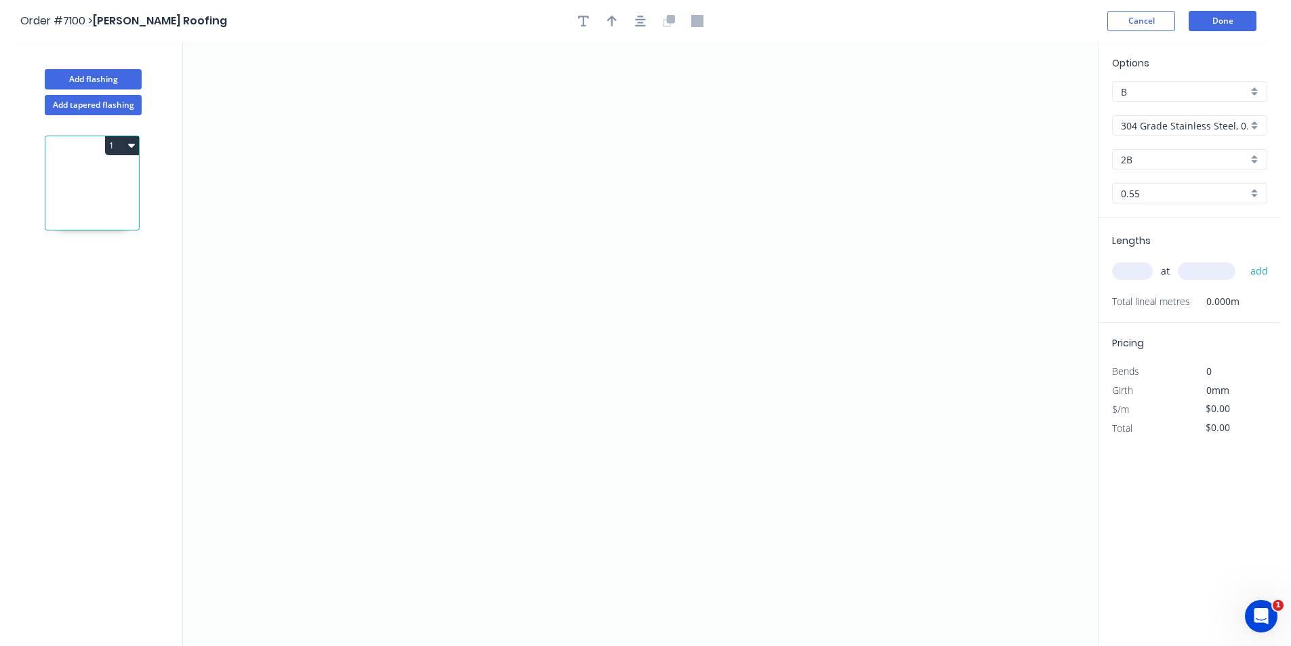
click at [1137, 123] on input "304 Grade Stainless Steel, 0.9mm Perforated Pattern 208 - 2mm hole" at bounding box center [1184, 126] width 127 height 14
click at [1147, 196] on div "Colorbond" at bounding box center [1190, 199] width 154 height 24
click at [1151, 151] on div "Basalt" at bounding box center [1189, 159] width 155 height 20
click at [1178, 259] on div "Ironstone" at bounding box center [1190, 264] width 154 height 24
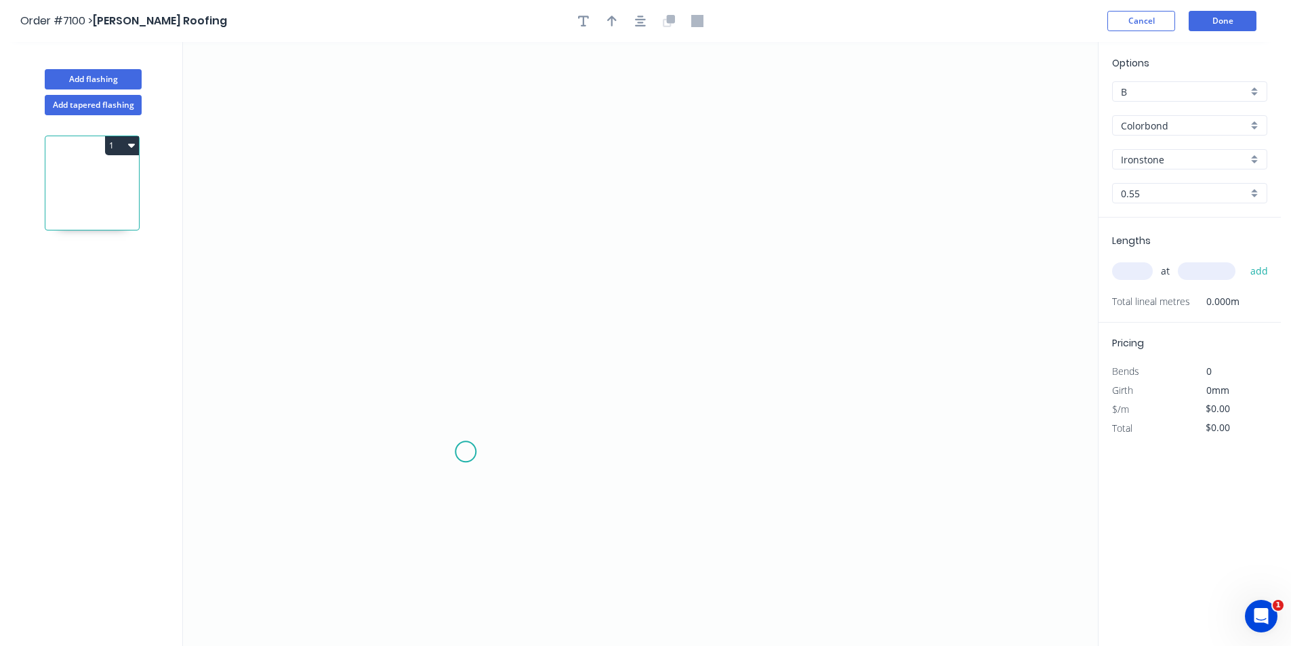
click at [466, 451] on icon "0" at bounding box center [640, 344] width 915 height 604
click at [461, 363] on icon "0" at bounding box center [640, 344] width 915 height 604
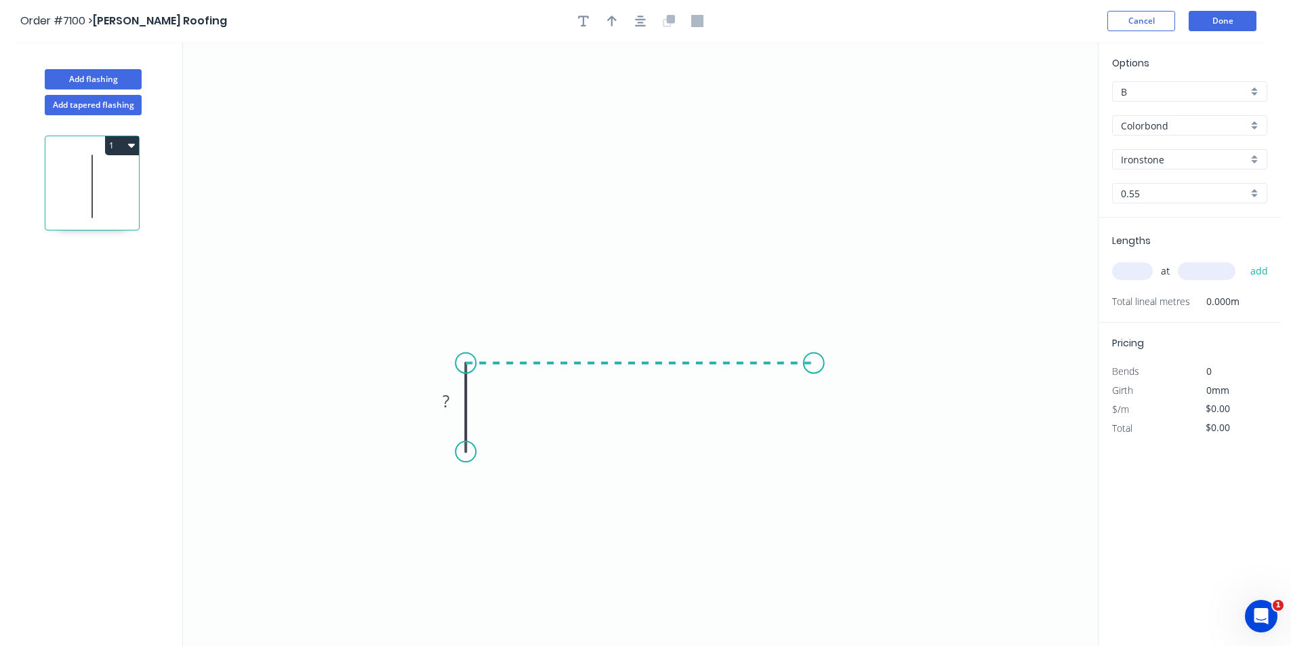
click at [814, 359] on icon "0 ?" at bounding box center [640, 344] width 915 height 604
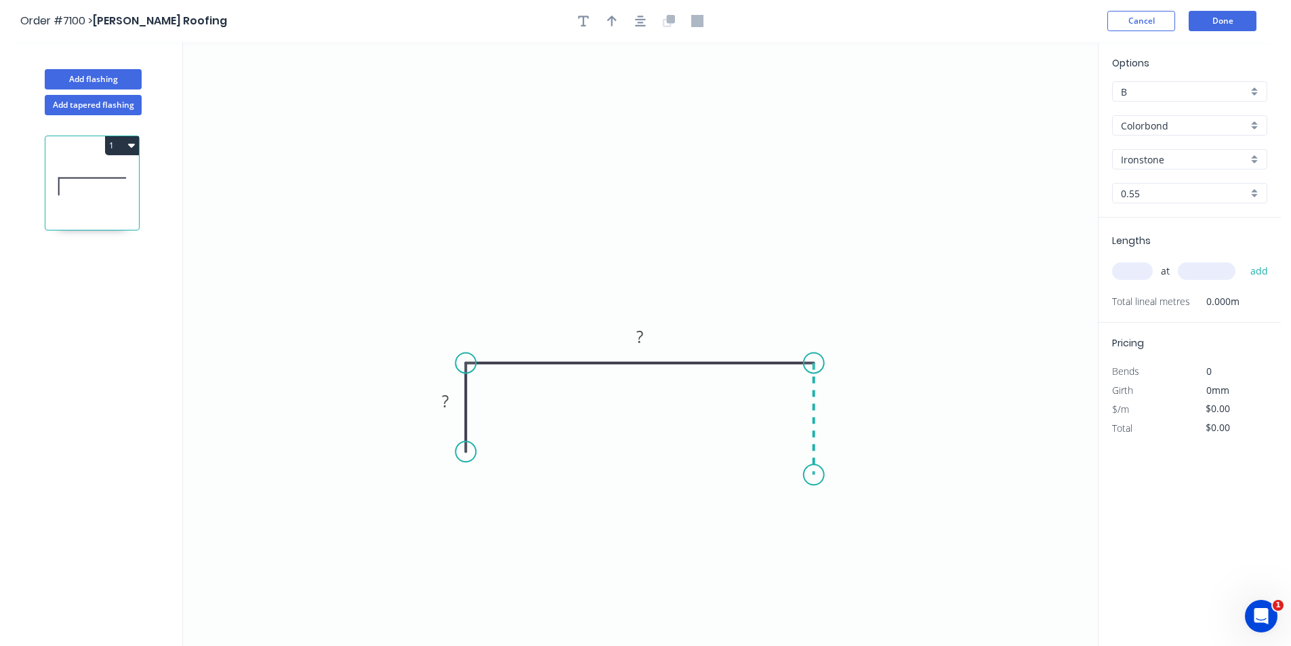
click at [816, 475] on icon "0 ? ?" at bounding box center [640, 344] width 915 height 604
click at [806, 515] on icon "0 ? ? ?" at bounding box center [640, 344] width 915 height 604
click at [637, 17] on icon "button" at bounding box center [640, 21] width 11 height 12
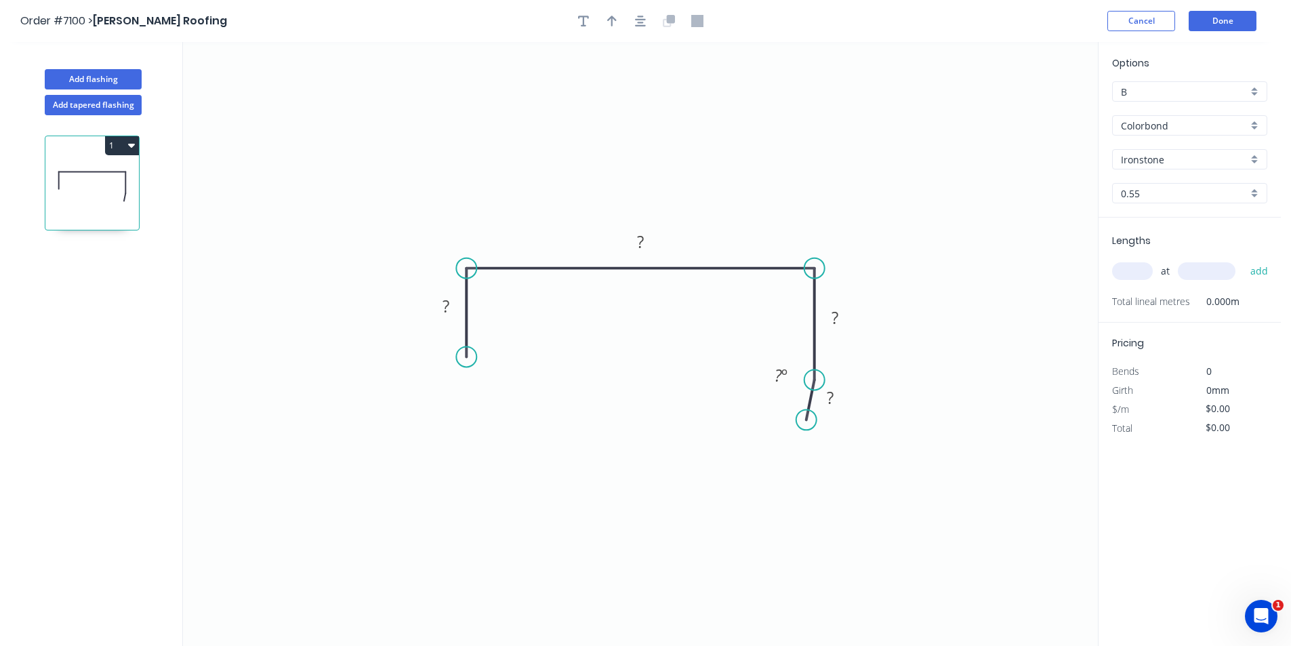
drag, startPoint x: 614, startPoint y: 17, endPoint x: 779, endPoint y: 82, distance: 177.1
click at [614, 18] on icon "button" at bounding box center [611, 21] width 9 height 12
drag, startPoint x: 1028, startPoint y: 108, endPoint x: 597, endPoint y: 177, distance: 436.7
click at [597, 177] on icon at bounding box center [596, 161] width 12 height 43
click at [435, 309] on rect at bounding box center [446, 307] width 27 height 19
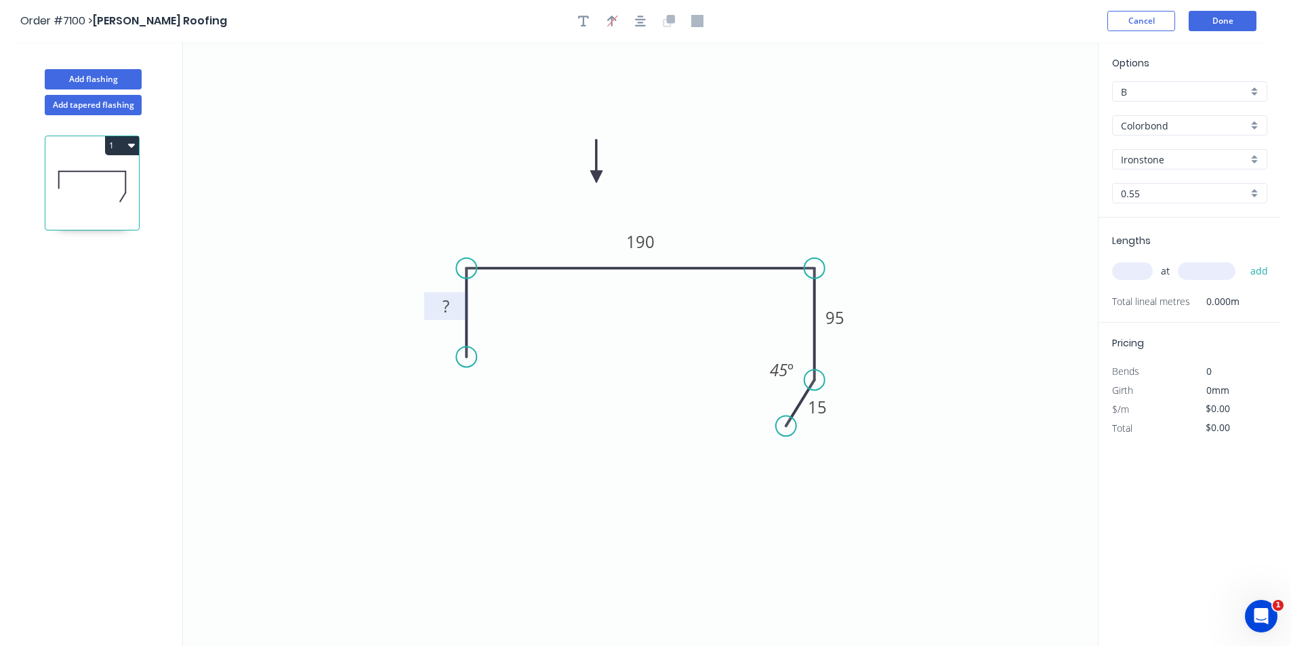
drag, startPoint x: 805, startPoint y: 424, endPoint x: 786, endPoint y: 426, distance: 18.5
click at [786, 426] on circle at bounding box center [786, 426] width 20 height 20
click at [1148, 275] on input "text" at bounding box center [1132, 271] width 41 height 18
click at [1244, 260] on button "add" at bounding box center [1260, 271] width 32 height 23
click at [450, 310] on rect at bounding box center [446, 307] width 27 height 19
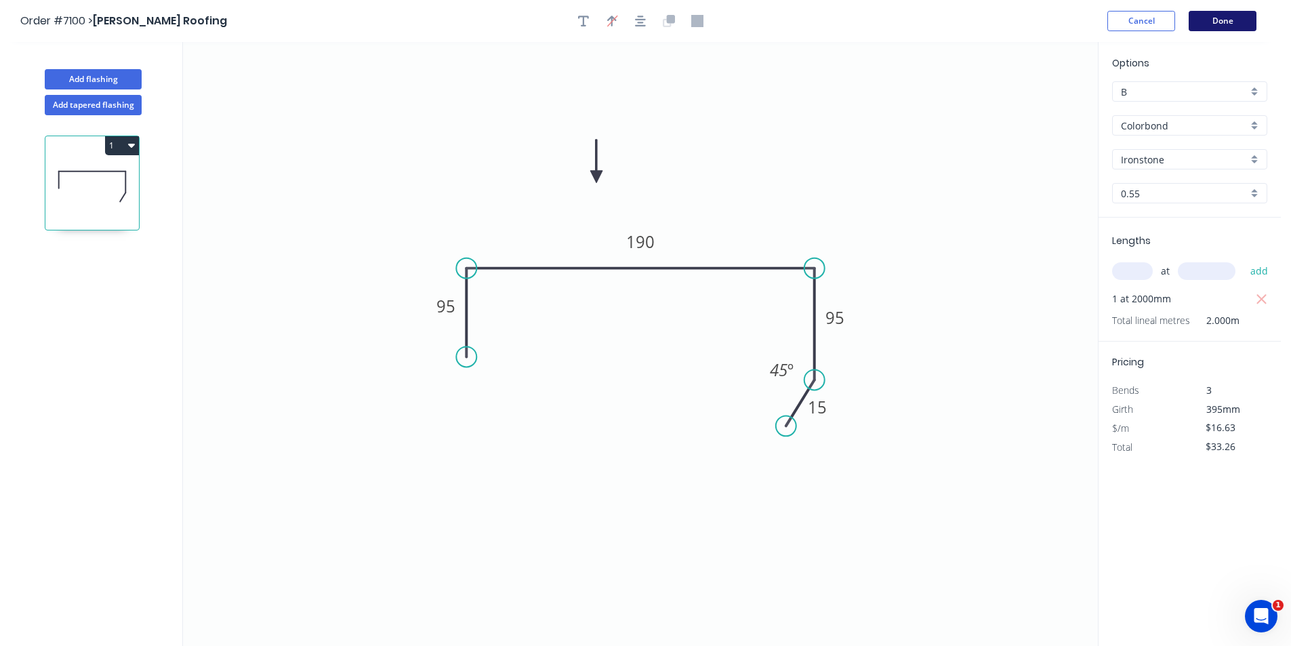
click at [1214, 16] on button "Done" at bounding box center [1223, 21] width 68 height 20
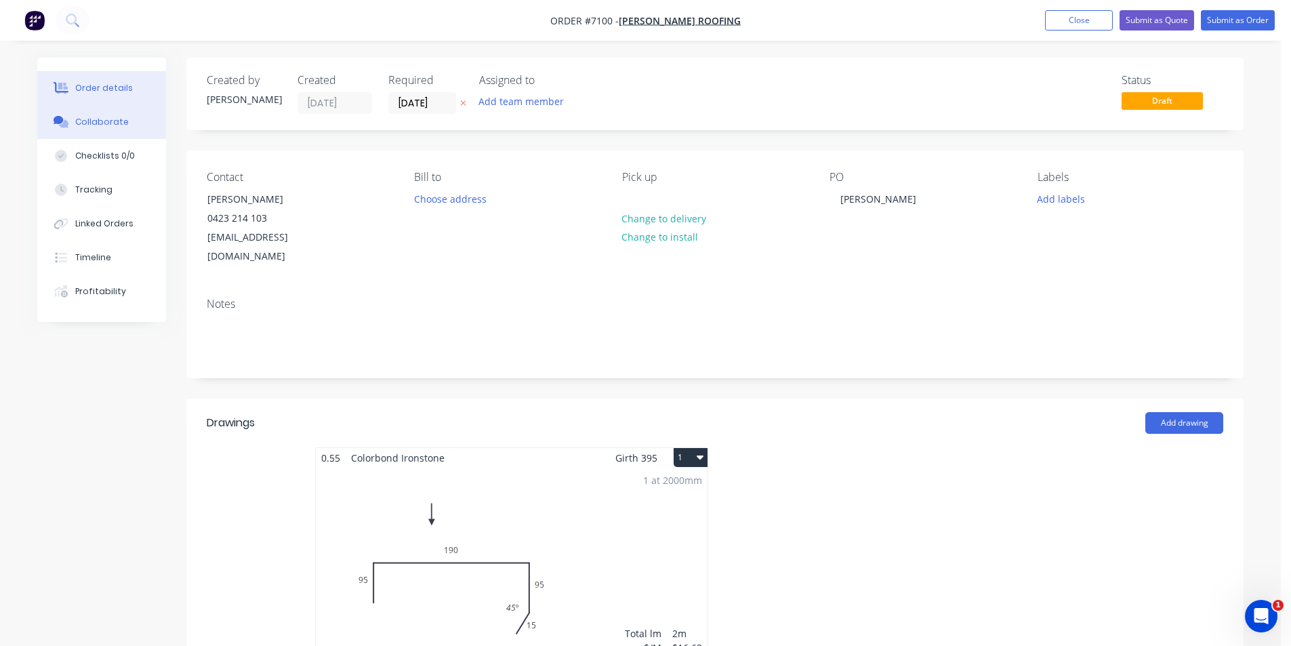
drag, startPoint x: 89, startPoint y: 123, endPoint x: 110, endPoint y: 111, distance: 23.7
click at [89, 123] on div "Collaborate" at bounding box center [102, 122] width 54 height 12
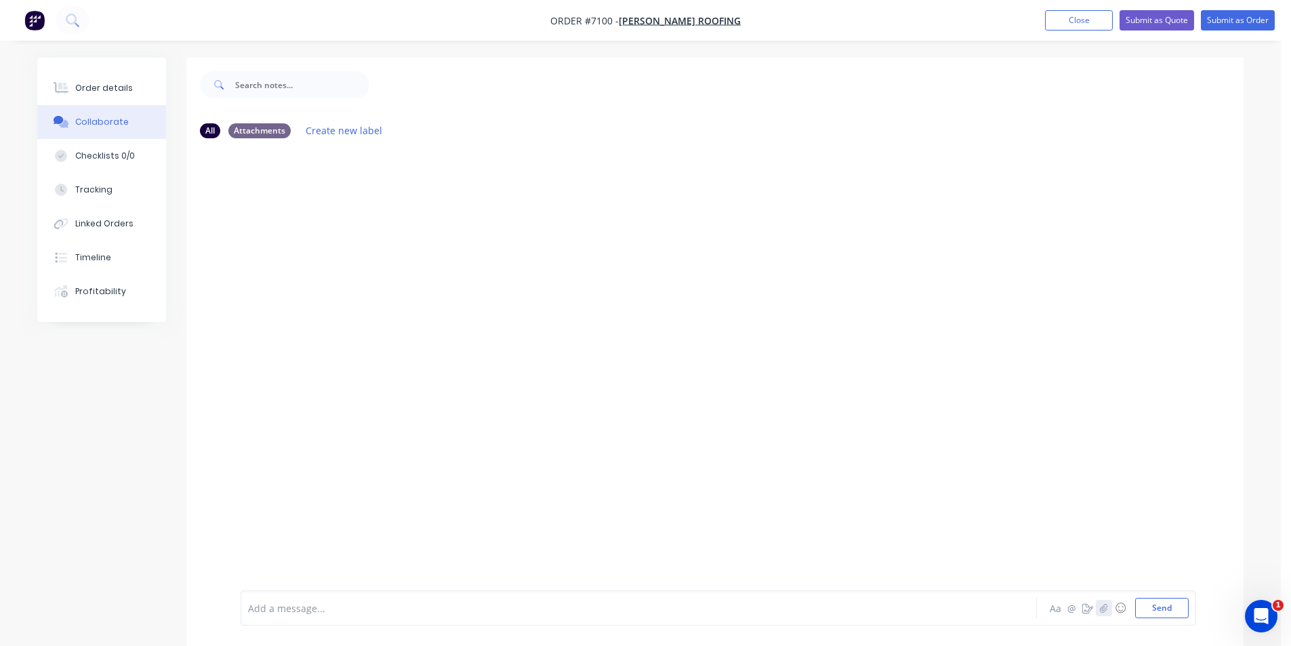
click at [1103, 607] on icon "button" at bounding box center [1103, 607] width 7 height 9
click at [1171, 616] on button "Send" at bounding box center [1163, 608] width 54 height 20
click at [149, 100] on button "Order details" at bounding box center [101, 88] width 129 height 34
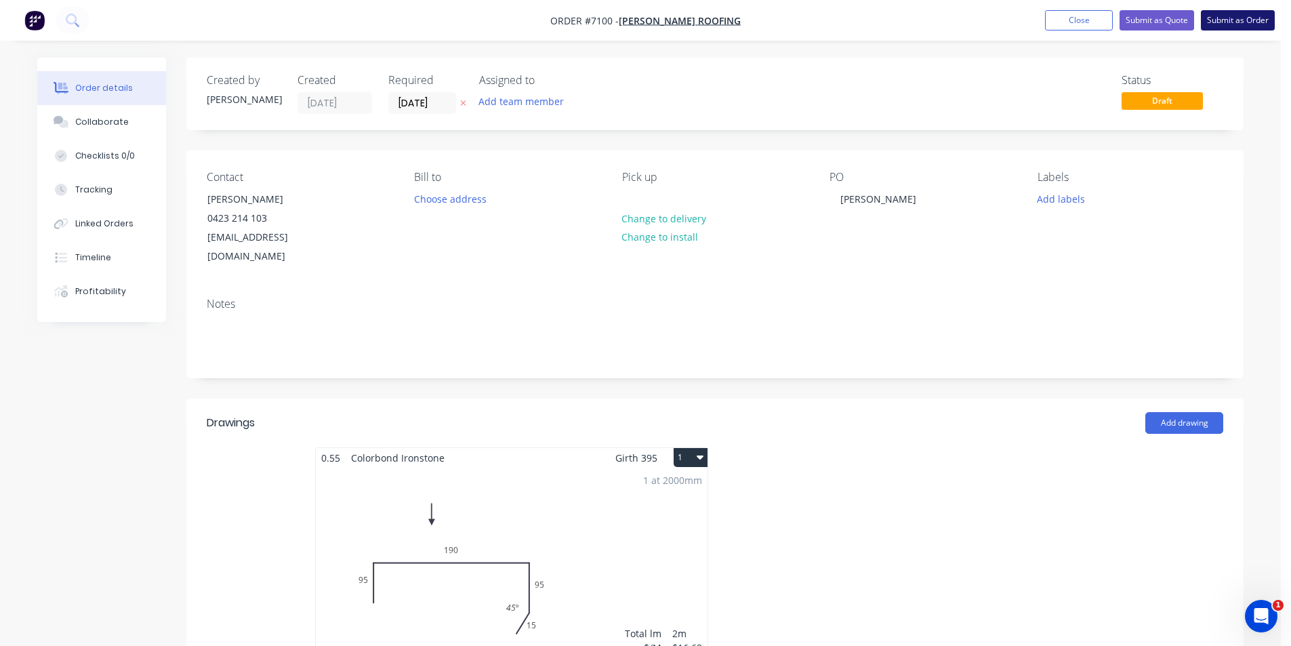
click at [1214, 23] on button "Submit as Order" at bounding box center [1238, 20] width 74 height 20
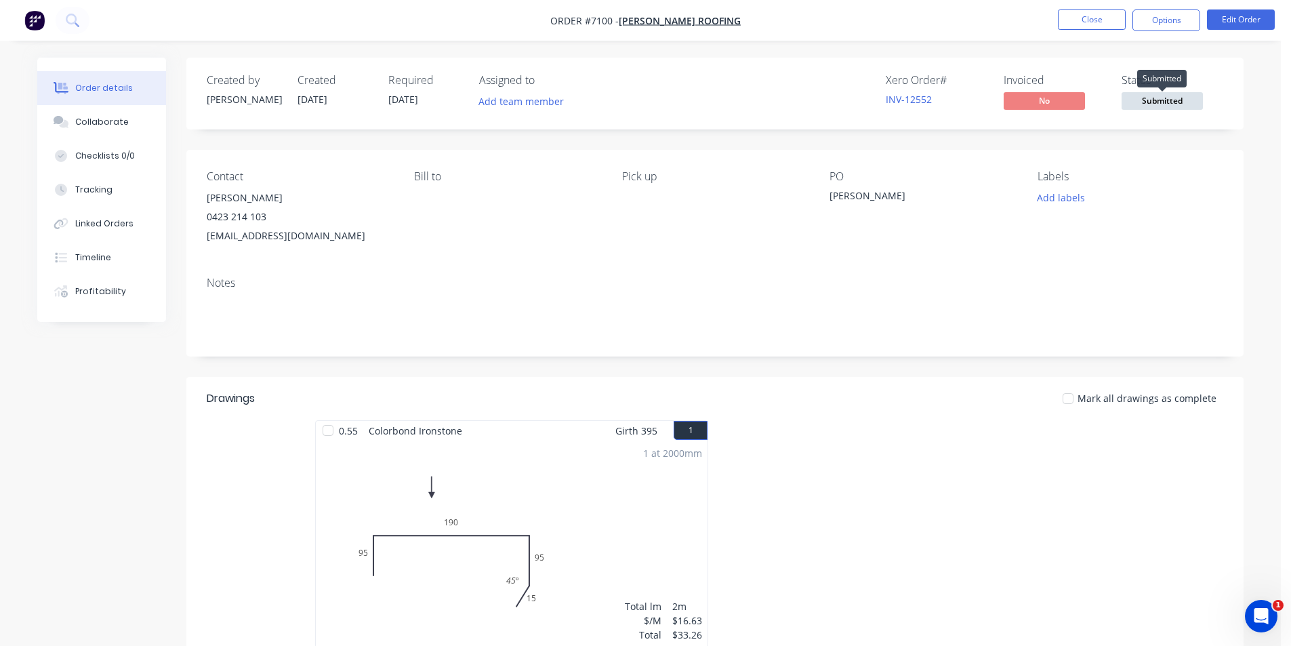
click at [1171, 105] on span "Submitted" at bounding box center [1162, 100] width 81 height 17
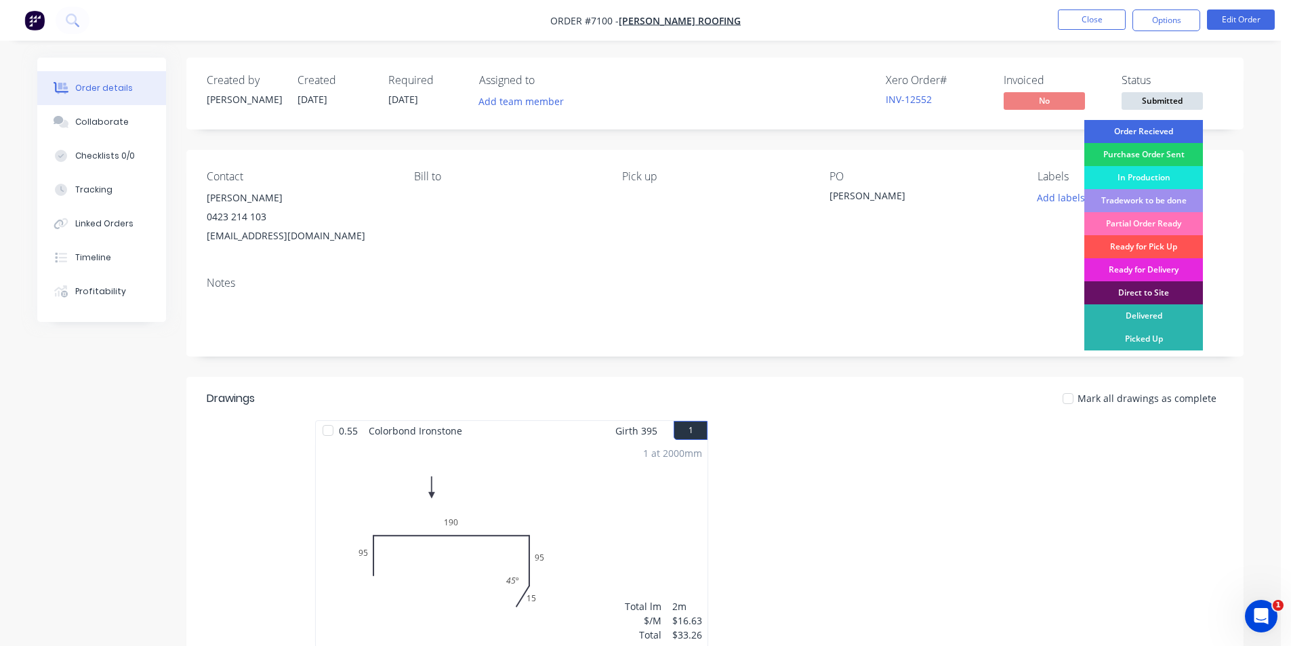
click at [1167, 129] on div "Order Recieved" at bounding box center [1144, 131] width 119 height 23
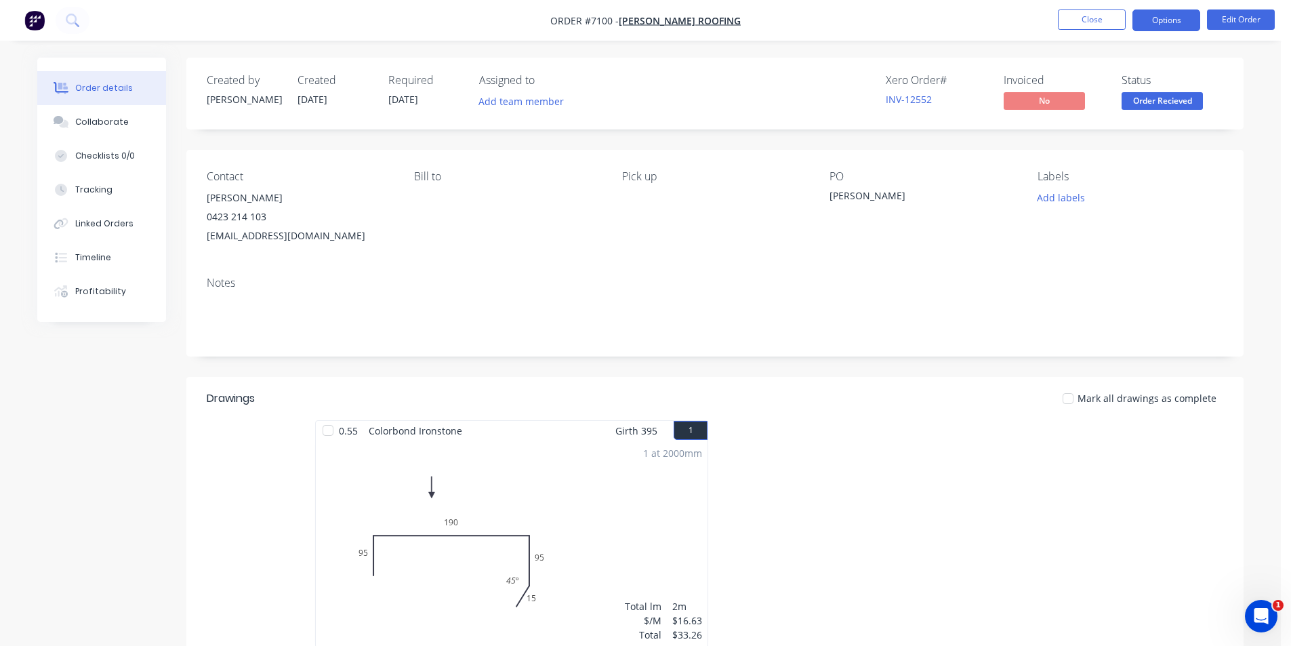
click at [1152, 20] on button "Options" at bounding box center [1167, 20] width 68 height 22
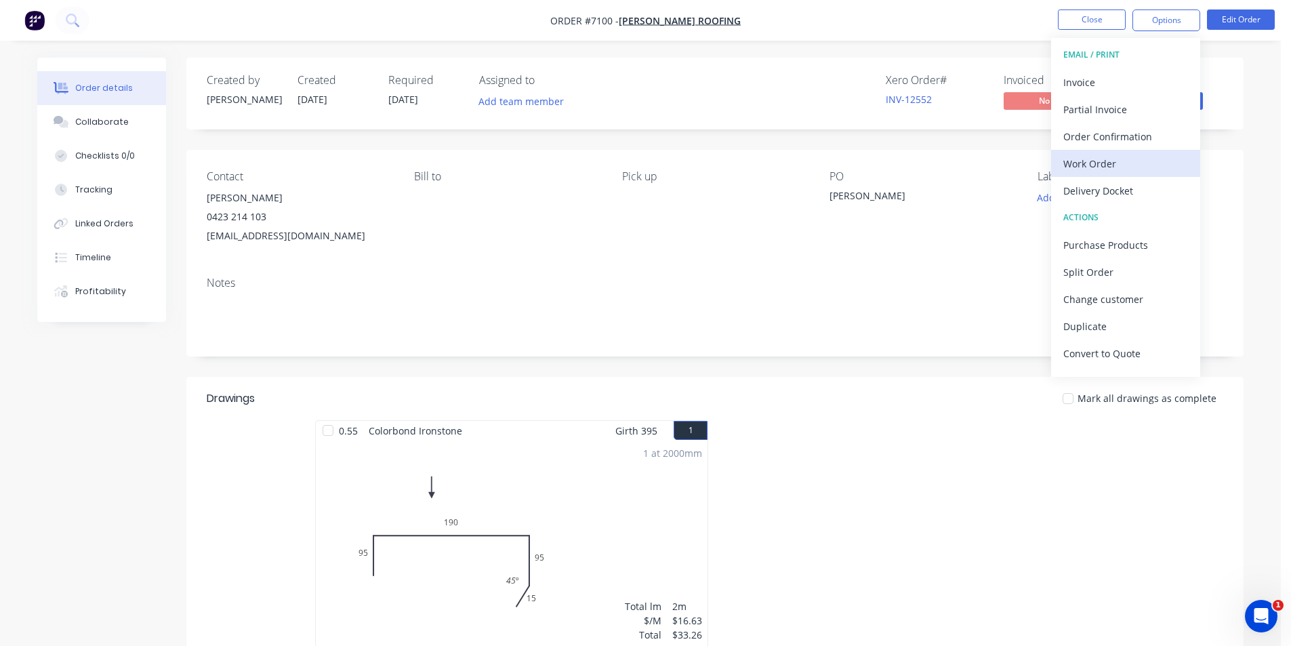
click at [1106, 160] on div "Work Order" at bounding box center [1126, 164] width 125 height 20
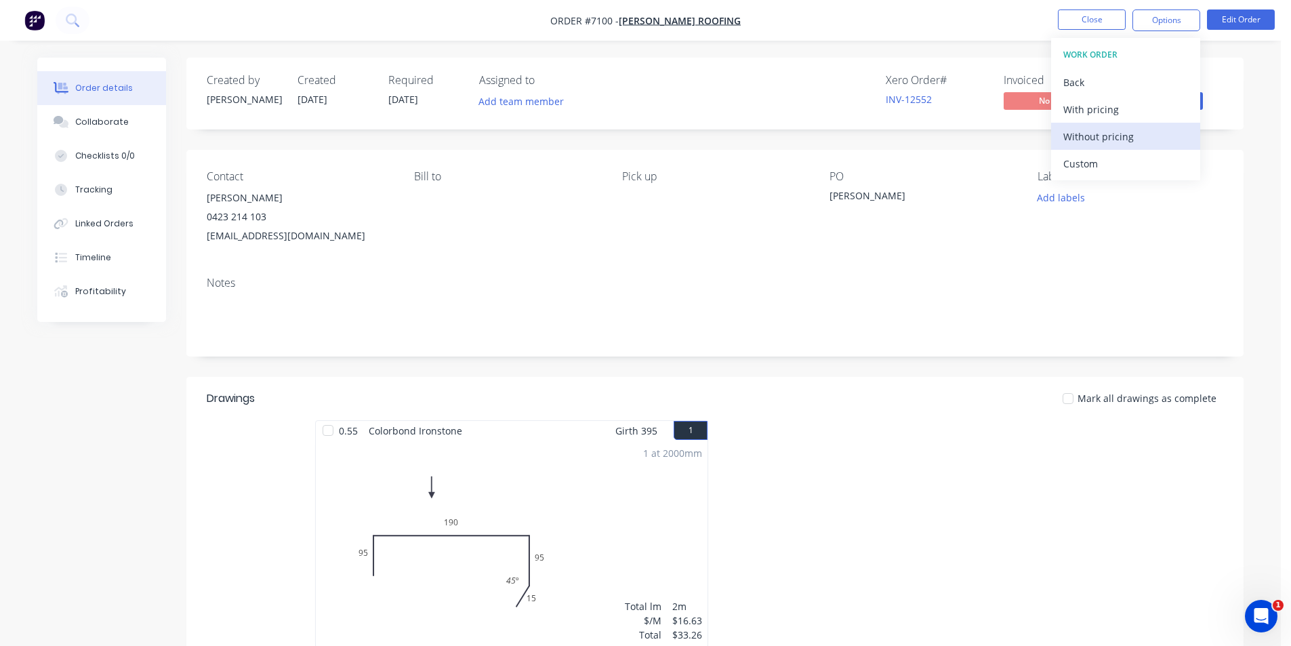
click at [1105, 136] on div "Without pricing" at bounding box center [1126, 137] width 125 height 20
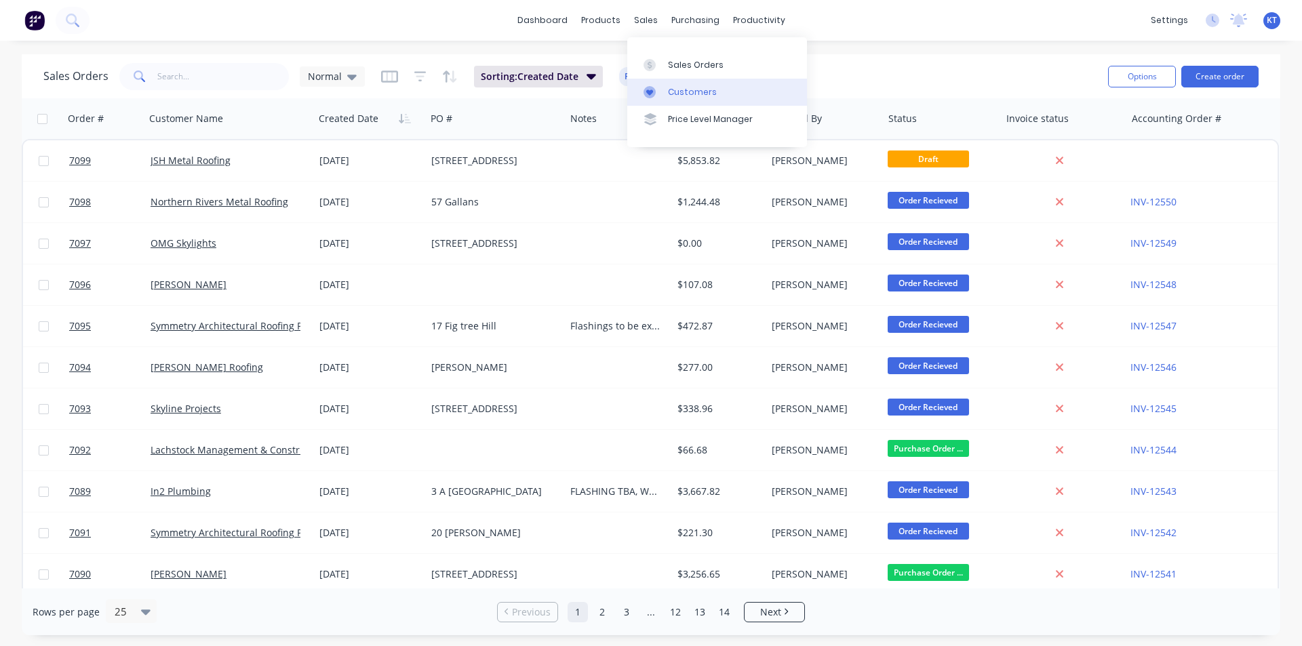
click at [662, 95] on div at bounding box center [653, 92] width 20 height 12
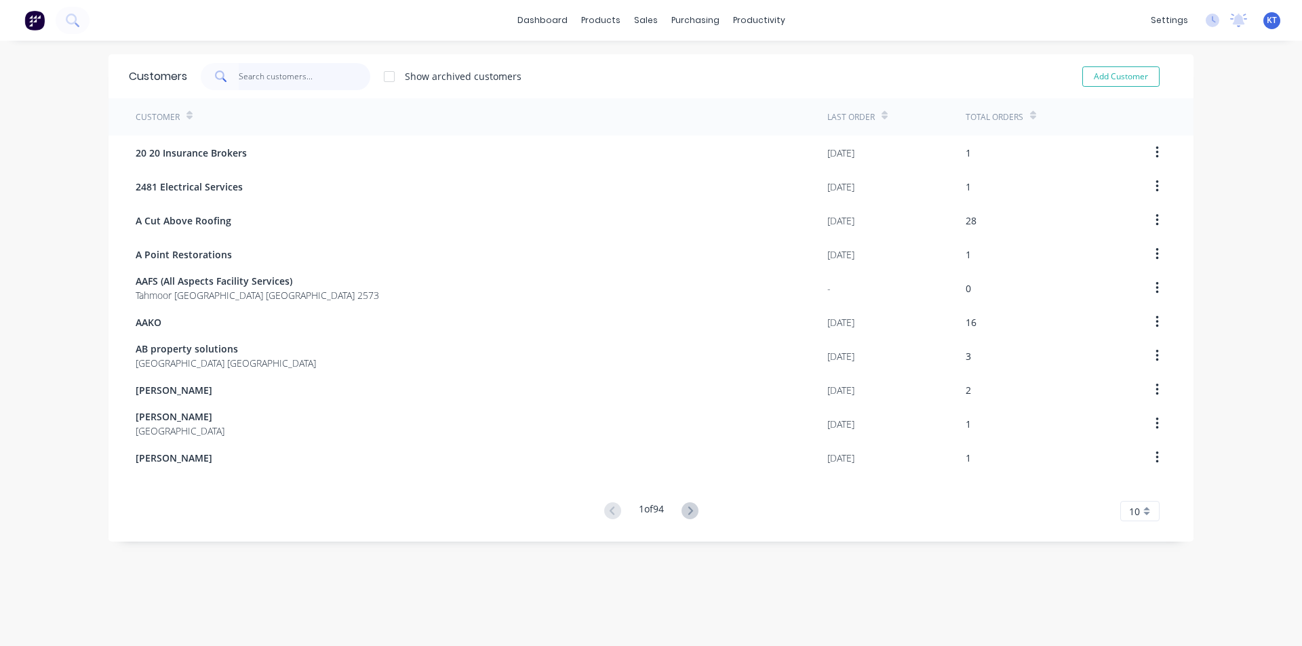
click at [264, 71] on input "text" at bounding box center [305, 76] width 132 height 27
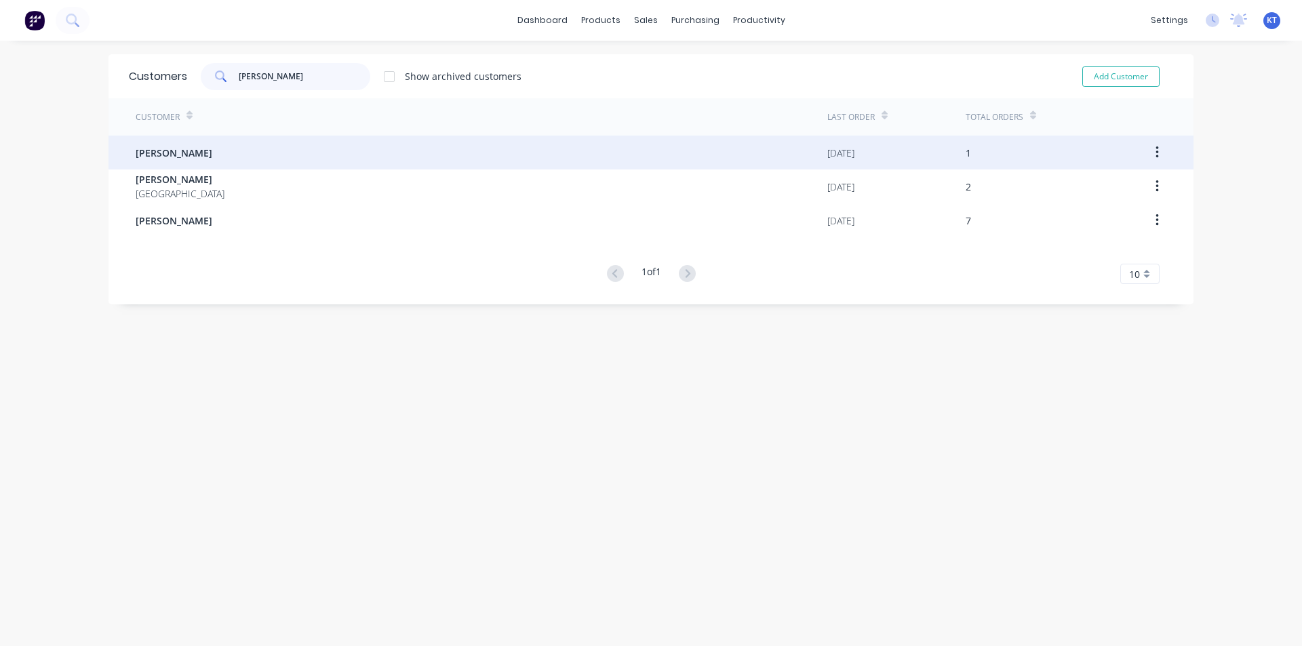
type input "[PERSON_NAME]"
click at [360, 169] on div "[PERSON_NAME]" at bounding box center [481, 153] width 691 height 34
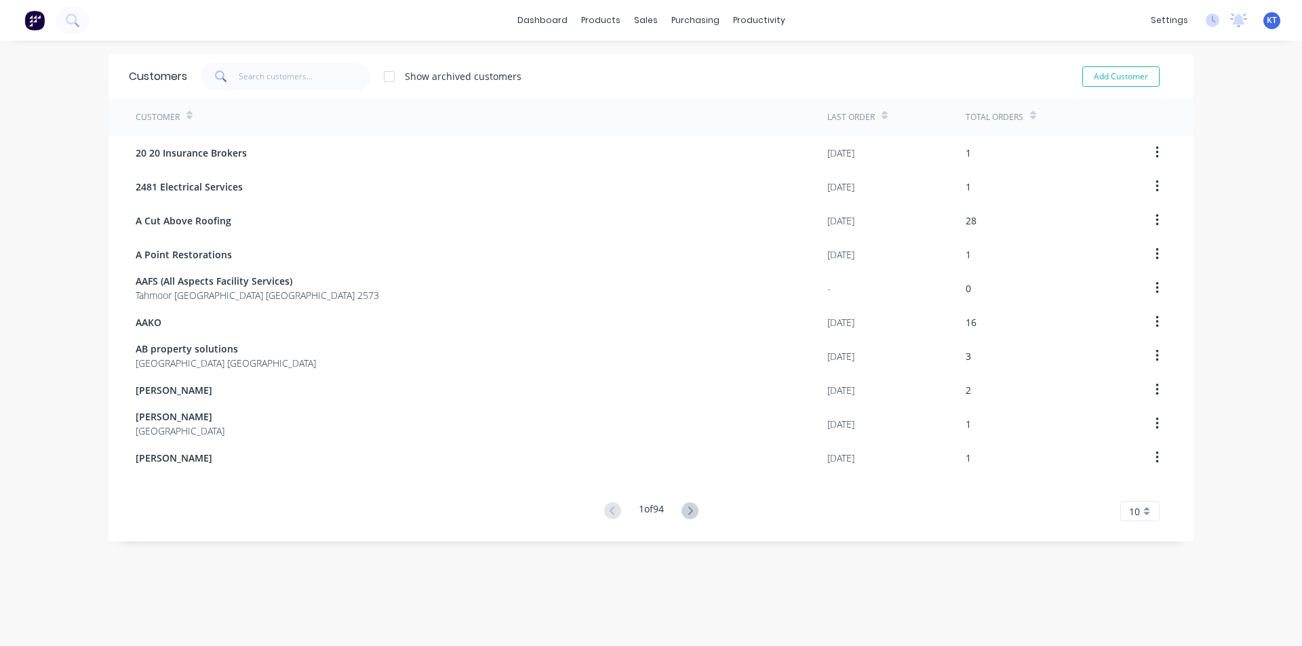
drag, startPoint x: 233, startPoint y: 57, endPoint x: 240, endPoint y: 81, distance: 25.5
click at [238, 79] on div "Customers Show archived customers Add Customer" at bounding box center [650, 76] width 1085 height 44
click at [240, 81] on input "text" at bounding box center [305, 76] width 132 height 27
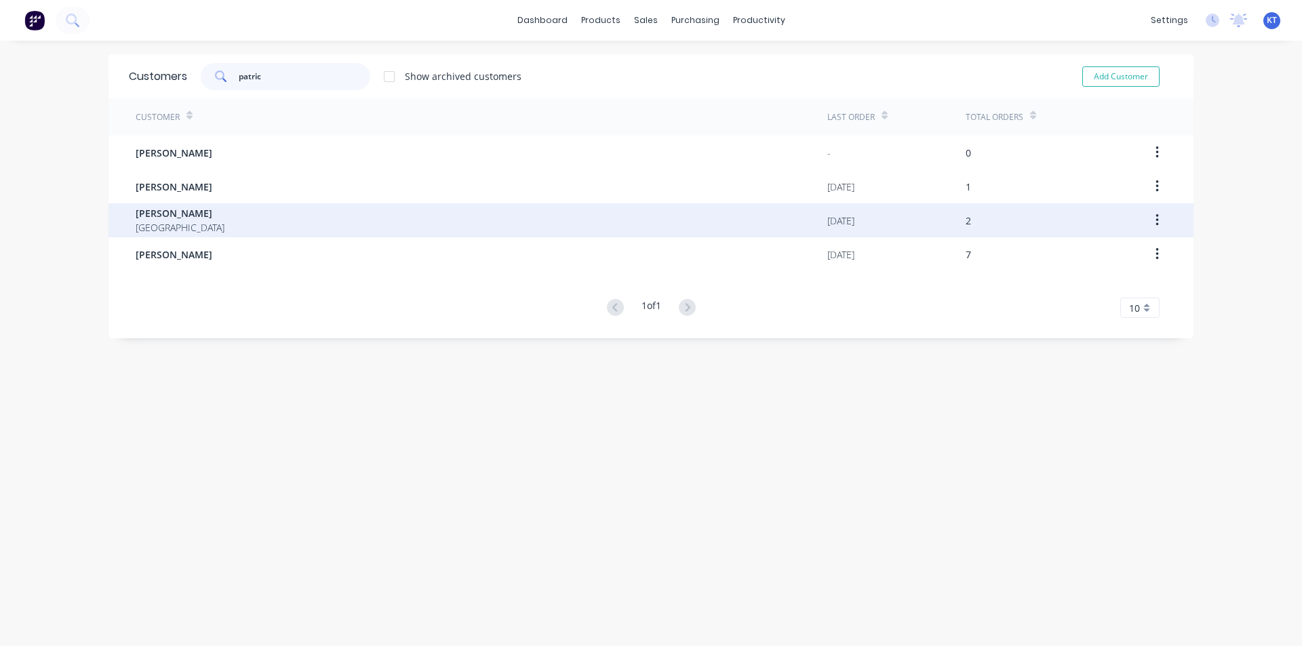
type input "patric"
click at [154, 213] on span "[PERSON_NAME]" at bounding box center [180, 213] width 89 height 14
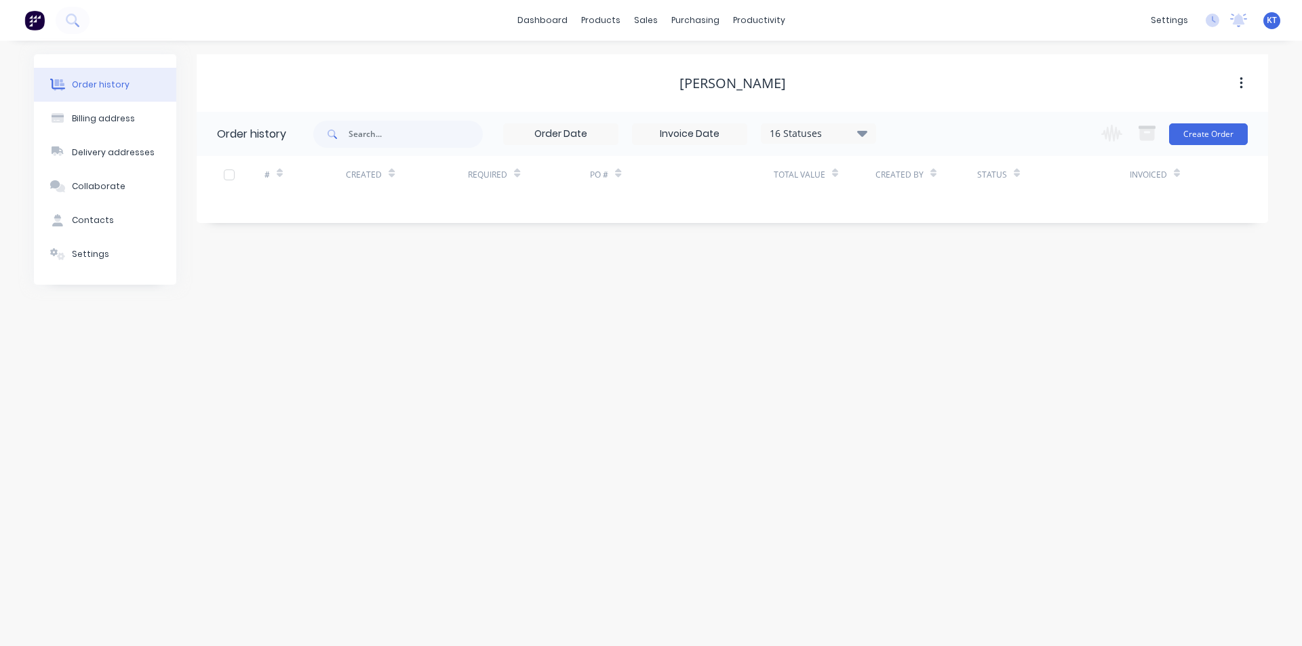
click at [873, 131] on div "16 Statuses" at bounding box center [818, 133] width 114 height 15
click at [930, 317] on label at bounding box center [930, 317] width 0 height 0
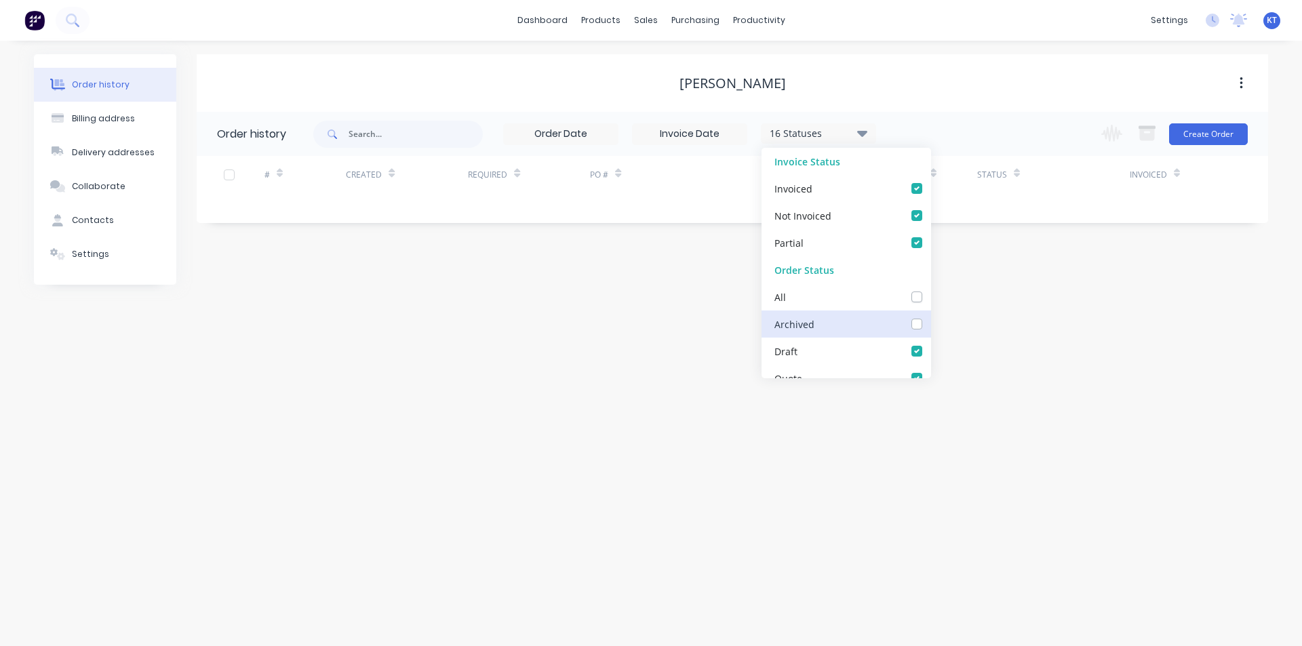
click at [930, 327] on input "checkbox" at bounding box center [935, 323] width 11 height 13
checkbox input "true"
click at [1008, 384] on div "Order history Billing address Delivery addresses Collaborate Contacts Settings …" at bounding box center [651, 343] width 1302 height 605
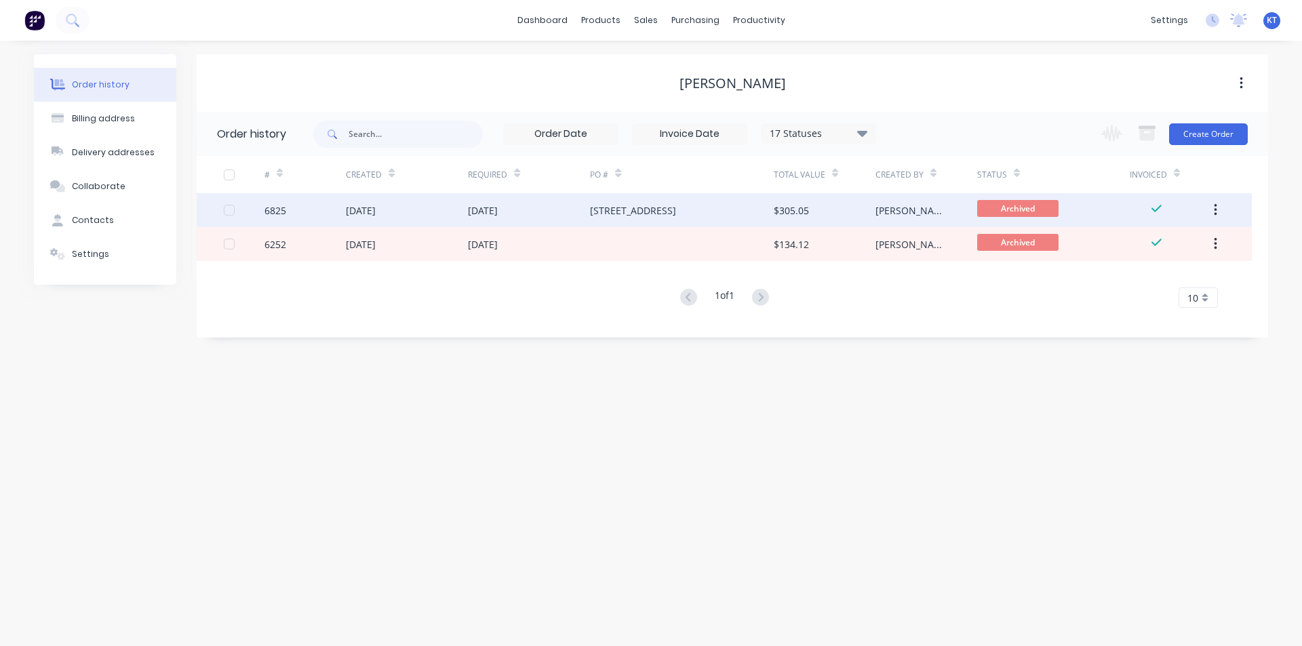
click at [592, 222] on div "[STREET_ADDRESS]" at bounding box center [681, 210] width 183 height 34
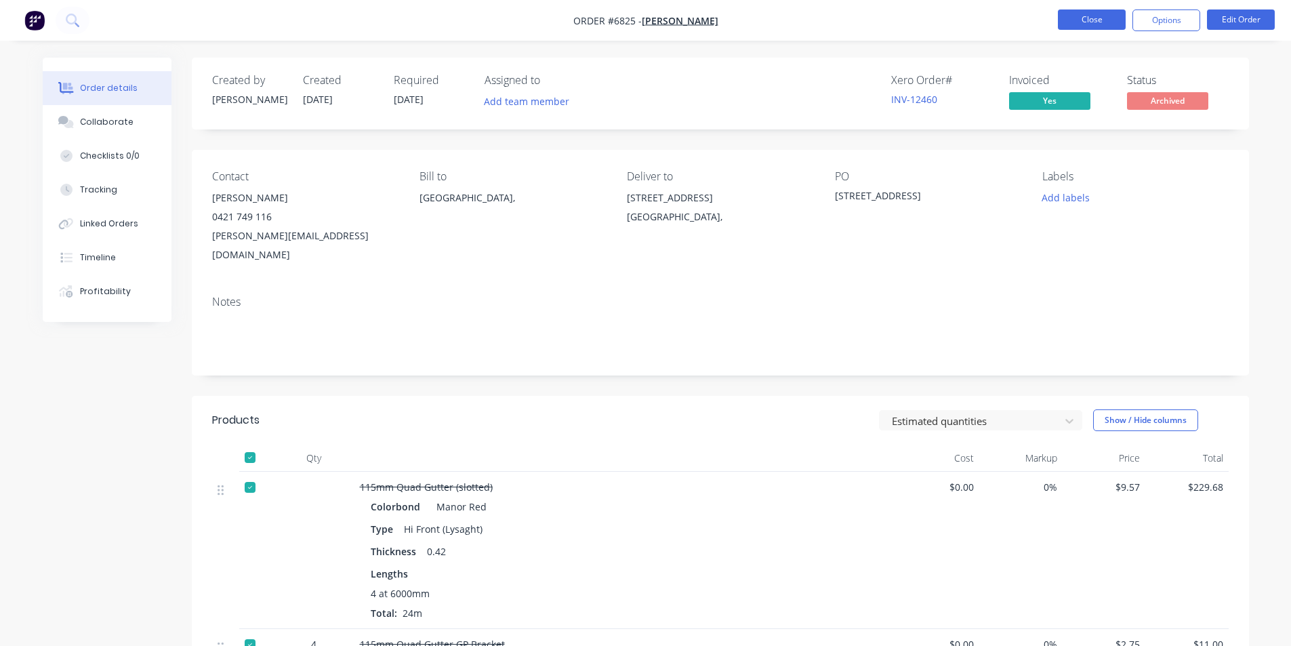
click at [1108, 20] on button "Close" at bounding box center [1092, 19] width 68 height 20
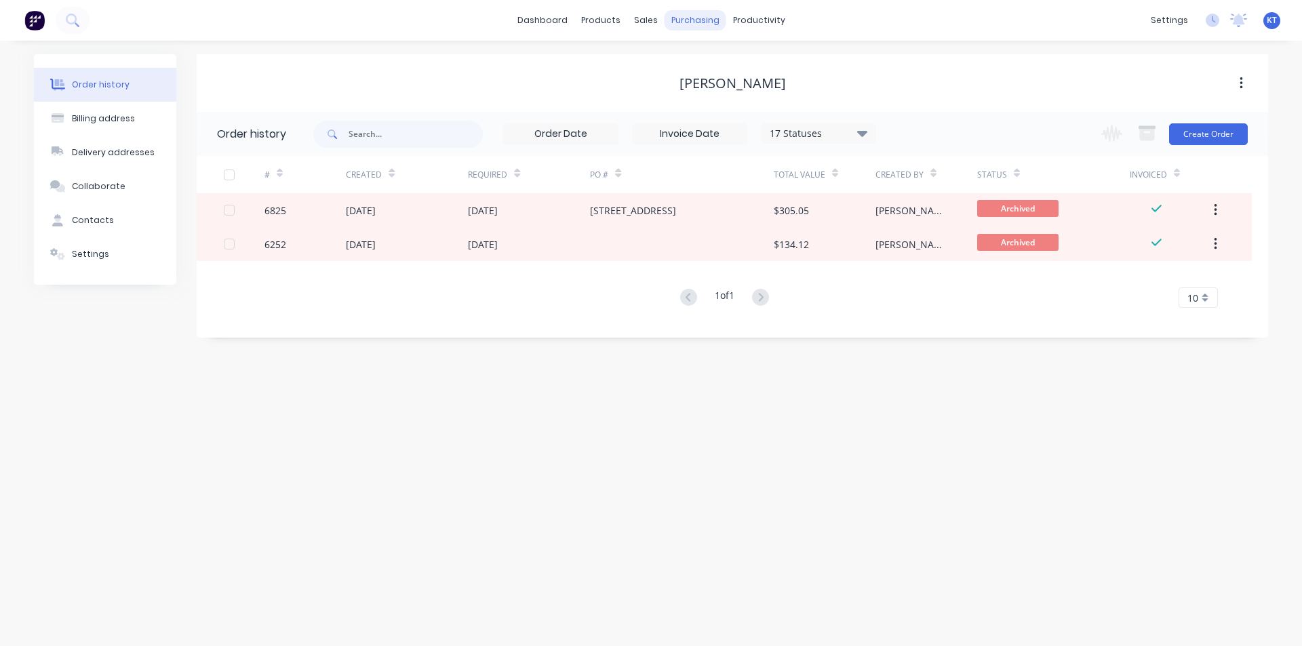
click at [702, 13] on div "purchasing" at bounding box center [695, 20] width 62 height 20
click at [753, 71] on div "Purchase Orders" at bounding box center [739, 65] width 72 height 12
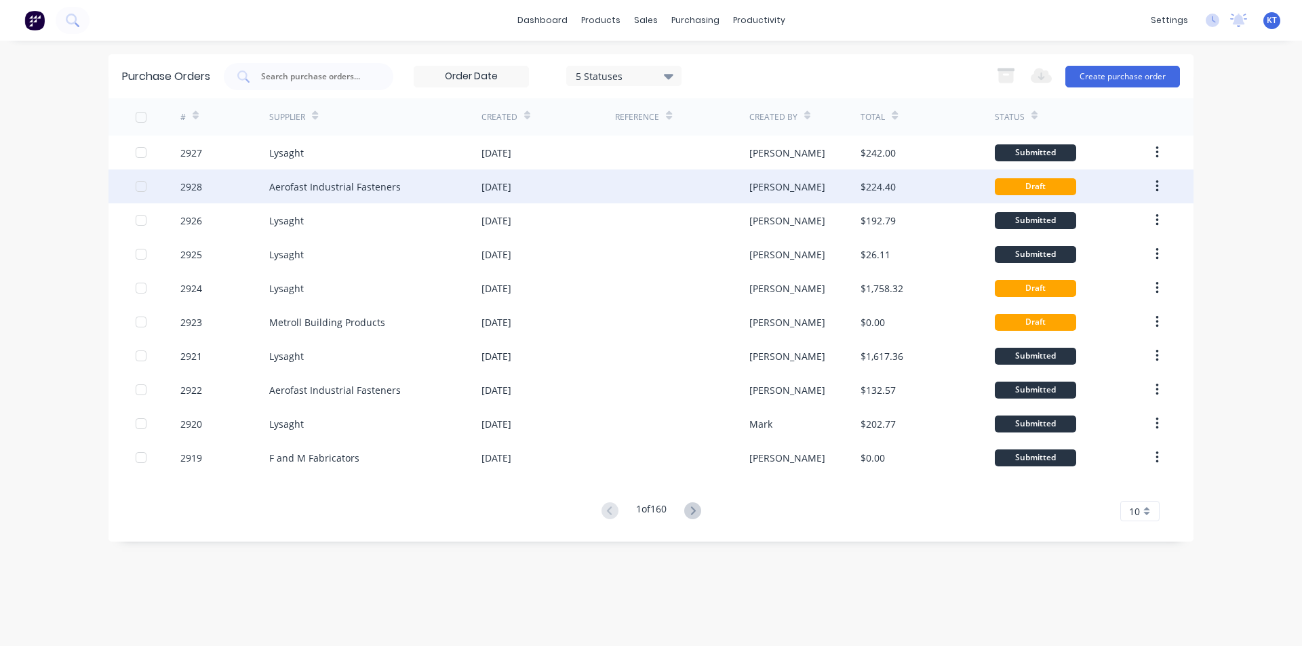
click at [506, 188] on div "[DATE]" at bounding box center [496, 187] width 30 height 14
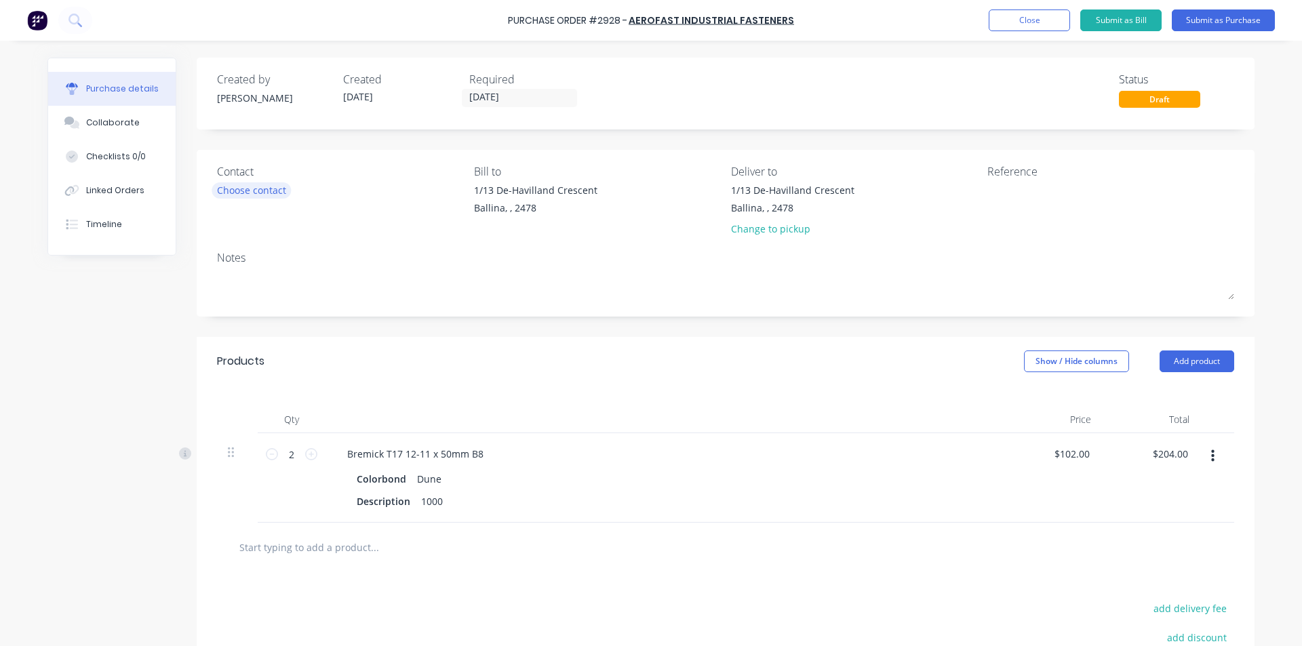
click at [270, 187] on div "Choose contact" at bounding box center [251, 190] width 69 height 14
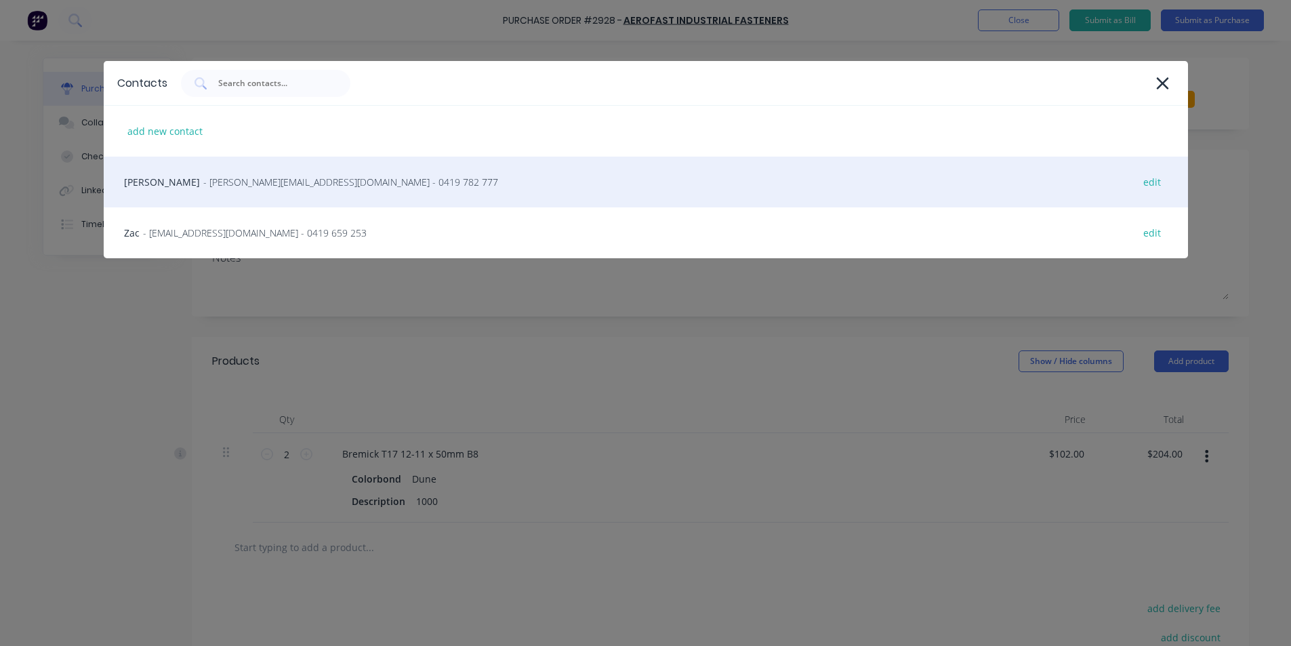
click at [272, 188] on span "- [PERSON_NAME][EMAIL_ADDRESS][DOMAIN_NAME] - 0419 782 777" at bounding box center [350, 182] width 295 height 14
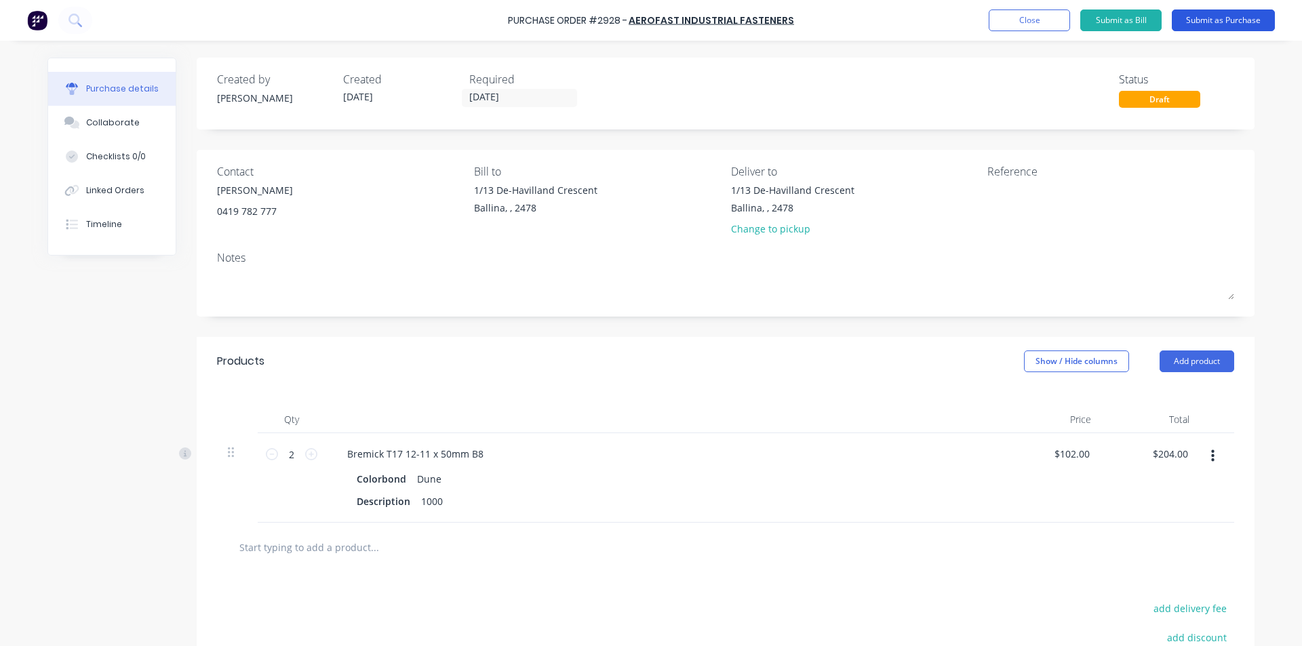
click at [1251, 21] on button "Submit as Purchase" at bounding box center [1222, 20] width 103 height 22
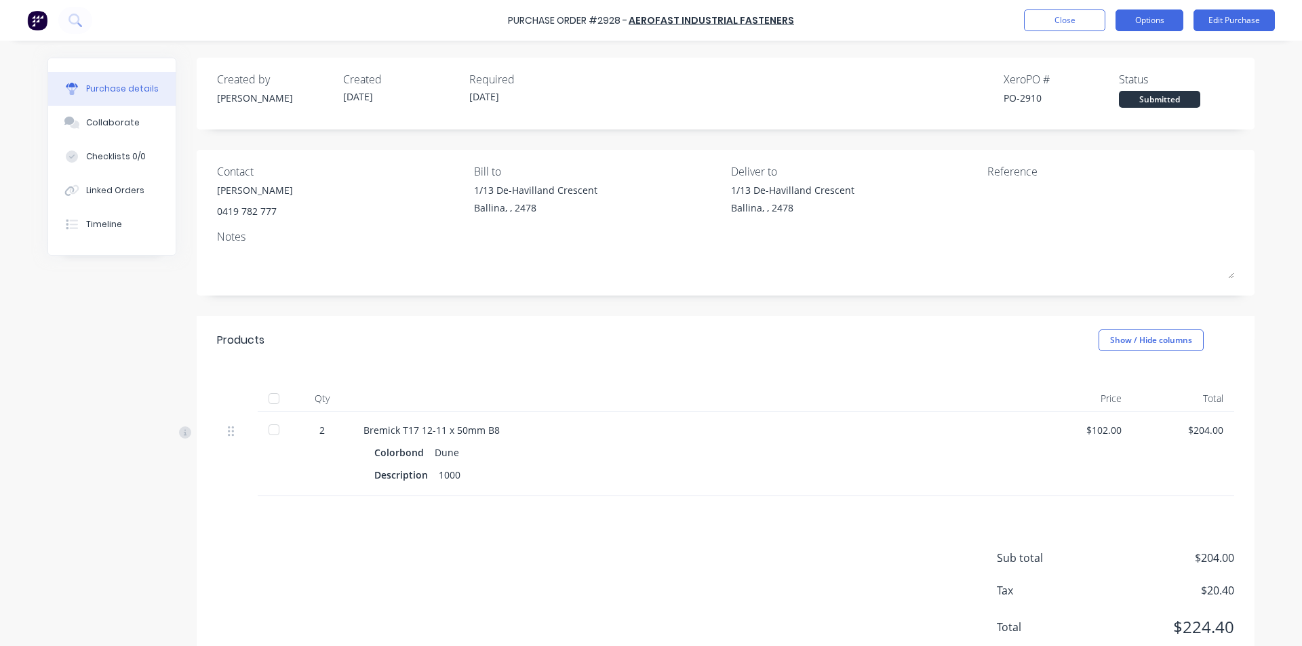
click at [1152, 21] on button "Options" at bounding box center [1149, 20] width 68 height 22
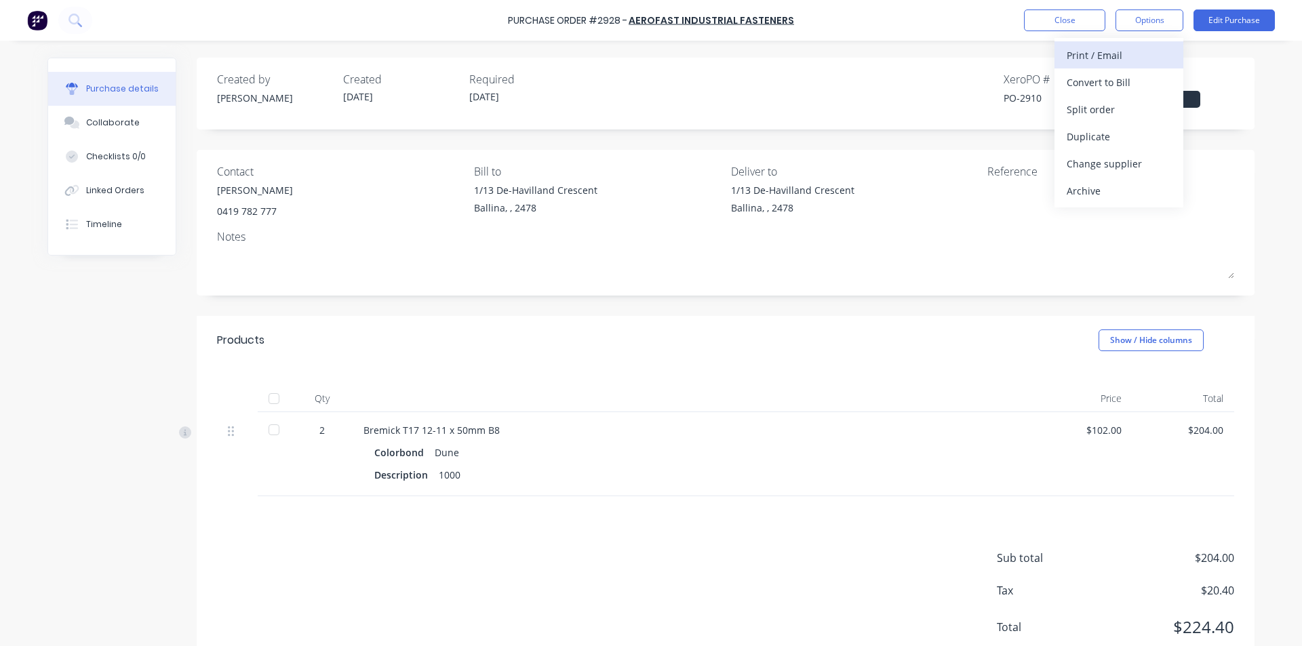
click at [1129, 61] on div "Print / Email" at bounding box center [1118, 55] width 104 height 20
click at [1131, 114] on div "Without pricing" at bounding box center [1118, 110] width 104 height 20
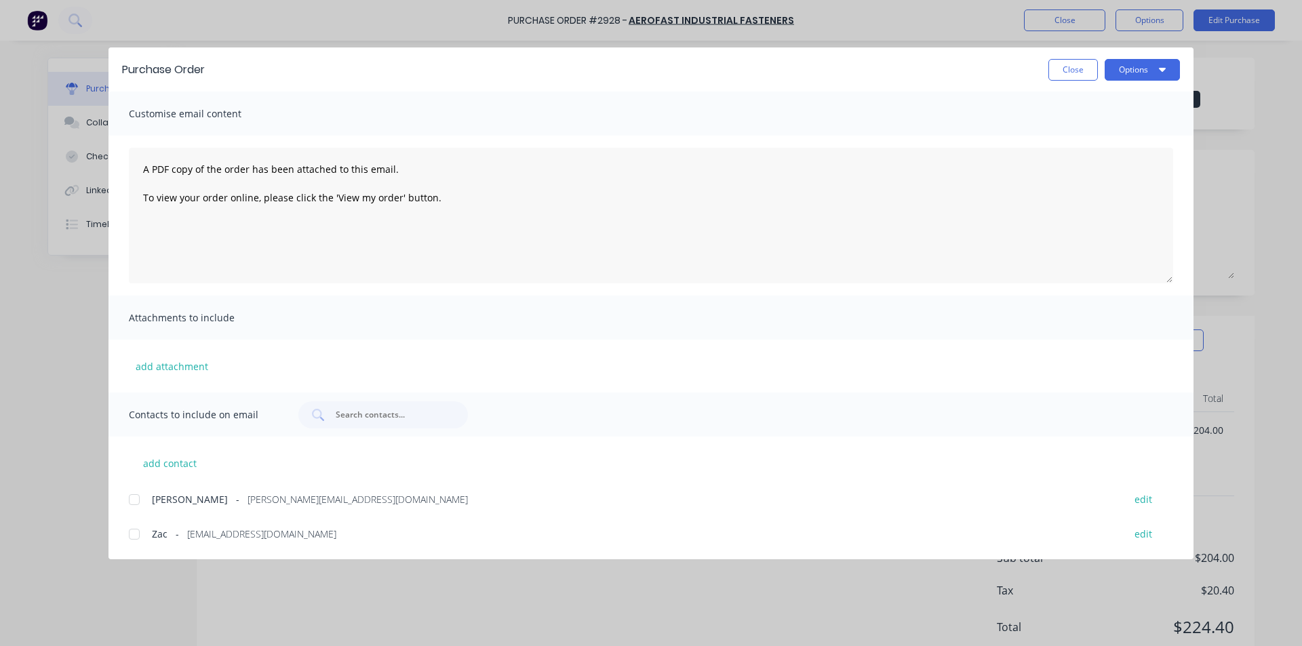
click at [142, 500] on div at bounding box center [134, 499] width 27 height 27
drag, startPoint x: 1161, startPoint y: 66, endPoint x: 1160, endPoint y: 83, distance: 16.3
click at [1160, 67] on icon "button" at bounding box center [1162, 69] width 7 height 11
click at [1154, 157] on div "Email" at bounding box center [1115, 158] width 104 height 20
click at [1093, 79] on button "Close" at bounding box center [1072, 70] width 49 height 22
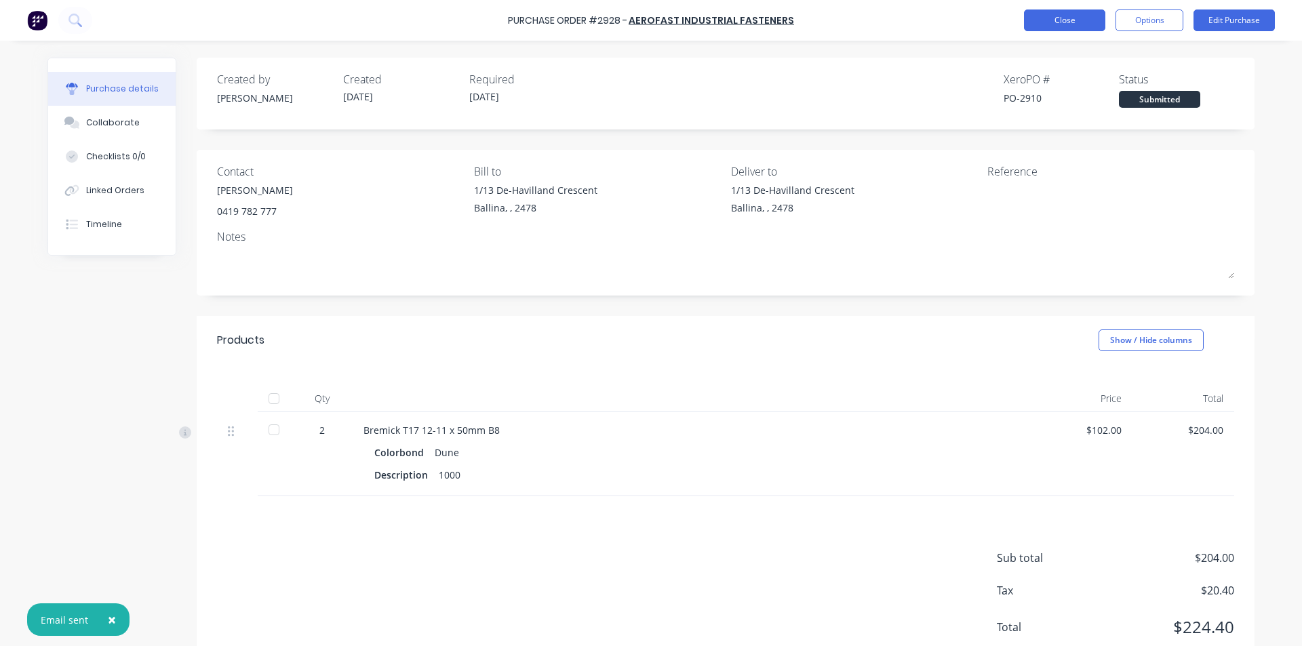
click at [1082, 27] on button "Close" at bounding box center [1064, 20] width 81 height 22
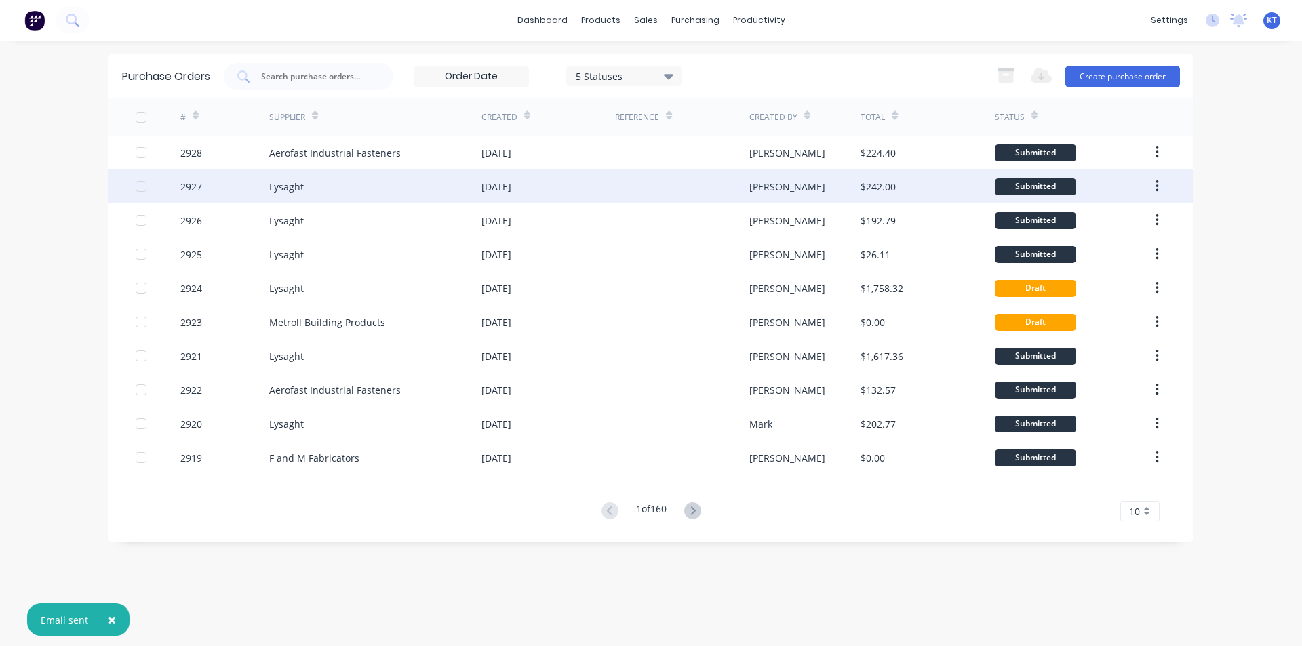
click at [814, 198] on div "[PERSON_NAME]" at bounding box center [805, 186] width 112 height 34
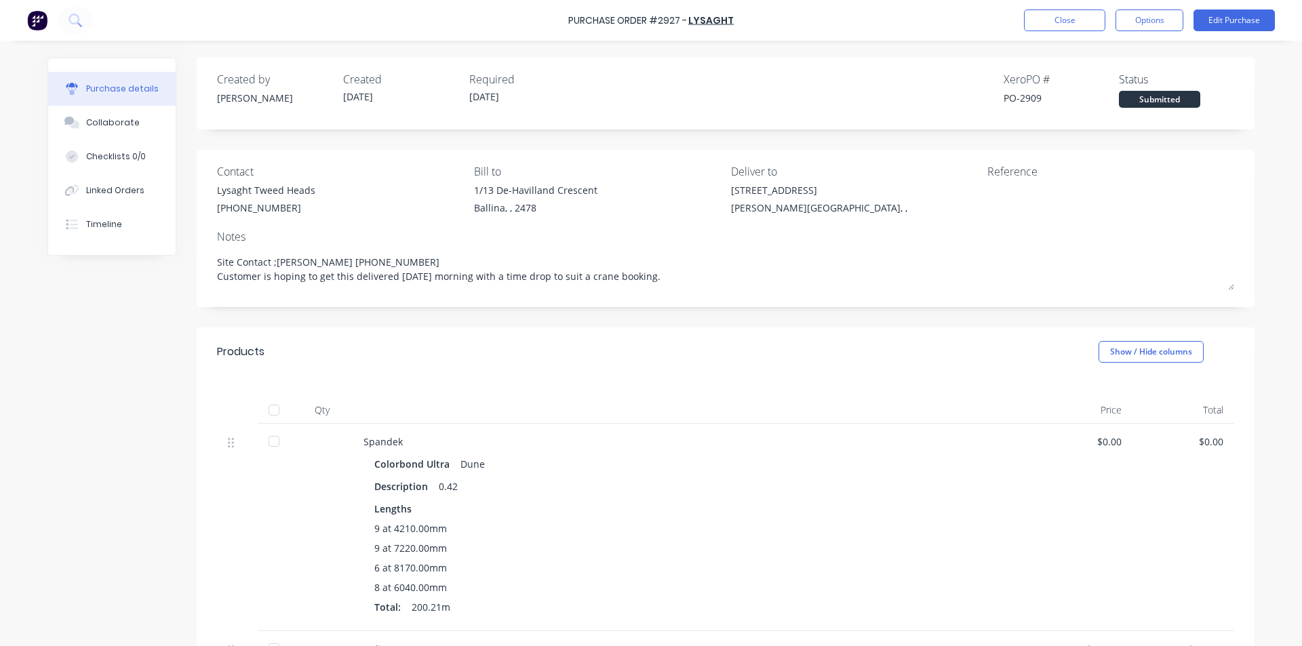
type textarea "x"
